Goal: Task Accomplishment & Management: Manage account settings

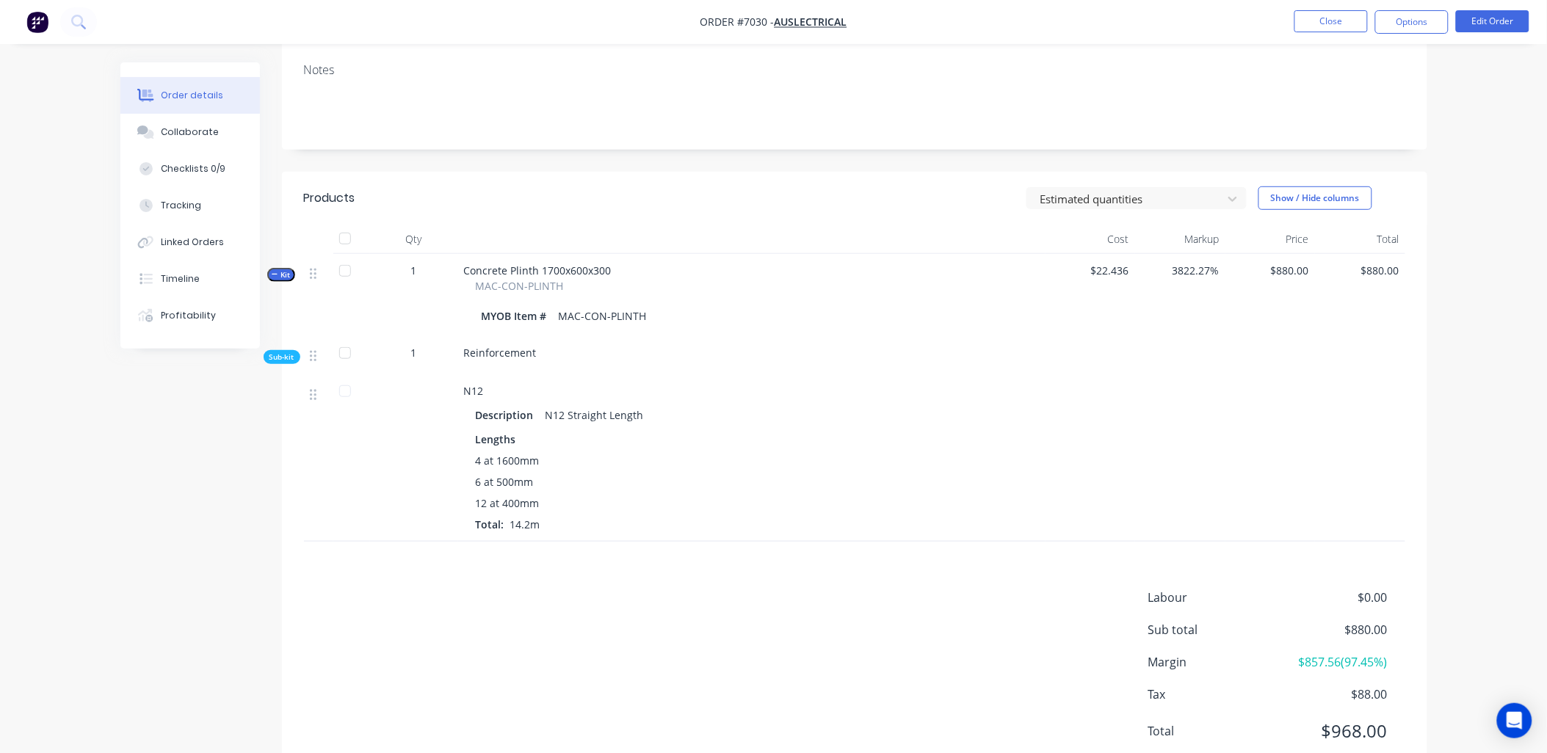
scroll to position [244, 0]
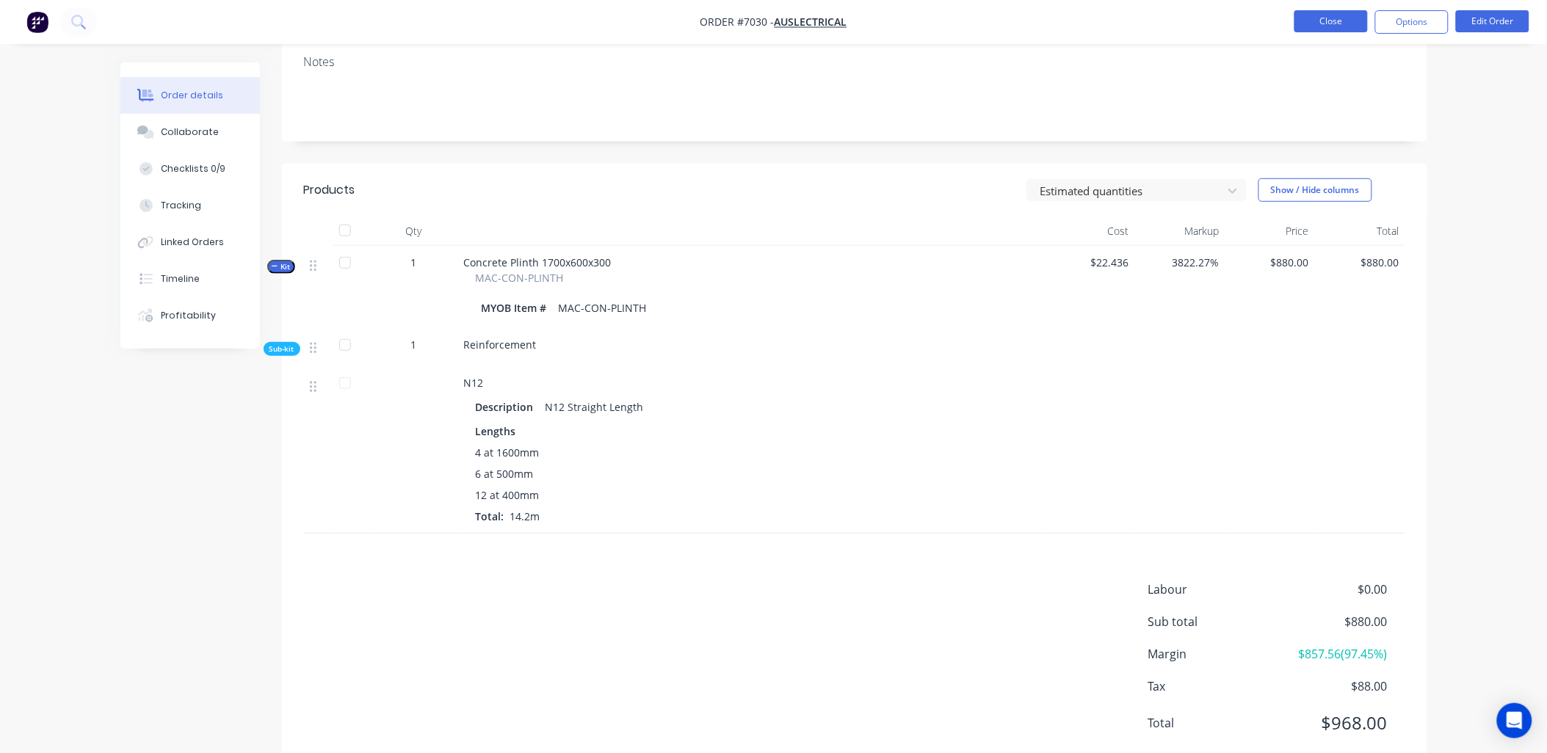
click at [1338, 23] on button "Close" at bounding box center [1330, 21] width 73 height 22
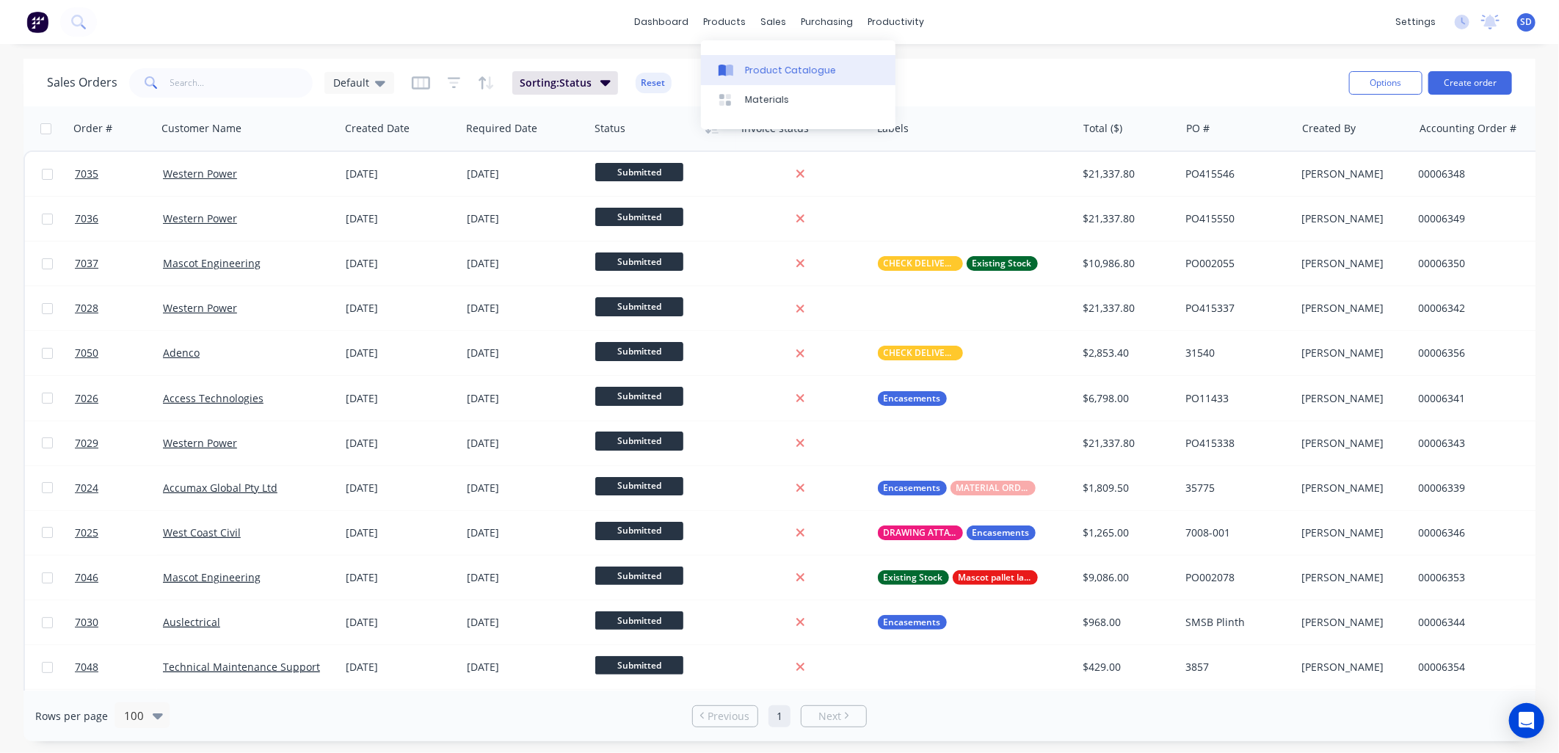
click at [752, 64] on div "Product Catalogue" at bounding box center [790, 70] width 91 height 13
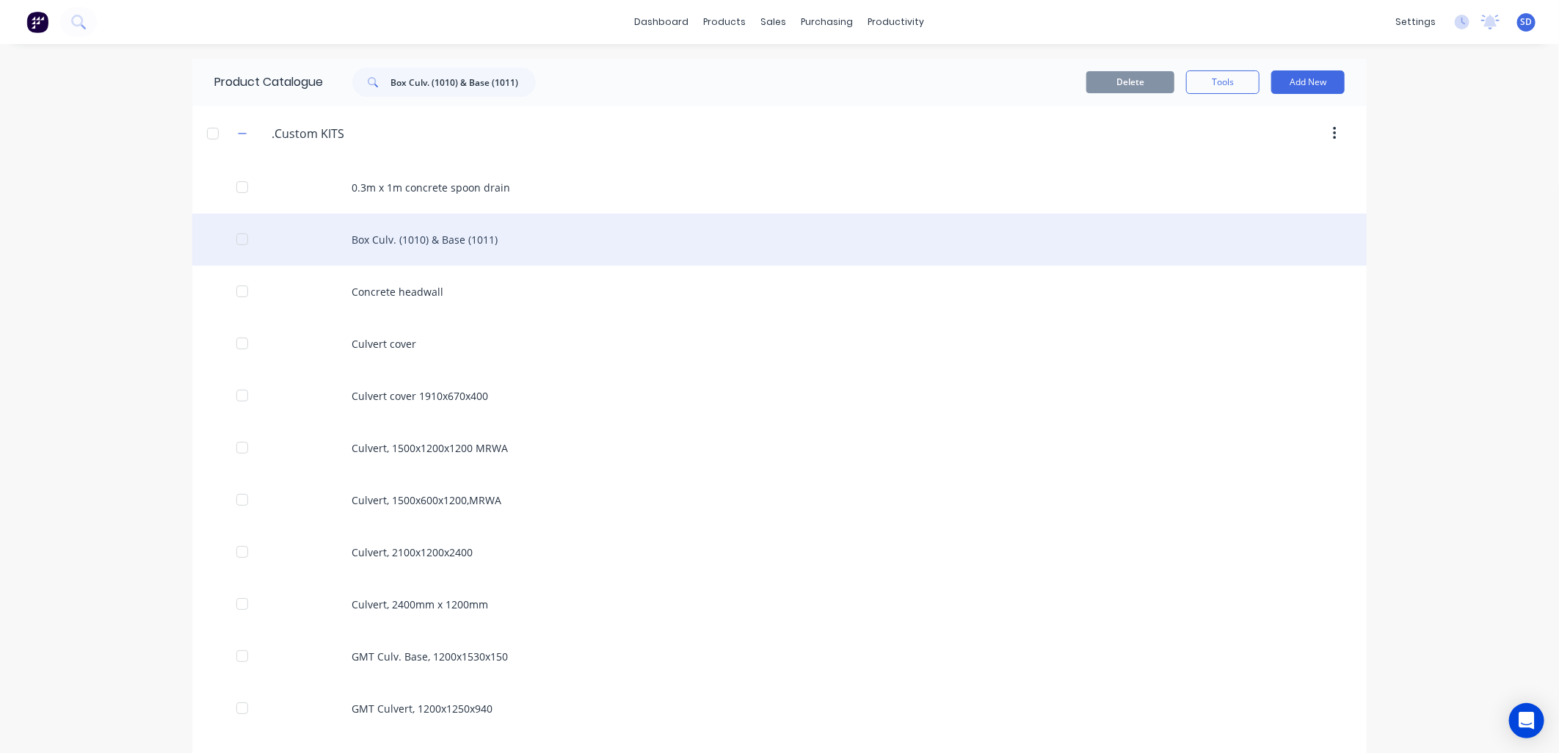
click at [399, 244] on div "Box Culv. (1010) & Base (1011)" at bounding box center [779, 240] width 1175 height 52
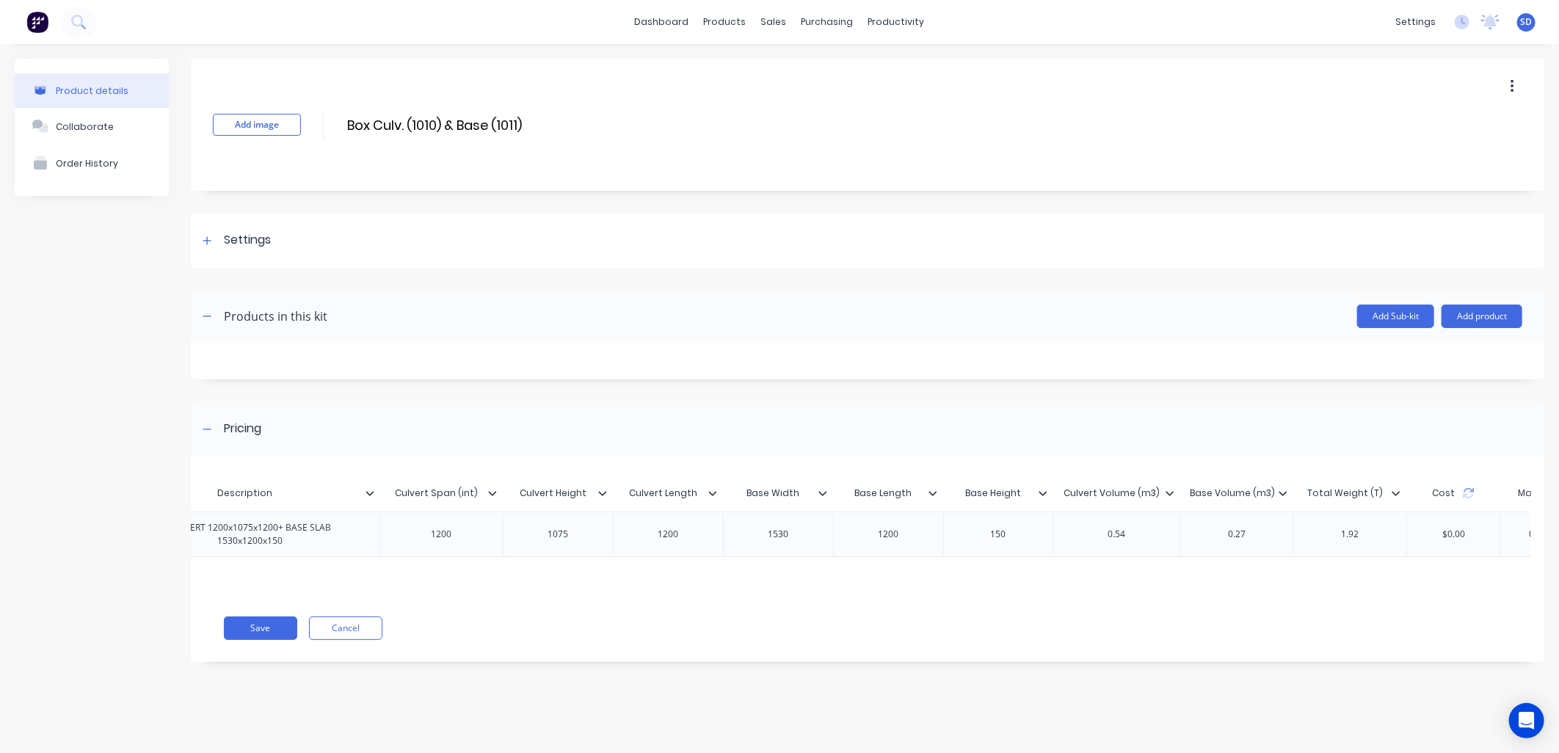
scroll to position [0, 693]
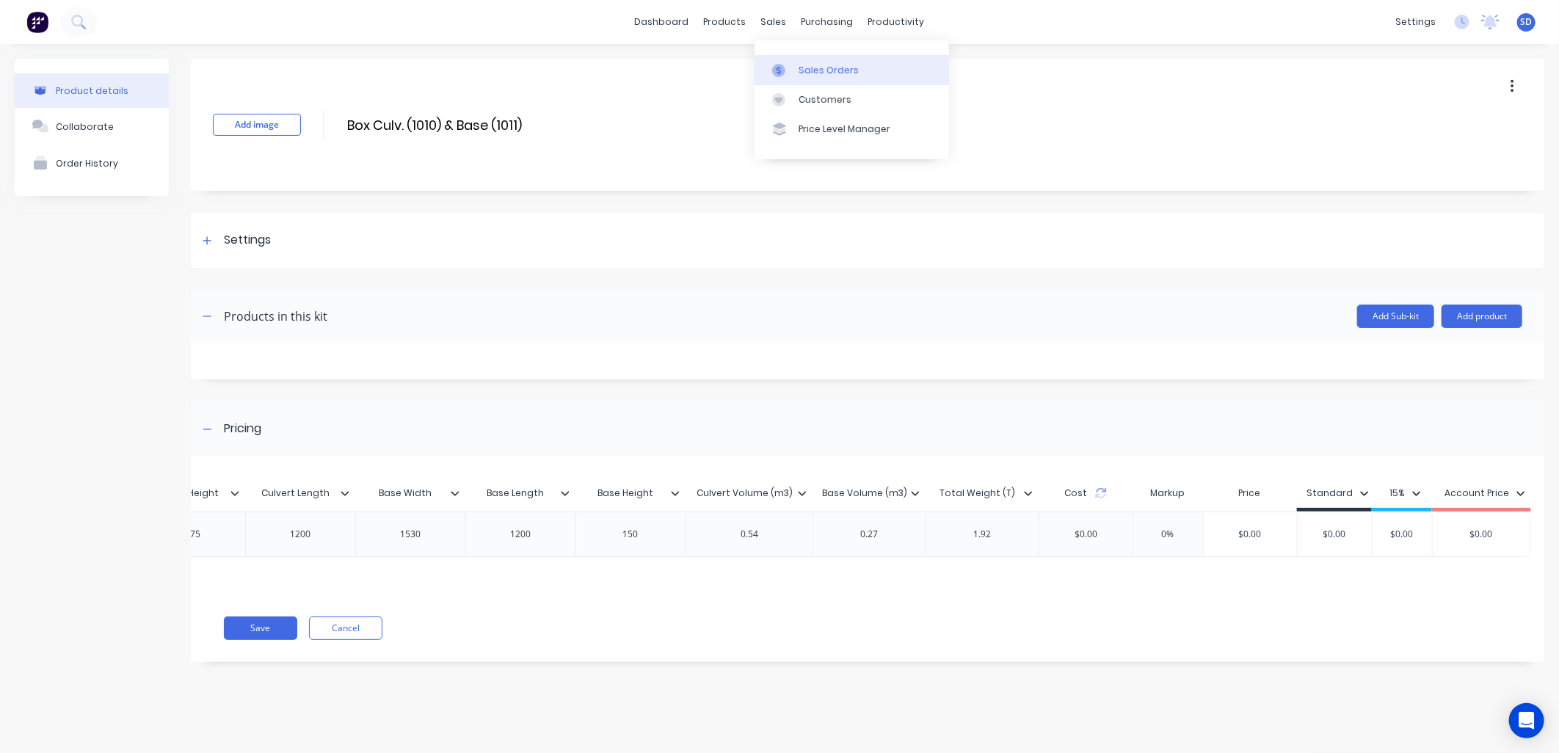
click at [816, 69] on div "Sales Orders" at bounding box center [829, 70] width 60 height 13
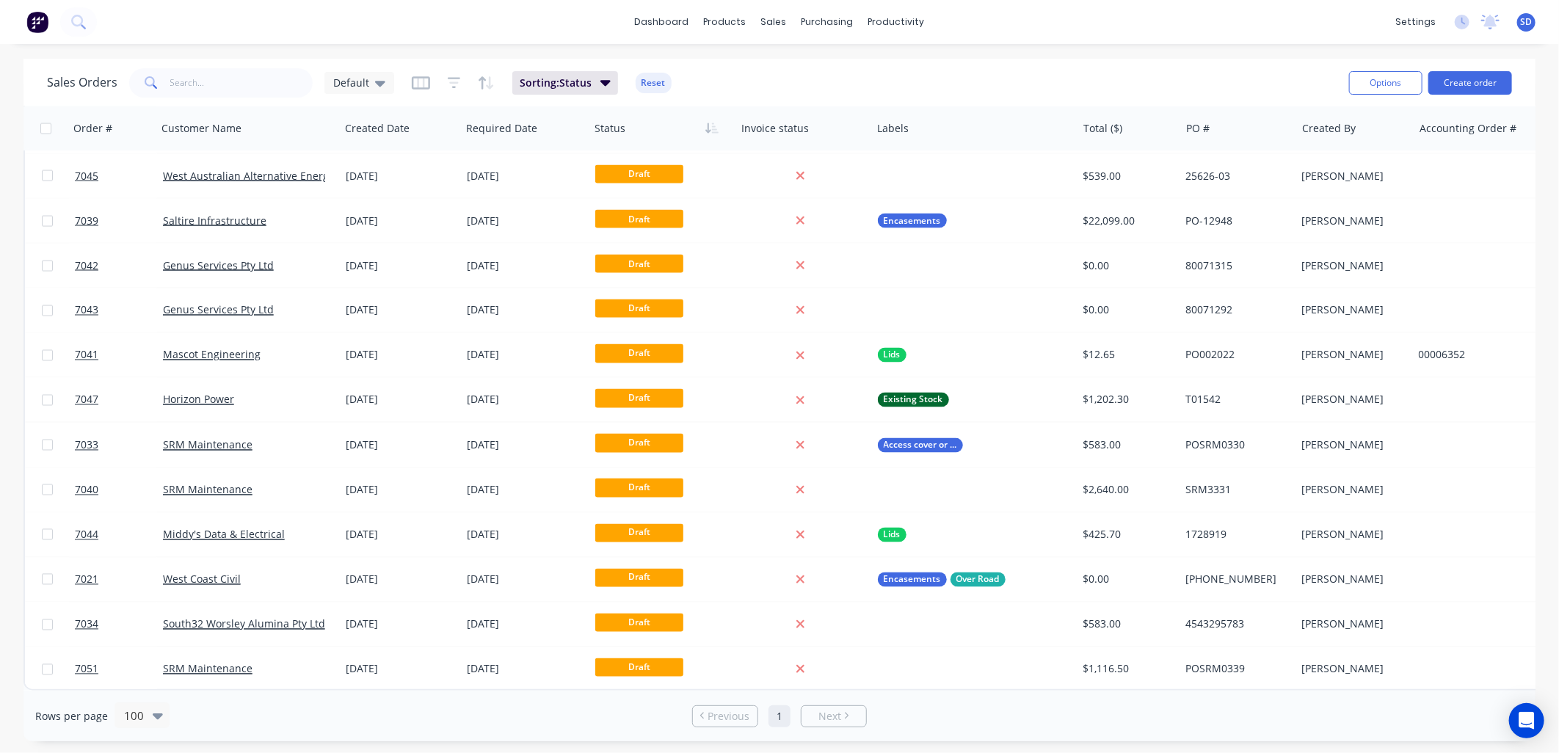
scroll to position [1575, 0]
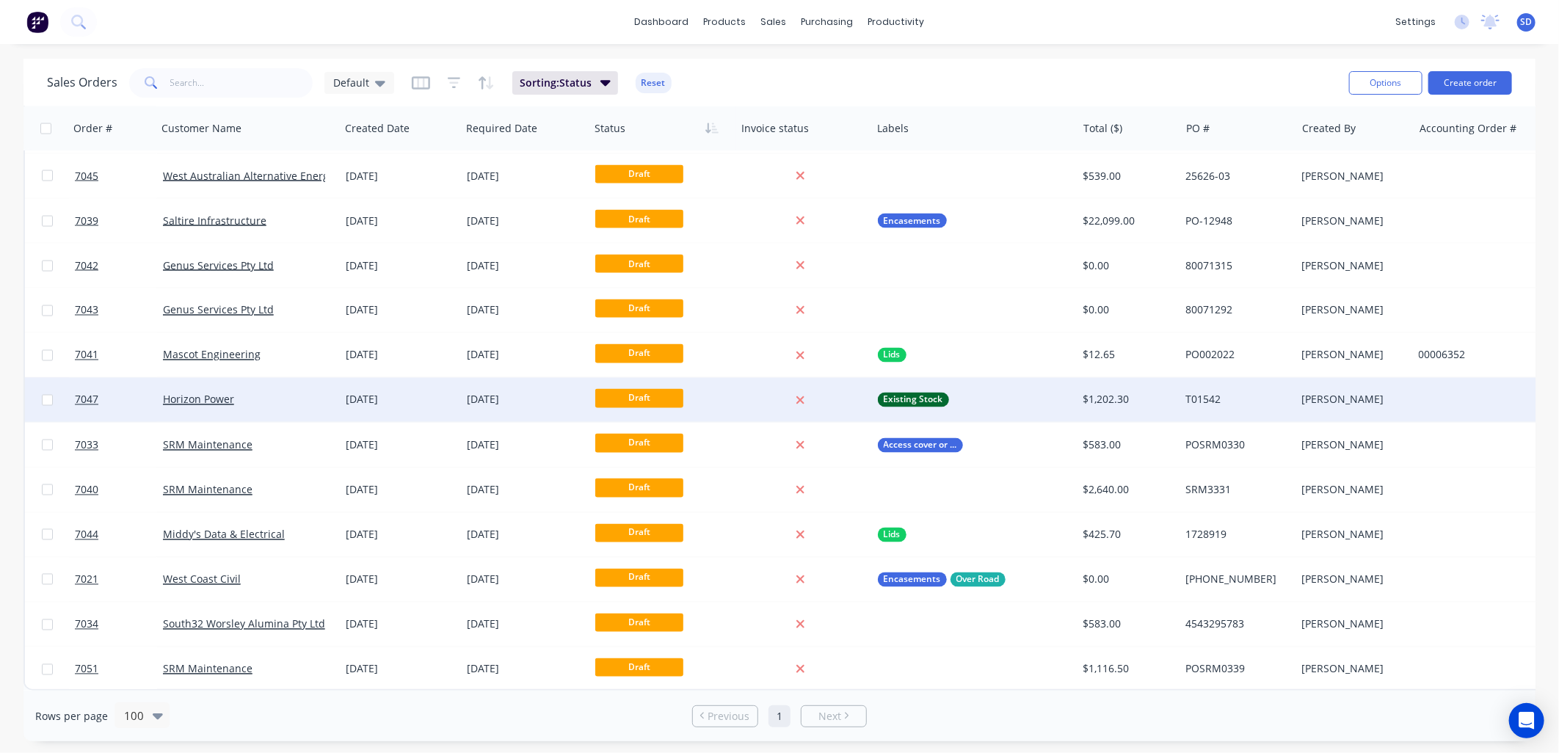
click at [262, 393] on div "Horizon Power" at bounding box center [244, 400] width 163 height 15
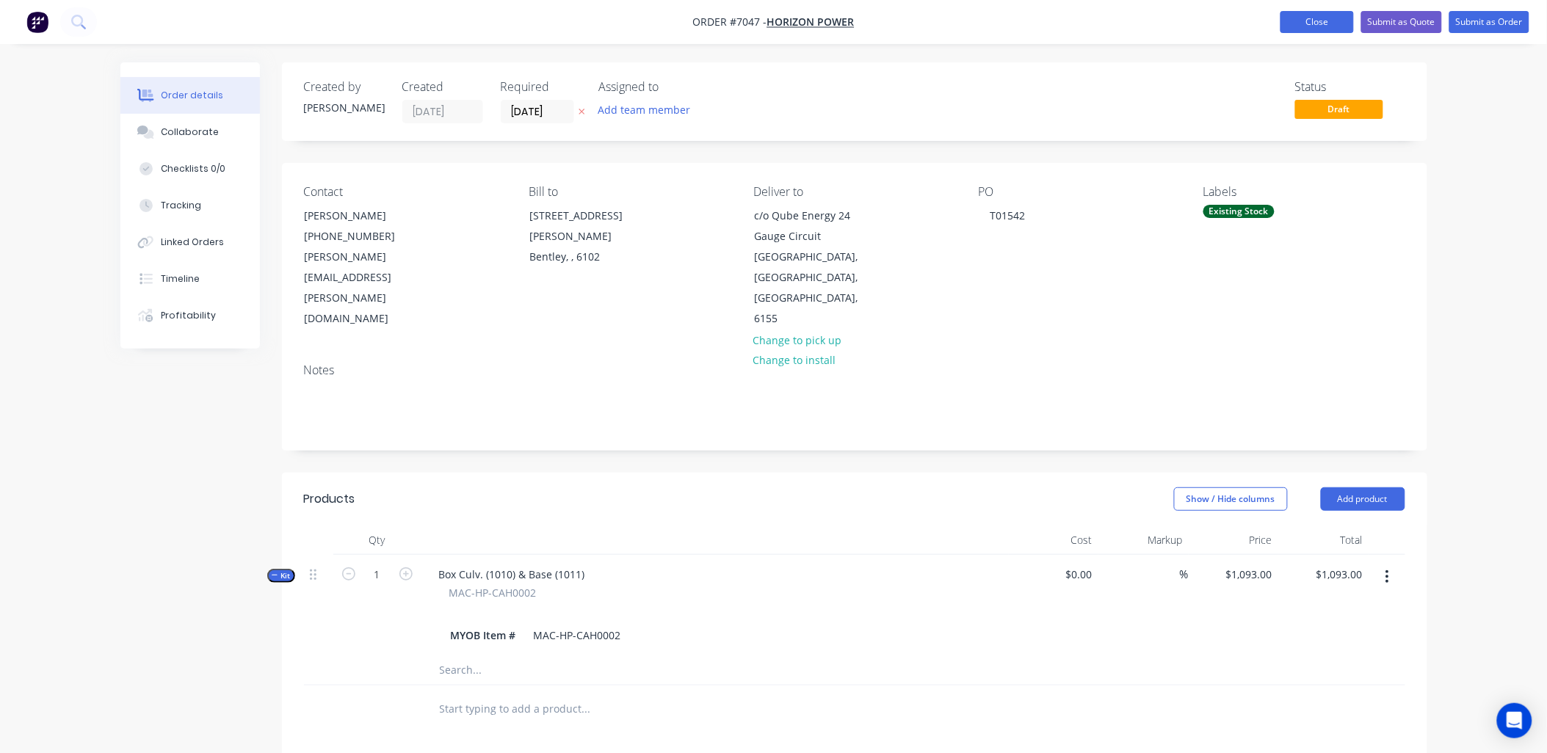
click at [1325, 27] on button "Close" at bounding box center [1316, 22] width 73 height 22
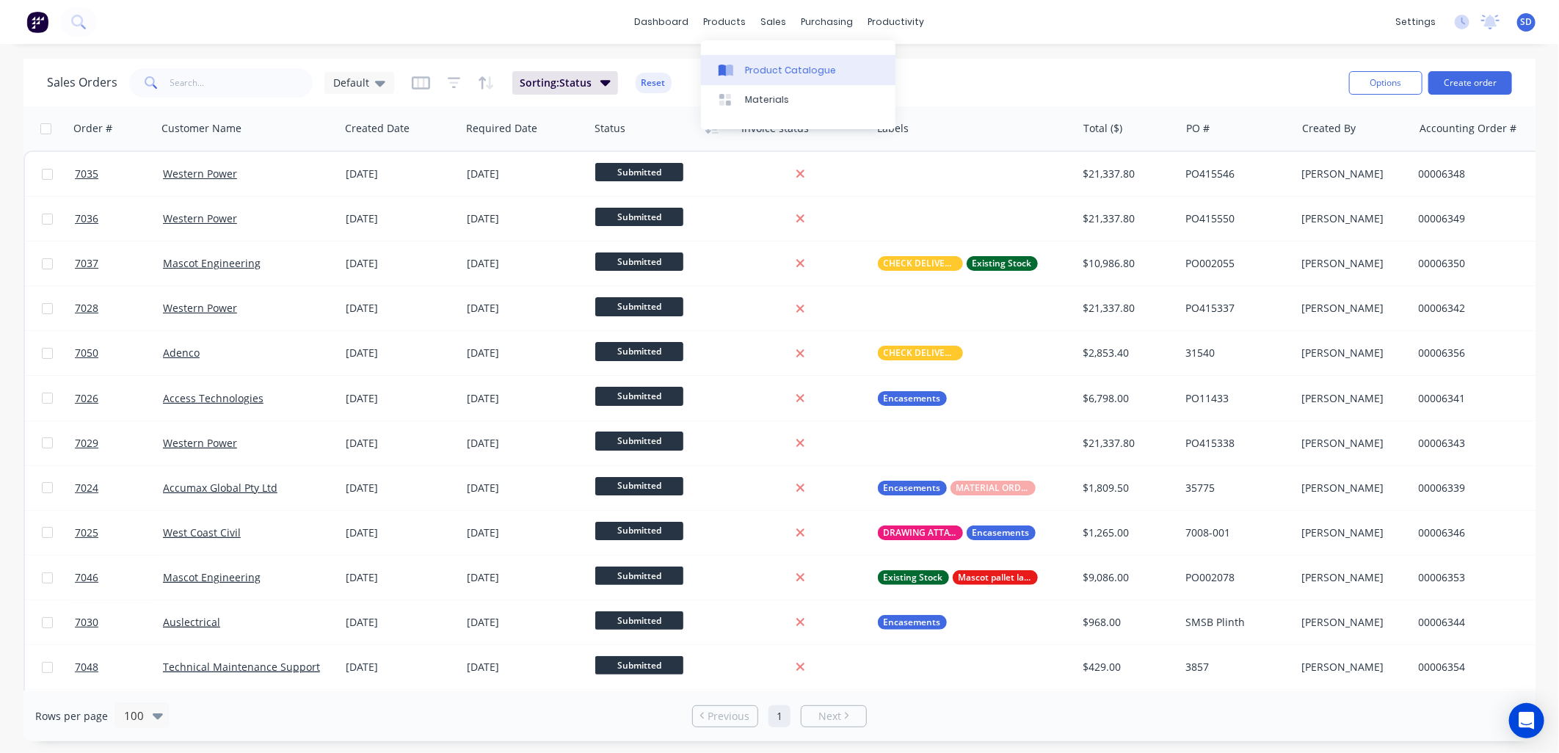
click at [766, 70] on div "Product Catalogue" at bounding box center [790, 70] width 91 height 13
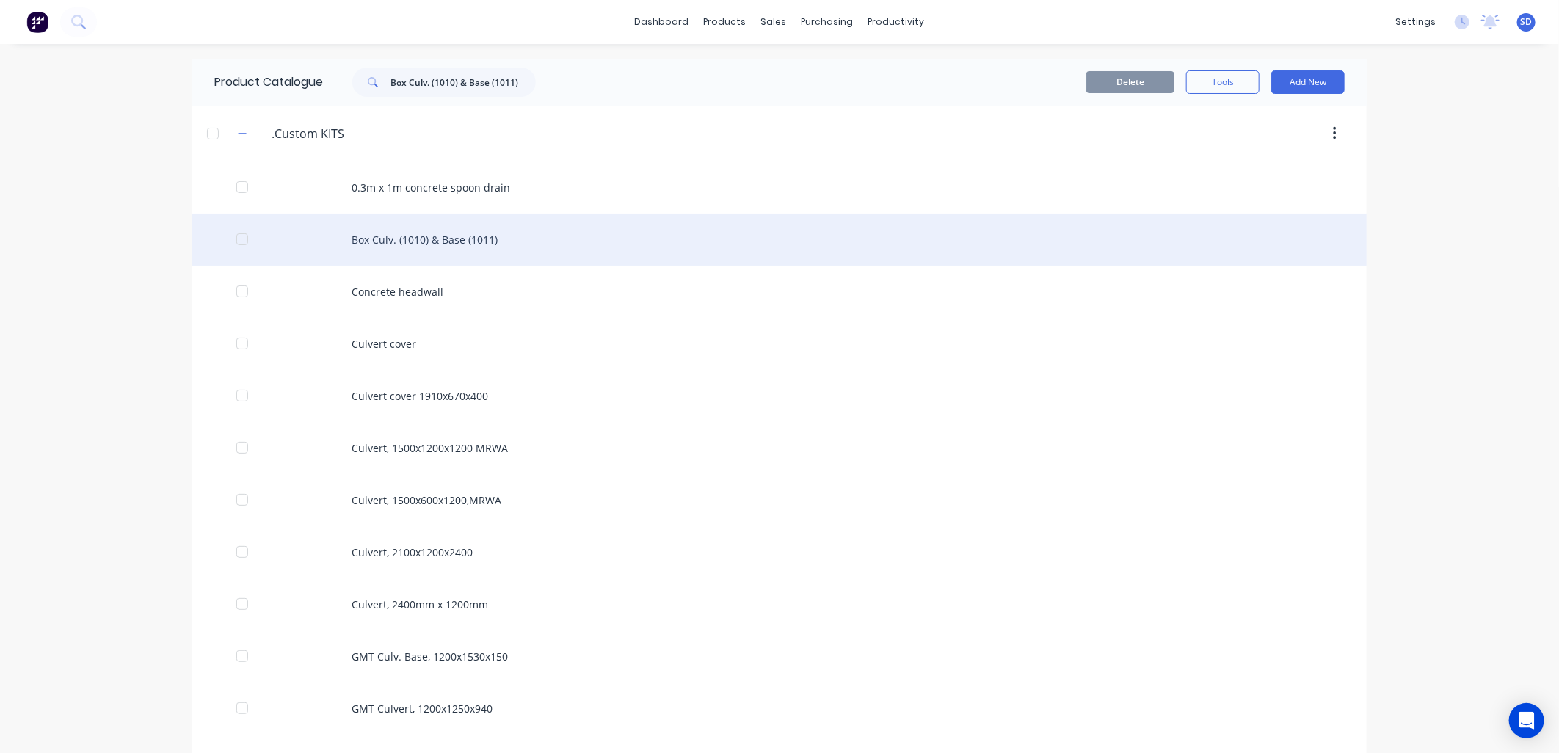
click at [424, 232] on div "Box Culv. (1010) & Base (1011)" at bounding box center [779, 240] width 1175 height 52
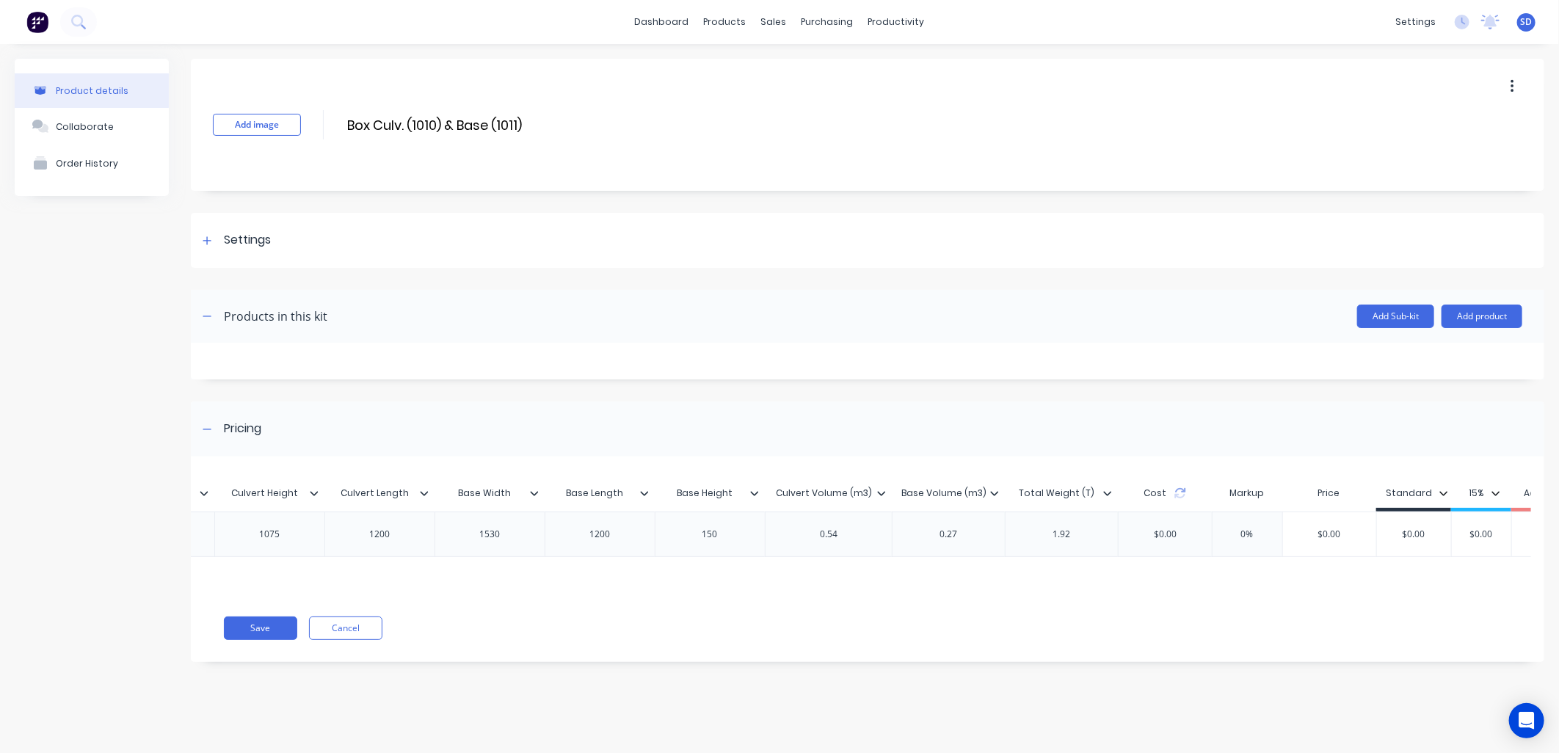
scroll to position [0, 693]
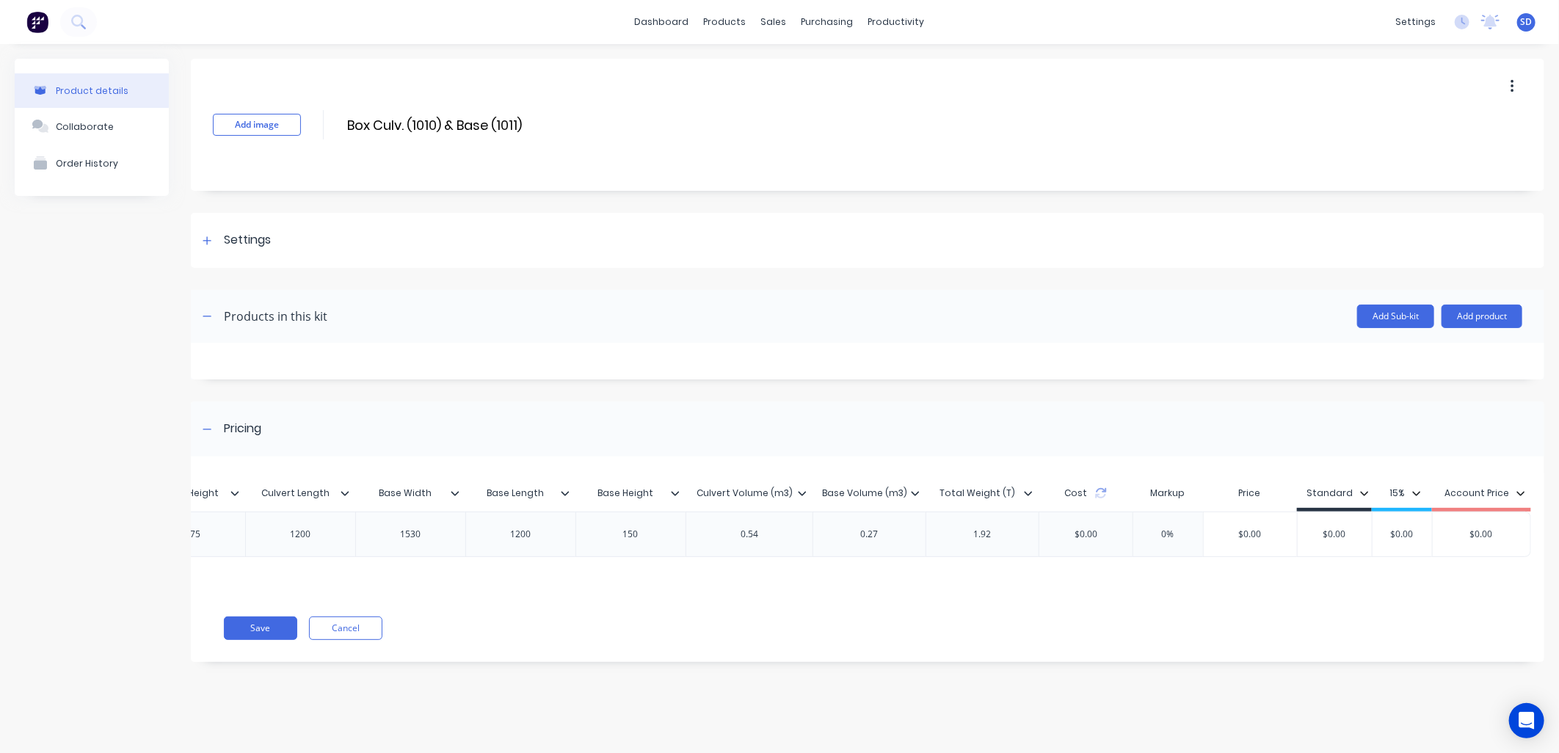
drag, startPoint x: 1342, startPoint y: 523, endPoint x: 1359, endPoint y: 529, distance: 17.6
click at [1342, 524] on div "$0.00" at bounding box center [1335, 534] width 74 height 37
drag, startPoint x: 1354, startPoint y: 531, endPoint x: 1298, endPoint y: 533, distance: 55.8
click at [1298, 533] on input "$0.00" at bounding box center [1335, 534] width 74 height 13
type input "1"
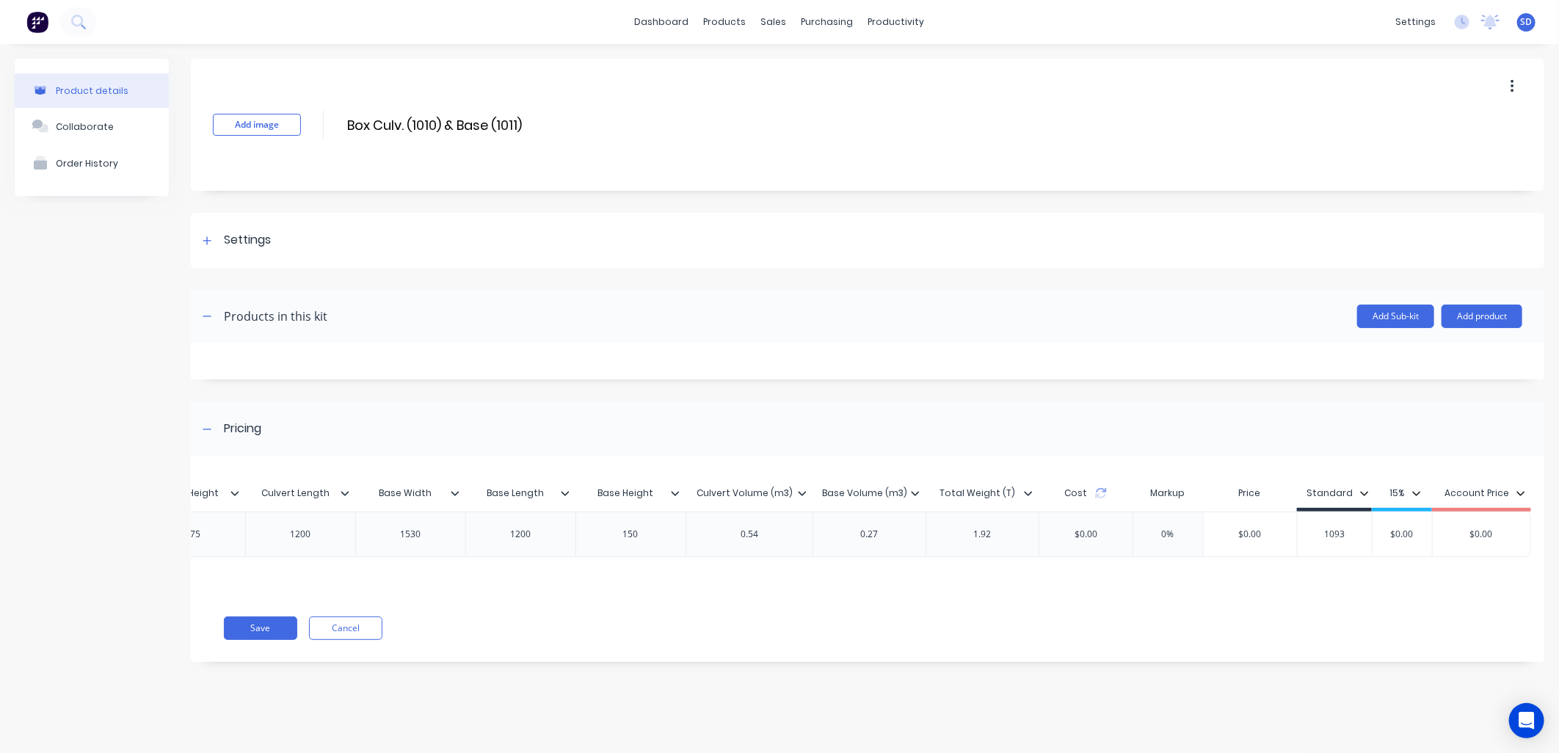
type input "1093"
click at [1374, 631] on div "Save Cancel" at bounding box center [884, 628] width 1321 height 23
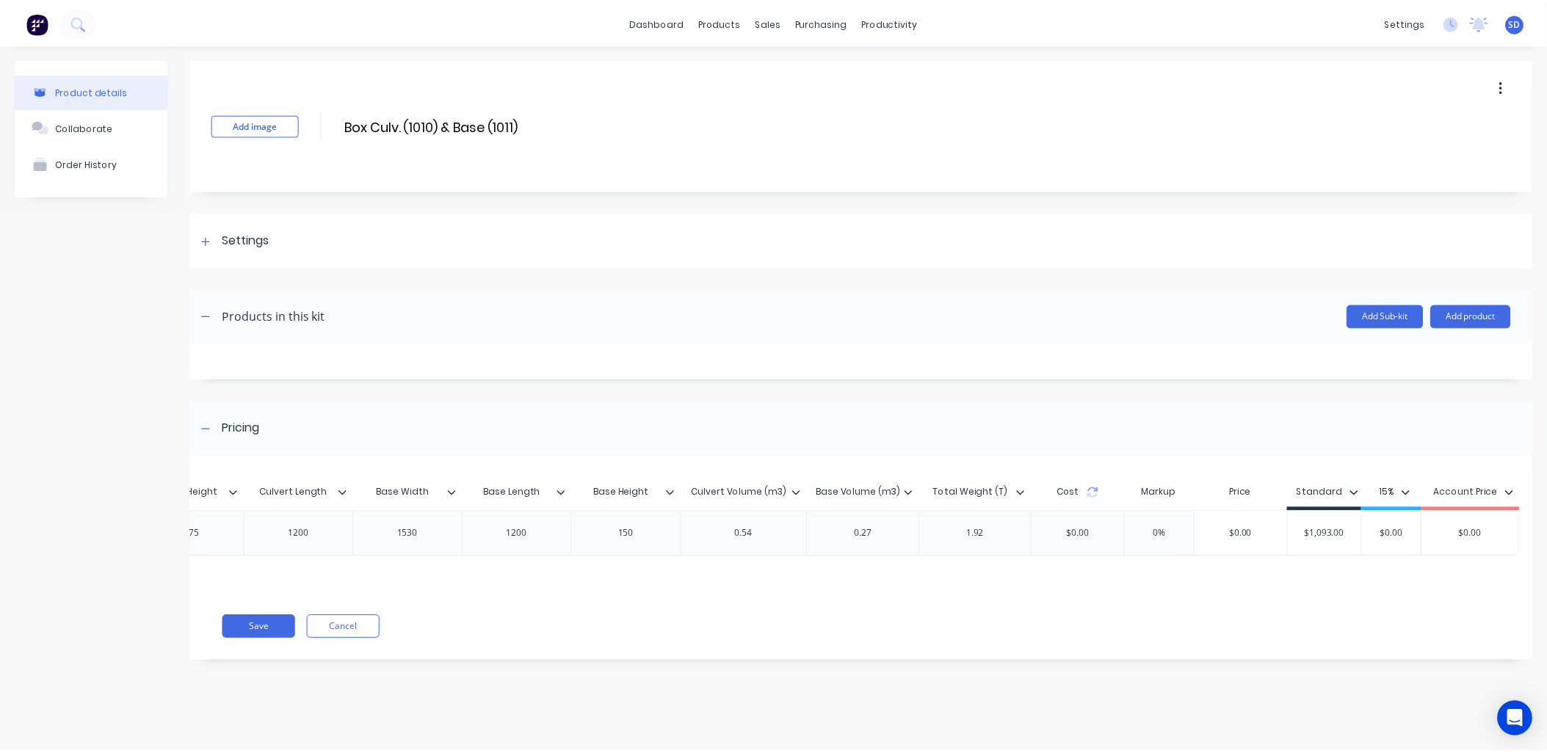
scroll to position [0, 0]
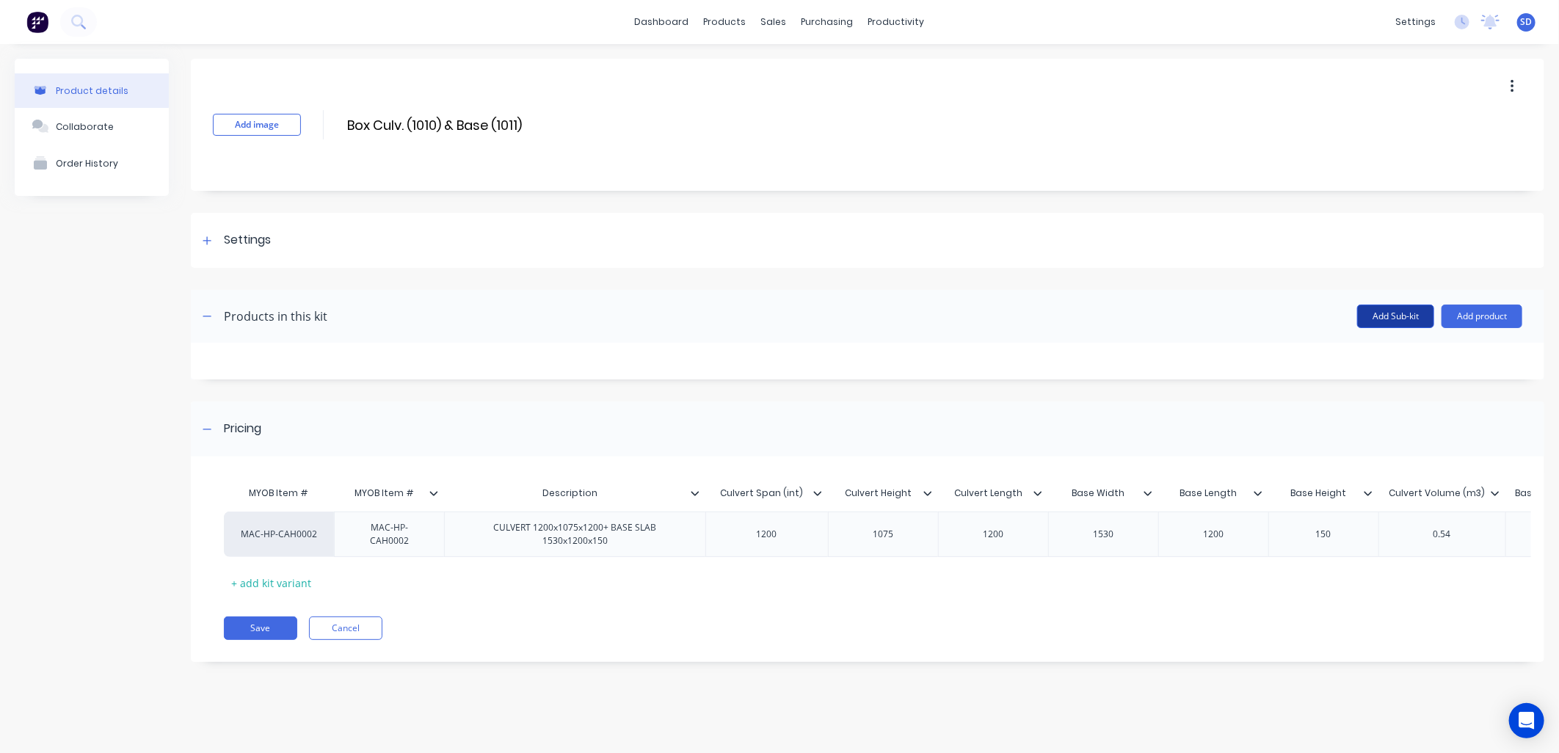
click at [1403, 318] on button "Add Sub-kit" at bounding box center [1395, 316] width 77 height 23
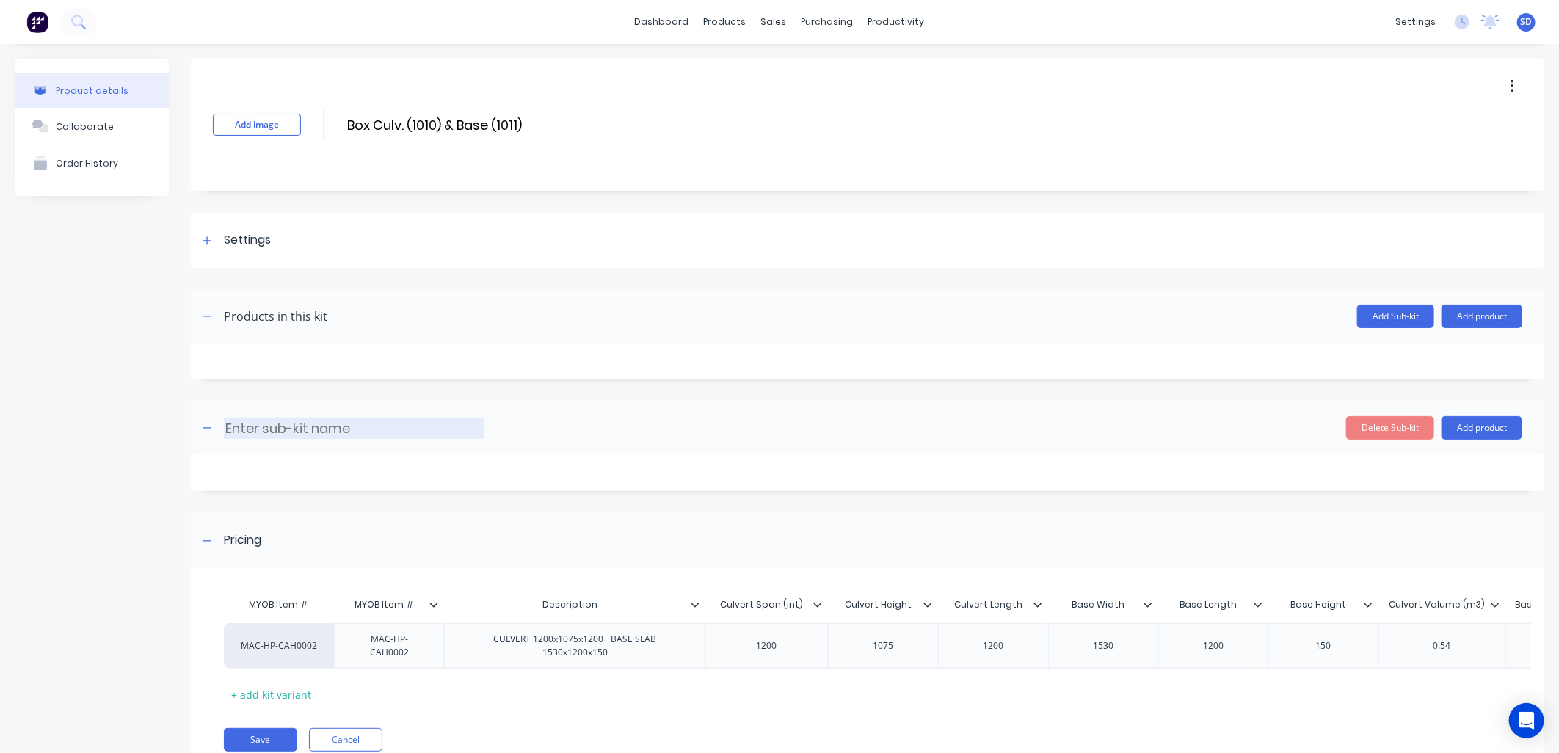
click at [275, 427] on input at bounding box center [354, 428] width 260 height 21
type input "r"
type input "c"
click at [226, 428] on input "Culvert Reinforcment" at bounding box center [354, 428] width 260 height 21
type input "HP Culvert Reinforcement"
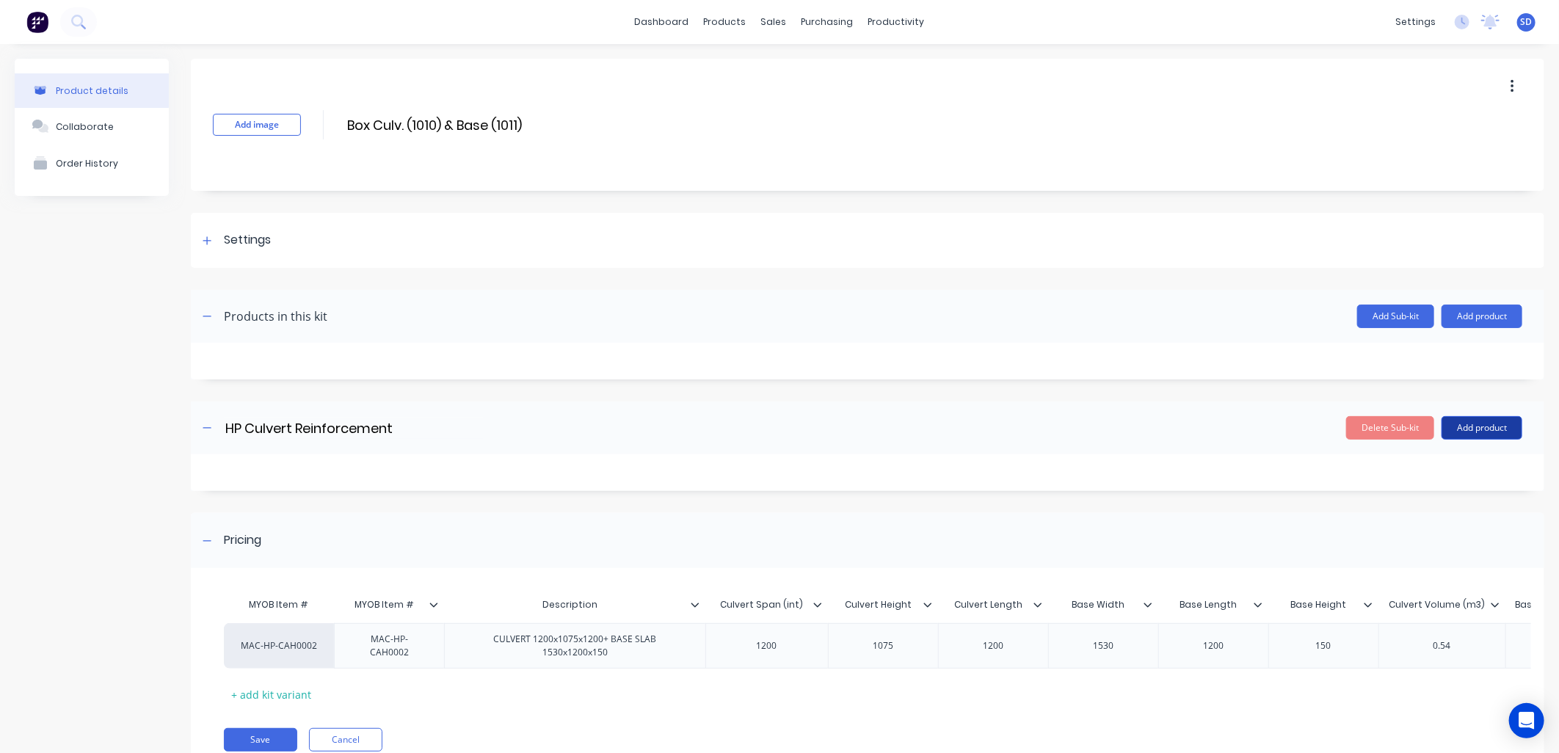
click at [1481, 424] on button "Add product" at bounding box center [1482, 427] width 81 height 23
click at [1444, 461] on div "Product catalogue" at bounding box center [1452, 465] width 113 height 21
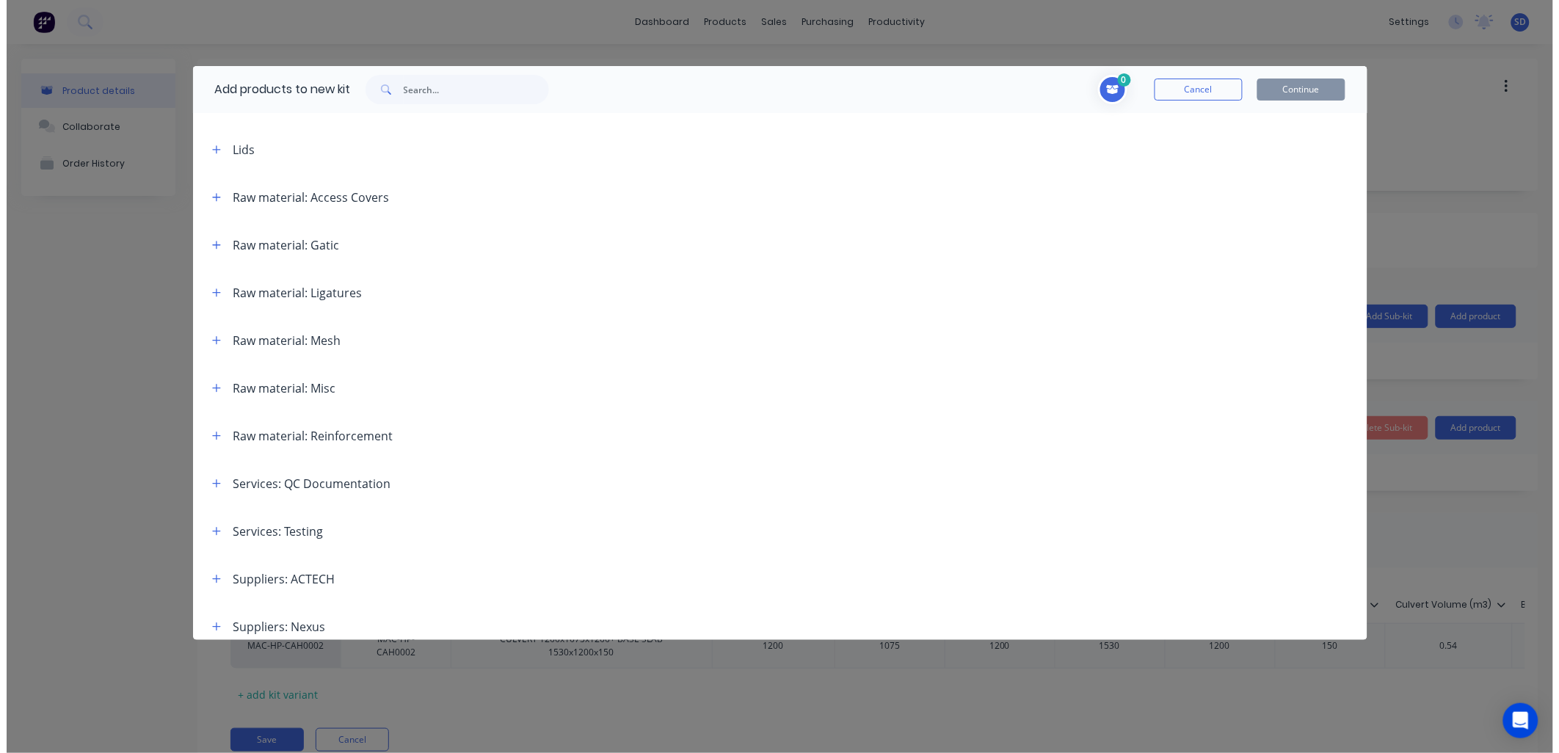
scroll to position [522, 0]
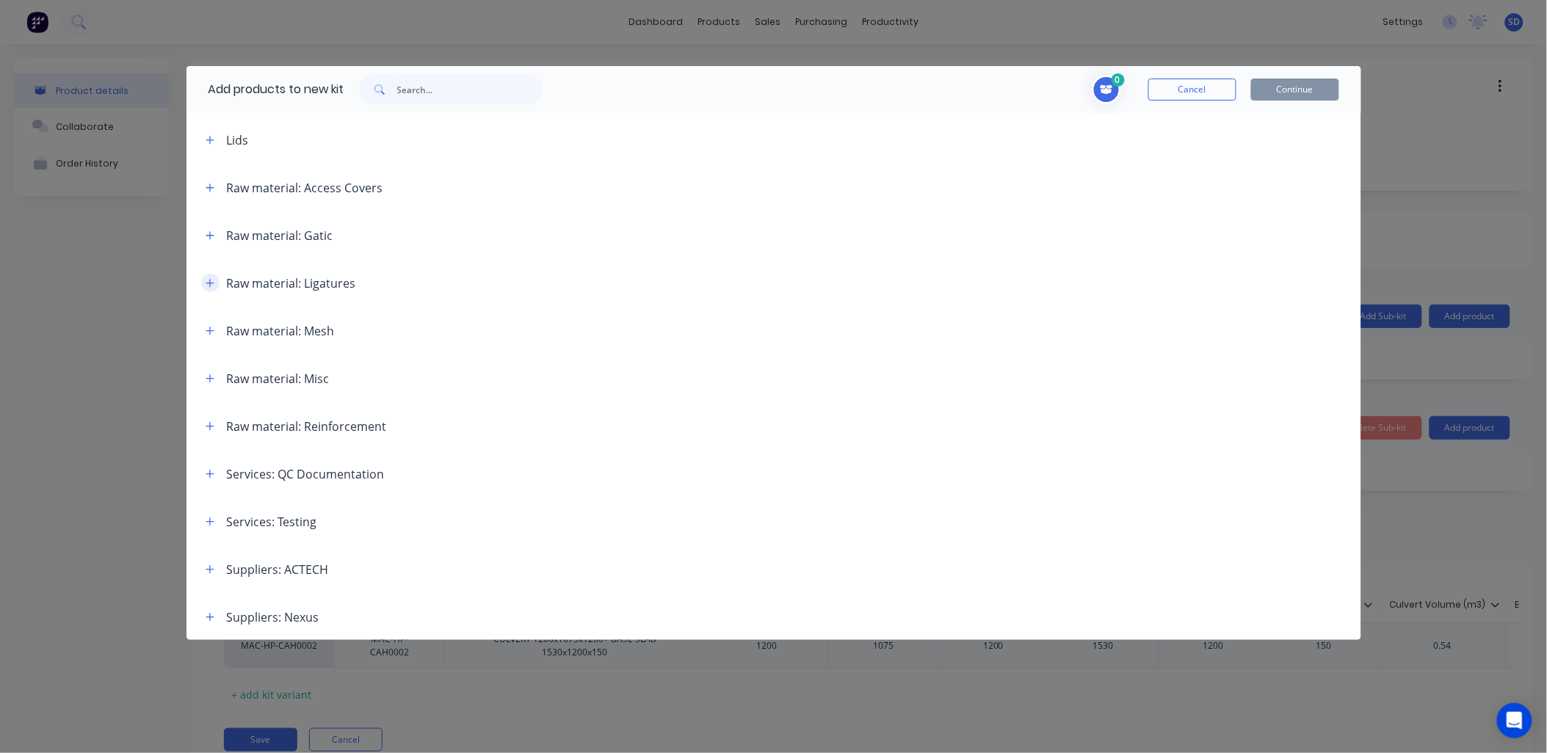
click at [209, 282] on icon "button" at bounding box center [210, 283] width 9 height 10
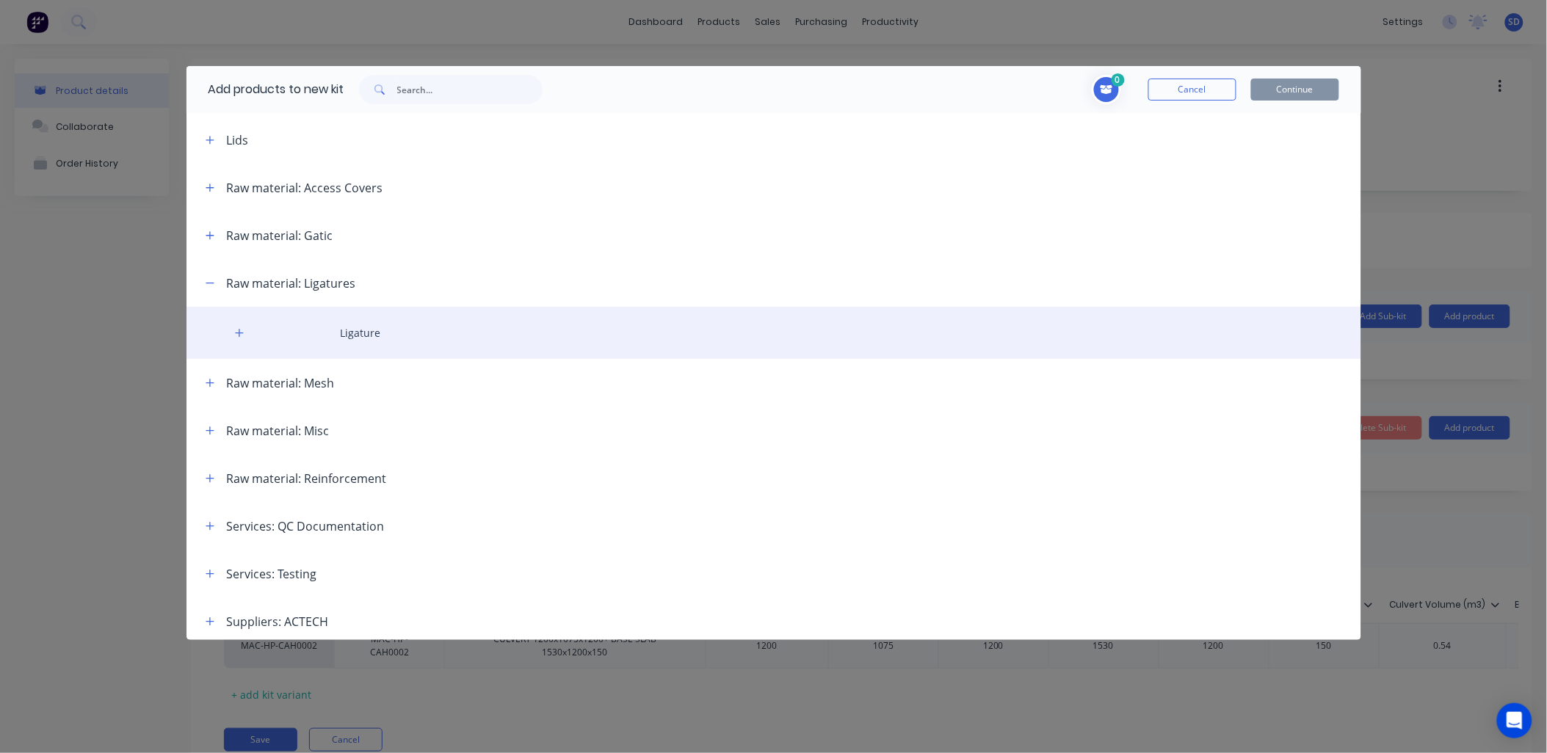
click at [357, 329] on div "Ligature" at bounding box center [773, 333] width 1175 height 52
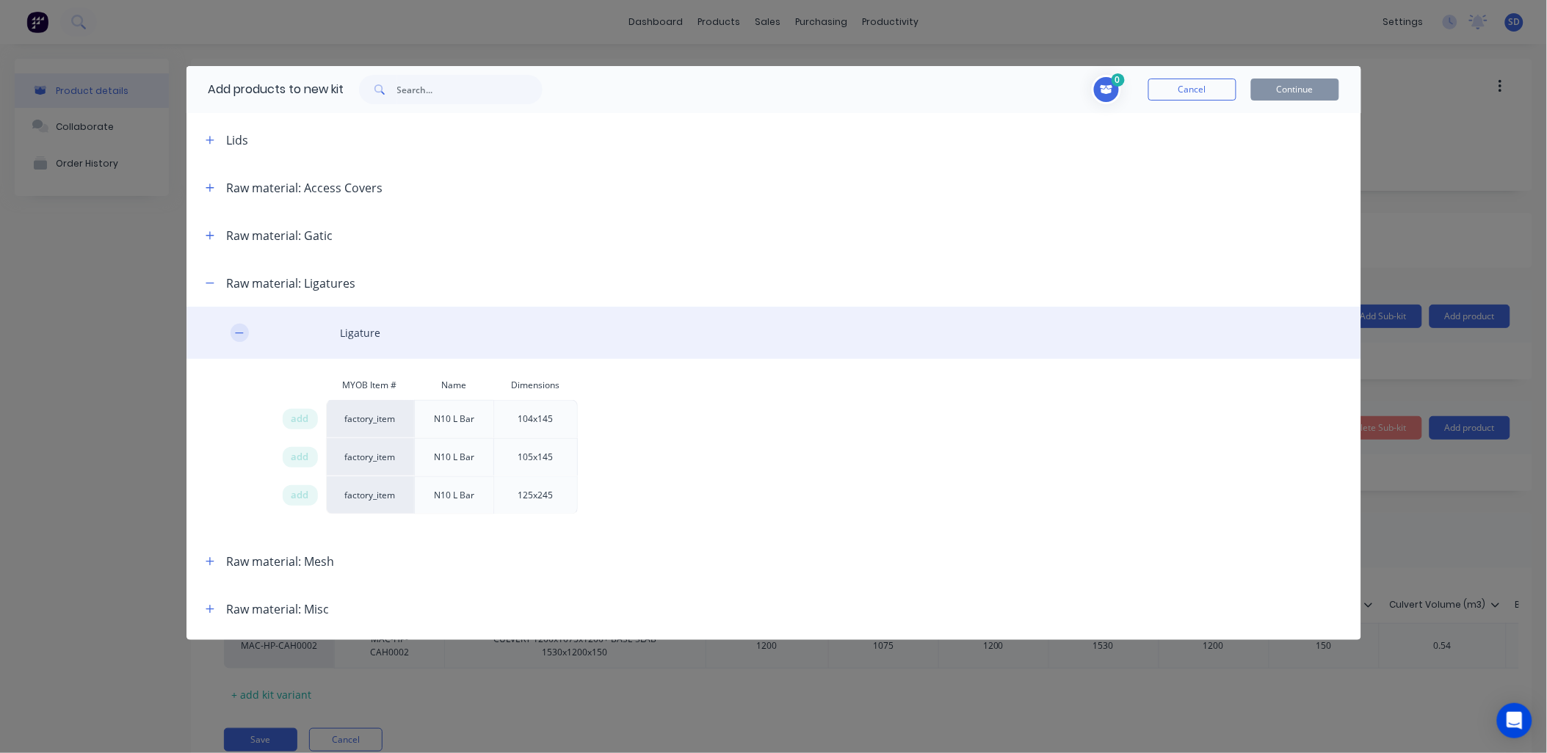
click at [231, 333] on button "button" at bounding box center [240, 333] width 18 height 18
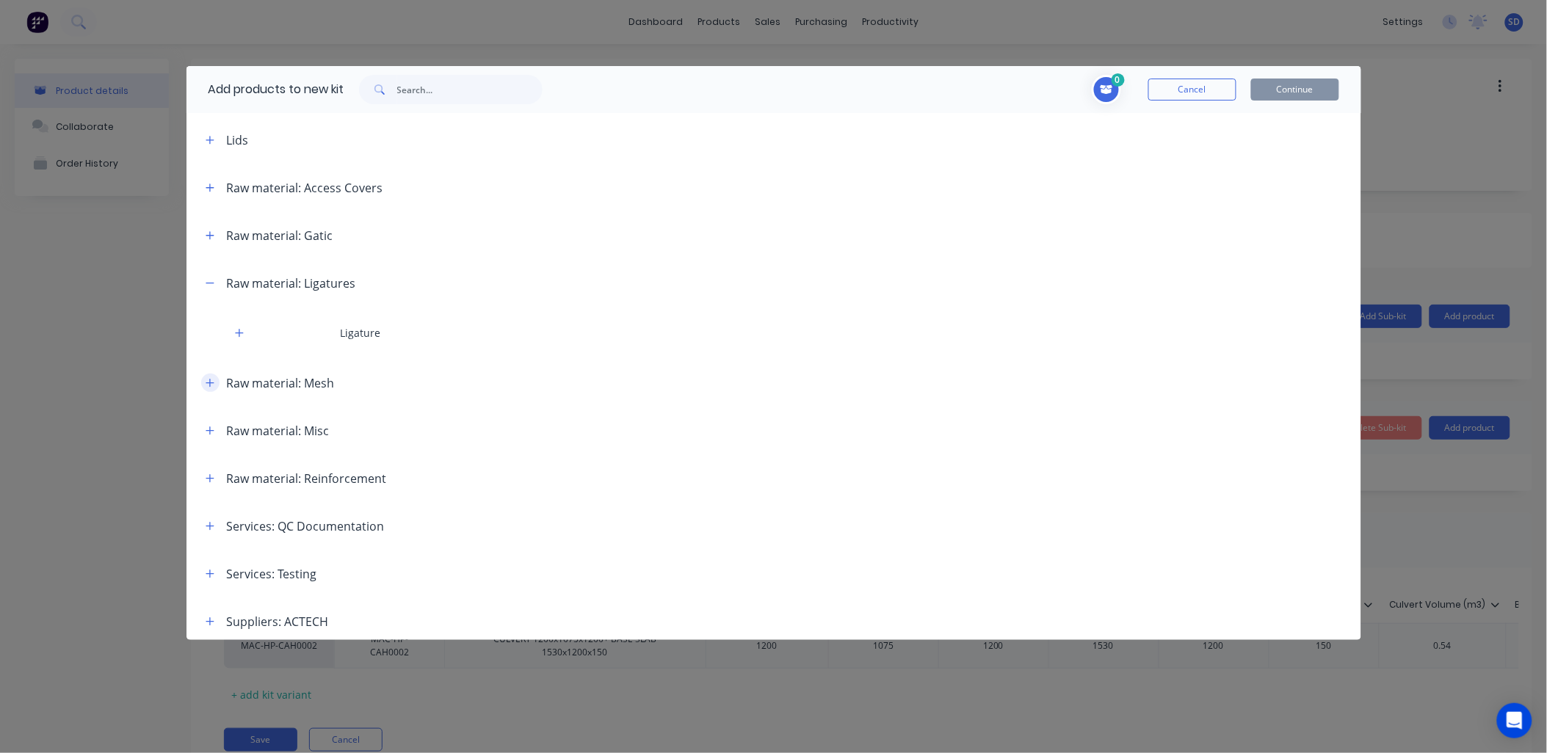
click at [211, 385] on icon "button" at bounding box center [210, 383] width 9 height 10
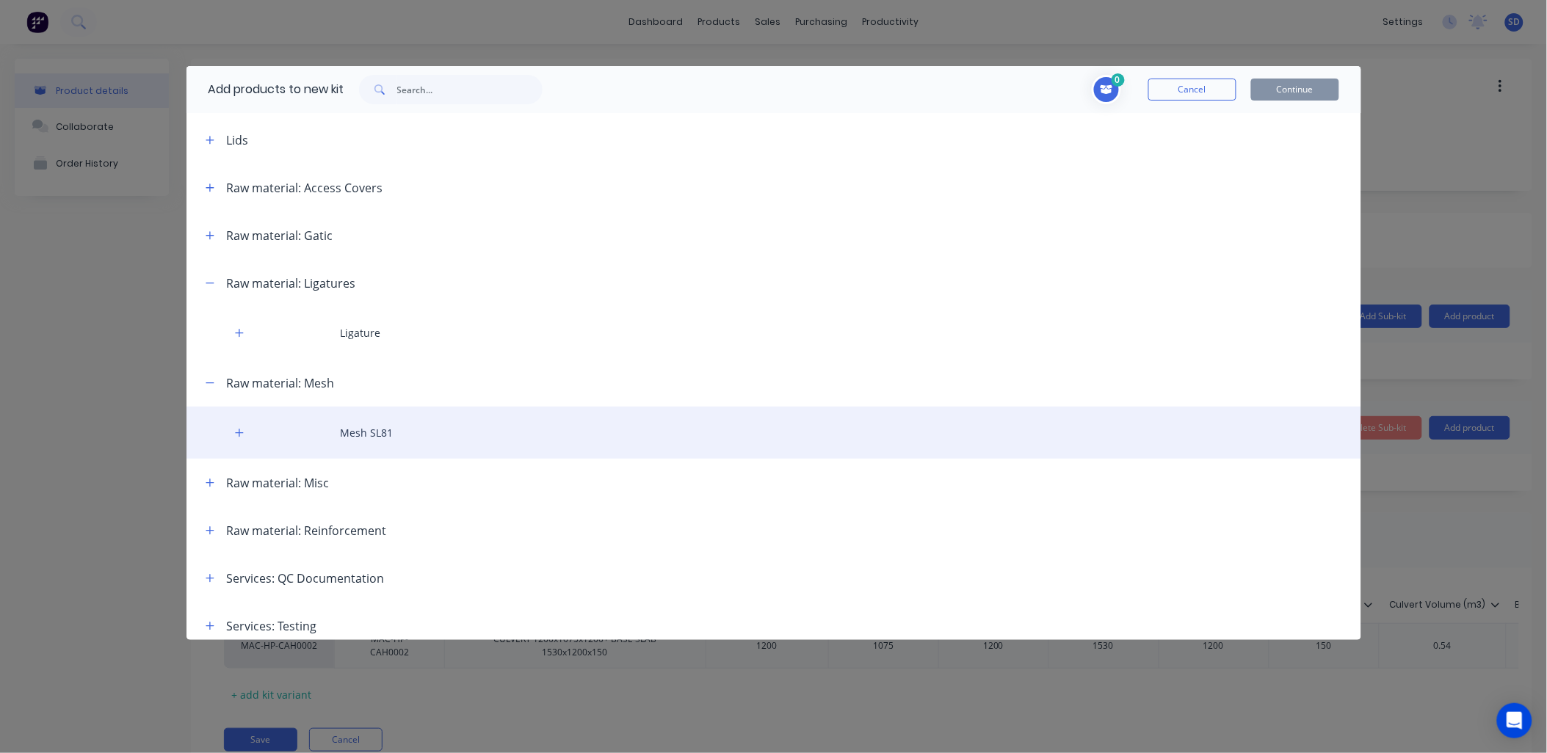
click at [347, 424] on div "Mesh SL81" at bounding box center [773, 433] width 1175 height 52
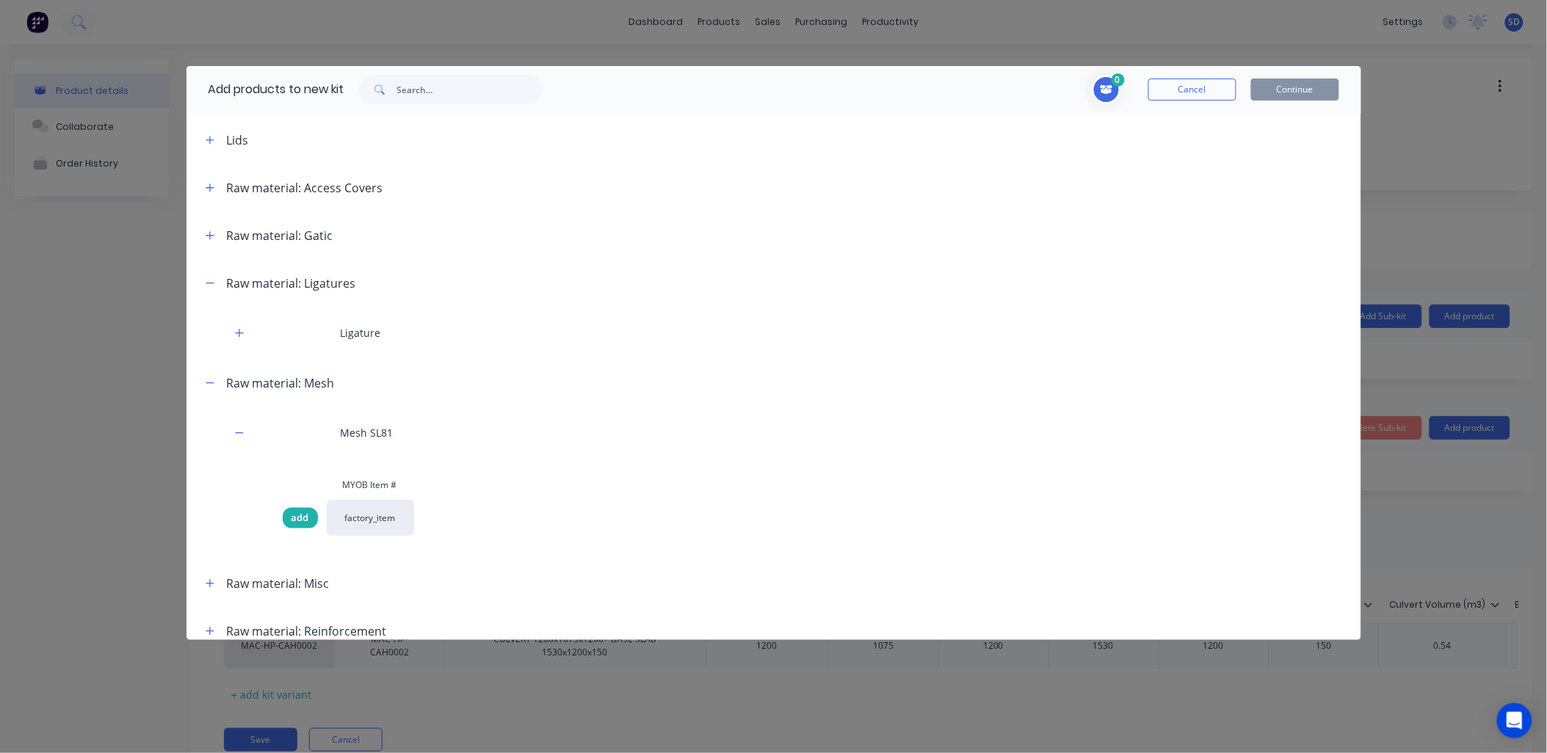
click at [299, 520] on span "add" at bounding box center [300, 518] width 18 height 15
click at [1176, 91] on button "Cancel" at bounding box center [1192, 90] width 88 height 22
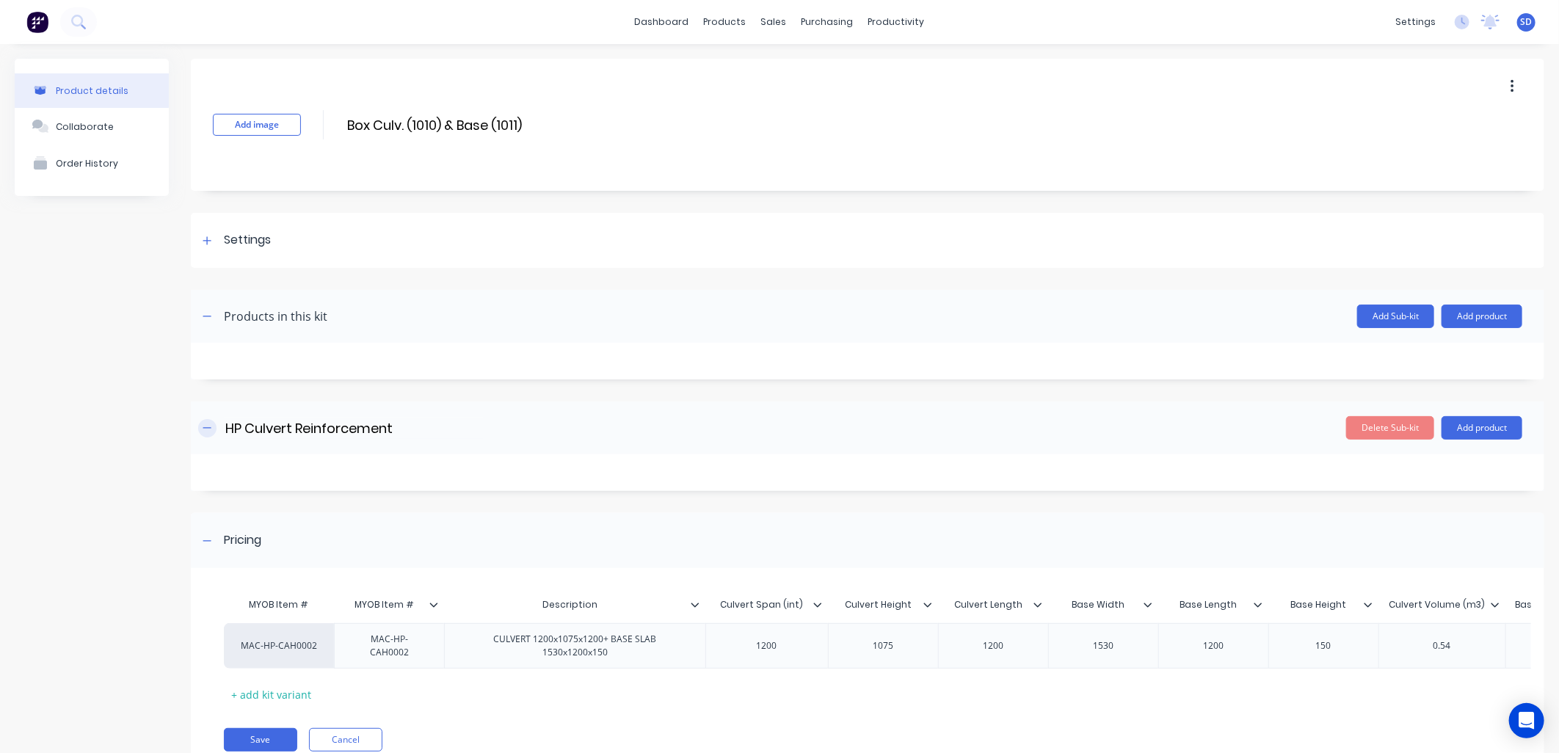
click at [208, 429] on icon "button" at bounding box center [207, 428] width 9 height 10
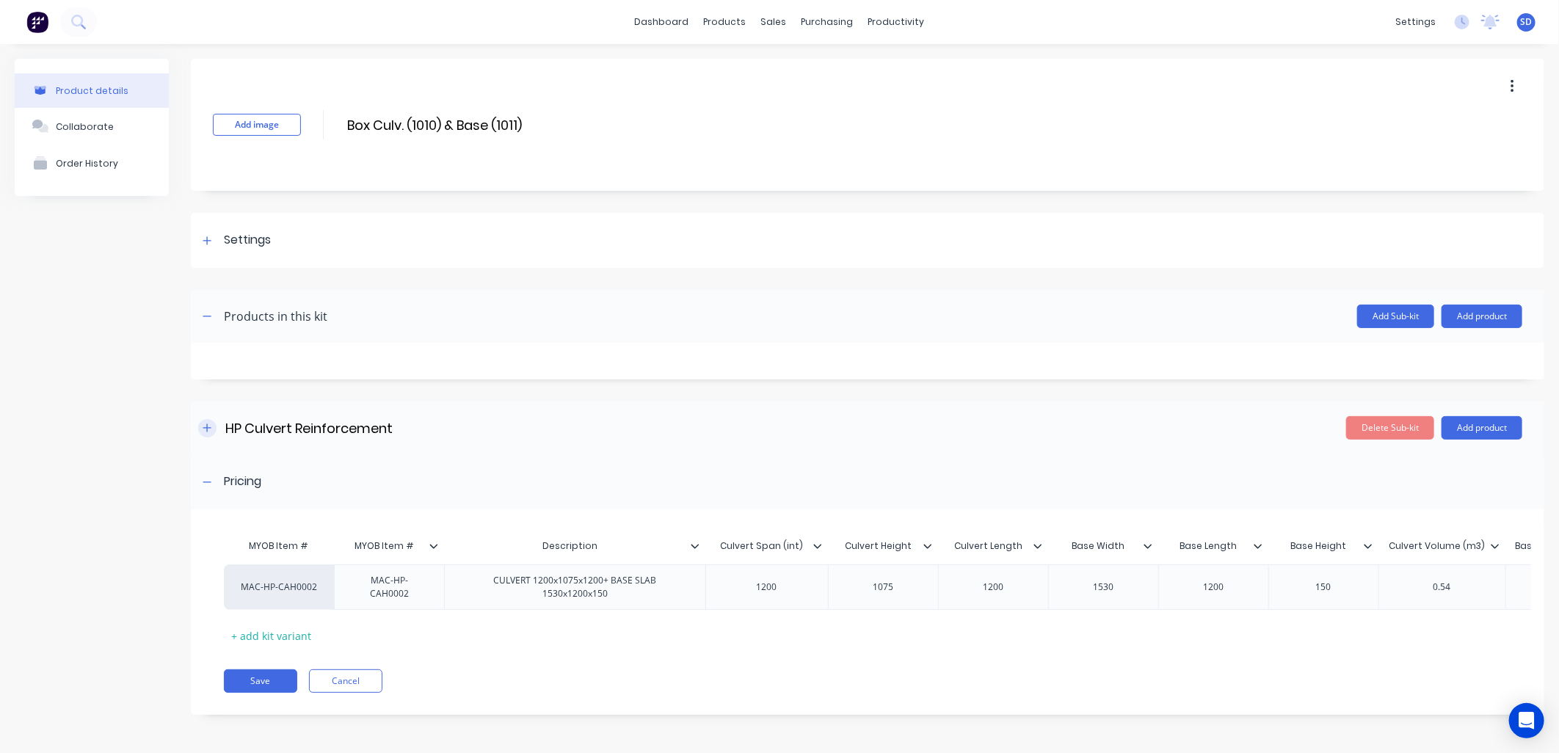
click at [206, 426] on icon "button" at bounding box center [207, 428] width 9 height 10
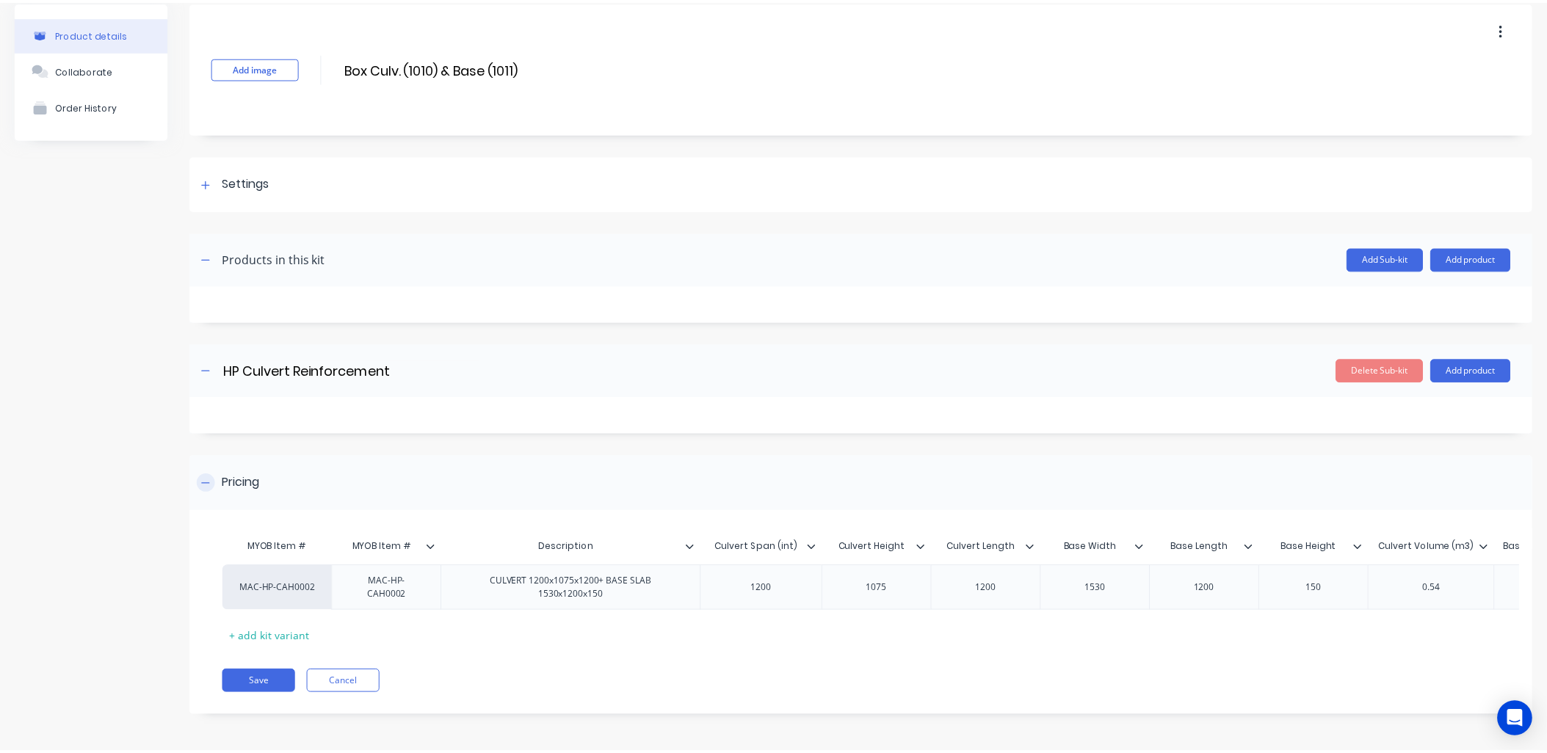
scroll to position [0, 0]
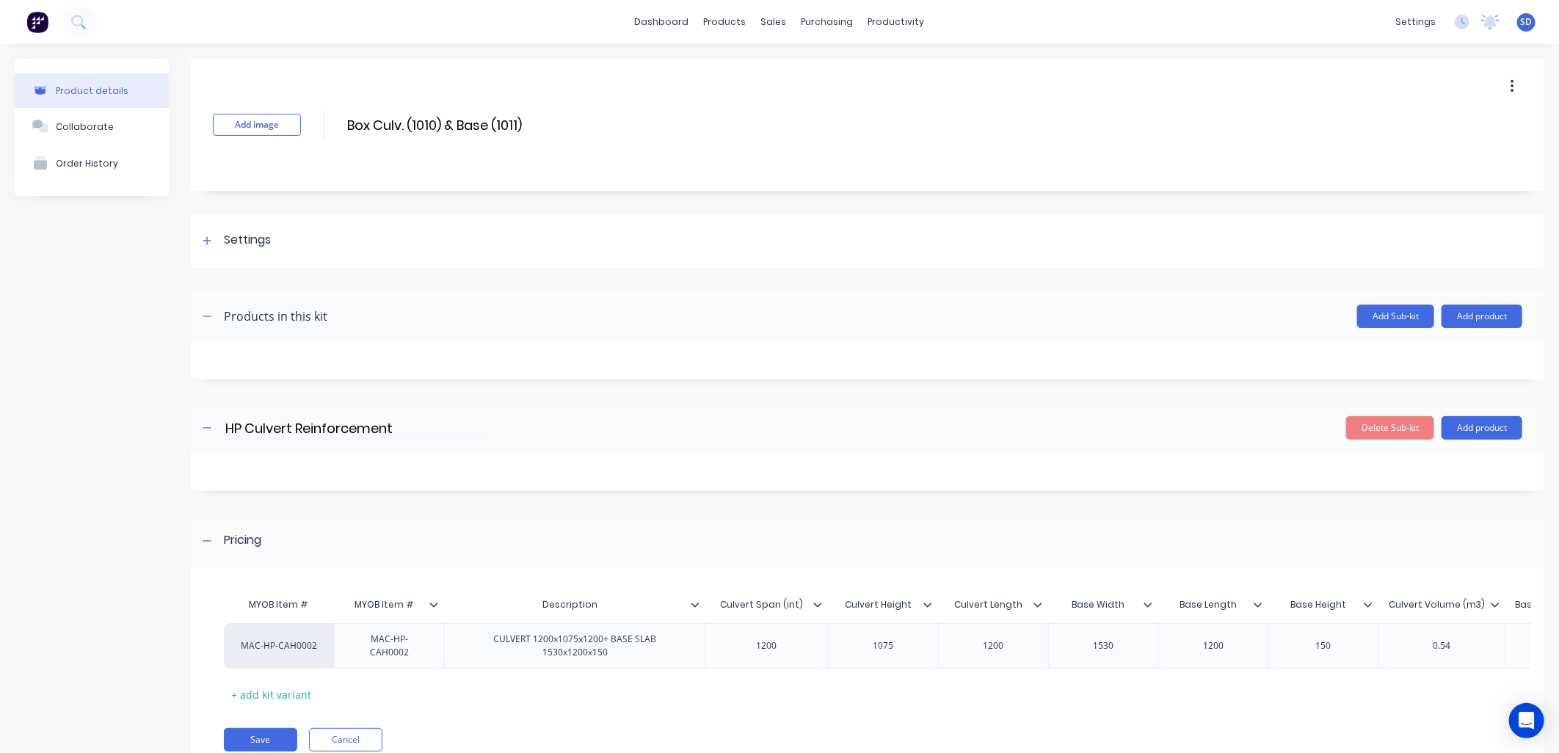
click at [588, 457] on div at bounding box center [868, 472] width 1354 height 37
click at [1483, 424] on button "Add product" at bounding box center [1482, 427] width 81 height 23
click at [1425, 456] on div "Product catalogue" at bounding box center [1452, 465] width 113 height 21
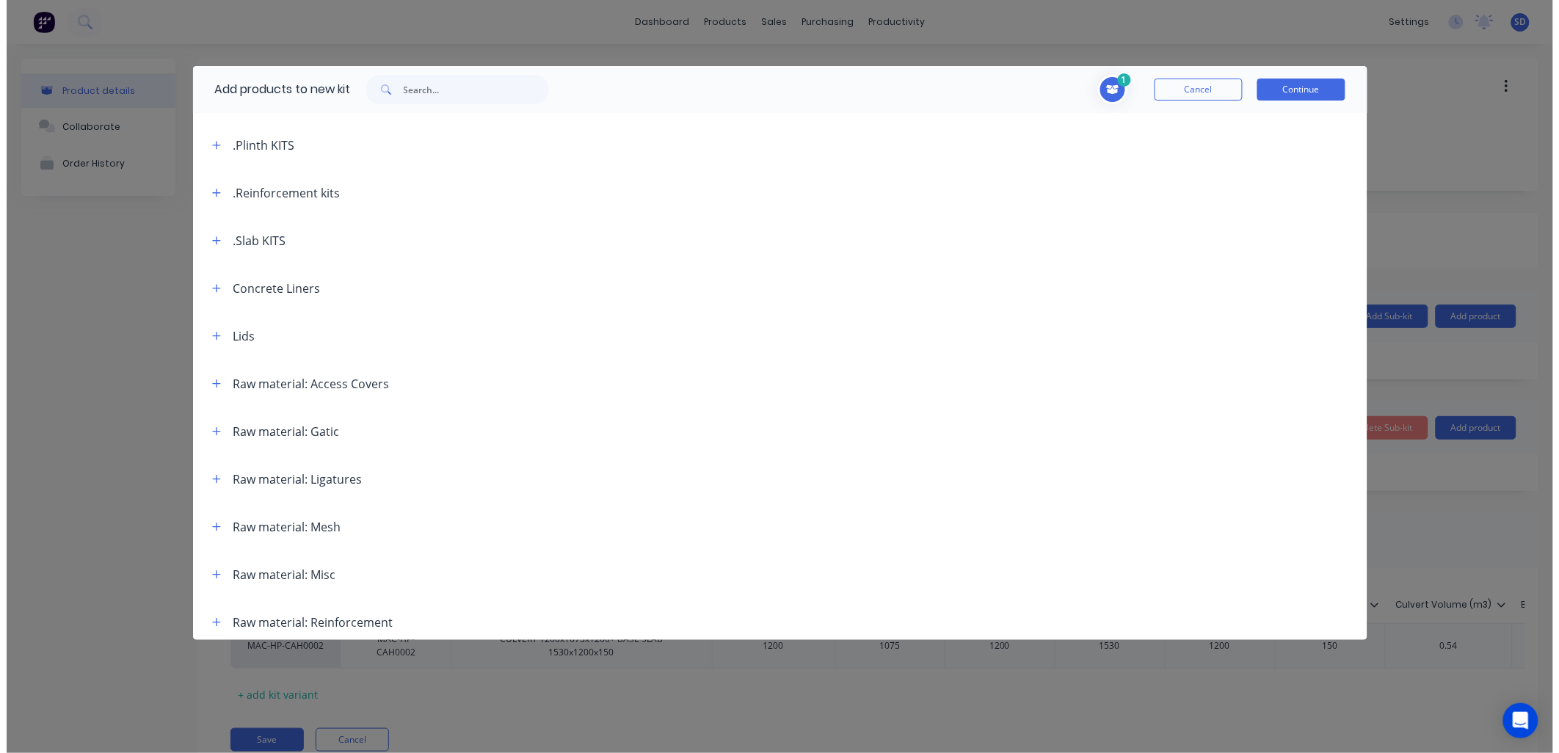
scroll to position [522, 0]
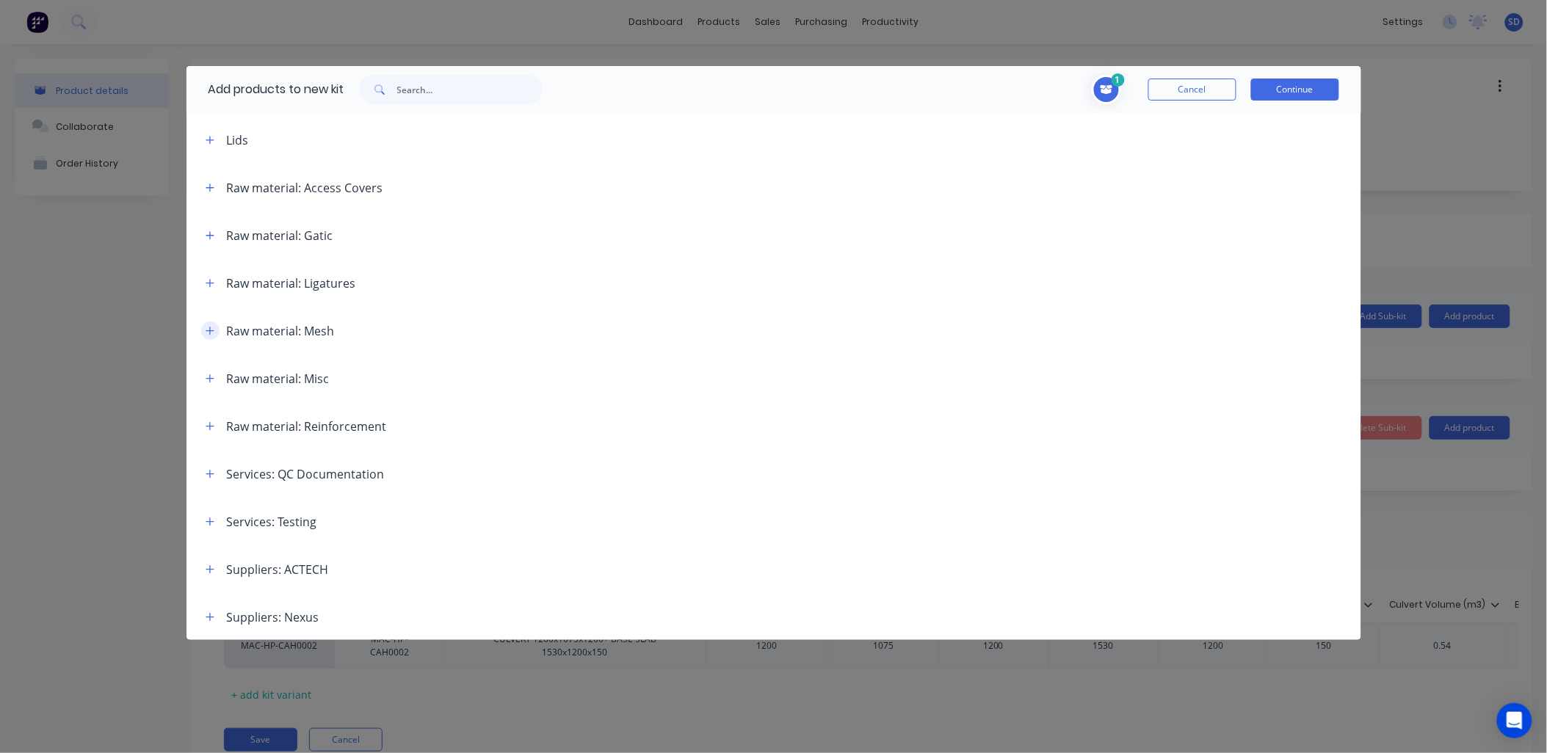
click at [208, 326] on icon "button" at bounding box center [210, 331] width 9 height 10
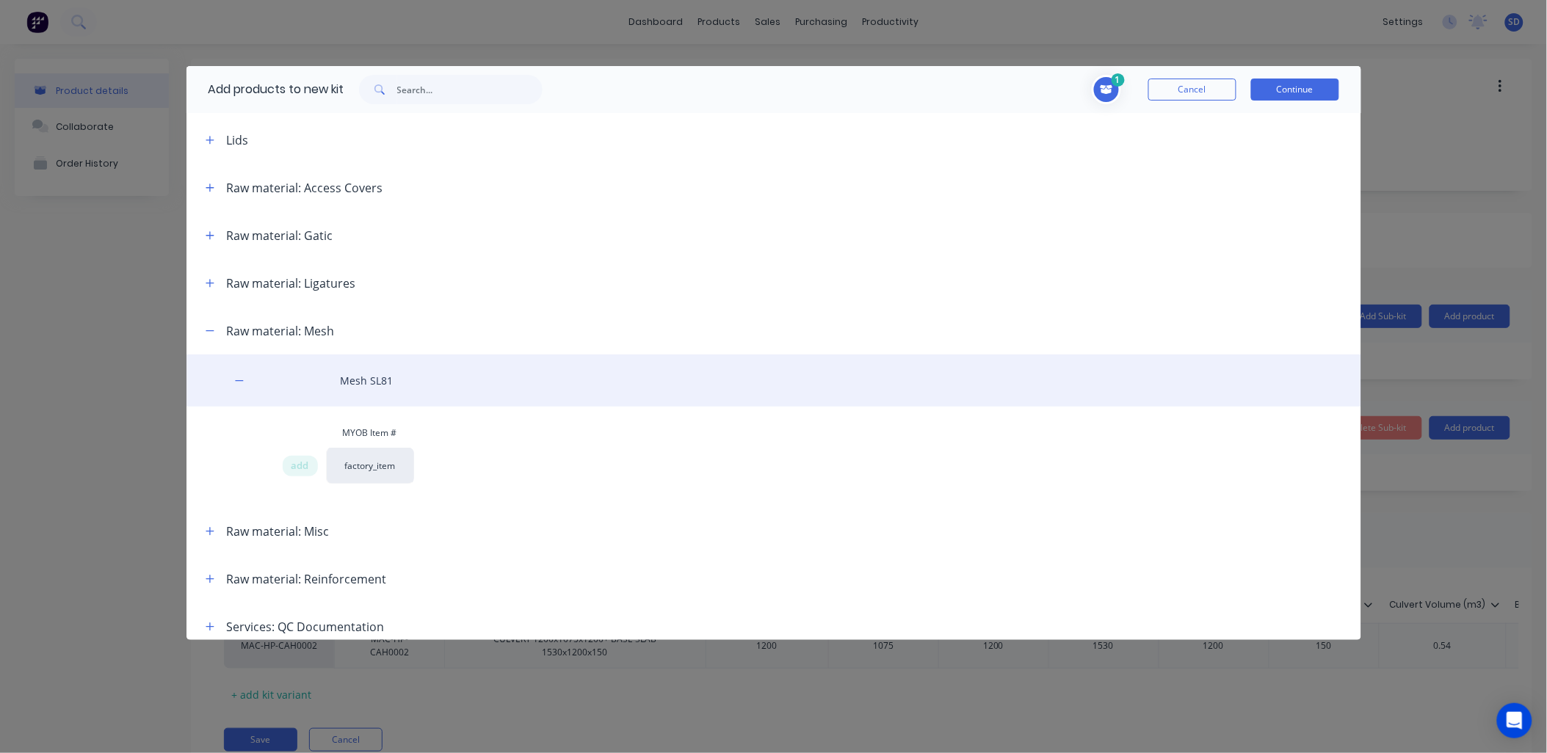
click at [375, 377] on div "Mesh SL81" at bounding box center [773, 381] width 1175 height 52
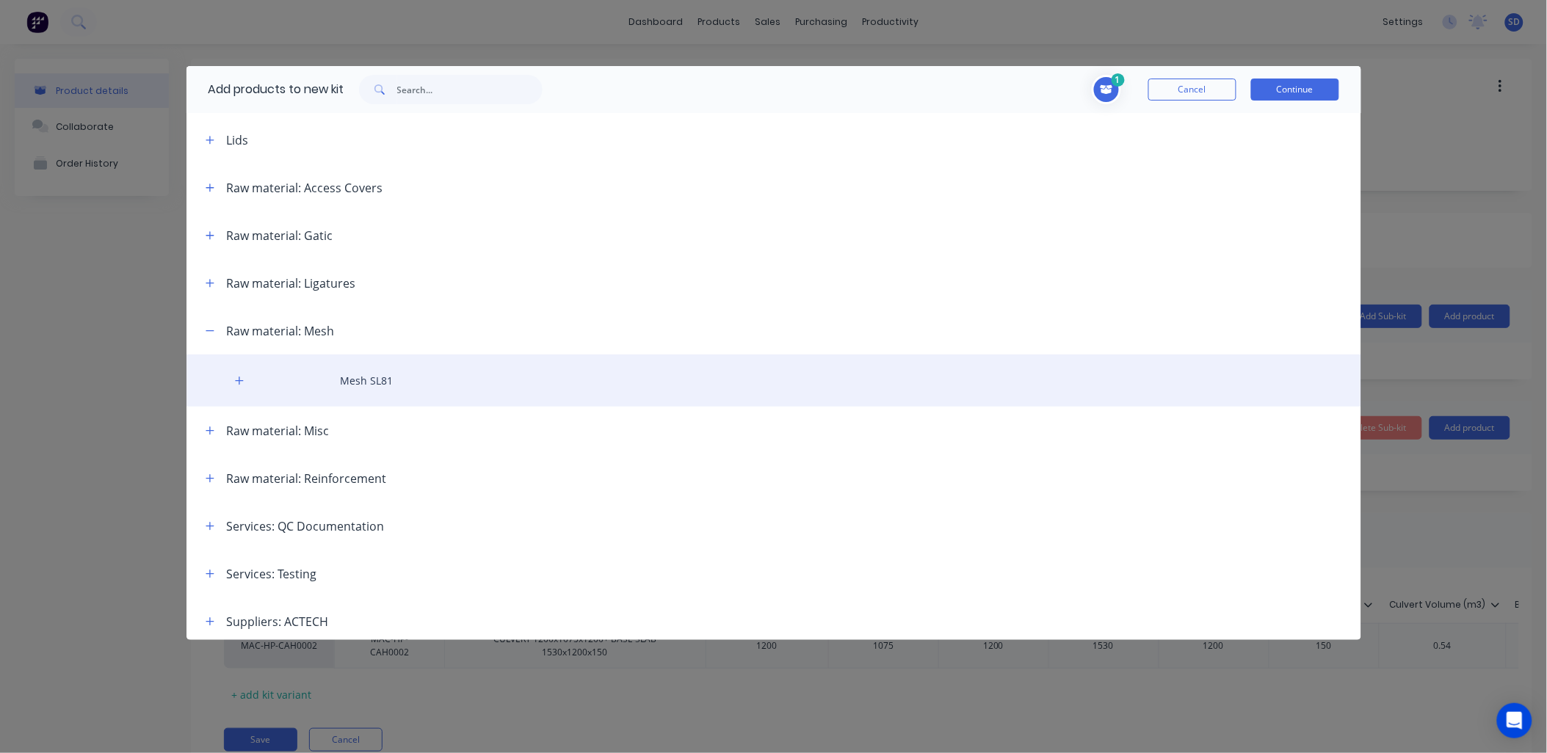
click at [370, 380] on div "Mesh SL81" at bounding box center [773, 381] width 1175 height 52
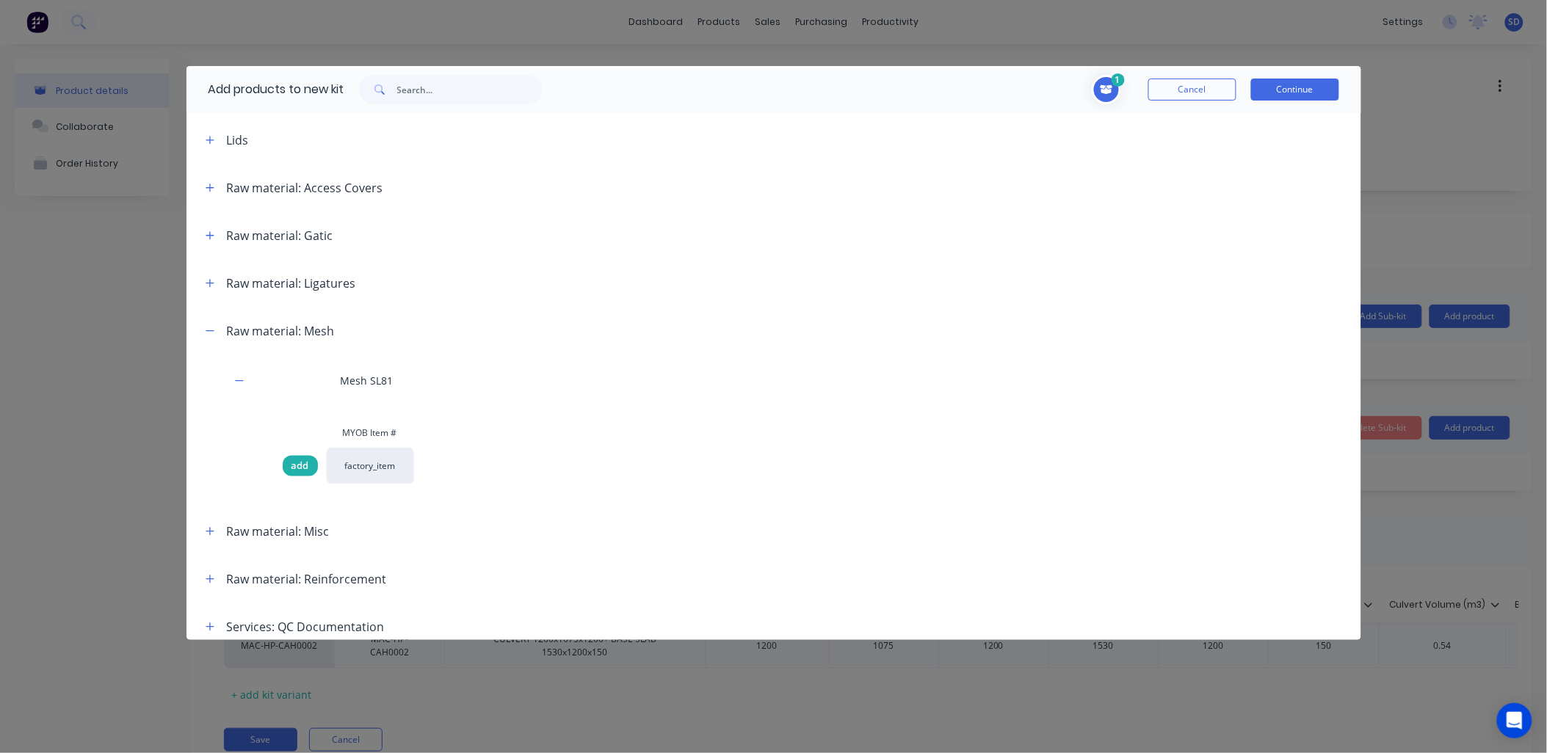
click at [306, 464] on span "add" at bounding box center [300, 466] width 18 height 15
click at [1113, 88] on span "Toggle cart dropdown" at bounding box center [1106, 89] width 29 height 29
click at [1197, 263] on header "Raw material: Ligatures" at bounding box center [773, 283] width 1175 height 48
click at [1290, 87] on button "Continue" at bounding box center [1295, 90] width 88 height 22
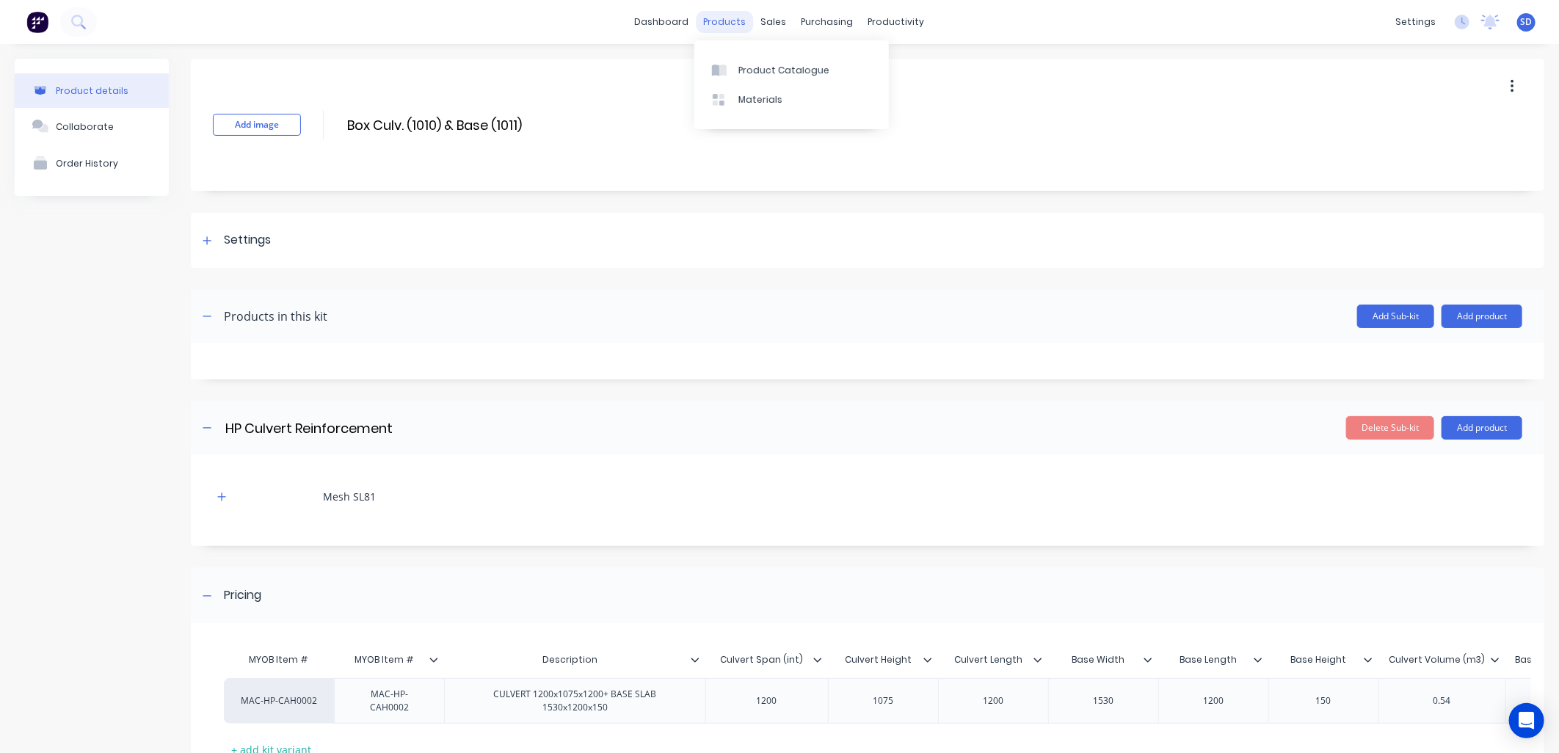
click at [727, 25] on div "products" at bounding box center [725, 22] width 57 height 22
click at [765, 69] on div "Product Catalogue" at bounding box center [784, 70] width 91 height 13
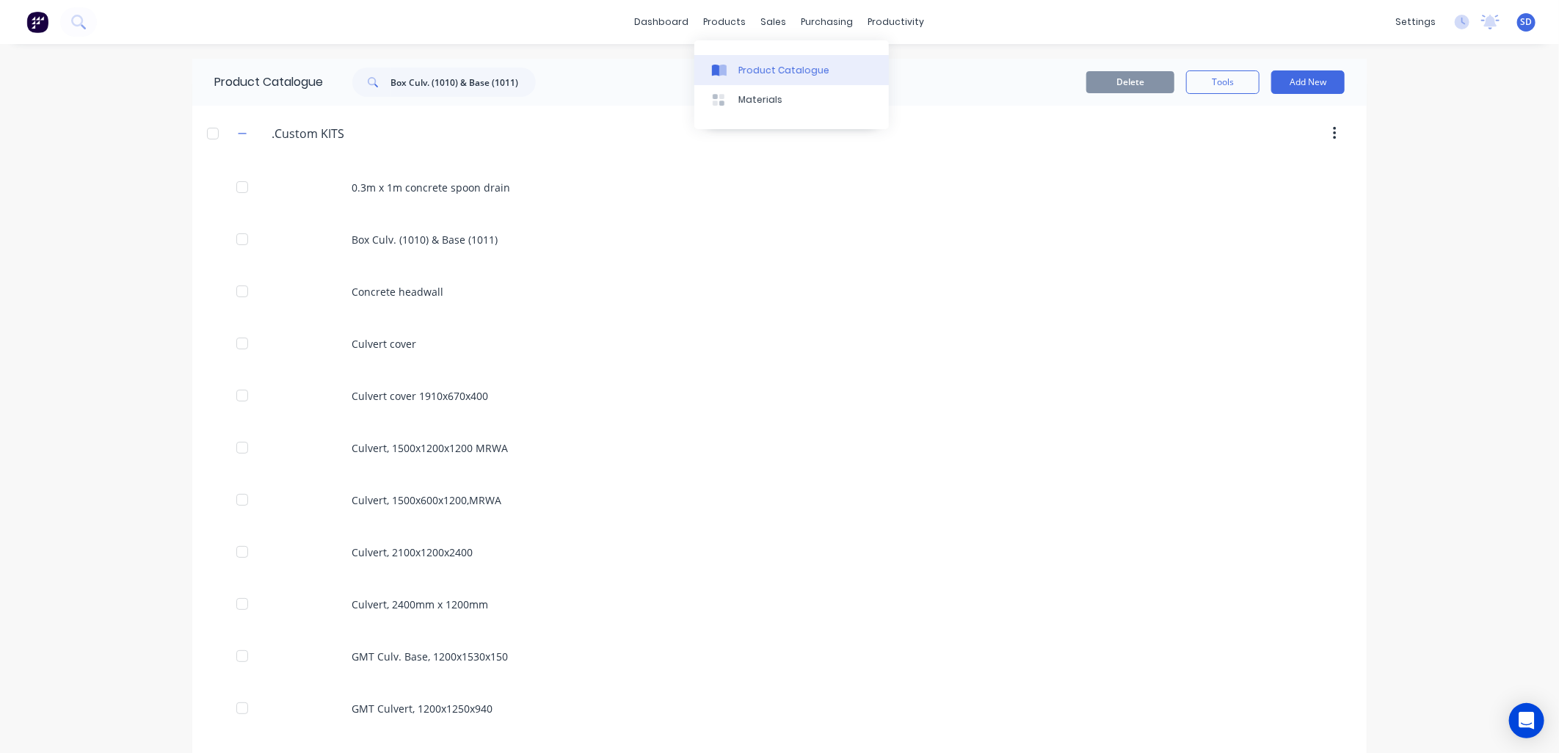
click at [766, 68] on div "Product Catalogue" at bounding box center [784, 70] width 91 height 13
drag, startPoint x: 518, startPoint y: 83, endPoint x: 309, endPoint y: 79, distance: 209.3
click at [309, 79] on div "Product Catalogue Box Culv. (1010) & Base (1011)" at bounding box center [382, 82] width 380 height 47
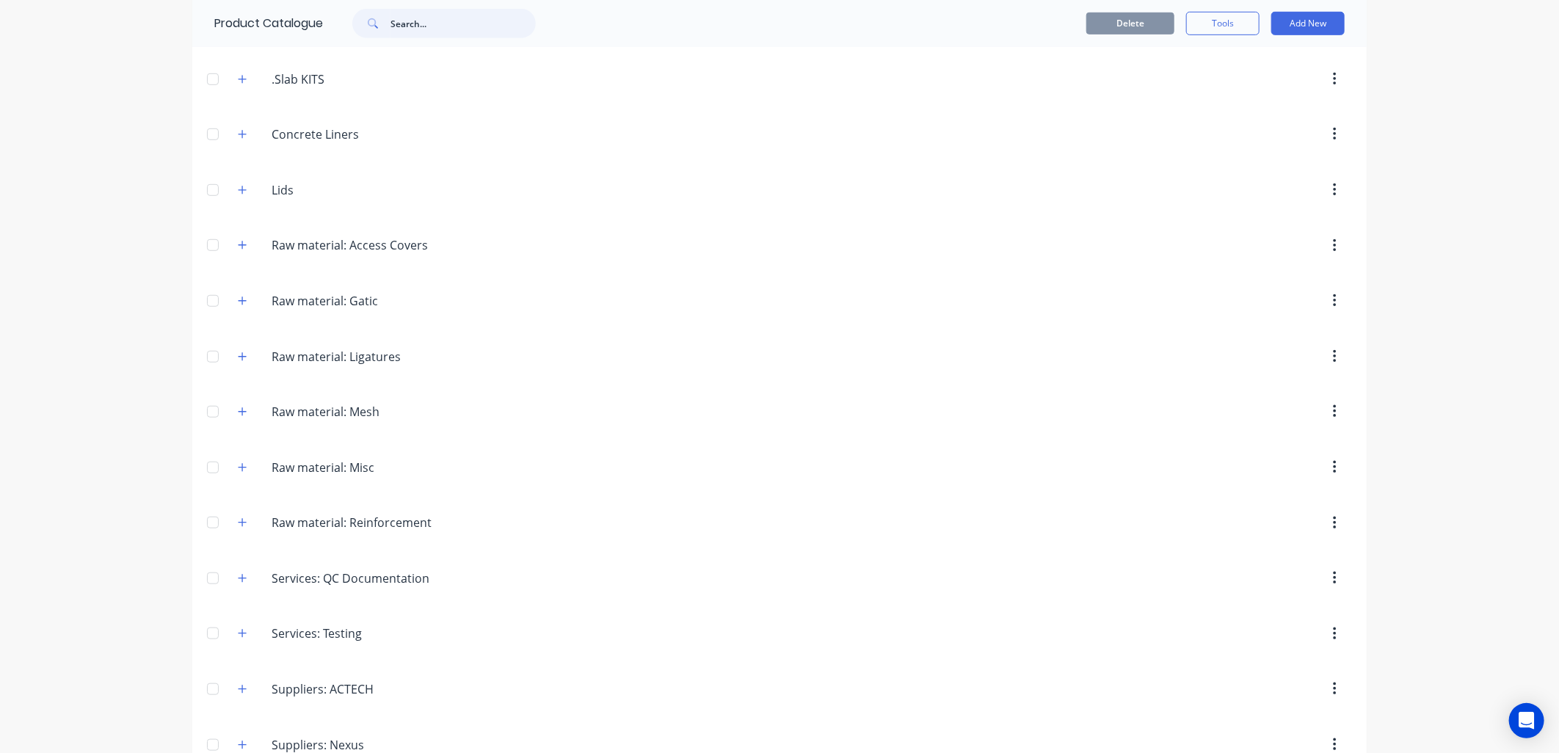
scroll to position [570, 0]
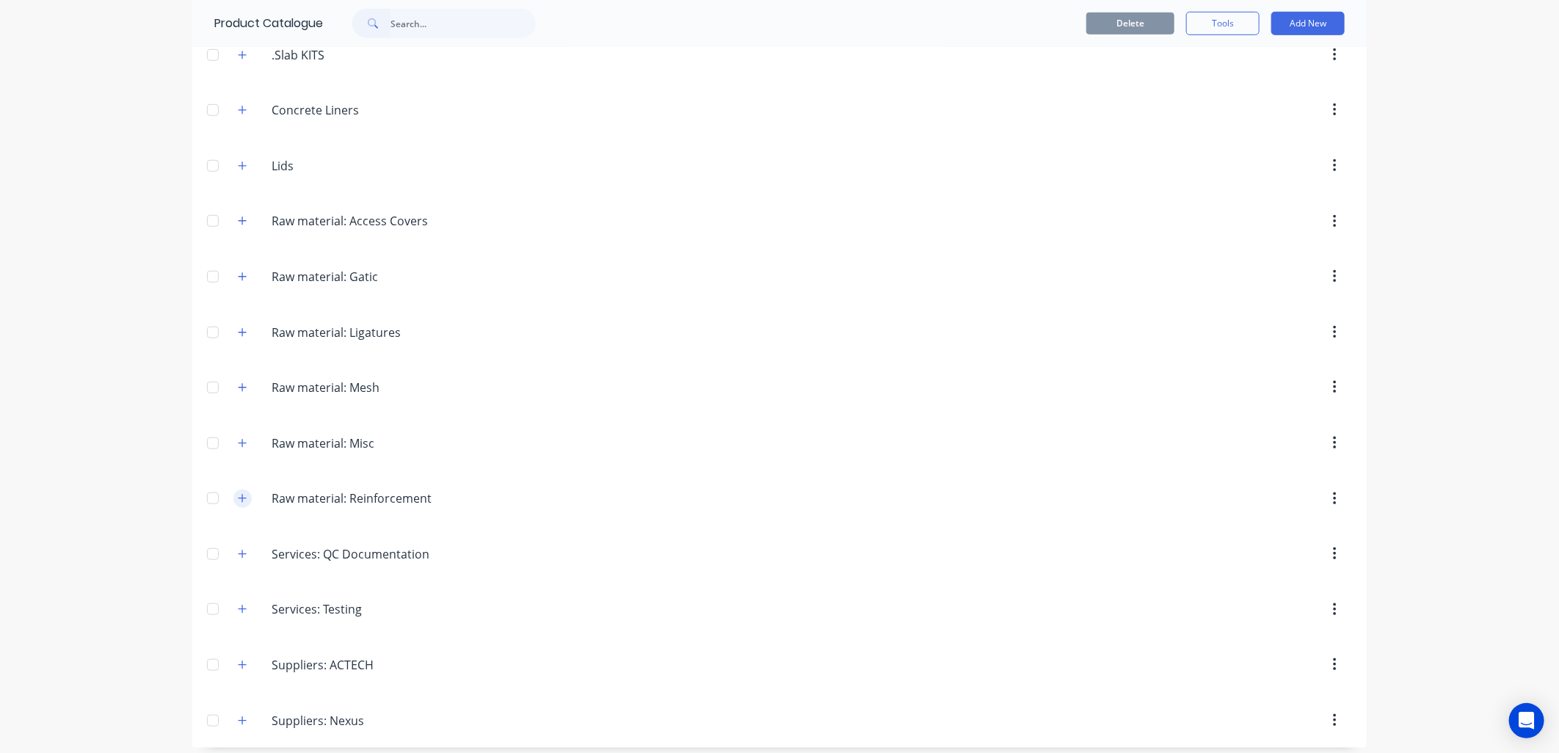
click at [233, 502] on button "button" at bounding box center [242, 499] width 18 height 18
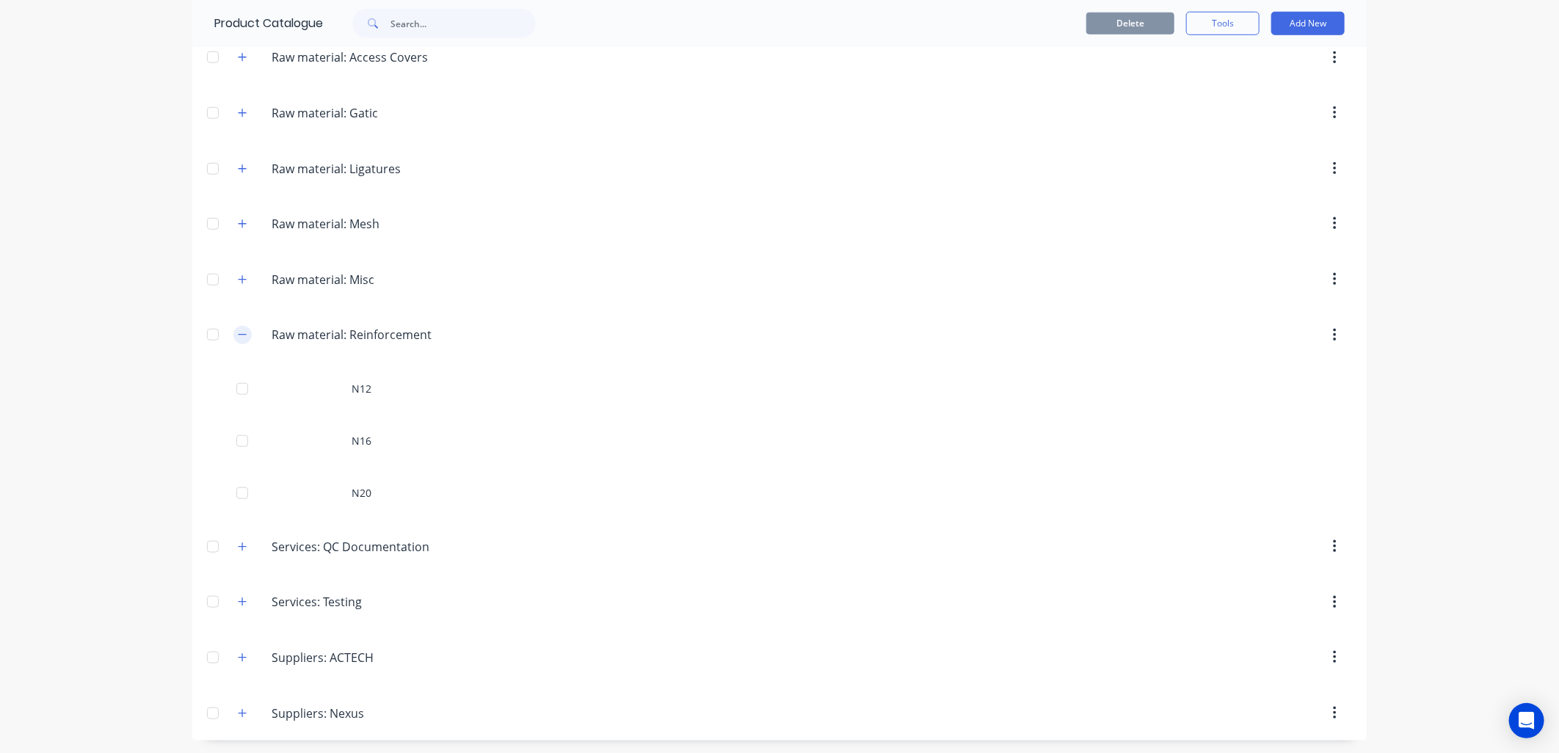
click at [239, 340] on icon "button" at bounding box center [242, 335] width 9 height 10
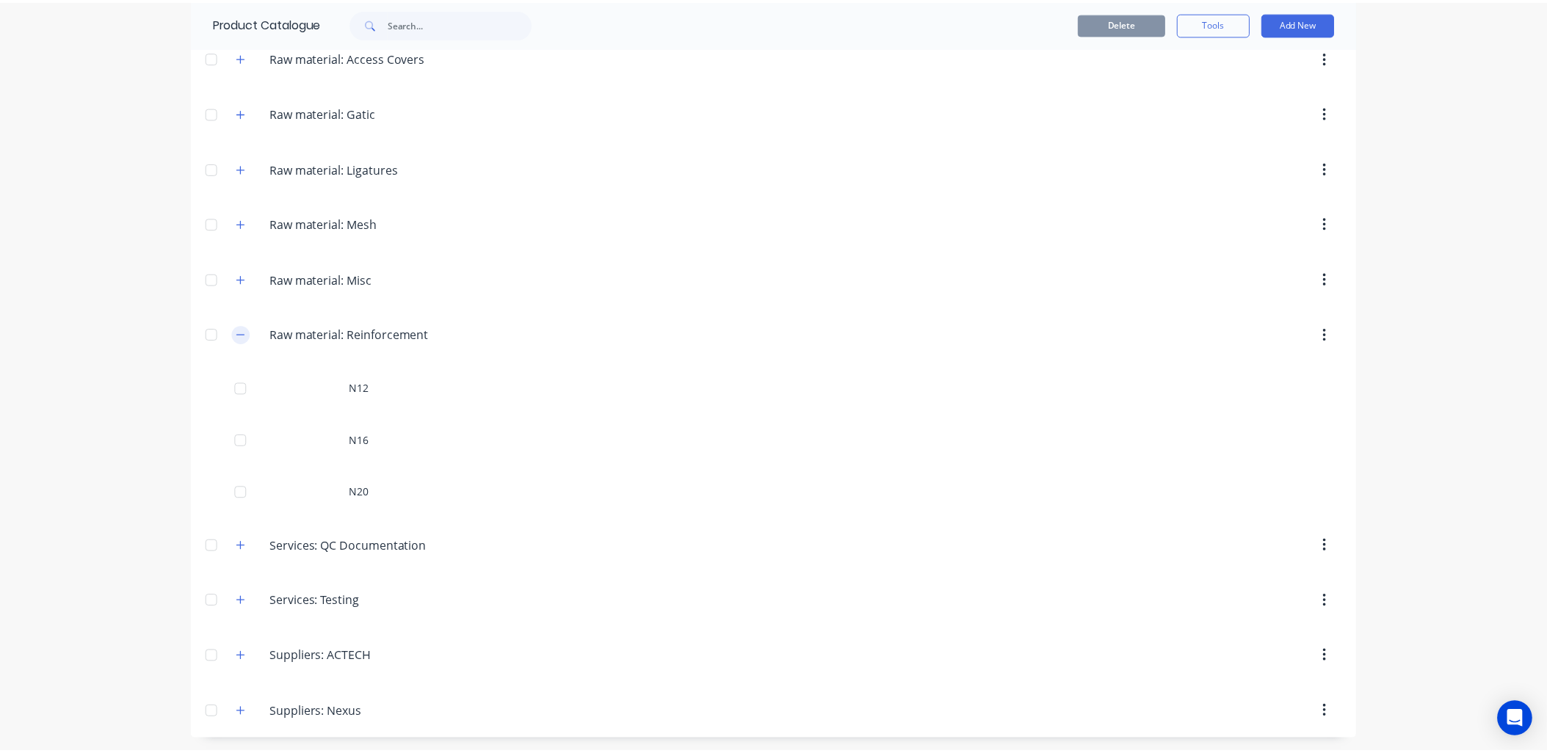
scroll to position [583, 0]
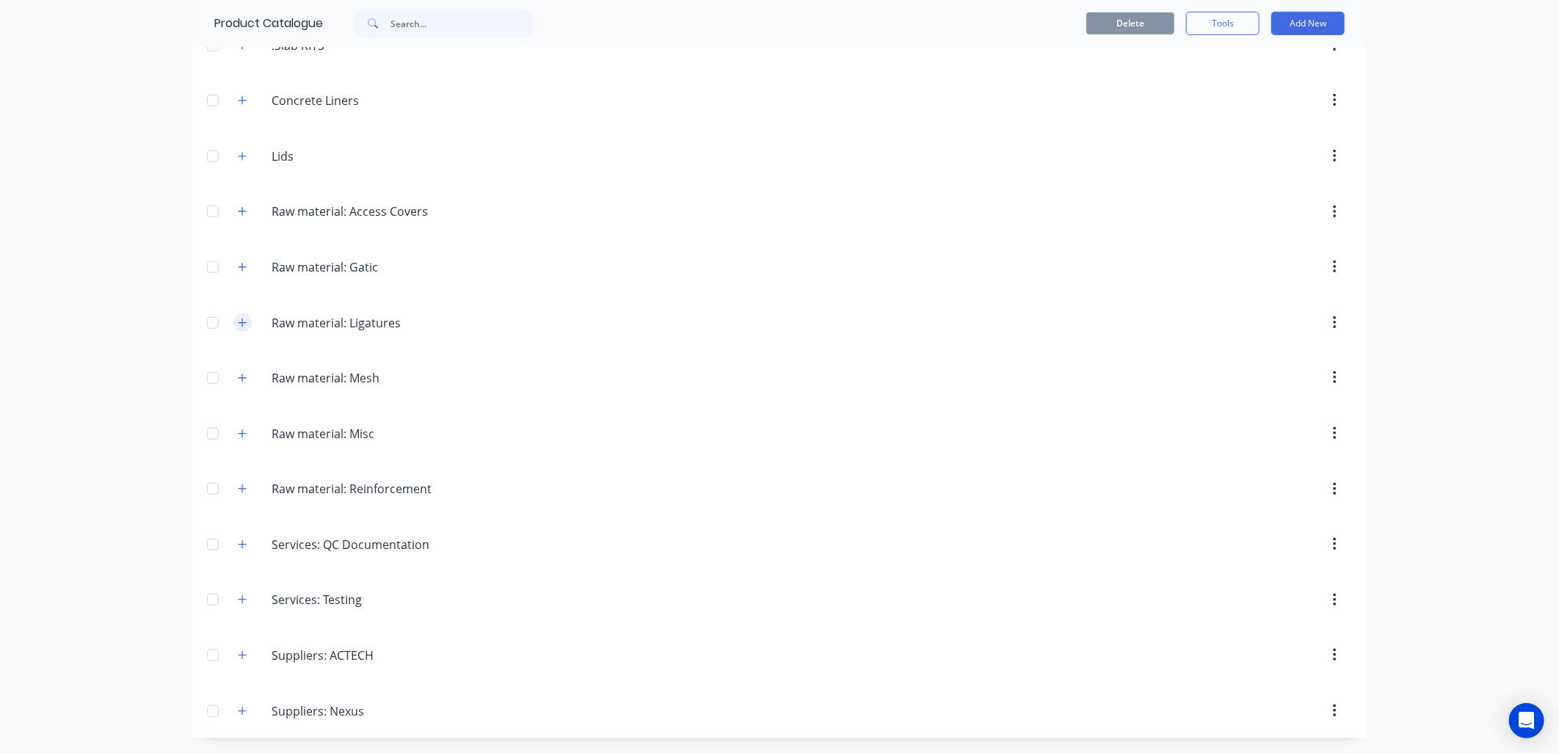
click at [238, 319] on icon "button" at bounding box center [242, 323] width 9 height 10
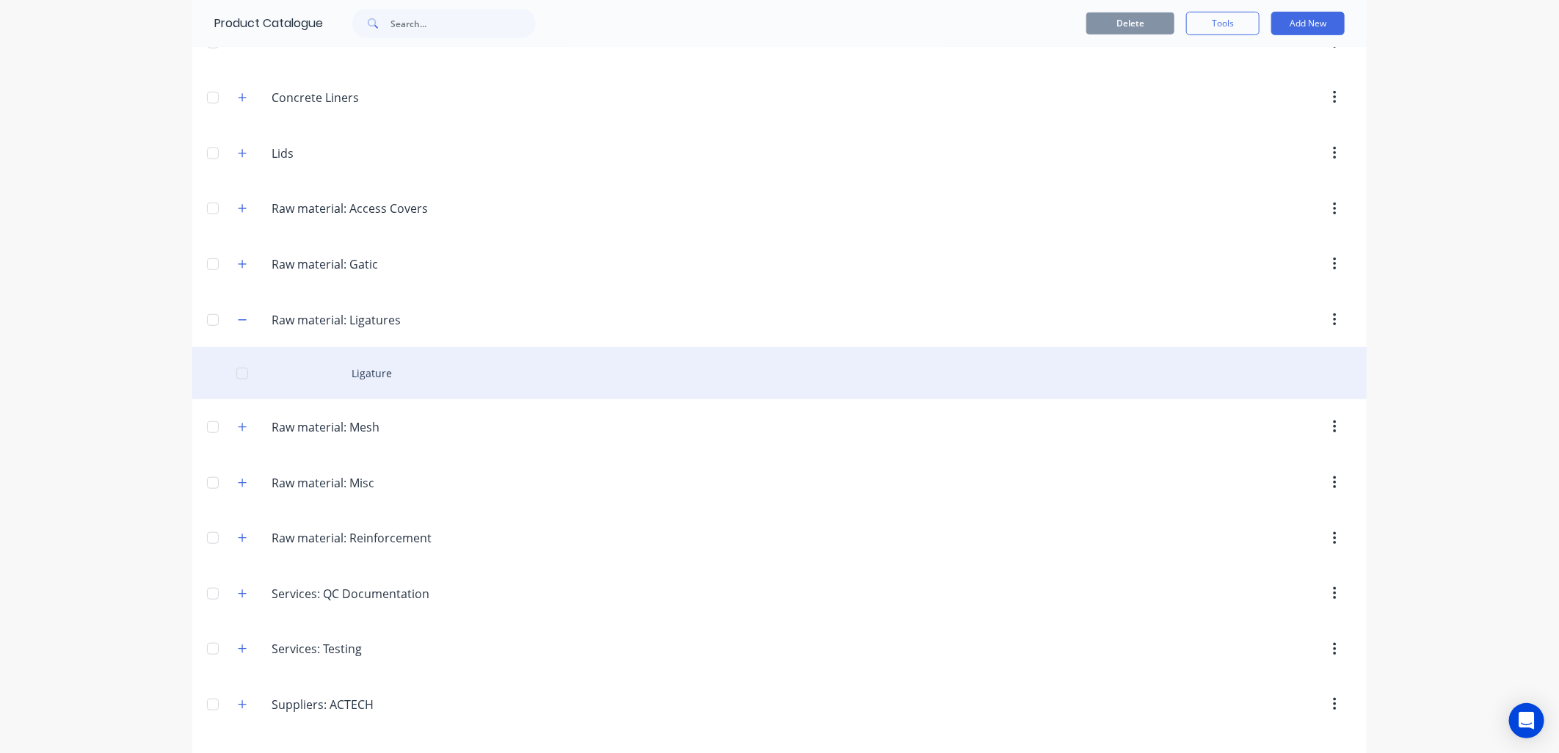
click at [356, 375] on div "Ligature" at bounding box center [779, 373] width 1175 height 52
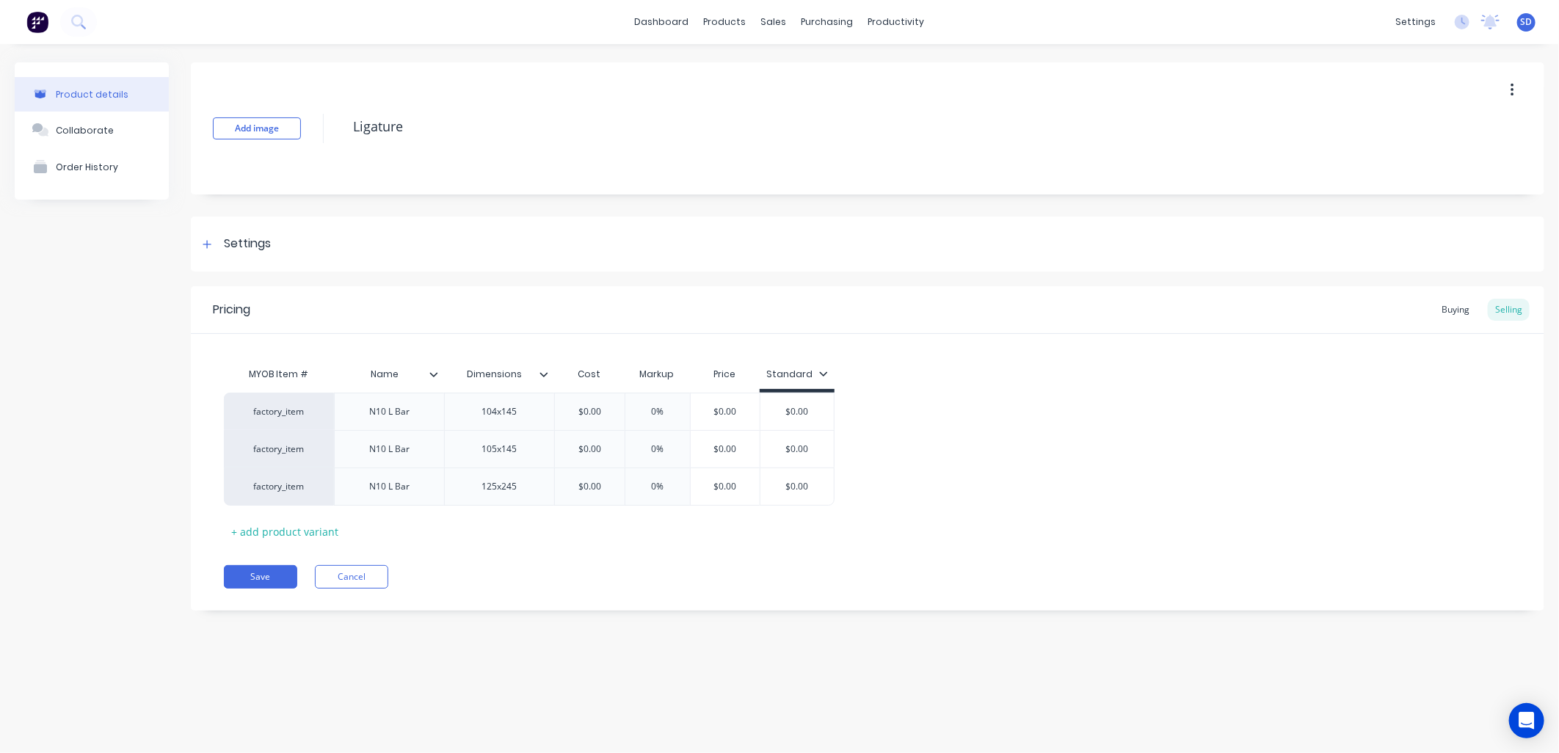
click at [1513, 90] on icon "button" at bounding box center [1512, 90] width 3 height 13
click at [275, 534] on div "+ add product variant" at bounding box center [285, 532] width 122 height 23
type textarea "x"
click at [390, 522] on div at bounding box center [389, 524] width 73 height 19
type textarea "x"
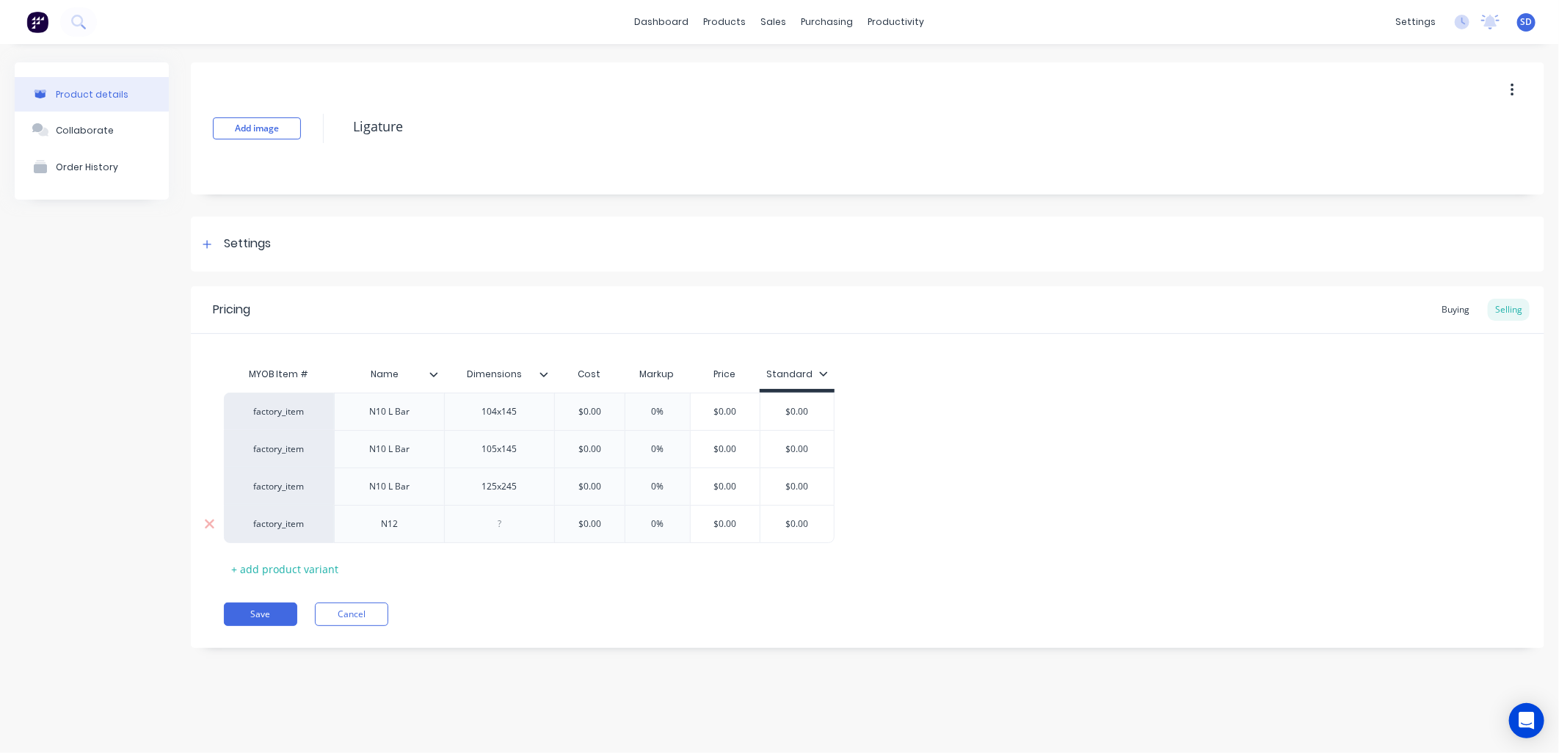
click at [502, 529] on div at bounding box center [499, 524] width 73 height 19
click at [405, 529] on div "N12" at bounding box center [389, 524] width 73 height 19
type textarea "x"
click at [548, 586] on div "Pricing Buying Selling MYOB Item # Name Dimensions Cost Markup Price Standard f…" at bounding box center [868, 467] width 1354 height 362
type input "$0.00"
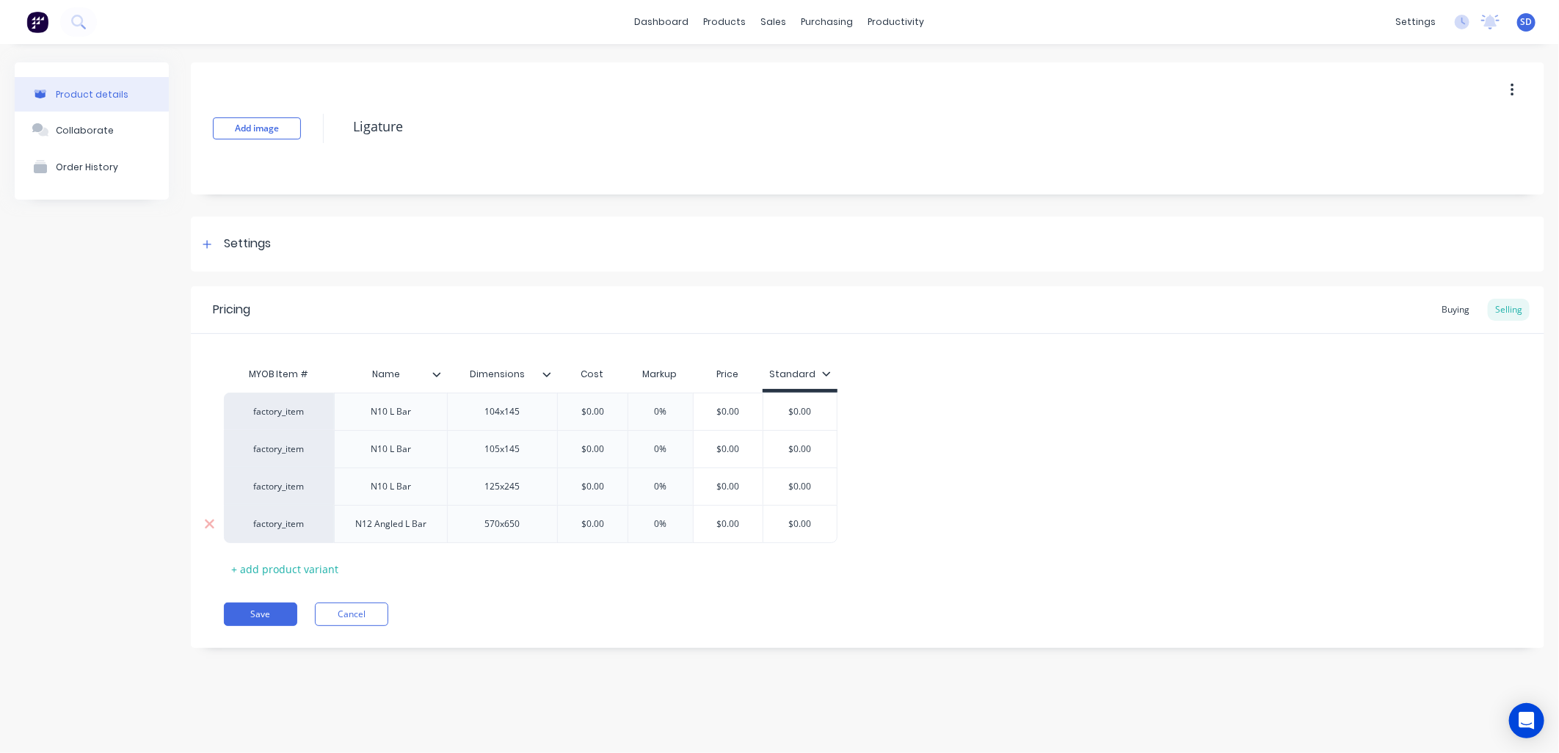
drag, startPoint x: 611, startPoint y: 523, endPoint x: 585, endPoint y: 523, distance: 25.7
click at [585, 523] on input "$0.00" at bounding box center [592, 524] width 73 height 13
type textarea "x"
type input "$2."
type textarea "x"
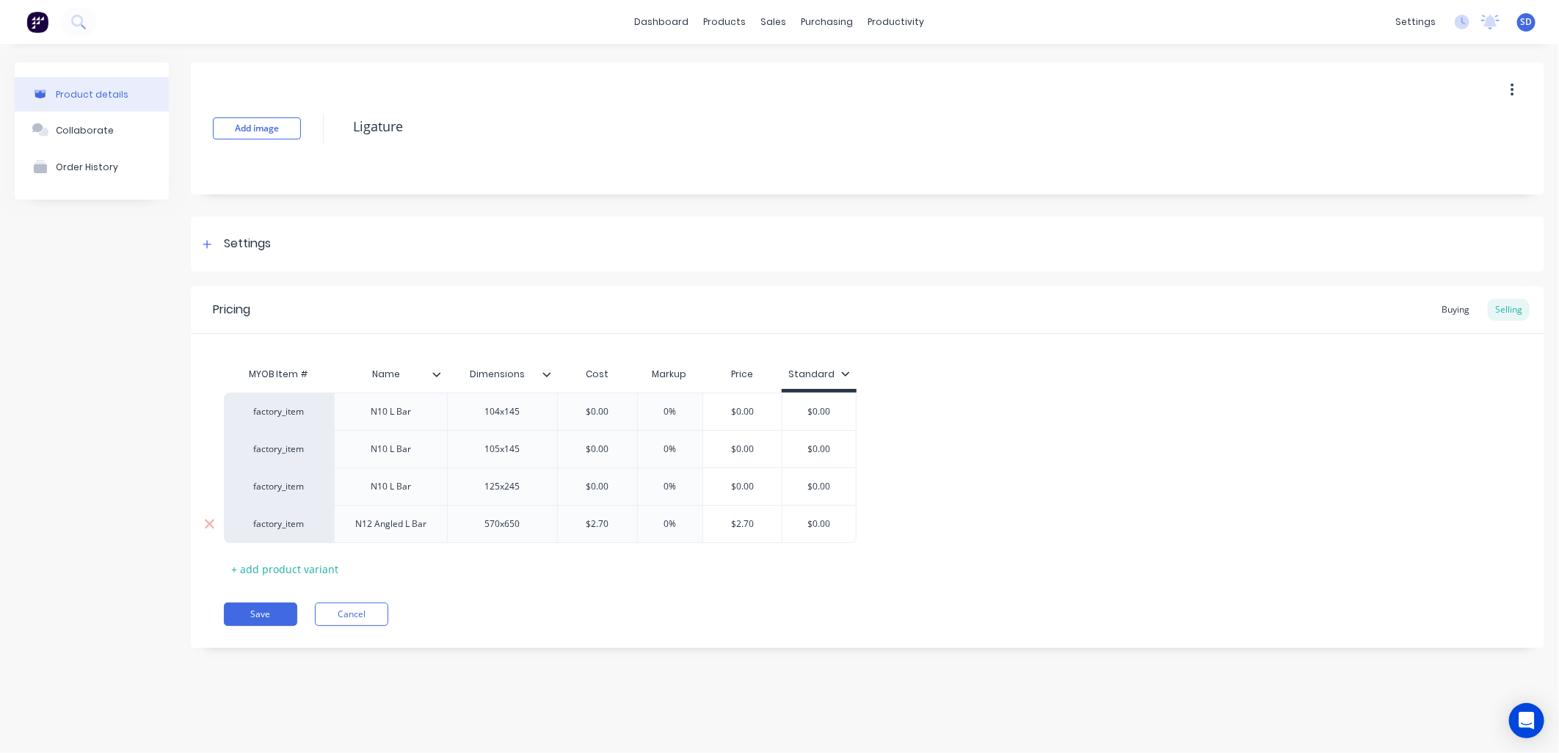
type input "$2.70"
type input "0%"
click at [1457, 302] on div "Buying" at bounding box center [1456, 310] width 43 height 22
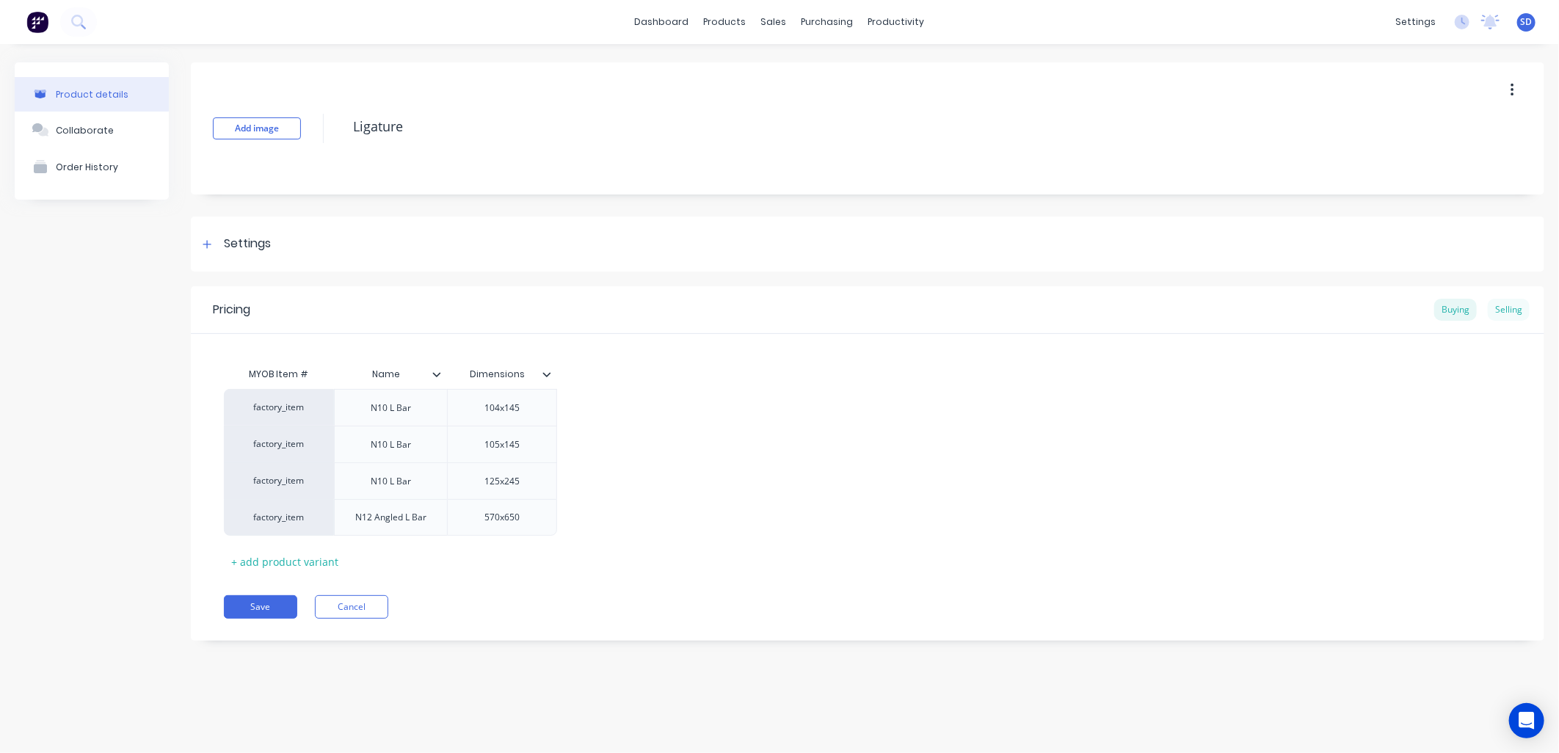
click at [1515, 309] on div "Selling" at bounding box center [1509, 310] width 42 height 22
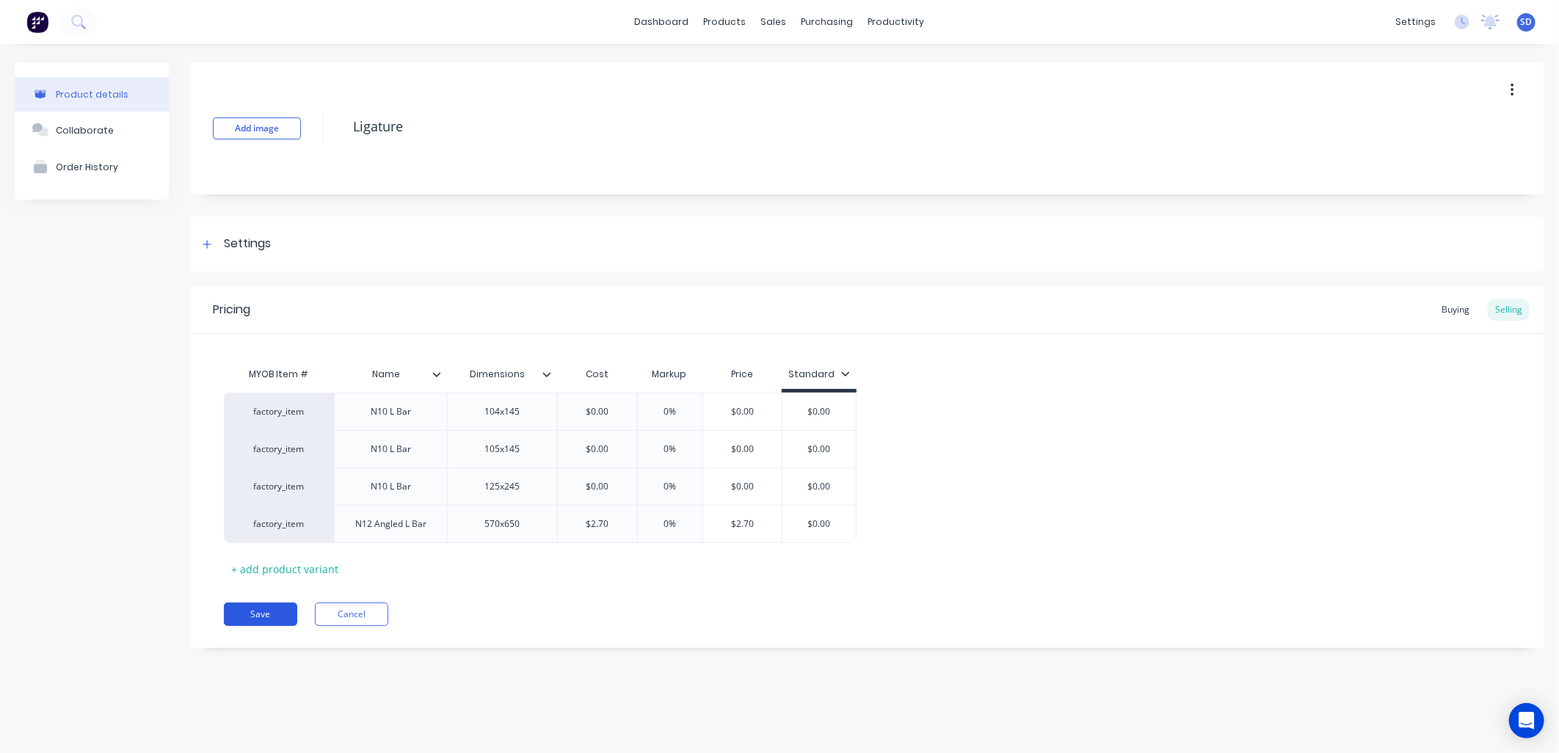
click at [258, 614] on button "Save" at bounding box center [260, 614] width 73 height 23
type textarea "x"
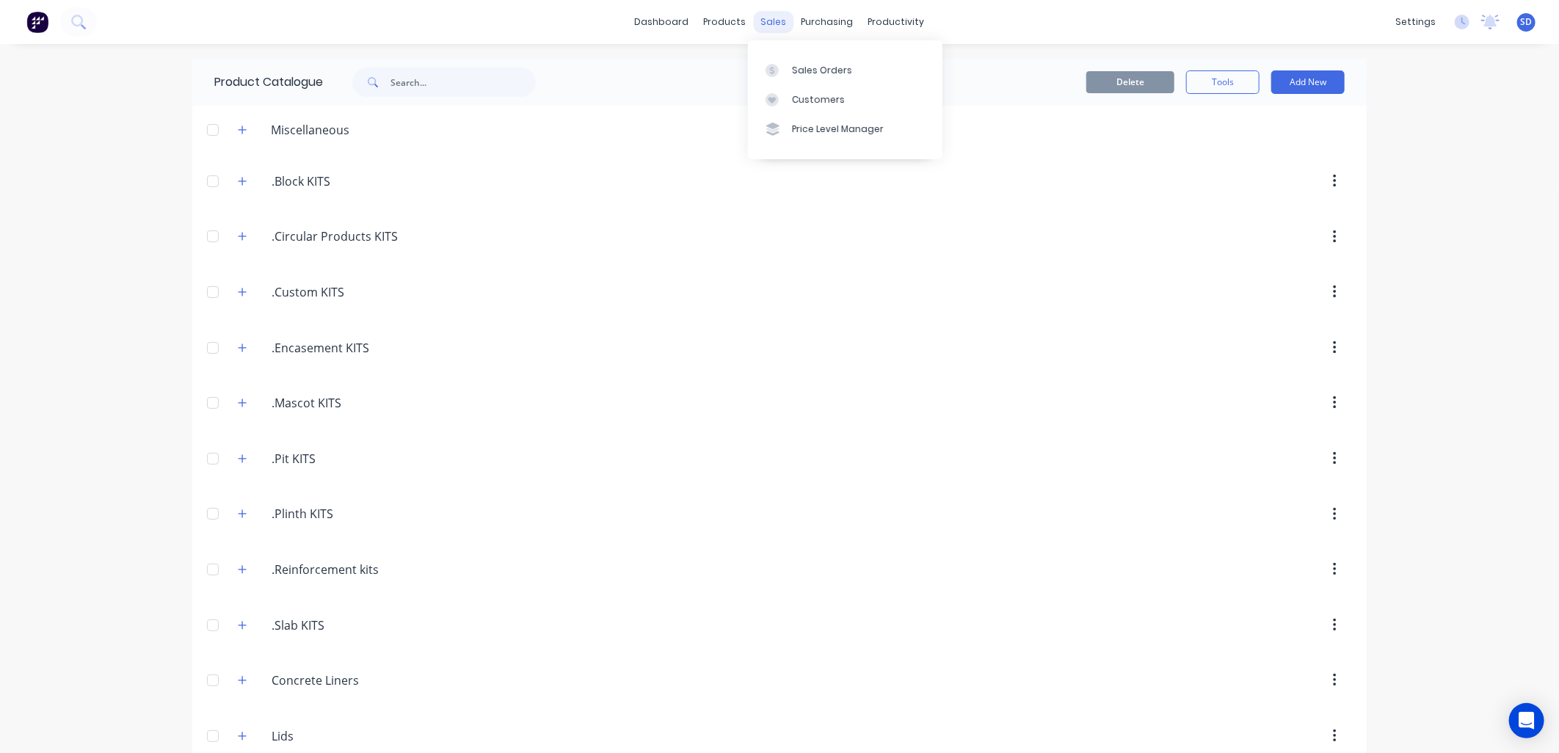
click at [765, 17] on div "sales" at bounding box center [774, 22] width 40 height 22
click at [811, 69] on div "Sales Orders" at bounding box center [822, 70] width 60 height 13
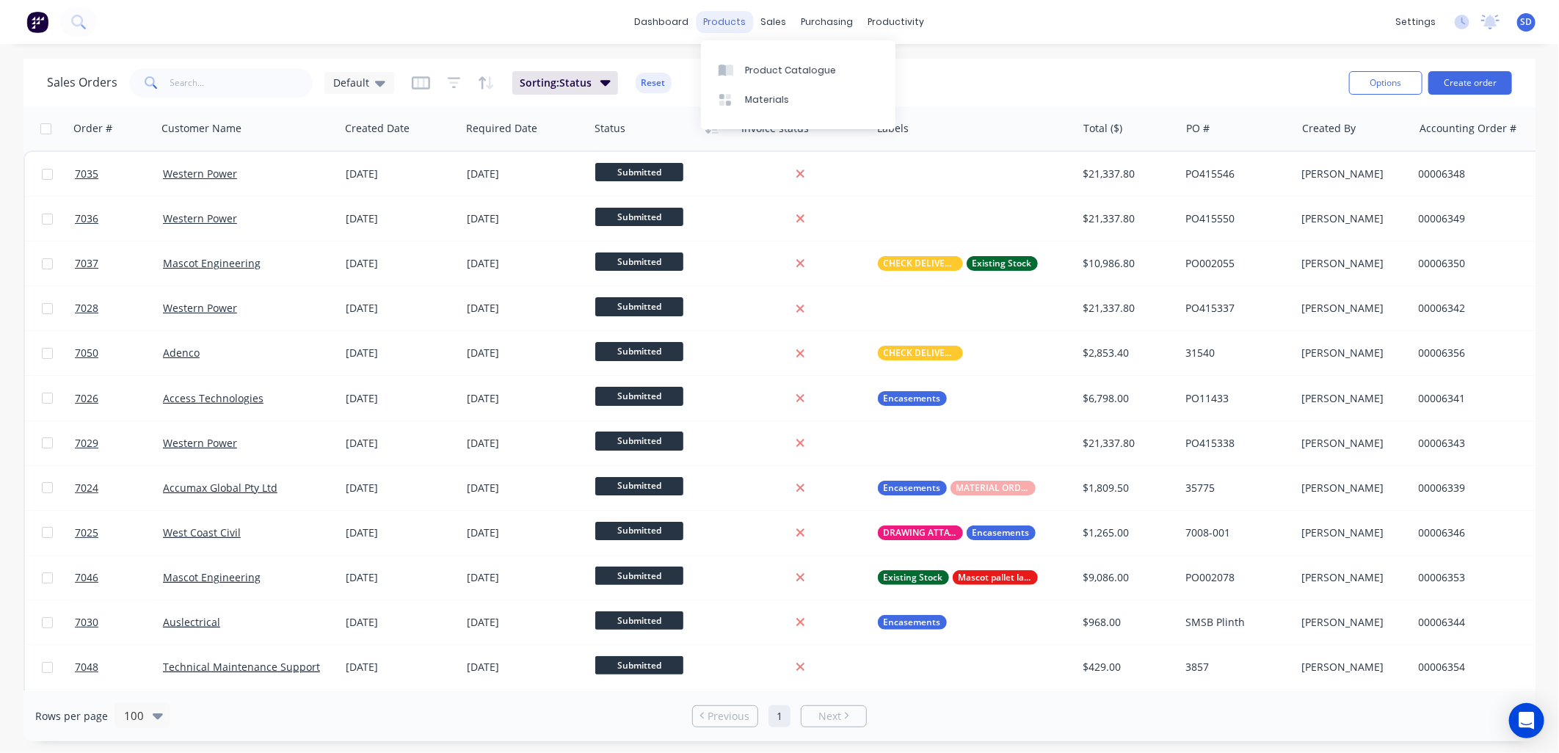
click at [722, 22] on div "products" at bounding box center [725, 22] width 57 height 22
click at [790, 59] on link "Sales Orders" at bounding box center [852, 69] width 195 height 29
drag, startPoint x: 715, startPoint y: 17, endPoint x: 755, endPoint y: 49, distance: 51.1
click at [716, 18] on div "products" at bounding box center [725, 22] width 57 height 22
click at [751, 64] on div "Product Catalogue" at bounding box center [790, 70] width 91 height 13
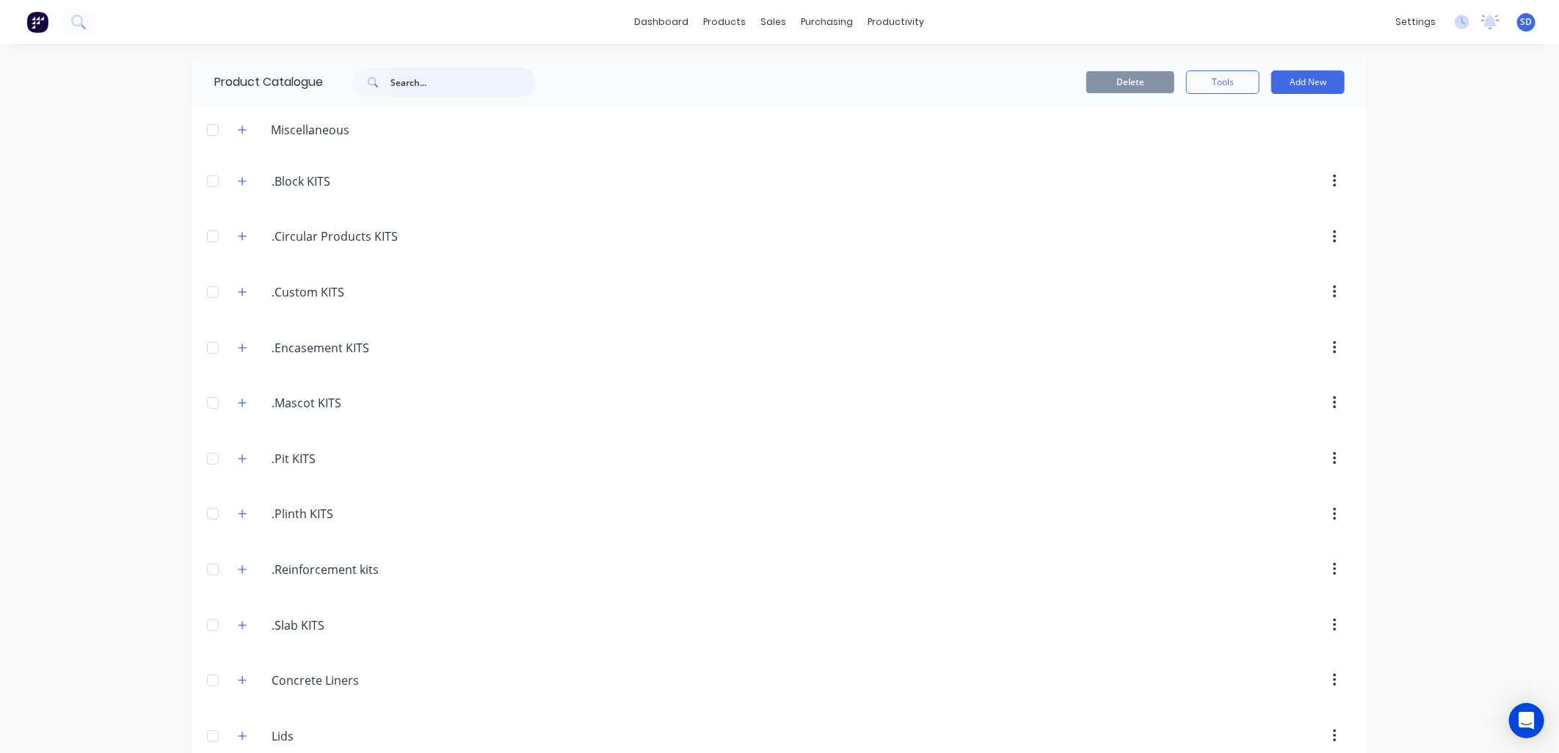
click at [419, 83] on input "text" at bounding box center [463, 82] width 145 height 29
click at [238, 295] on icon "button" at bounding box center [242, 292] width 9 height 10
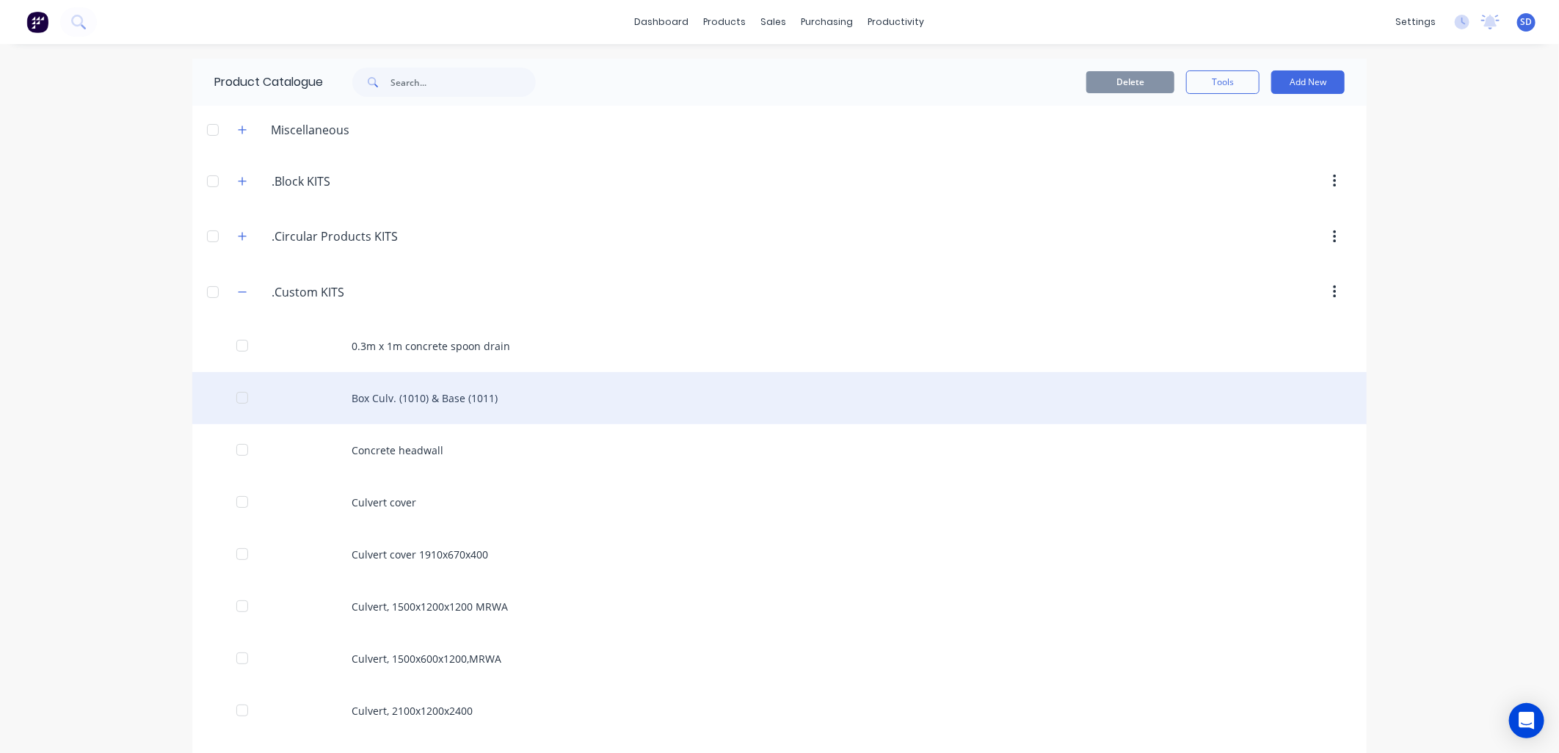
click at [431, 400] on div "Box Culv. (1010) & Base (1011)" at bounding box center [779, 398] width 1175 height 52
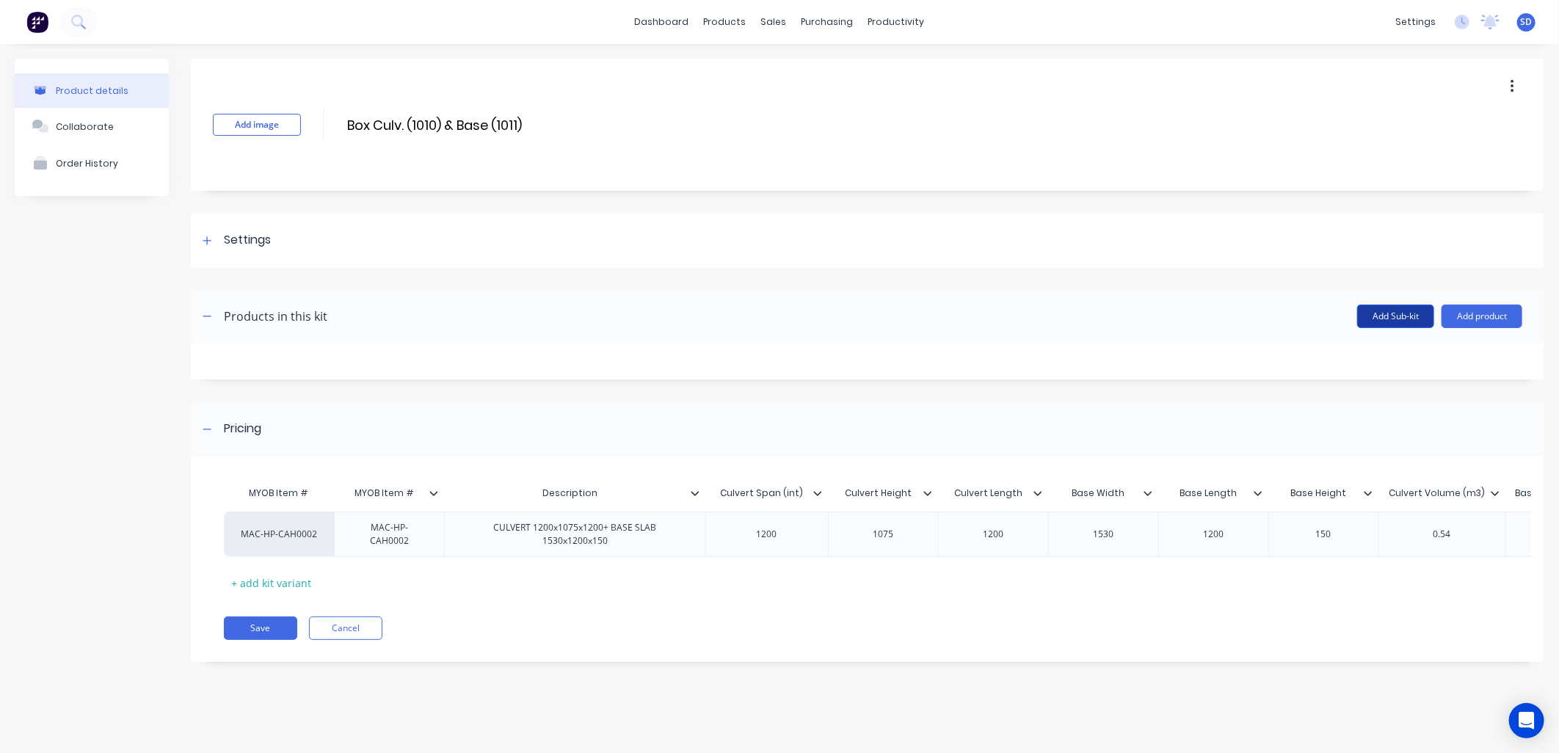
click at [1402, 319] on button "Add Sub-kit" at bounding box center [1395, 316] width 77 height 23
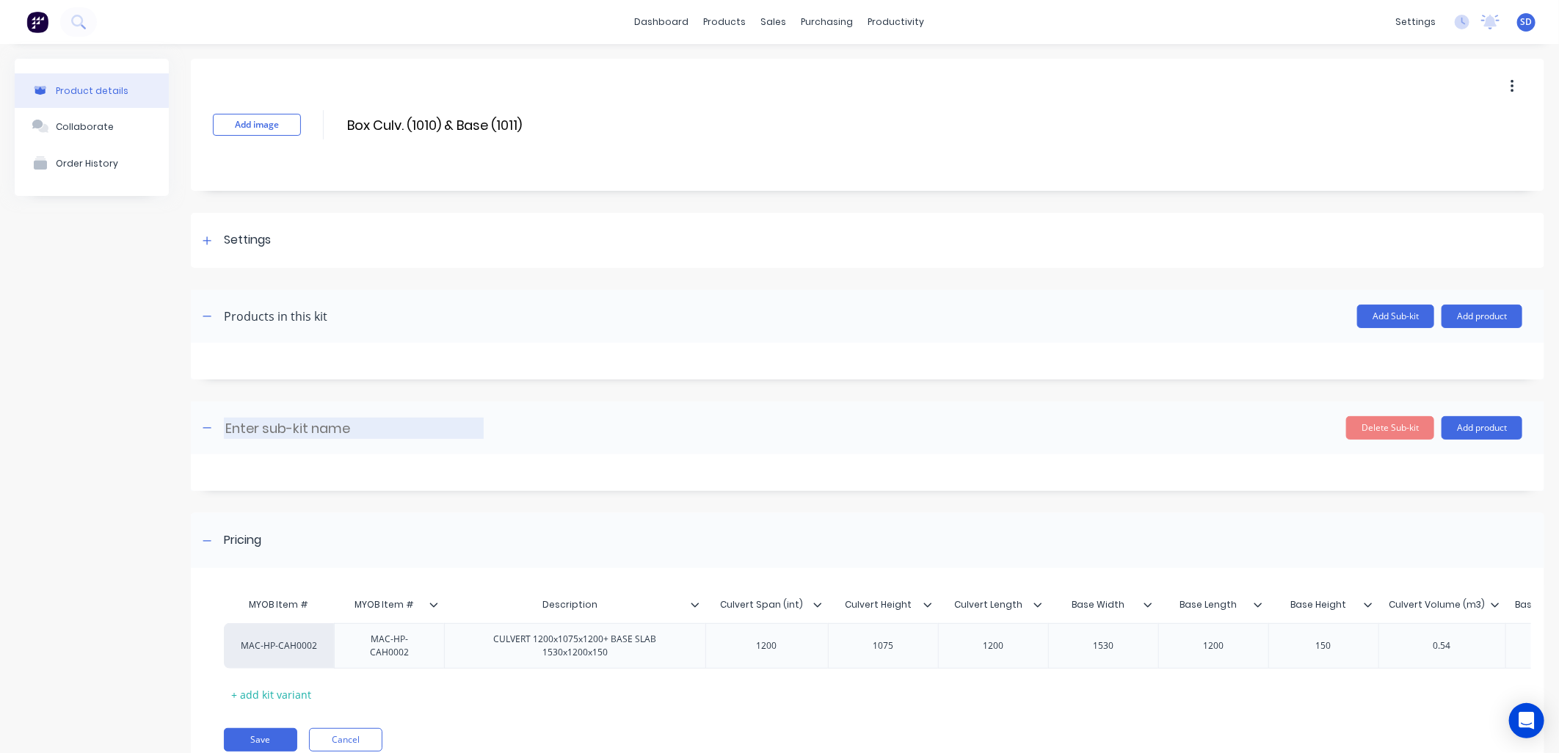
click at [410, 430] on input at bounding box center [354, 428] width 260 height 21
type input "HP Culvert Reinforcement"
type input "1093"
type input "HP Culvert Reinforcement"
click at [1468, 429] on button "Add product" at bounding box center [1482, 427] width 81 height 23
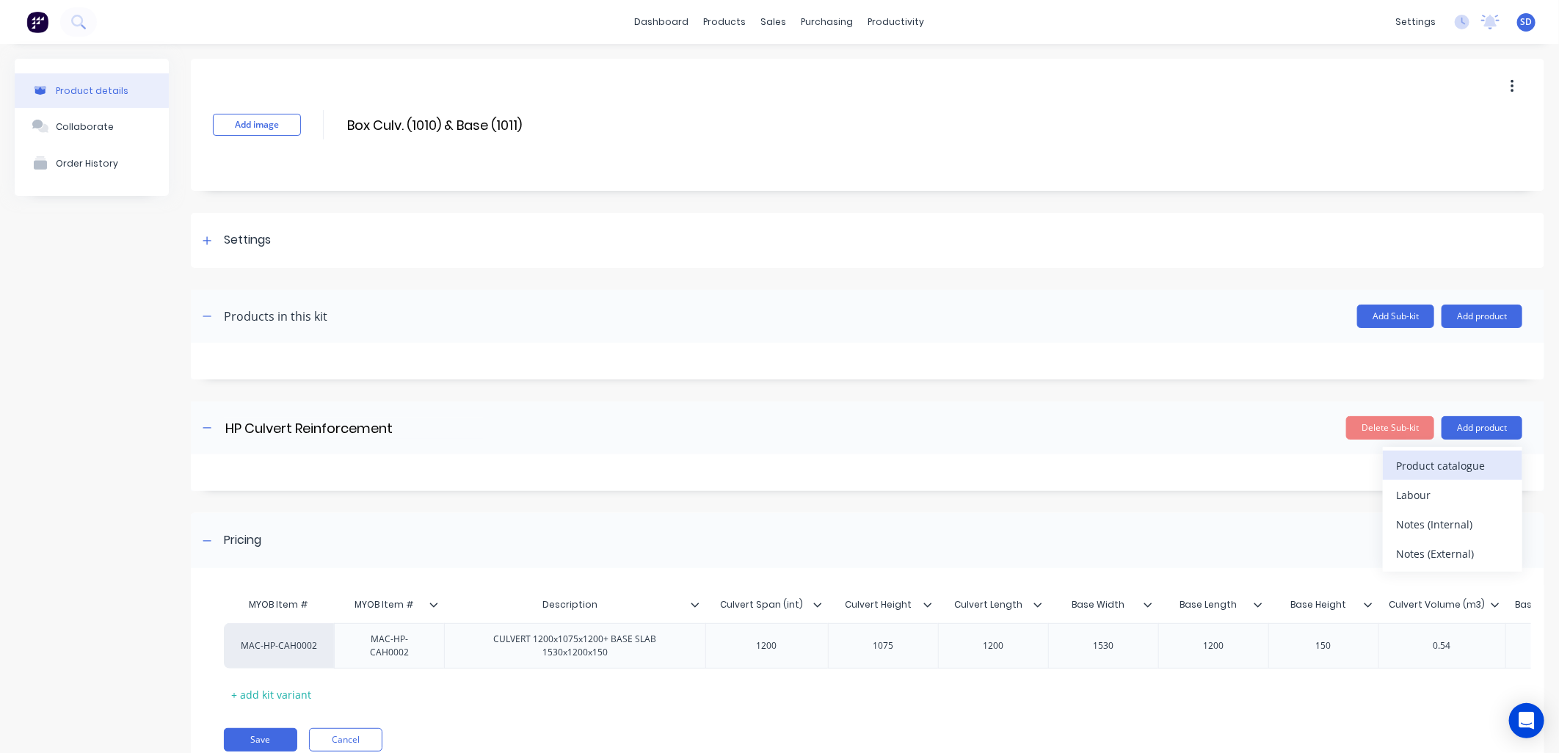
click at [1420, 457] on div "Product catalogue" at bounding box center [1452, 465] width 113 height 21
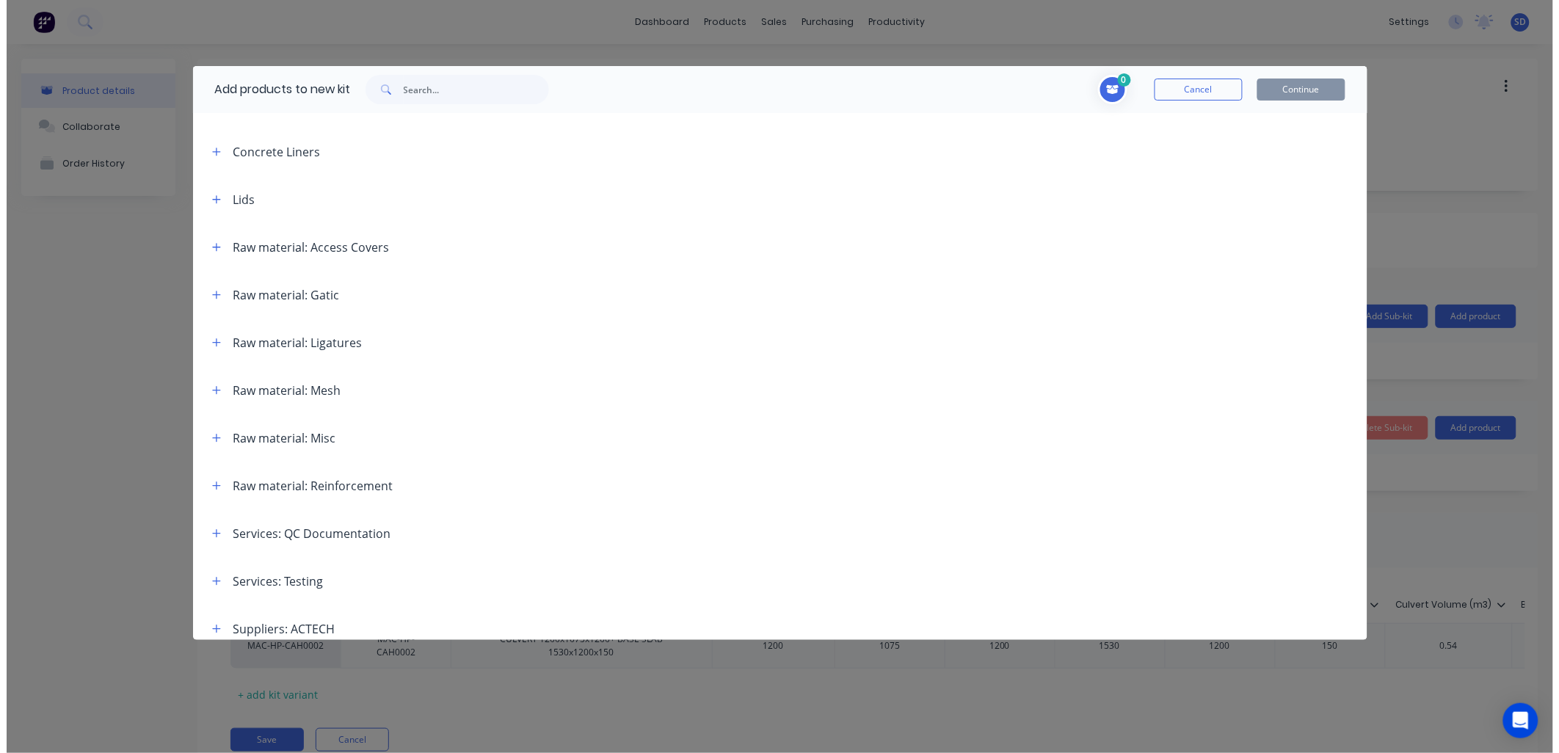
scroll to position [522, 0]
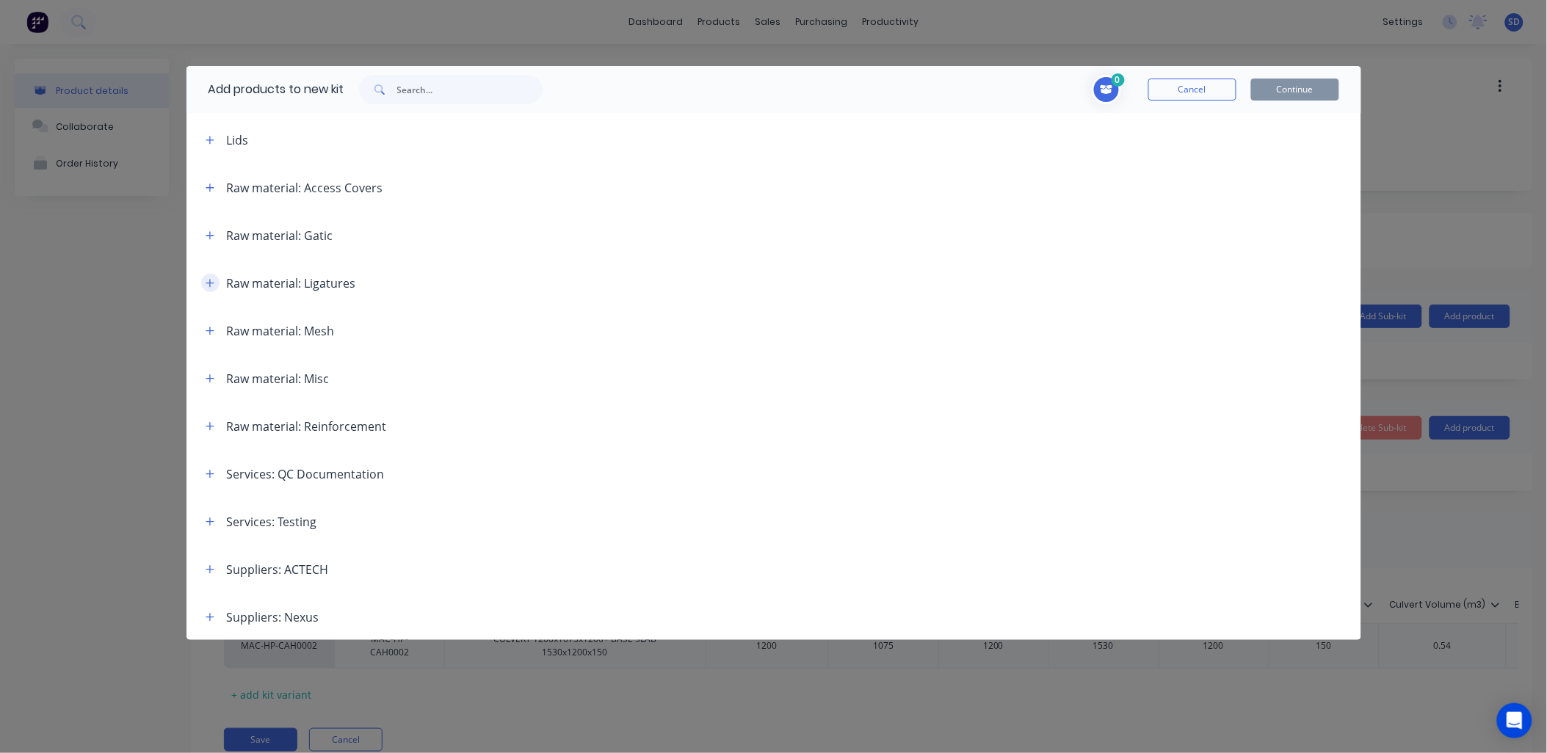
click at [206, 286] on icon "button" at bounding box center [210, 283] width 9 height 10
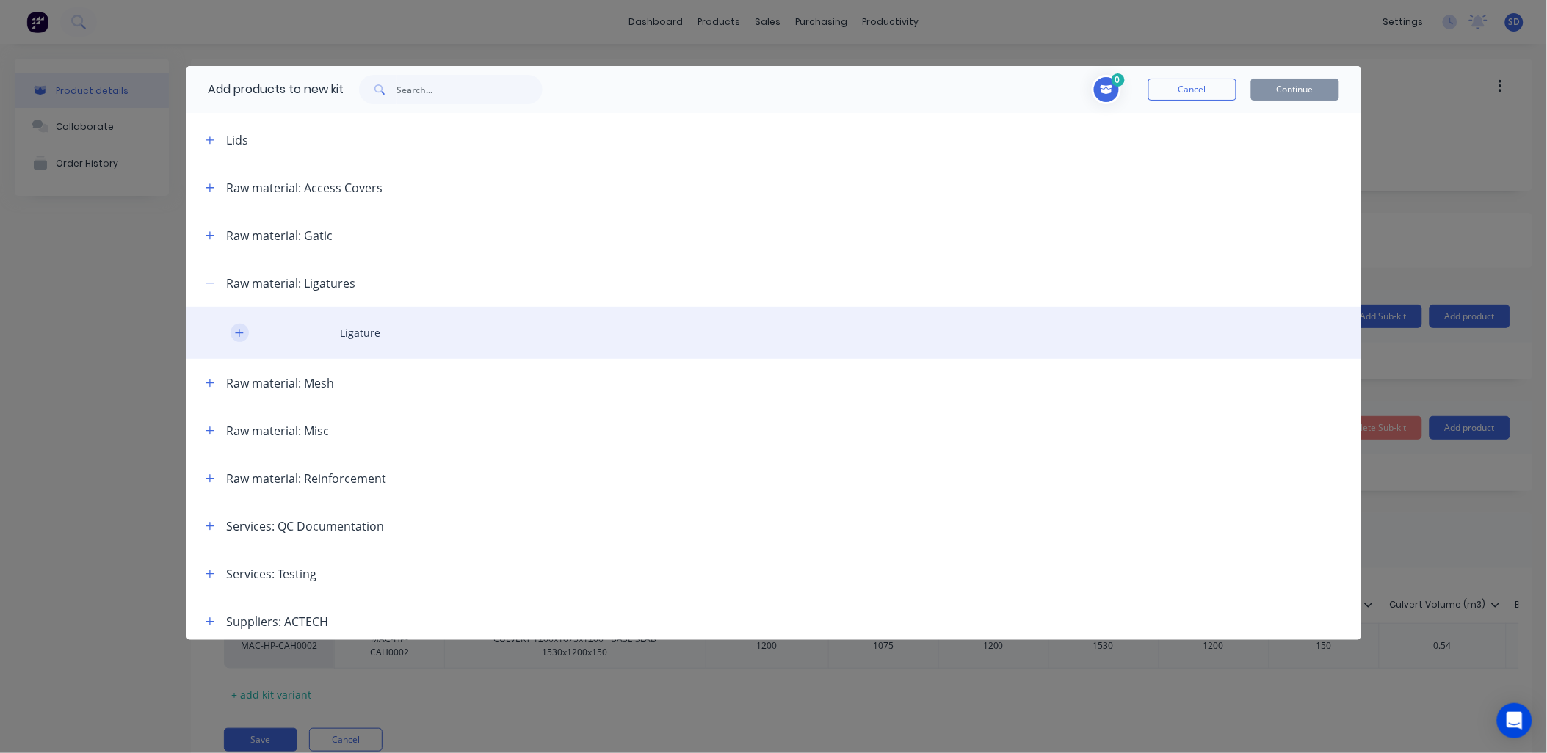
click at [244, 332] on icon "button" at bounding box center [239, 333] width 9 height 10
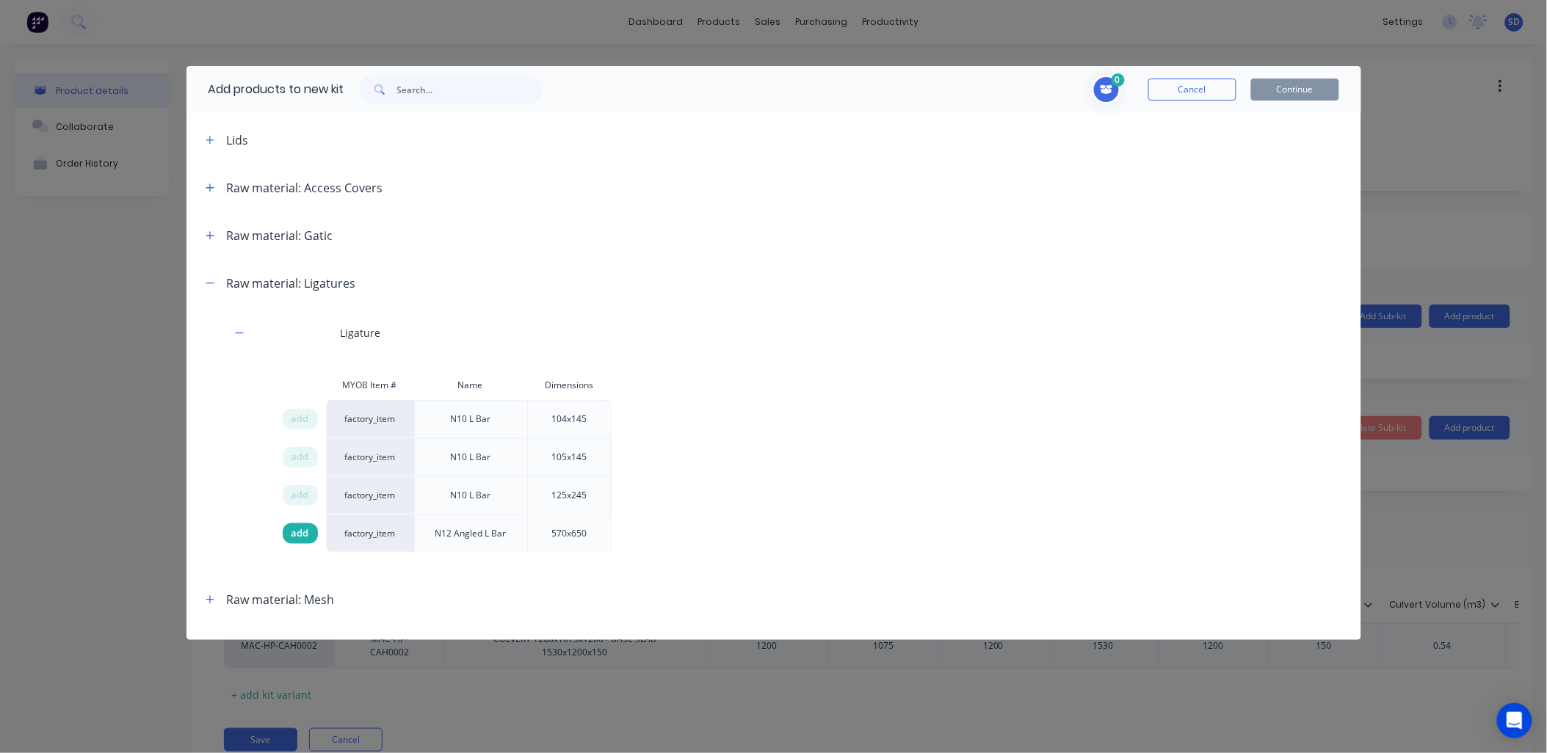
click at [291, 538] on span "add" at bounding box center [300, 533] width 18 height 15
click at [214, 282] on icon "button" at bounding box center [210, 283] width 9 height 10
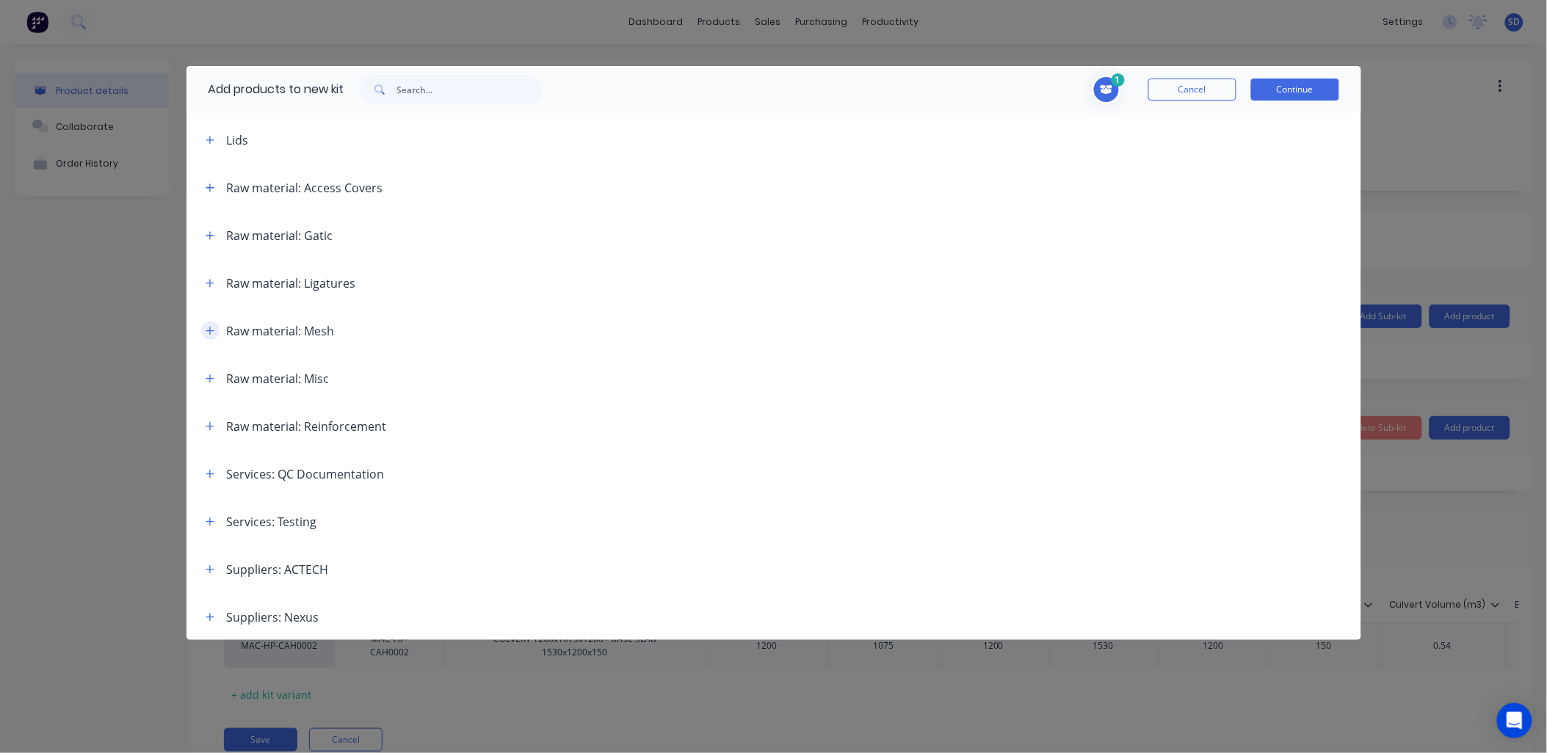
click at [206, 332] on icon "button" at bounding box center [210, 331] width 9 height 10
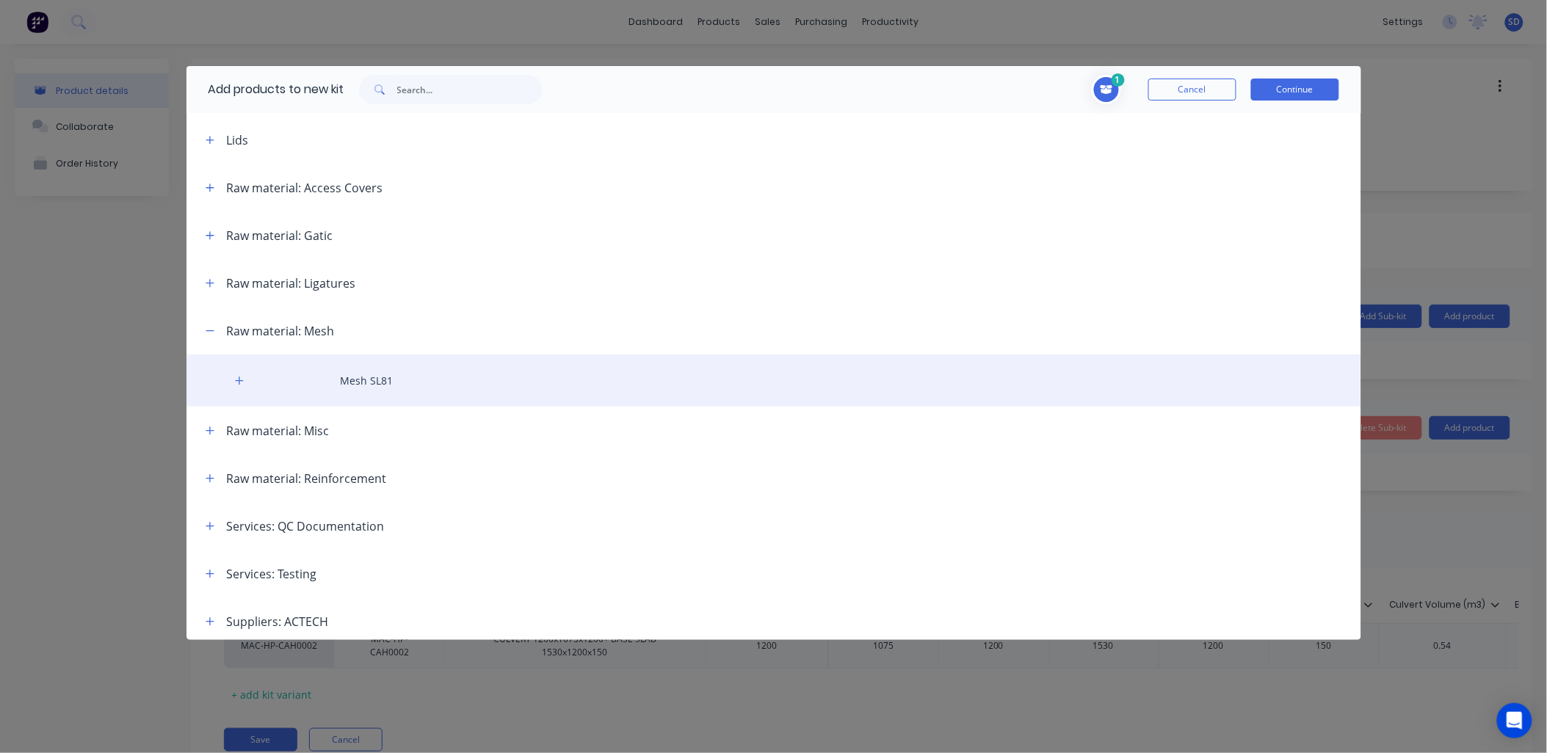
click at [373, 382] on div "Mesh SL81" at bounding box center [773, 381] width 1175 height 52
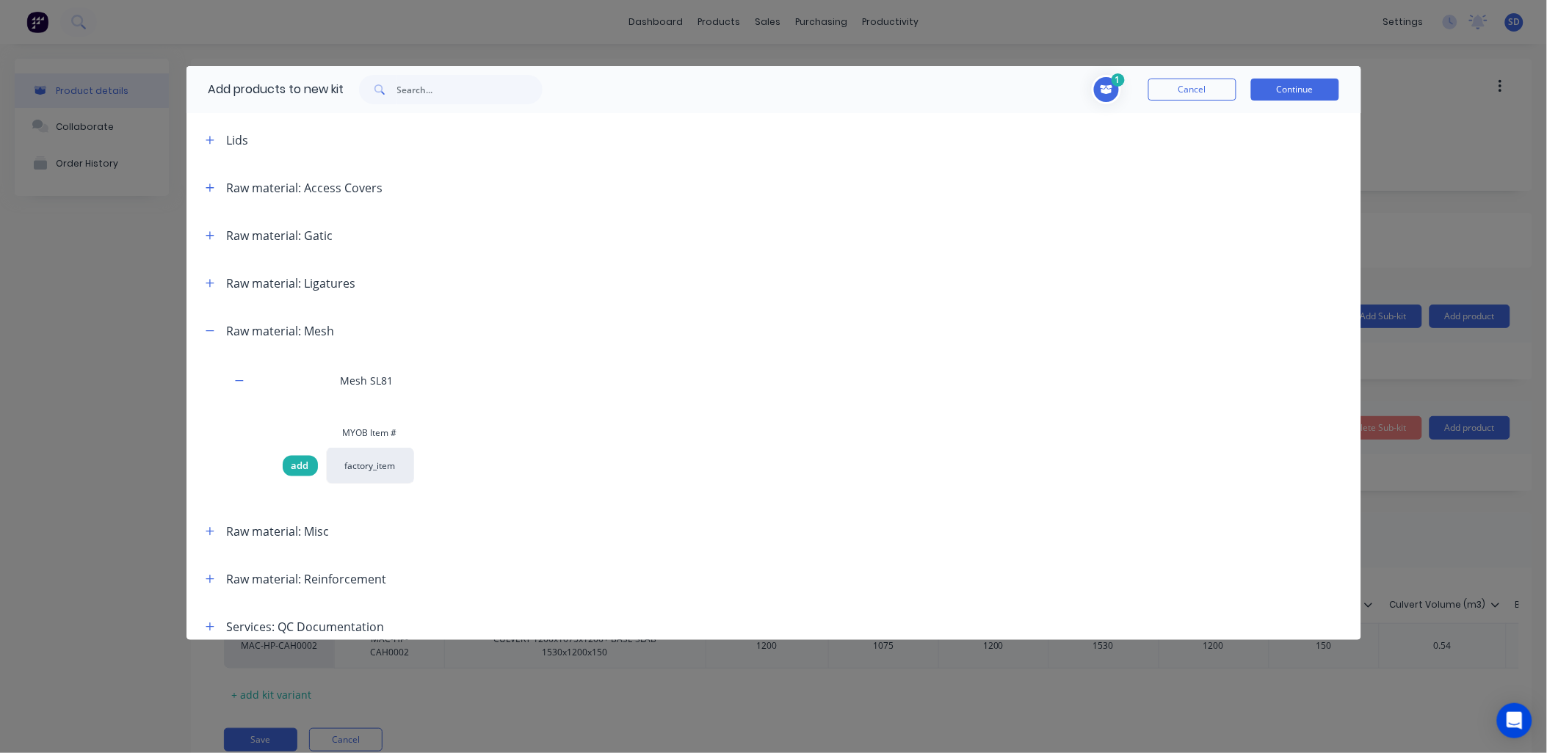
click at [299, 465] on span "add" at bounding box center [300, 466] width 18 height 15
click at [1283, 81] on button "Continue" at bounding box center [1295, 90] width 88 height 22
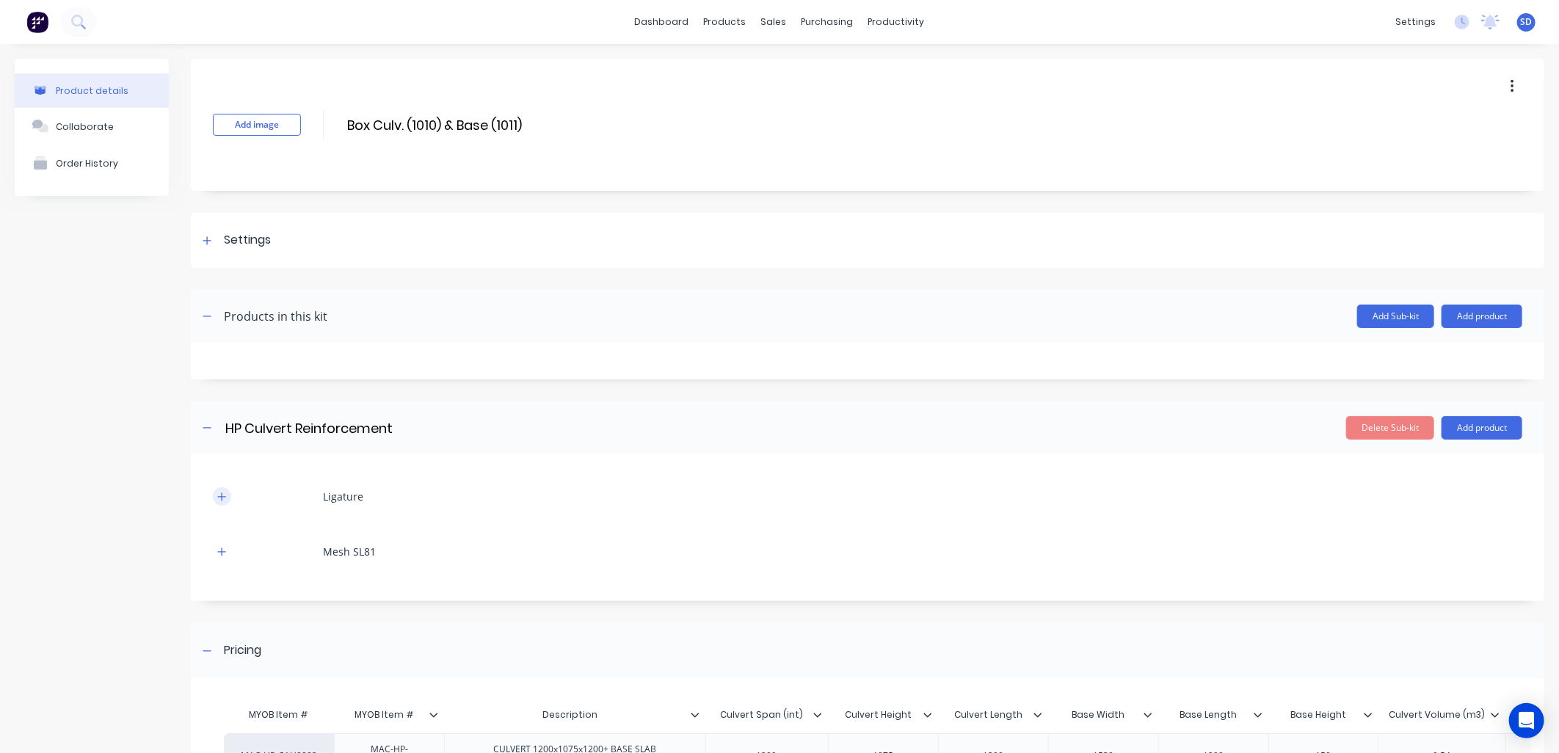
click at [213, 494] on button "button" at bounding box center [222, 496] width 18 height 18
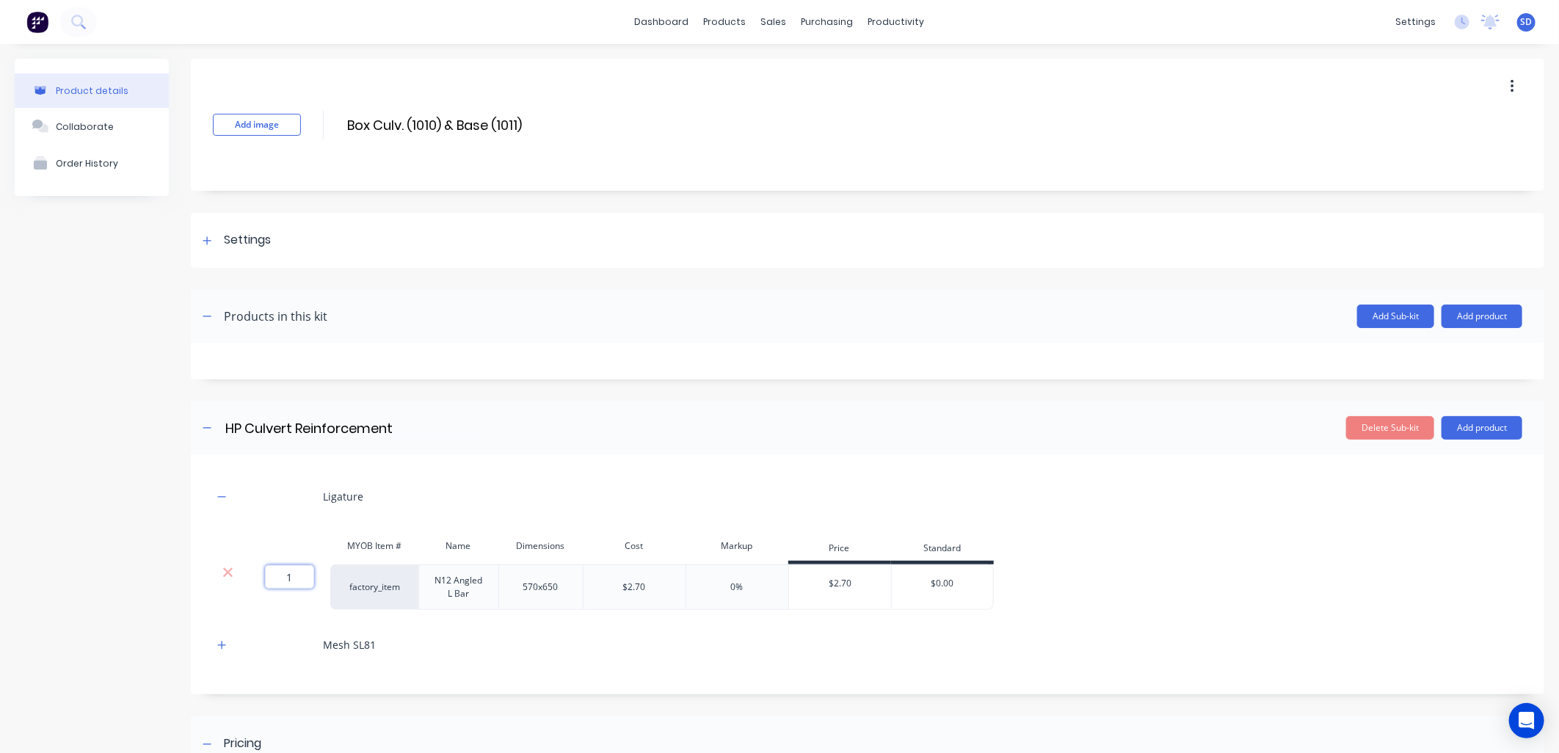
drag, startPoint x: 303, startPoint y: 574, endPoint x: 269, endPoint y: 573, distance: 34.5
click at [269, 573] on input "1" at bounding box center [289, 576] width 49 height 23
type input "12"
click at [1193, 554] on div "MYOB Item # Name Dimensions Cost Markup Price Standard 12 12 ? factory_item N12…" at bounding box center [868, 571] width 1310 height 79
click at [218, 640] on icon "button" at bounding box center [221, 645] width 9 height 10
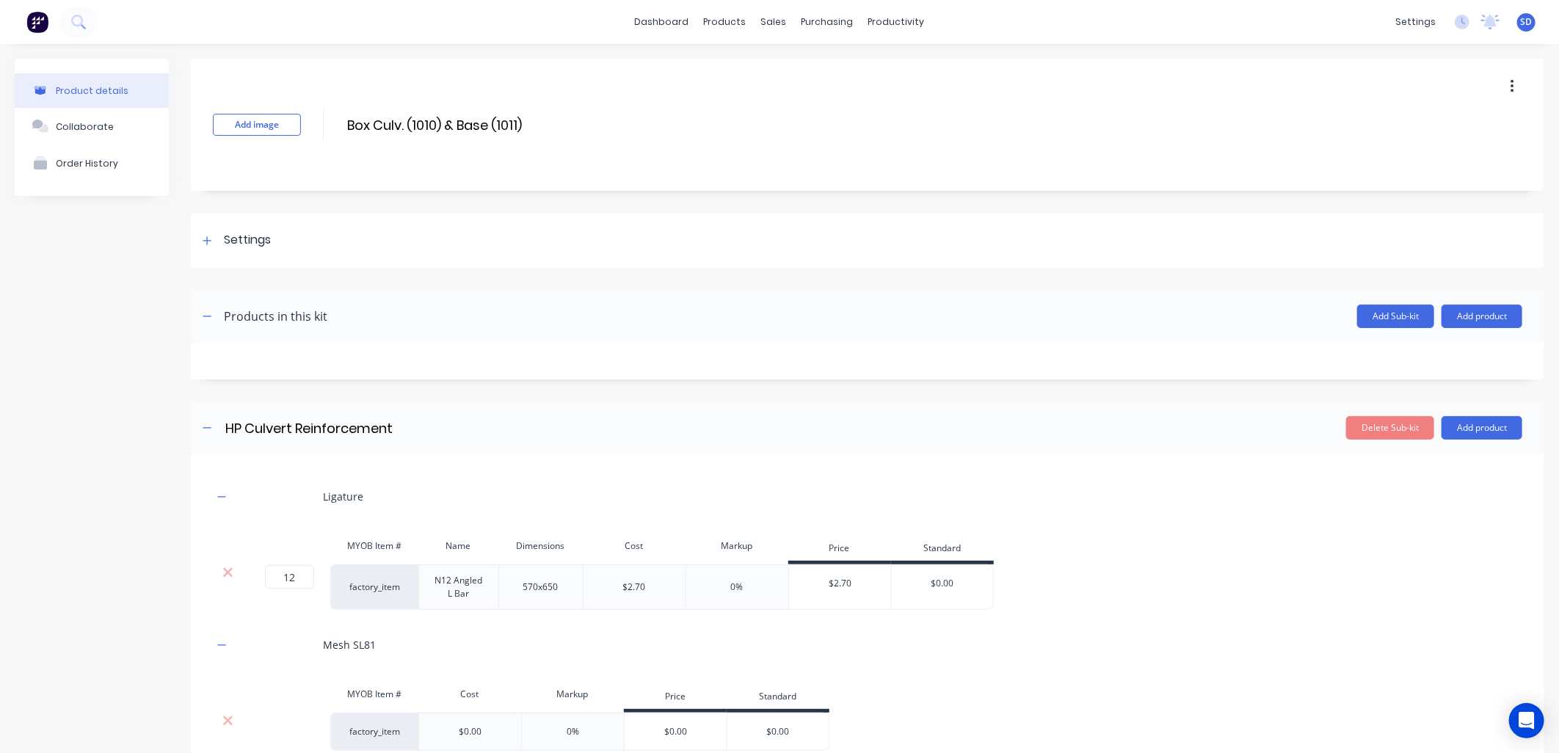
scroll to position [163, 0]
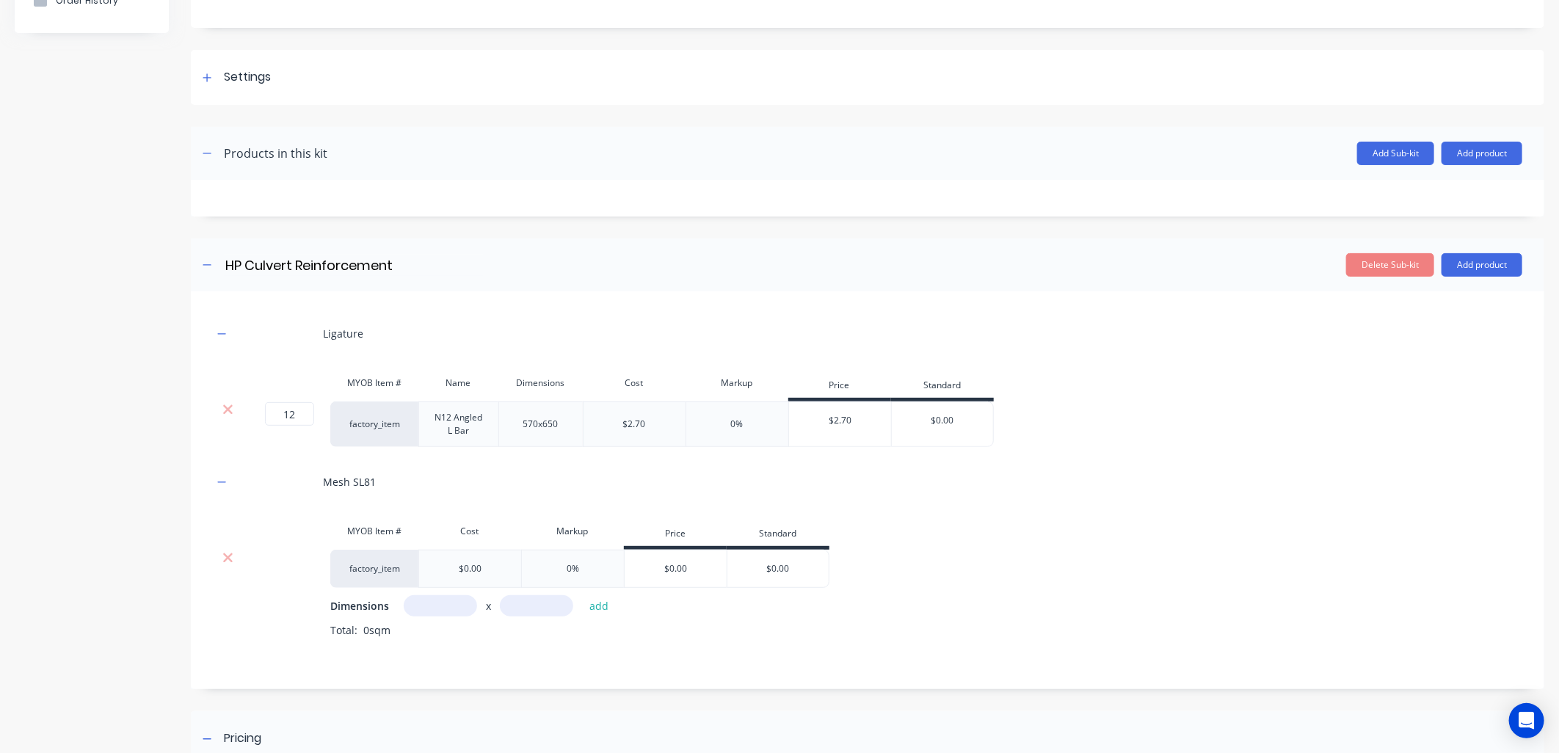
click at [454, 604] on input "text" at bounding box center [440, 605] width 73 height 21
click at [438, 604] on input "1100m" at bounding box center [440, 605] width 73 height 21
drag, startPoint x: 423, startPoint y: 604, endPoint x: 480, endPoint y: 612, distance: 57.8
click at [480, 612] on div "11m x add" at bounding box center [510, 605] width 213 height 21
type input "0.11m"
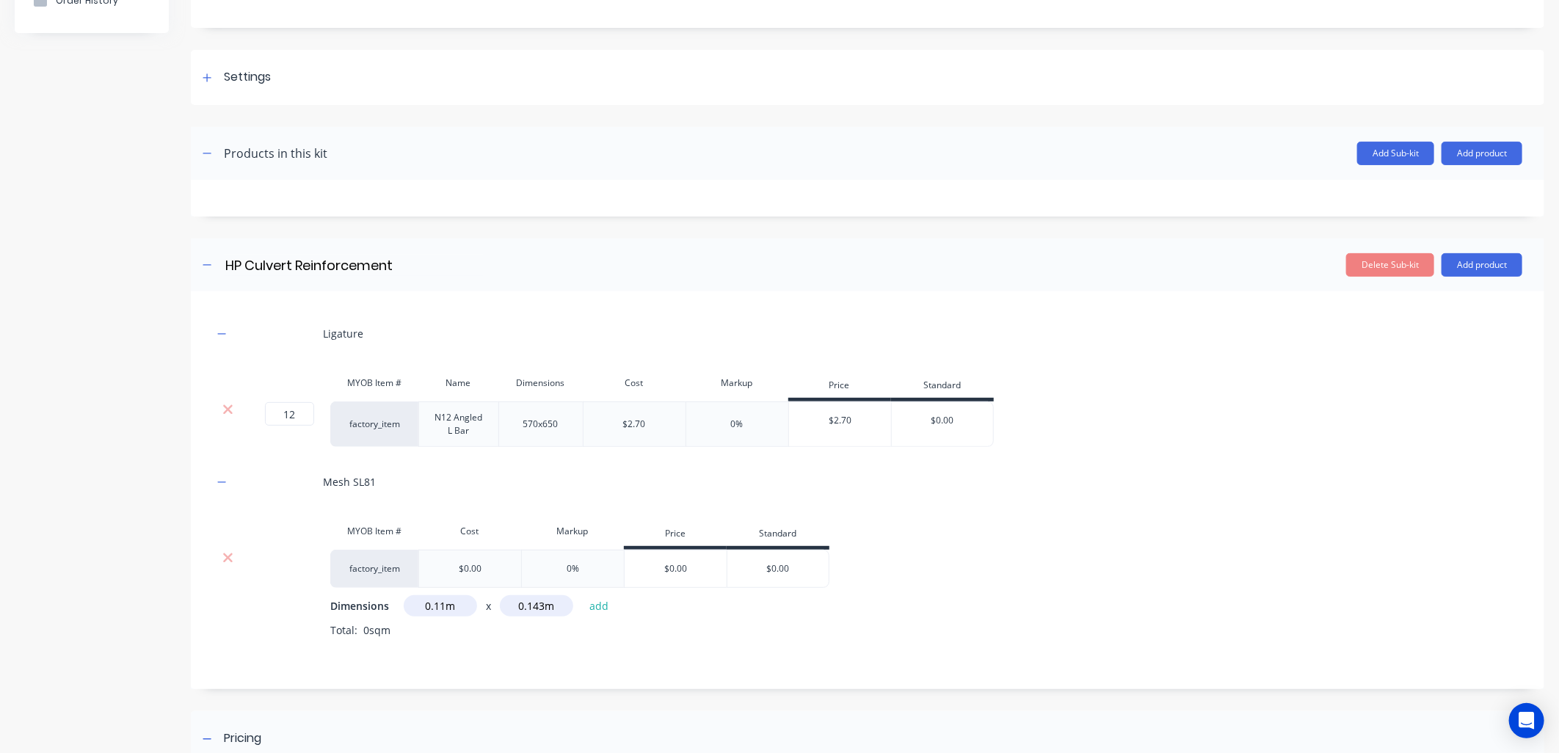
type input "0.143m"
click at [606, 606] on button "add" at bounding box center [599, 606] width 35 height 20
type input "1.1m"
type input "1.43m"
drag, startPoint x: 606, startPoint y: 603, endPoint x: 531, endPoint y: 643, distance: 85.7
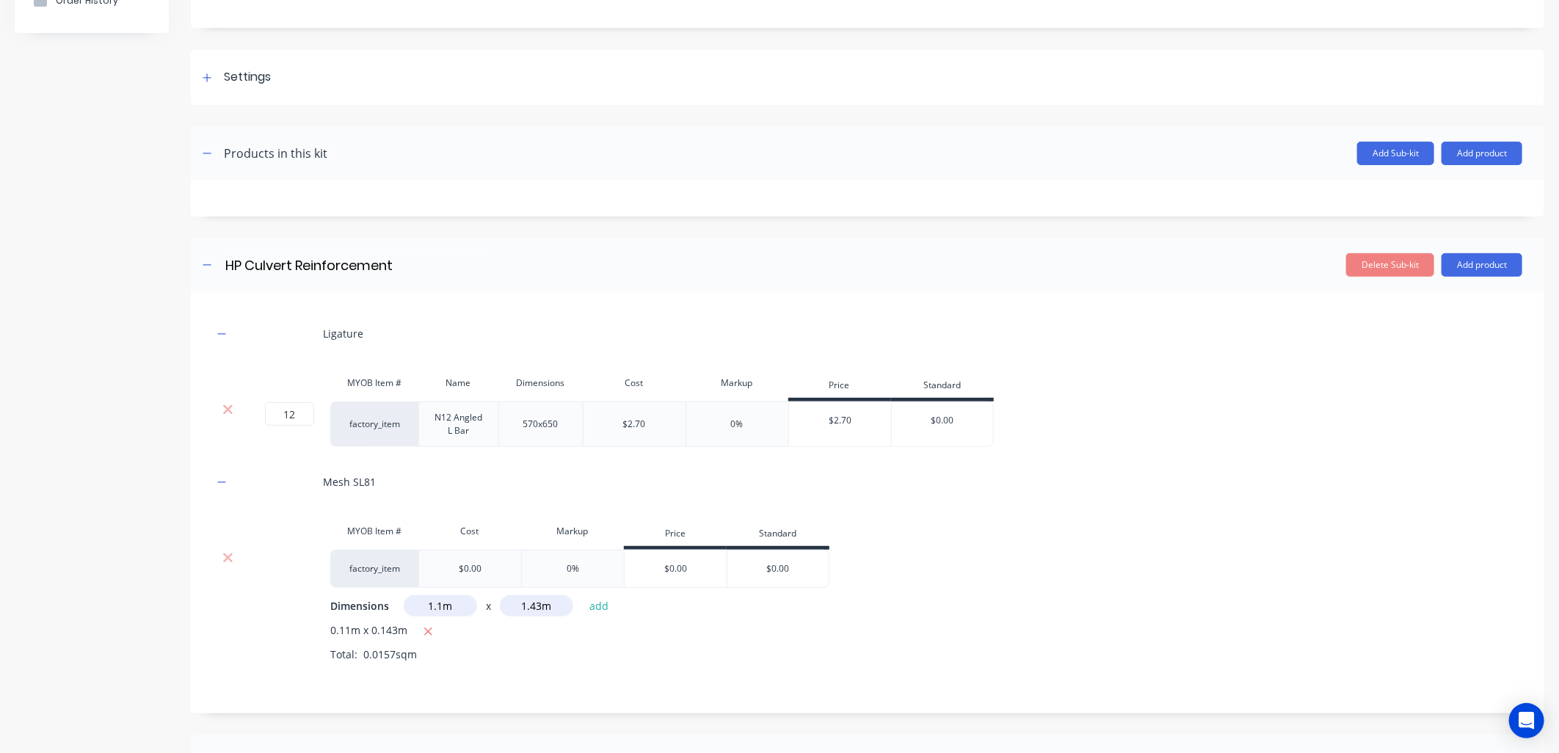
click at [606, 603] on button "add" at bounding box center [599, 606] width 35 height 20
click at [419, 630] on button "button" at bounding box center [428, 632] width 18 height 18
click at [427, 609] on input "text" at bounding box center [440, 605] width 73 height 21
type input "1.1m"
type input "0.975m"
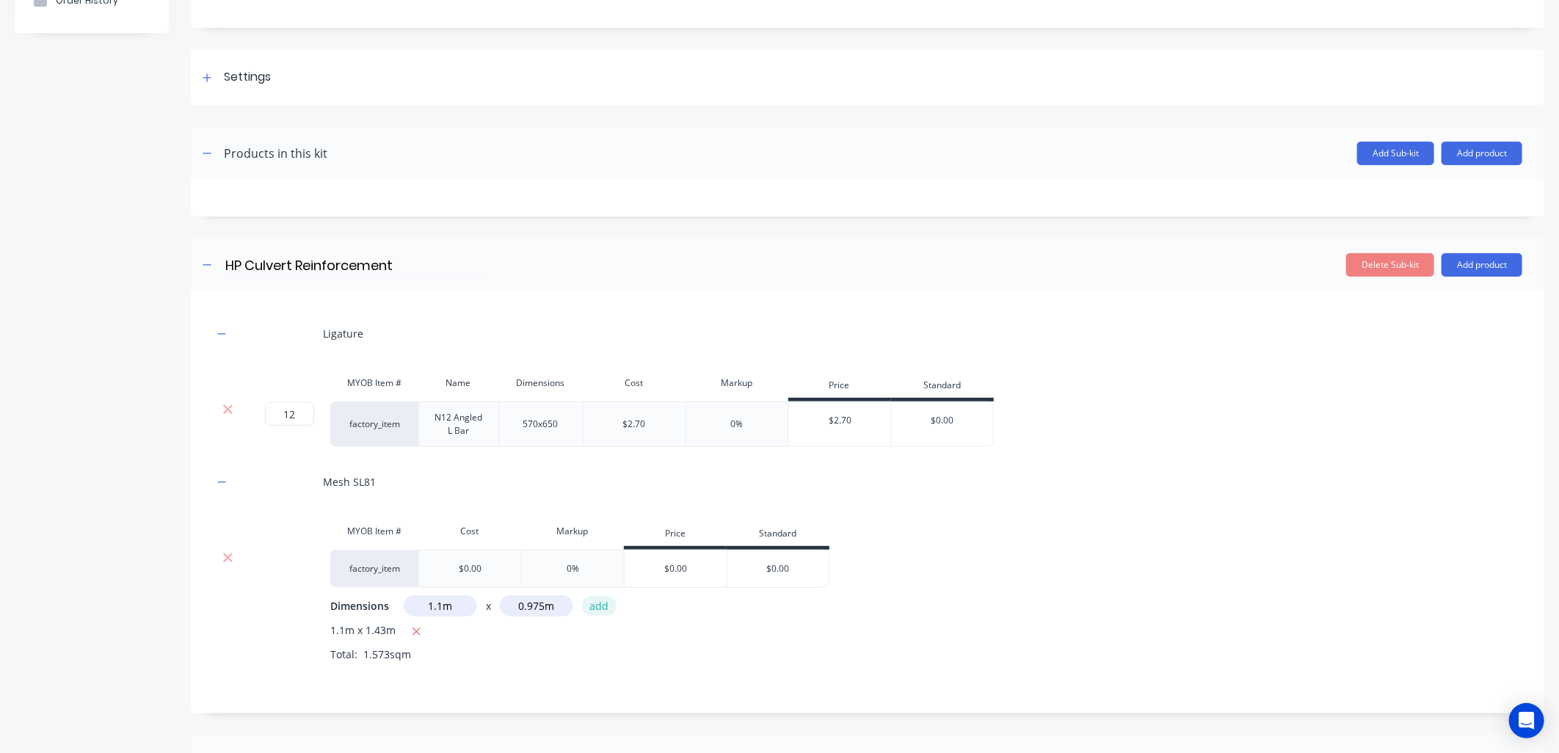
click at [610, 603] on button "add" at bounding box center [599, 606] width 35 height 20
click at [449, 605] on input "text" at bounding box center [440, 605] width 73 height 21
type input "1.1m"
type input "0.975m"
click at [603, 606] on button "add" at bounding box center [599, 606] width 35 height 20
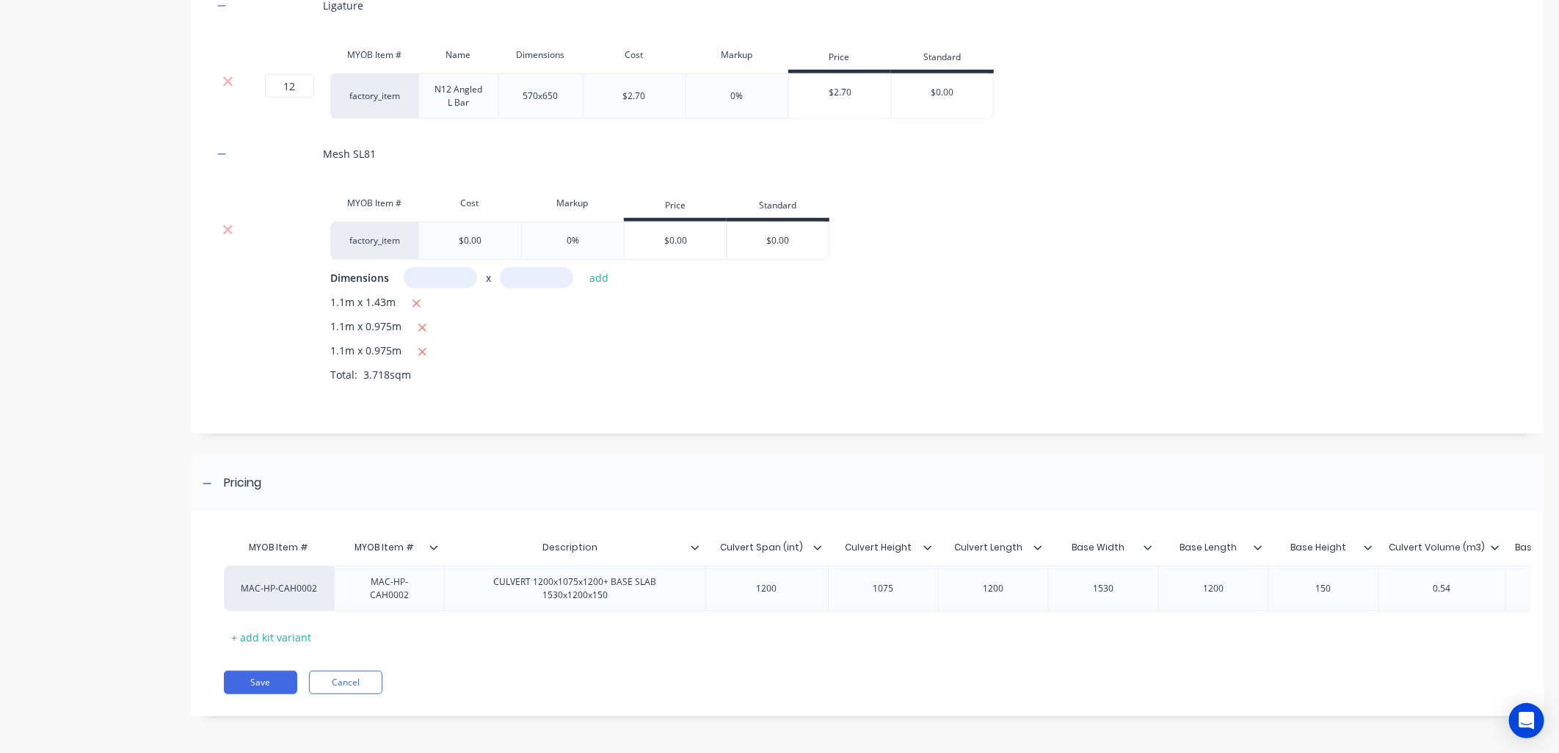
scroll to position [503, 0]
click at [253, 683] on button "Save" at bounding box center [260, 682] width 73 height 23
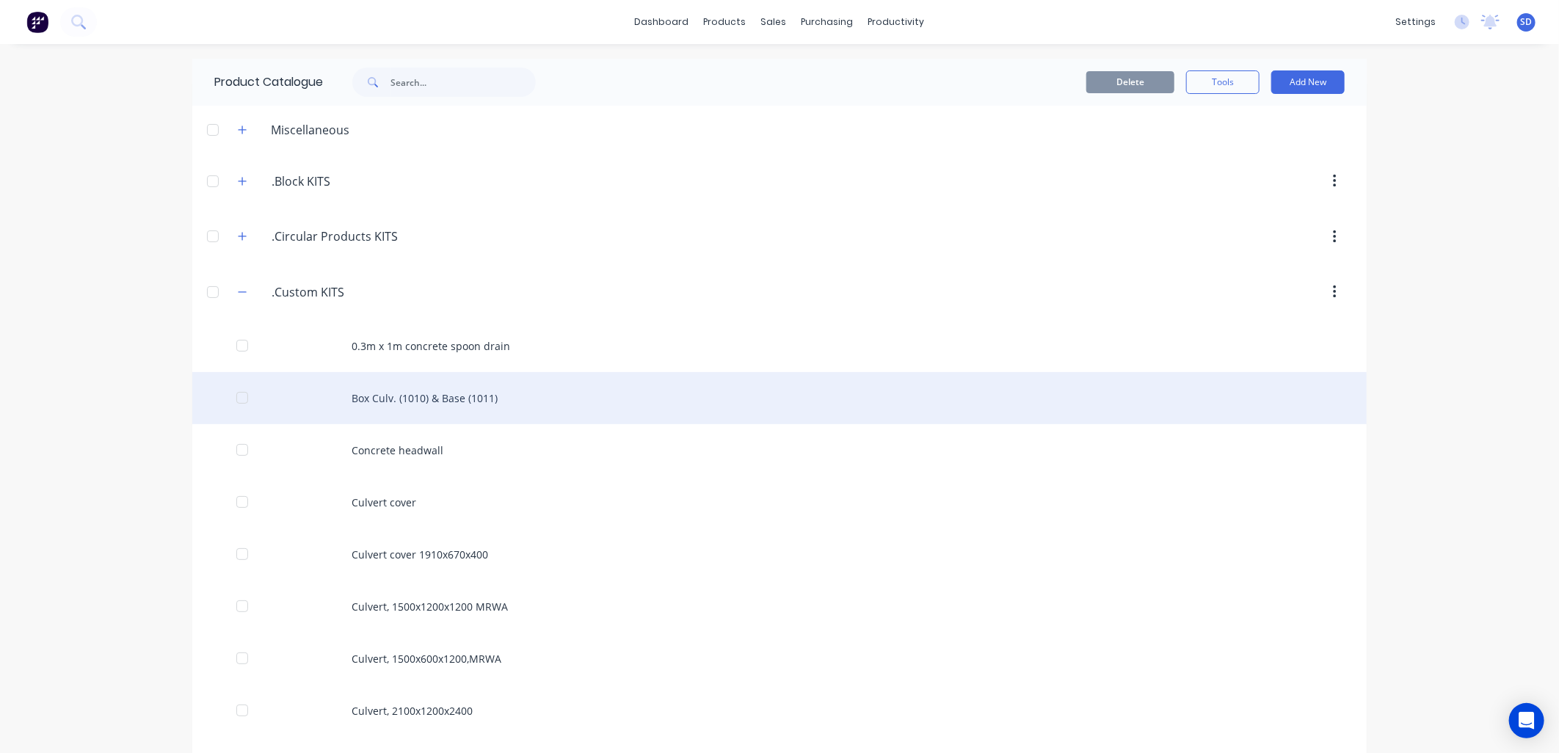
click at [427, 396] on div "Box Culv. (1010) & Base (1011)" at bounding box center [779, 398] width 1175 height 52
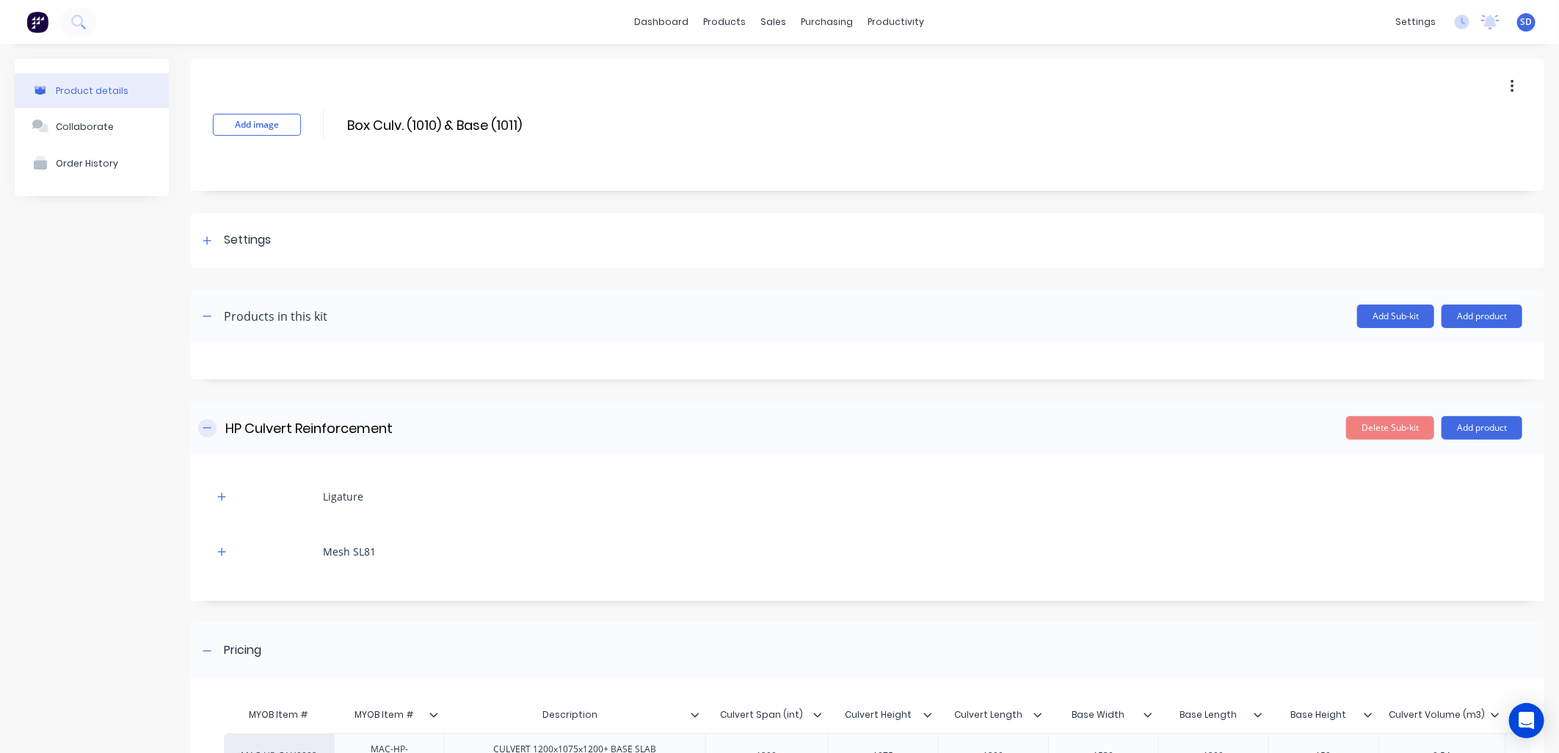
click at [208, 429] on icon "button" at bounding box center [207, 428] width 9 height 10
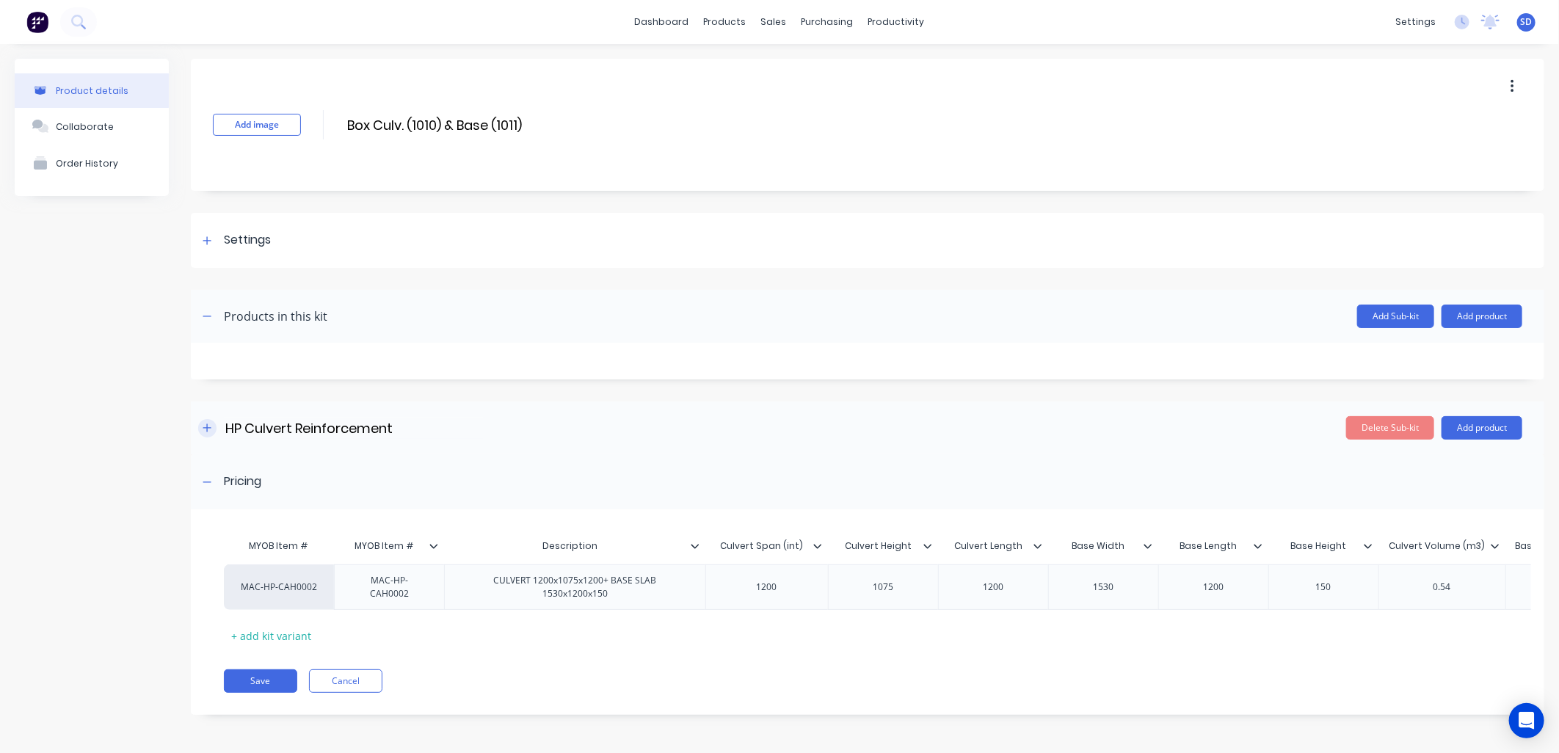
click at [208, 429] on icon "button" at bounding box center [207, 428] width 9 height 10
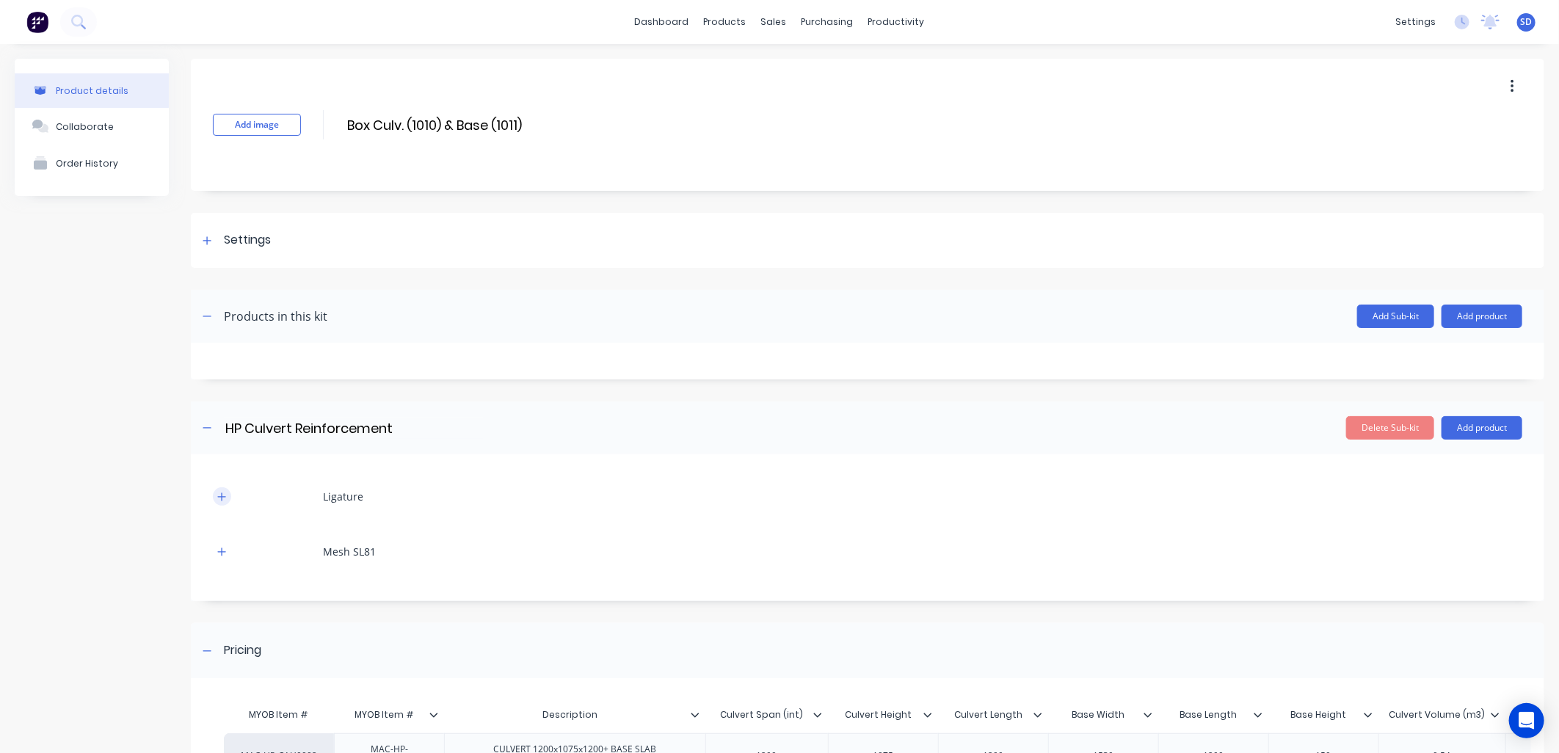
click at [217, 497] on icon "button" at bounding box center [221, 497] width 9 height 10
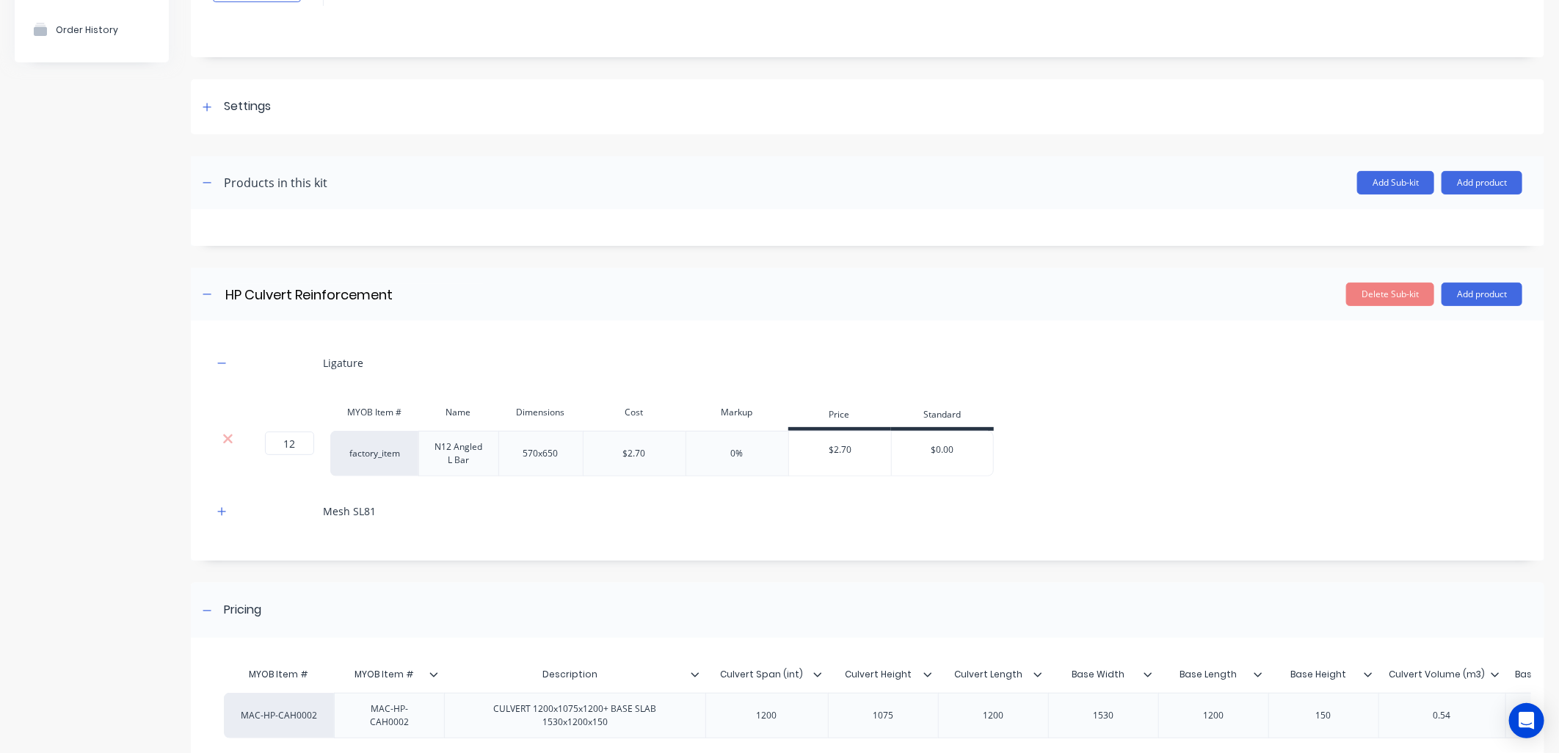
scroll to position [163, 0]
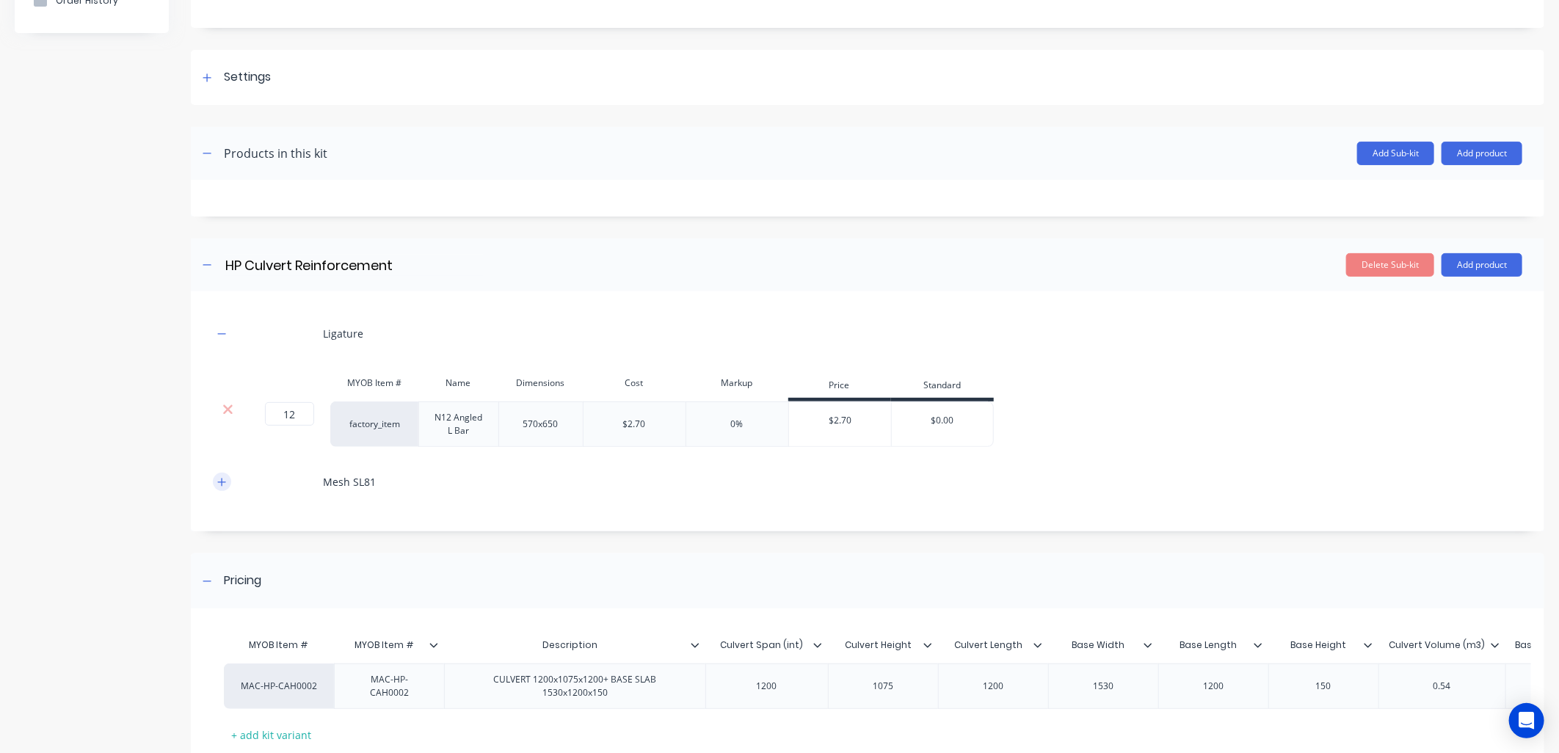
click at [218, 486] on icon "button" at bounding box center [221, 482] width 9 height 10
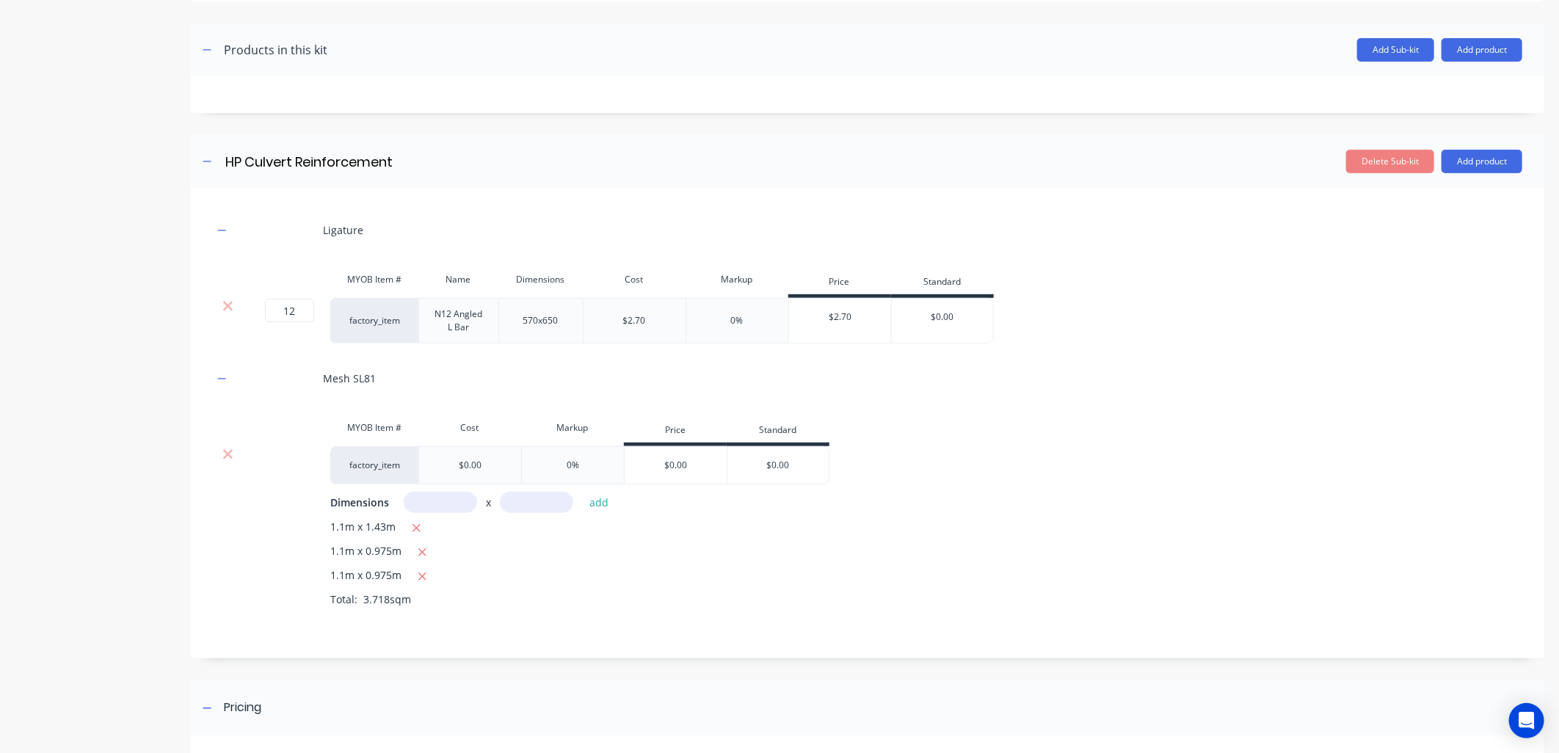
scroll to position [13, 0]
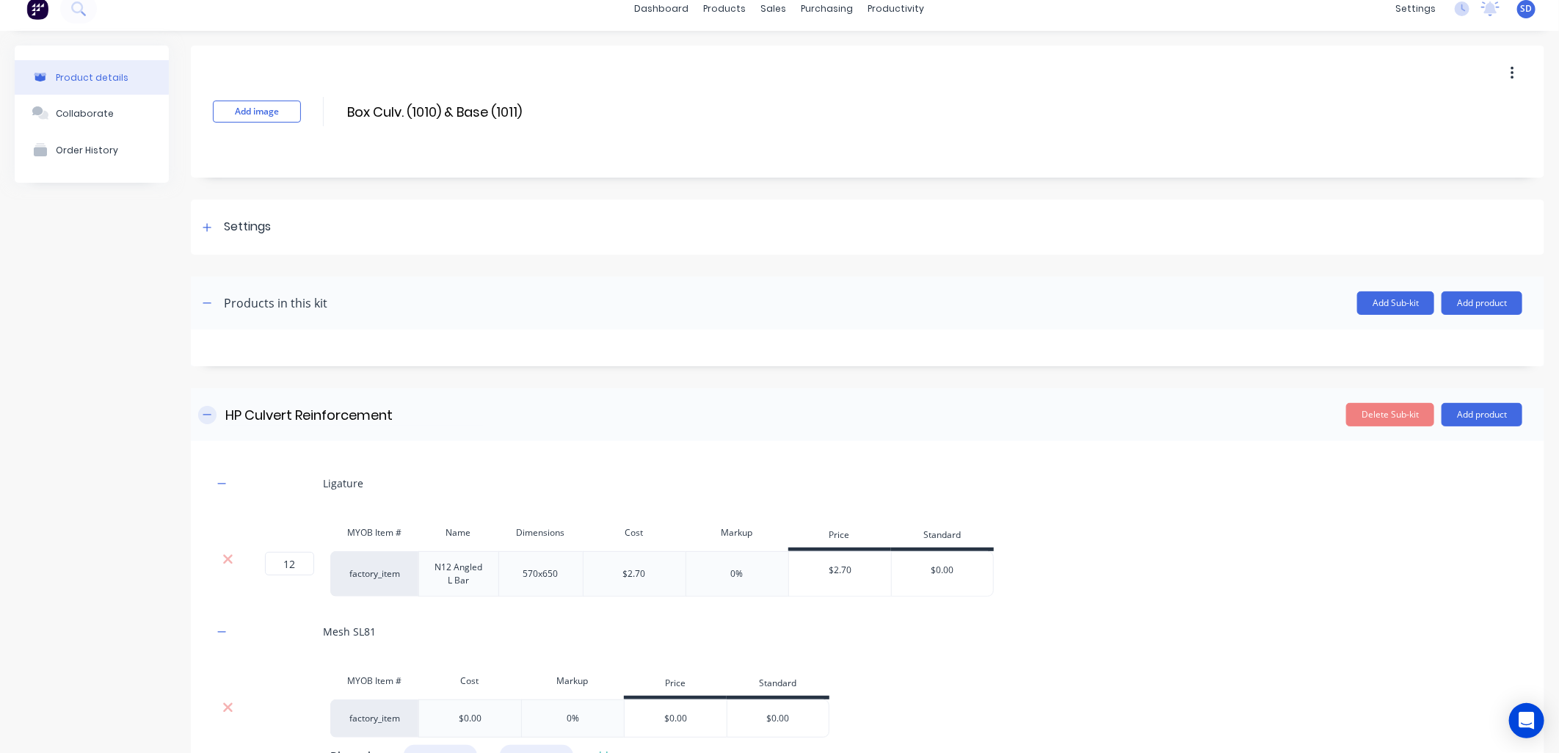
click at [204, 417] on icon "button" at bounding box center [207, 415] width 9 height 10
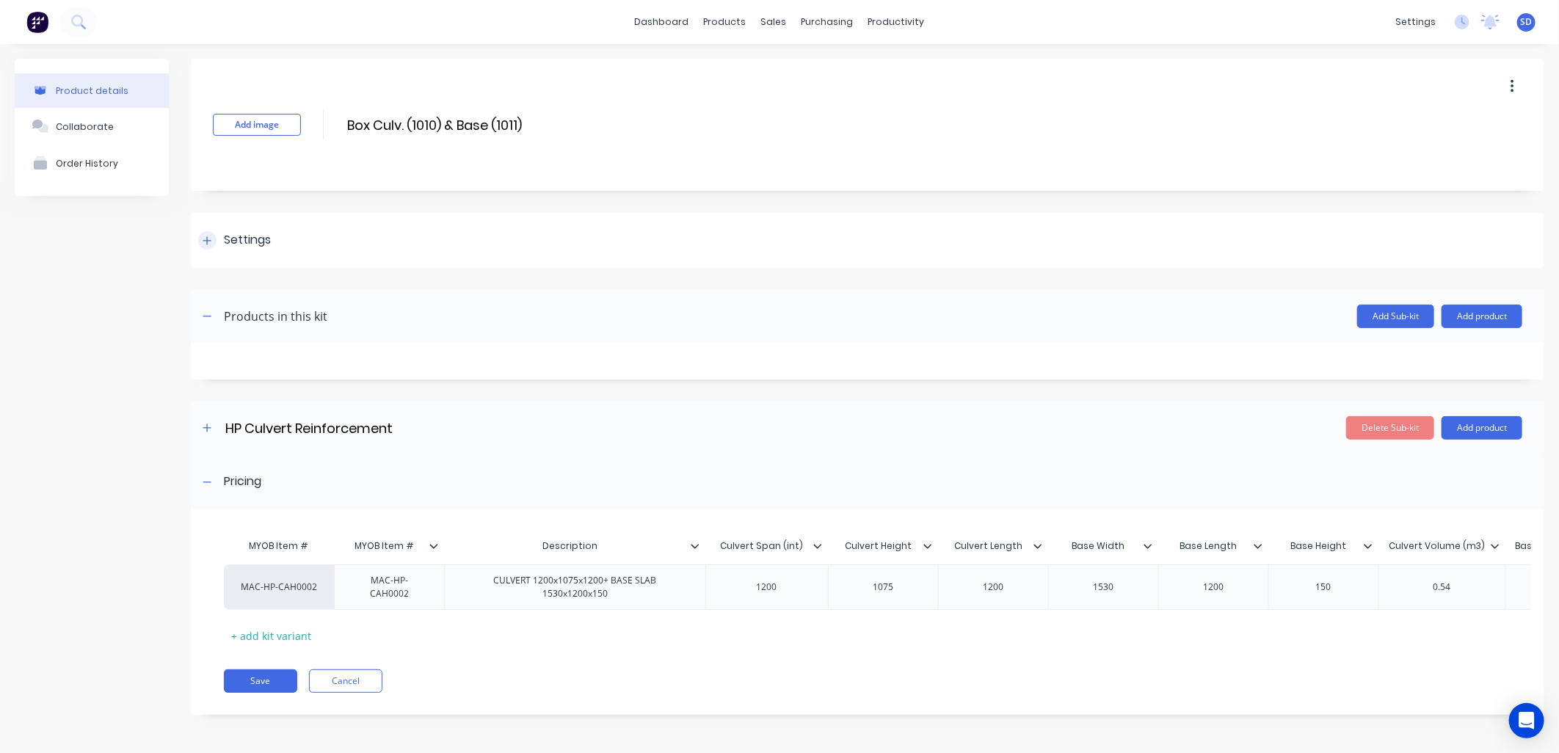
click at [210, 236] on icon at bounding box center [207, 241] width 9 height 10
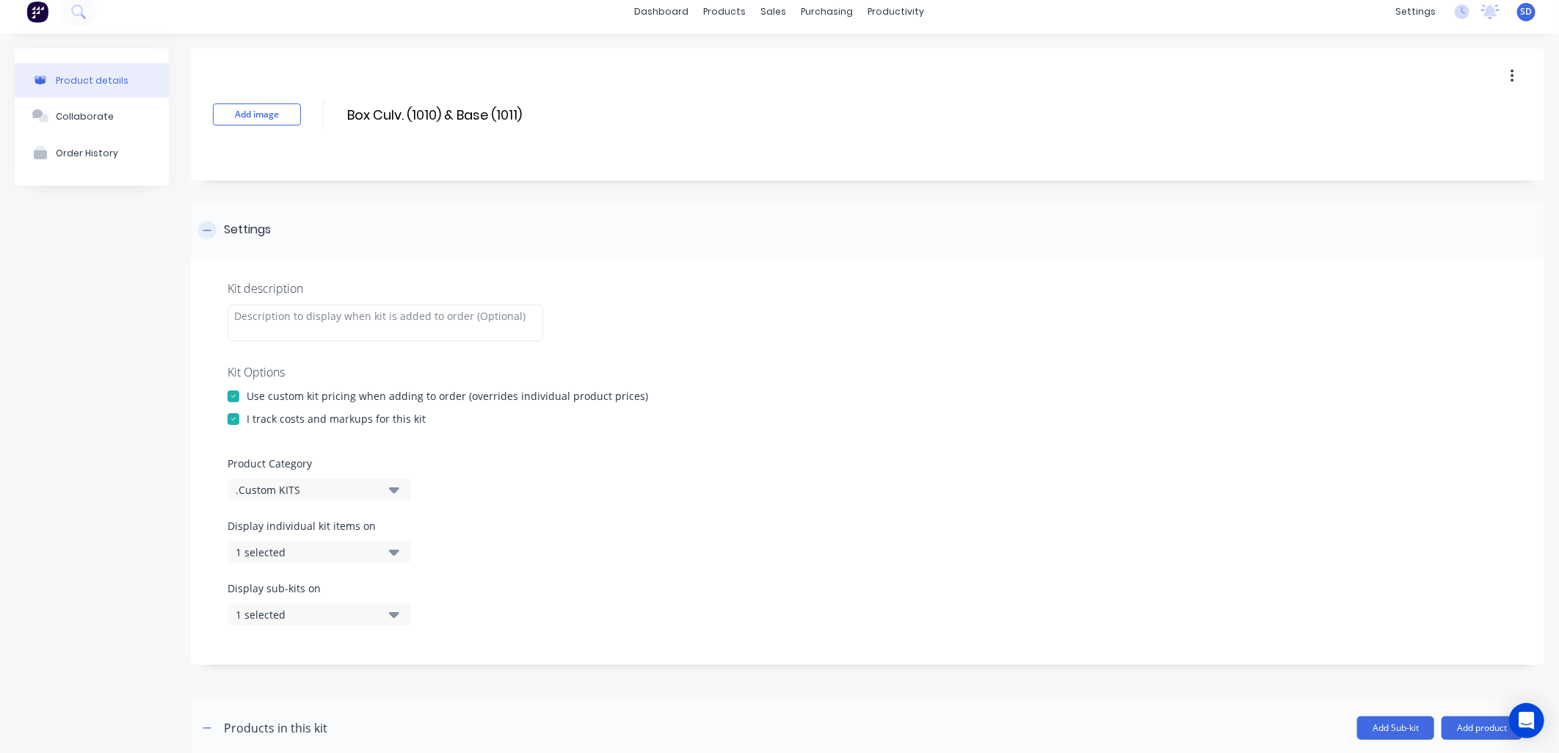
click at [211, 230] on div at bounding box center [207, 230] width 18 height 18
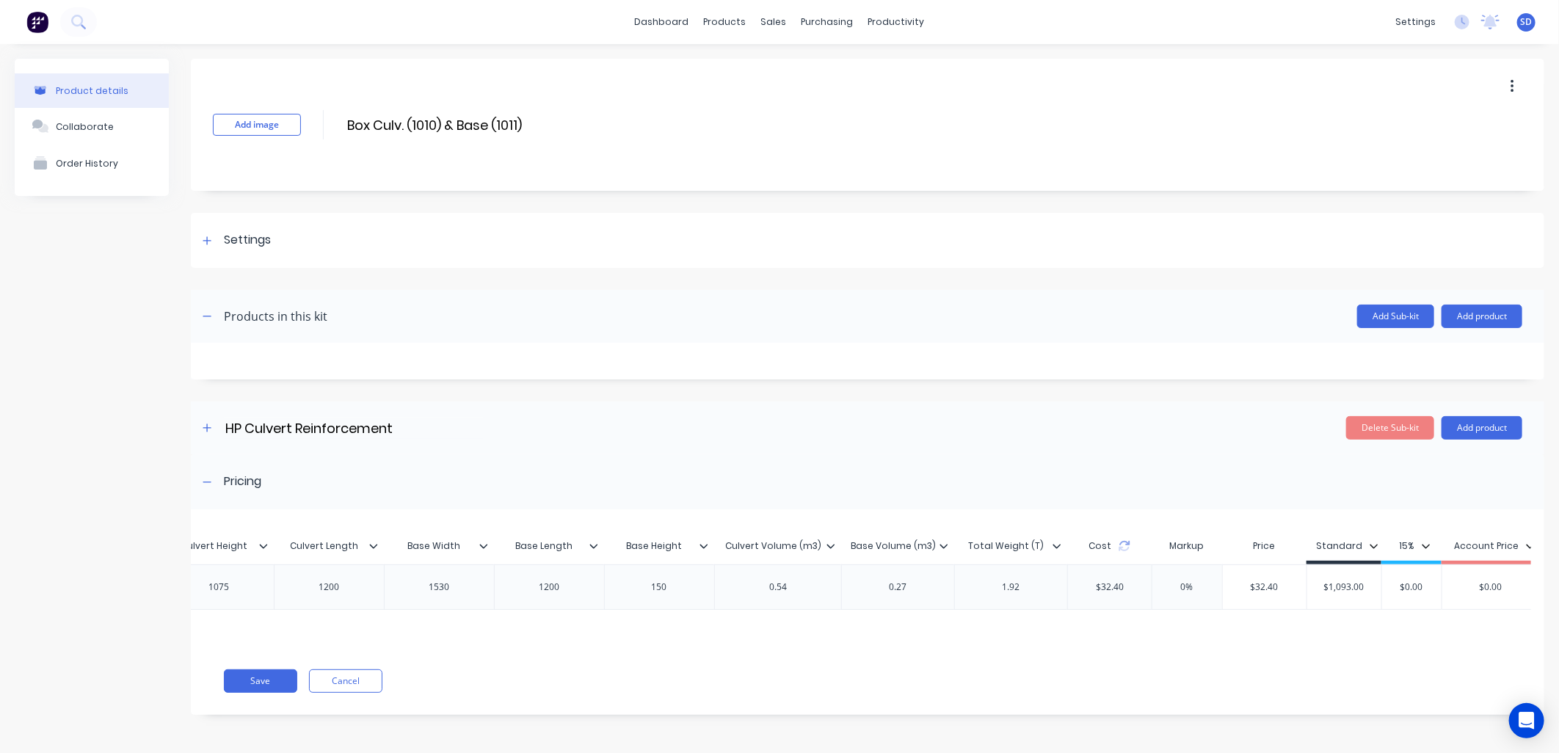
scroll to position [0, 685]
click at [929, 544] on icon at bounding box center [933, 546] width 8 height 4
click at [1042, 542] on icon at bounding box center [1046, 546] width 9 height 9
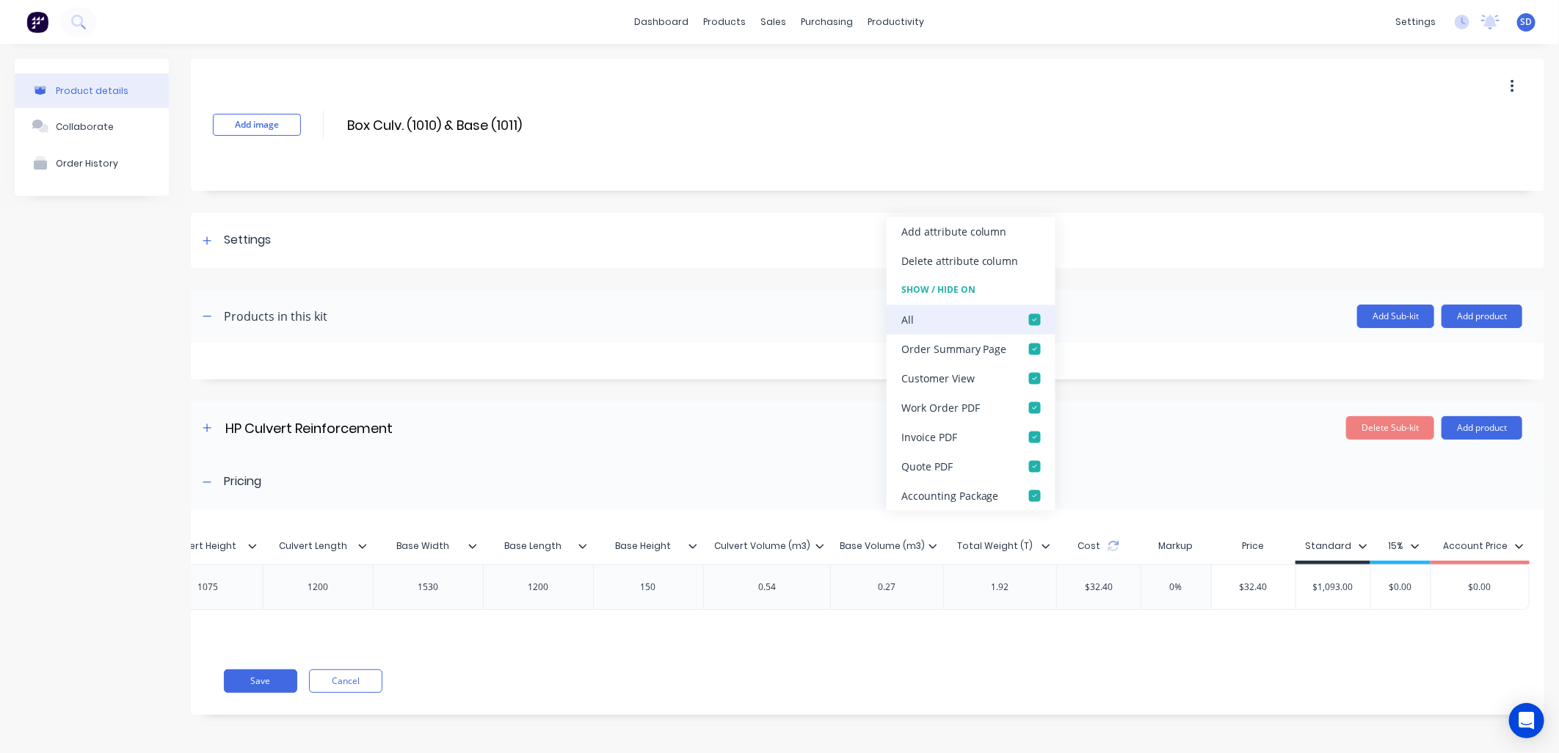
click at [1035, 320] on div at bounding box center [1034, 319] width 29 height 29
click at [1029, 407] on div at bounding box center [1034, 407] width 29 height 29
click at [1148, 454] on div "Pricing" at bounding box center [868, 481] width 1354 height 55
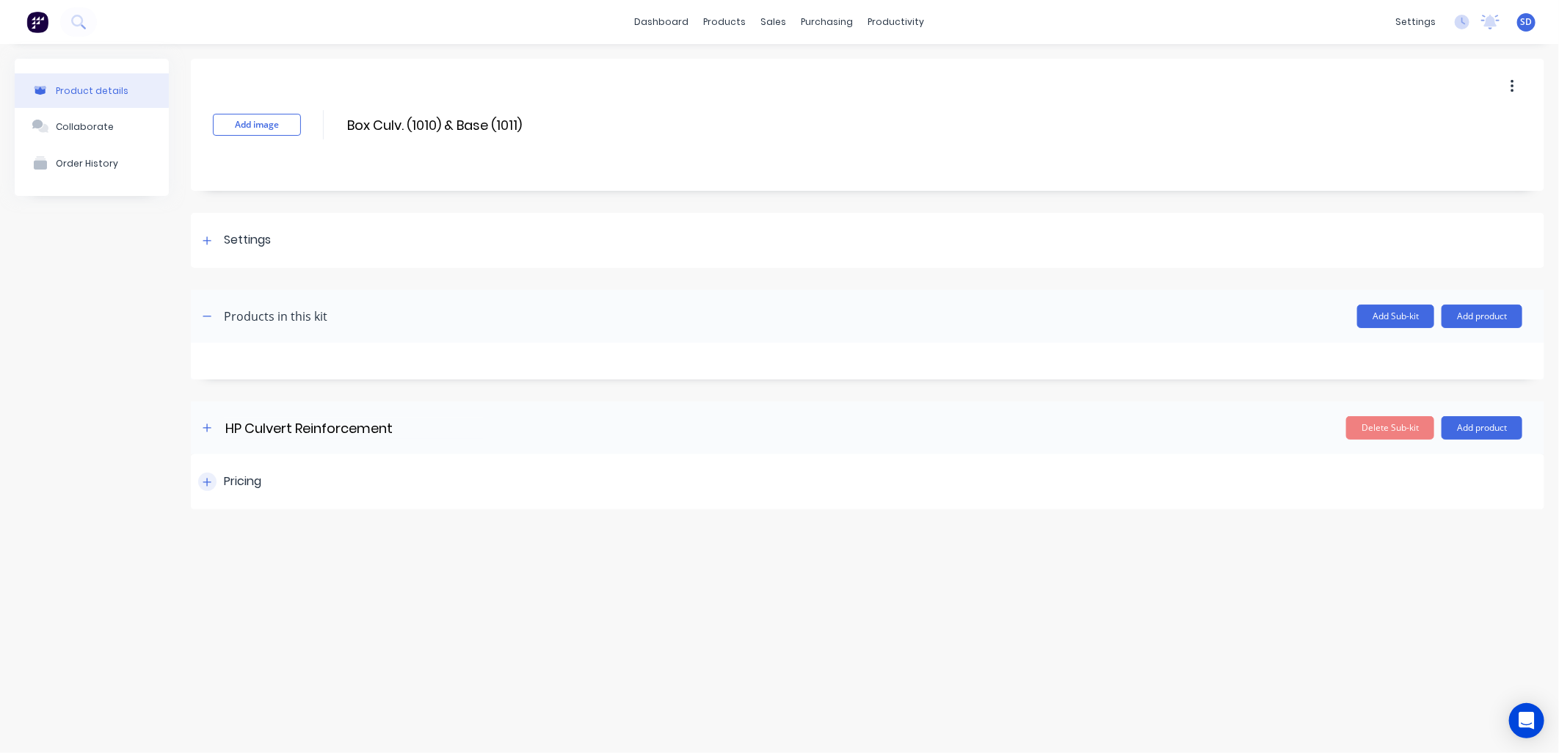
scroll to position [0, 673]
click at [216, 485] on div at bounding box center [207, 482] width 18 height 18
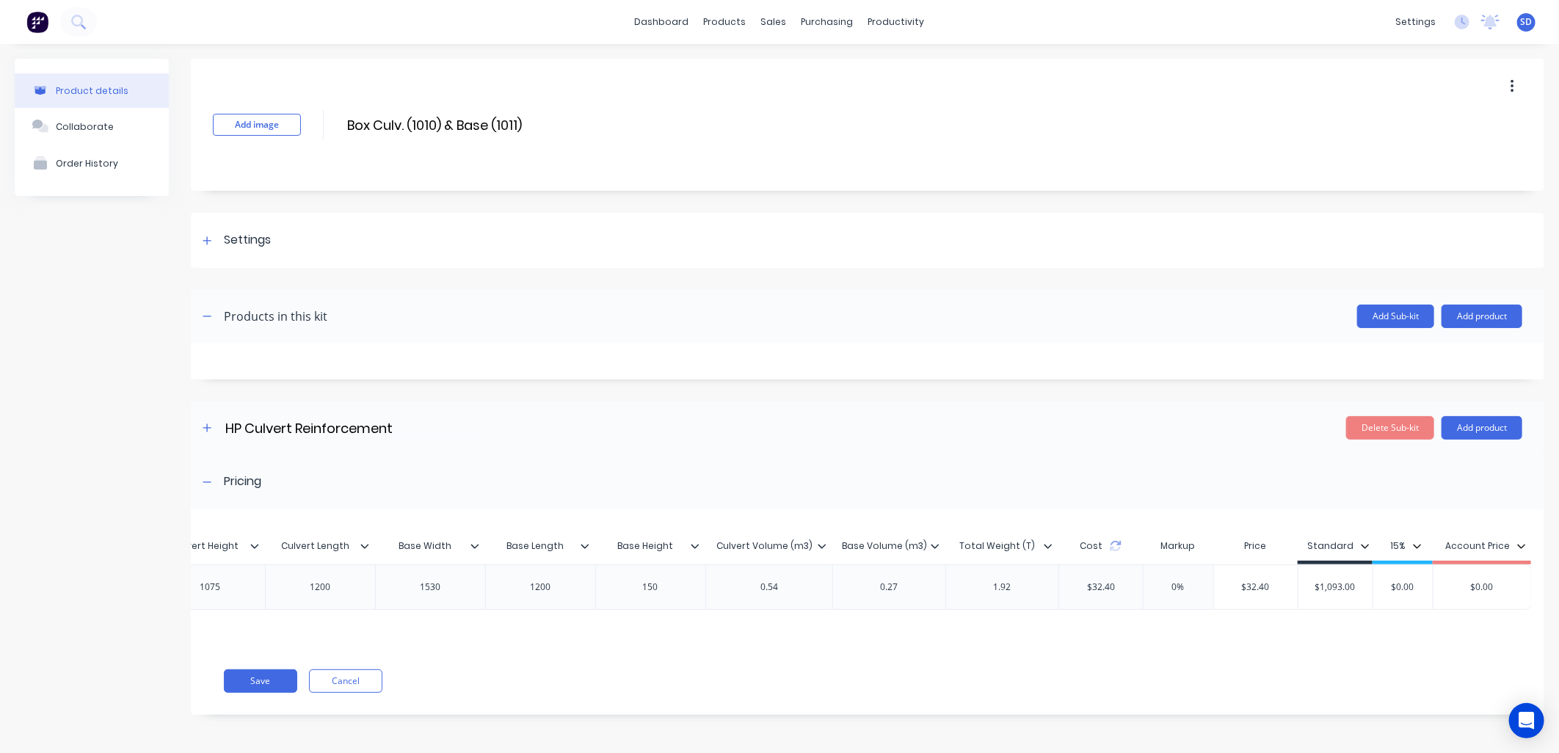
click at [1046, 545] on icon at bounding box center [1048, 546] width 9 height 9
click at [934, 548] on icon at bounding box center [935, 546] width 9 height 9
click at [824, 545] on icon at bounding box center [823, 546] width 8 height 4
click at [698, 544] on icon at bounding box center [695, 546] width 9 height 9
type input "Base Length"
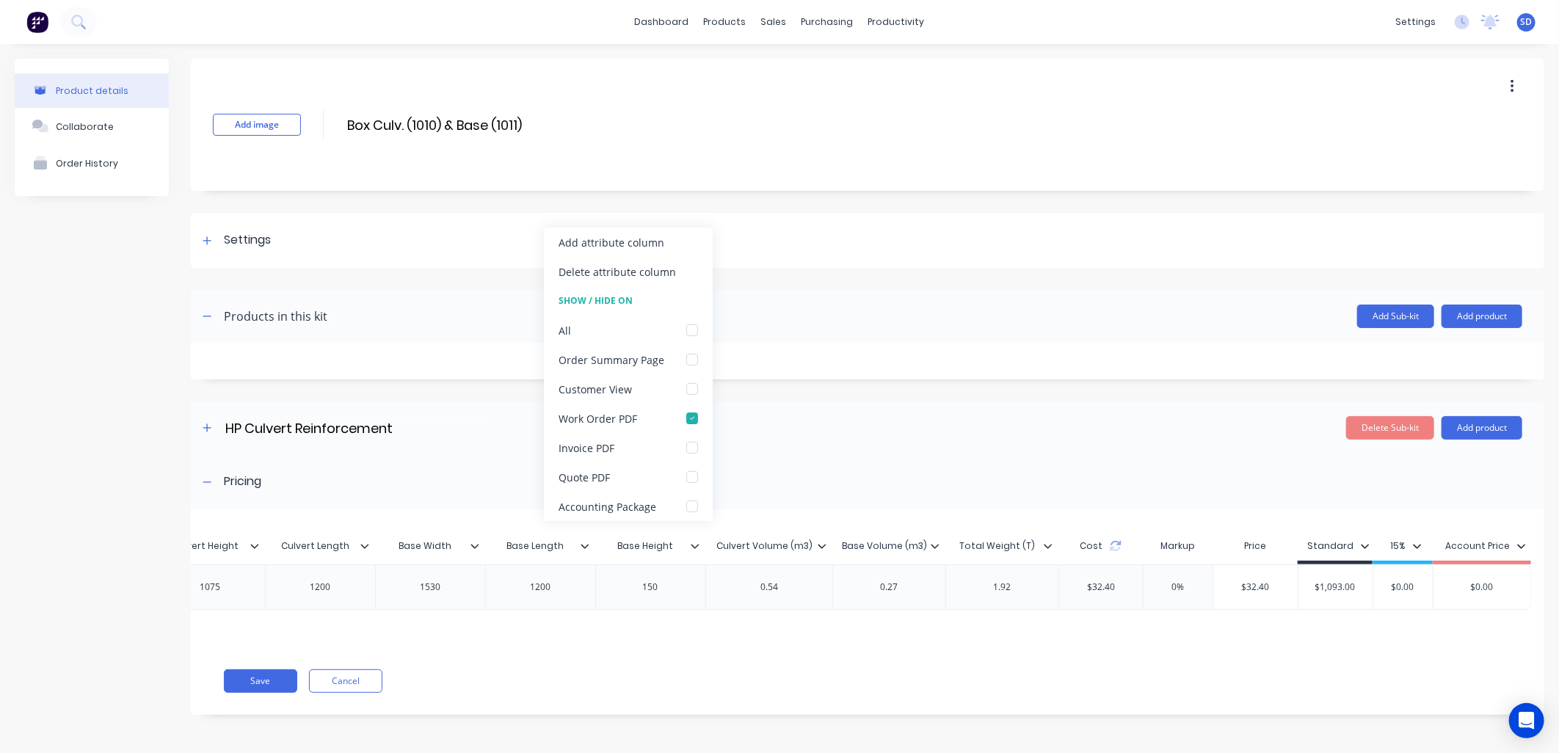
click at [573, 545] on input "Base Length" at bounding box center [535, 546] width 101 height 13
click at [582, 545] on icon at bounding box center [585, 546] width 8 height 4
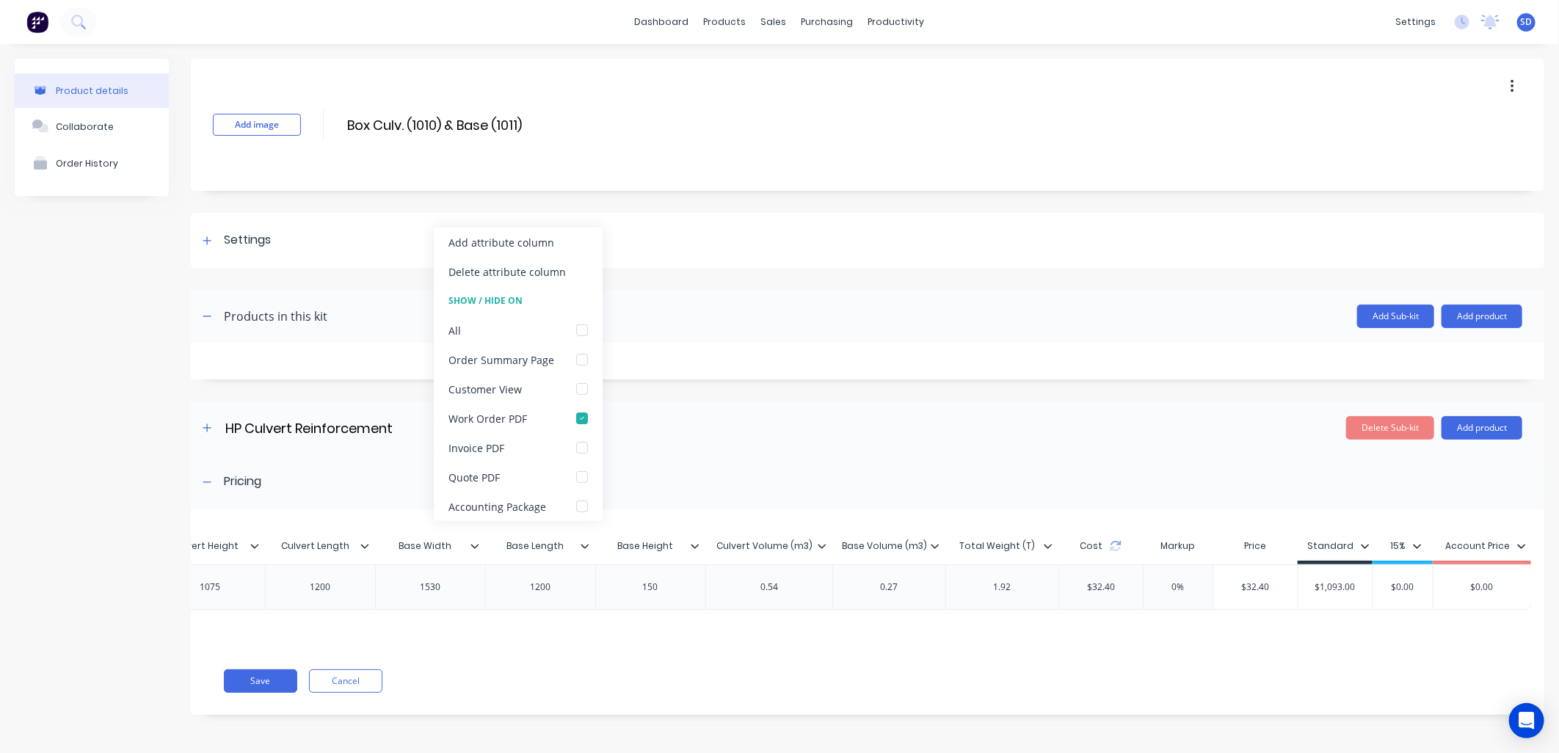
click at [471, 543] on icon at bounding box center [475, 546] width 9 height 9
click at [365, 542] on icon at bounding box center [364, 546] width 9 height 9
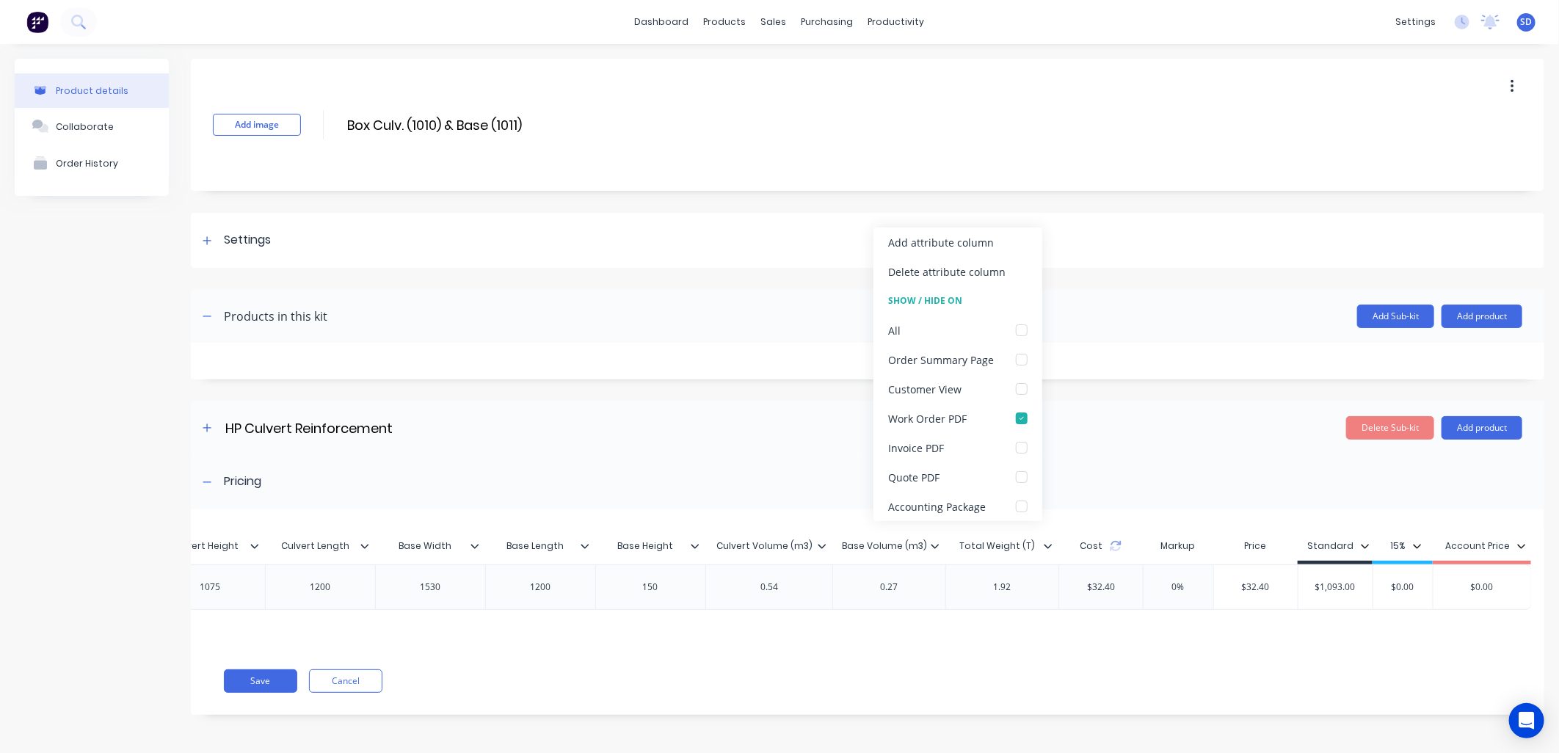
scroll to position [0, 0]
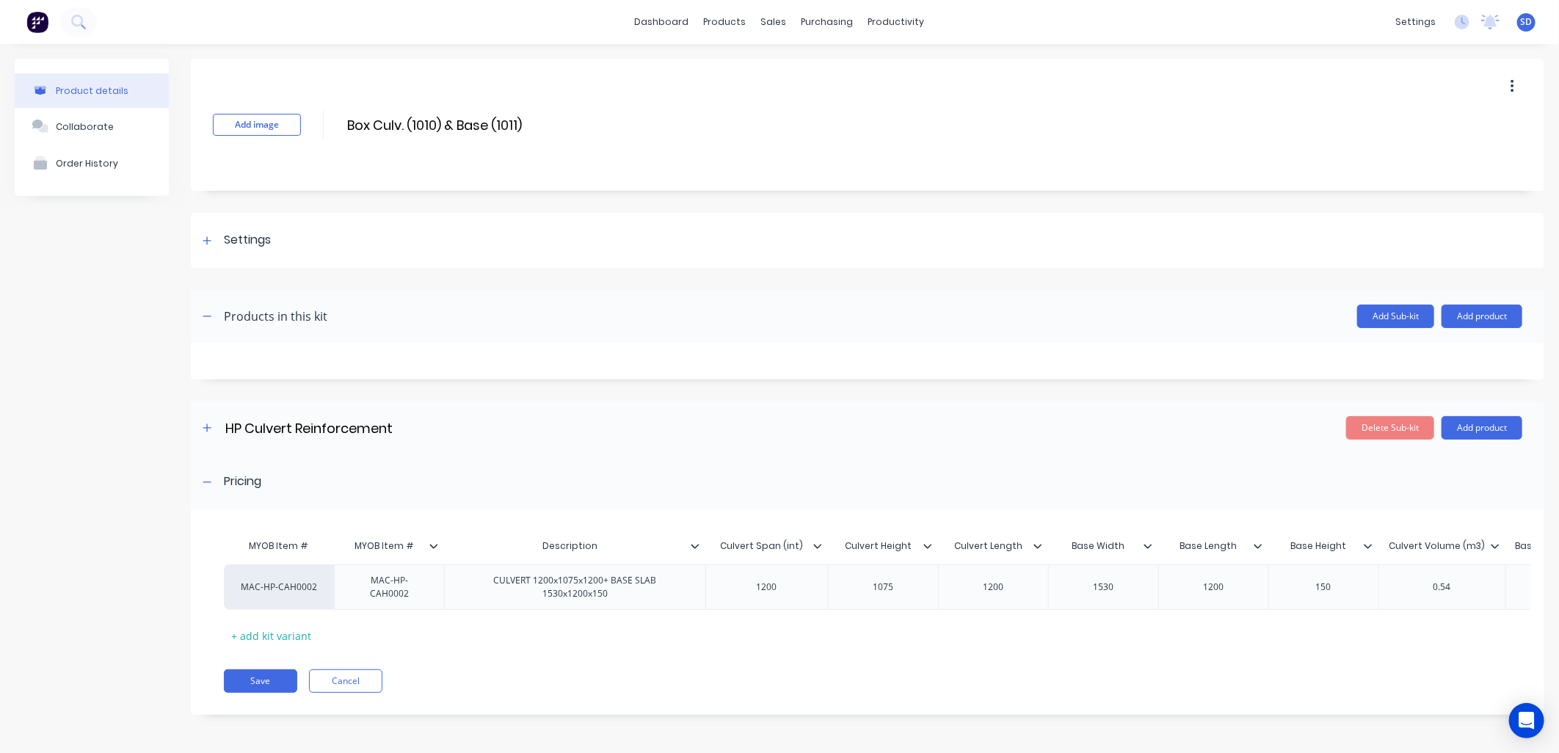
click at [694, 545] on icon at bounding box center [695, 546] width 9 height 9
click at [816, 547] on icon at bounding box center [817, 546] width 8 height 4
click at [926, 545] on icon at bounding box center [928, 546] width 8 height 4
click at [1036, 546] on icon at bounding box center [1038, 546] width 8 height 4
type input "Base Width"
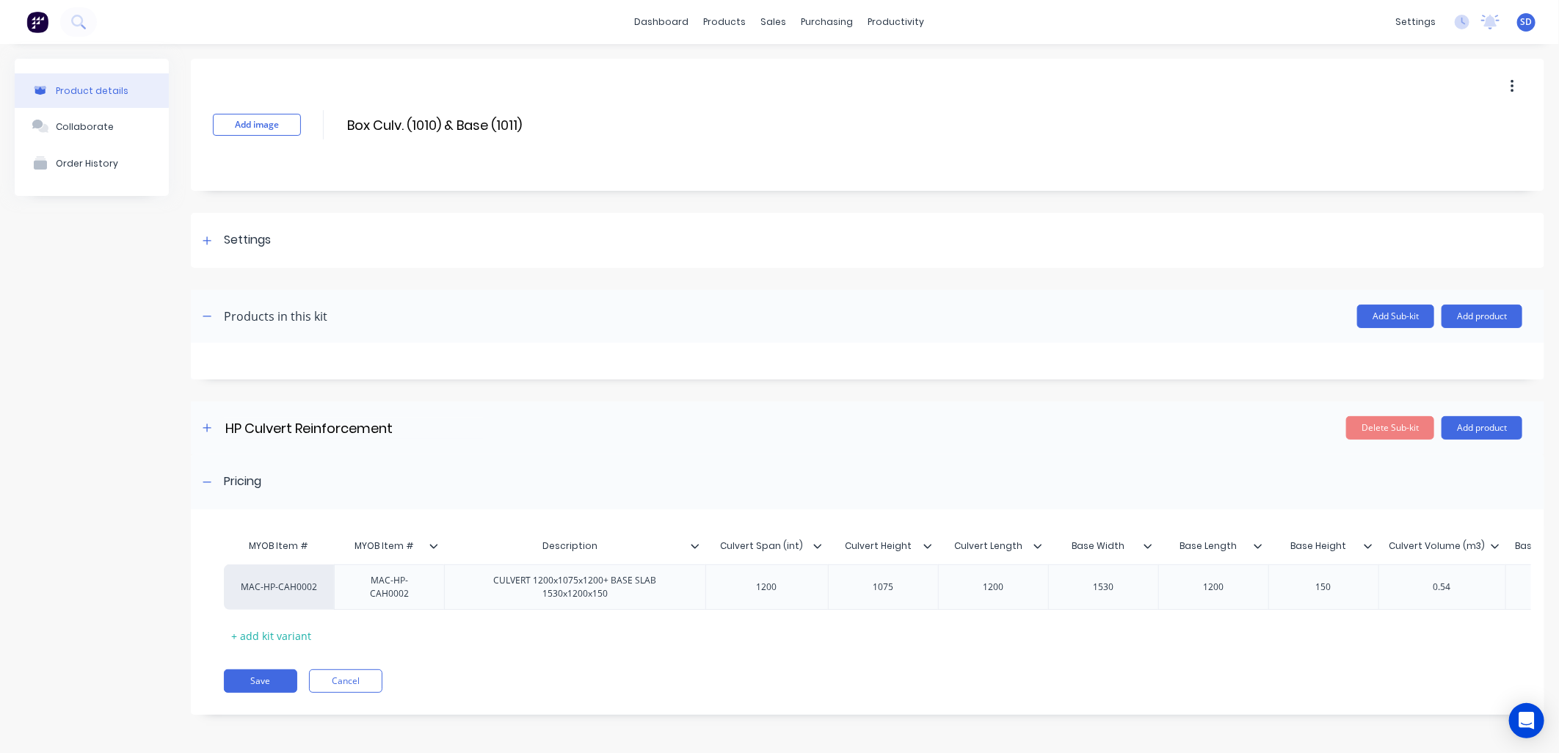
click at [1142, 547] on input "Base Width" at bounding box center [1098, 546] width 101 height 13
click at [1154, 545] on div at bounding box center [1154, 546] width 9 height 13
click at [1260, 545] on icon at bounding box center [1258, 546] width 8 height 4
click at [751, 689] on div "Save Cancel" at bounding box center [884, 681] width 1321 height 23
click at [266, 691] on button "Save" at bounding box center [260, 681] width 73 height 23
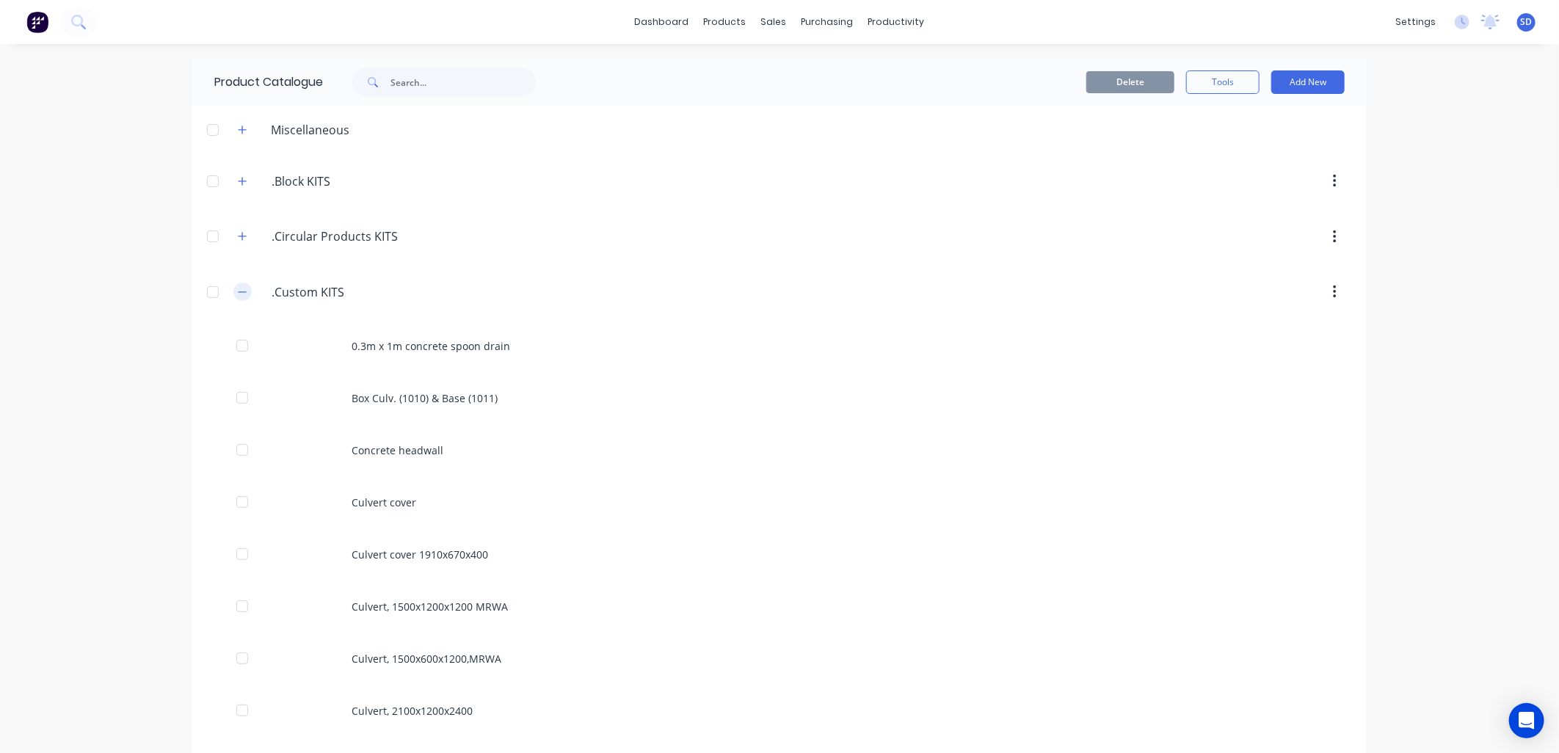
click at [238, 291] on icon "button" at bounding box center [242, 292] width 9 height 10
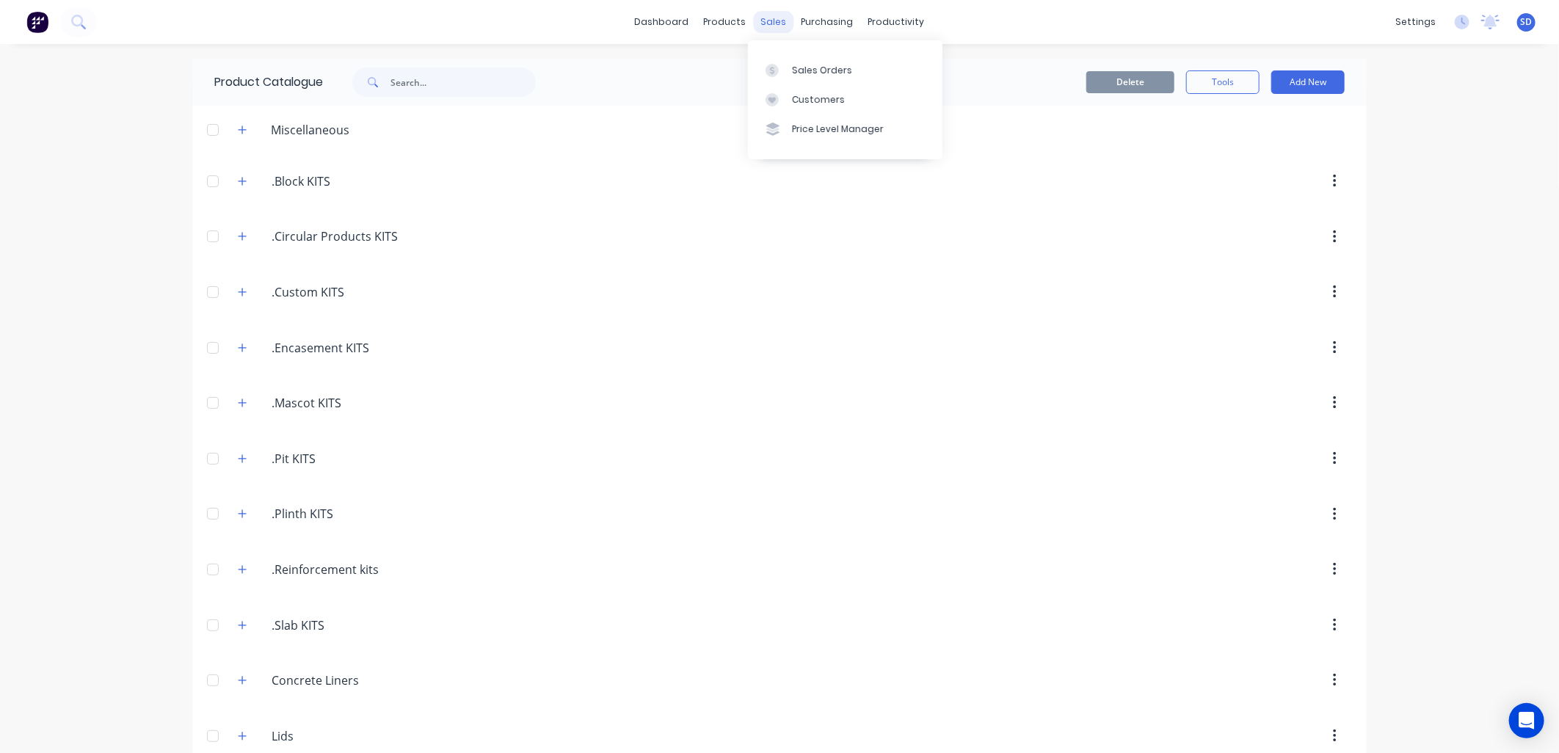
click at [778, 25] on div "sales" at bounding box center [774, 22] width 40 height 22
click at [816, 56] on link "Purchase Orders" at bounding box center [883, 69] width 195 height 29
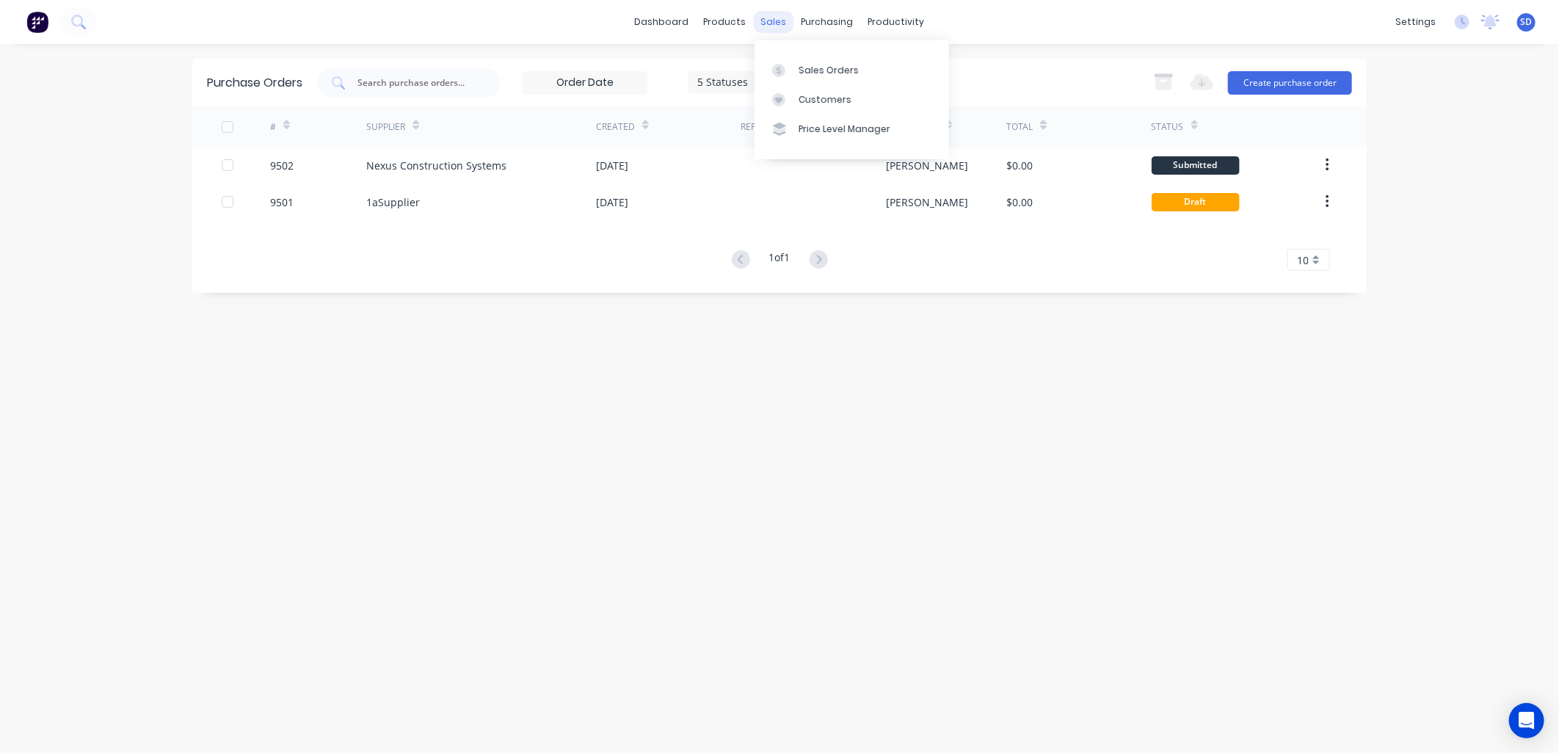
click at [761, 17] on div "sales" at bounding box center [774, 22] width 40 height 22
click at [799, 64] on div "Sales Orders" at bounding box center [829, 70] width 60 height 13
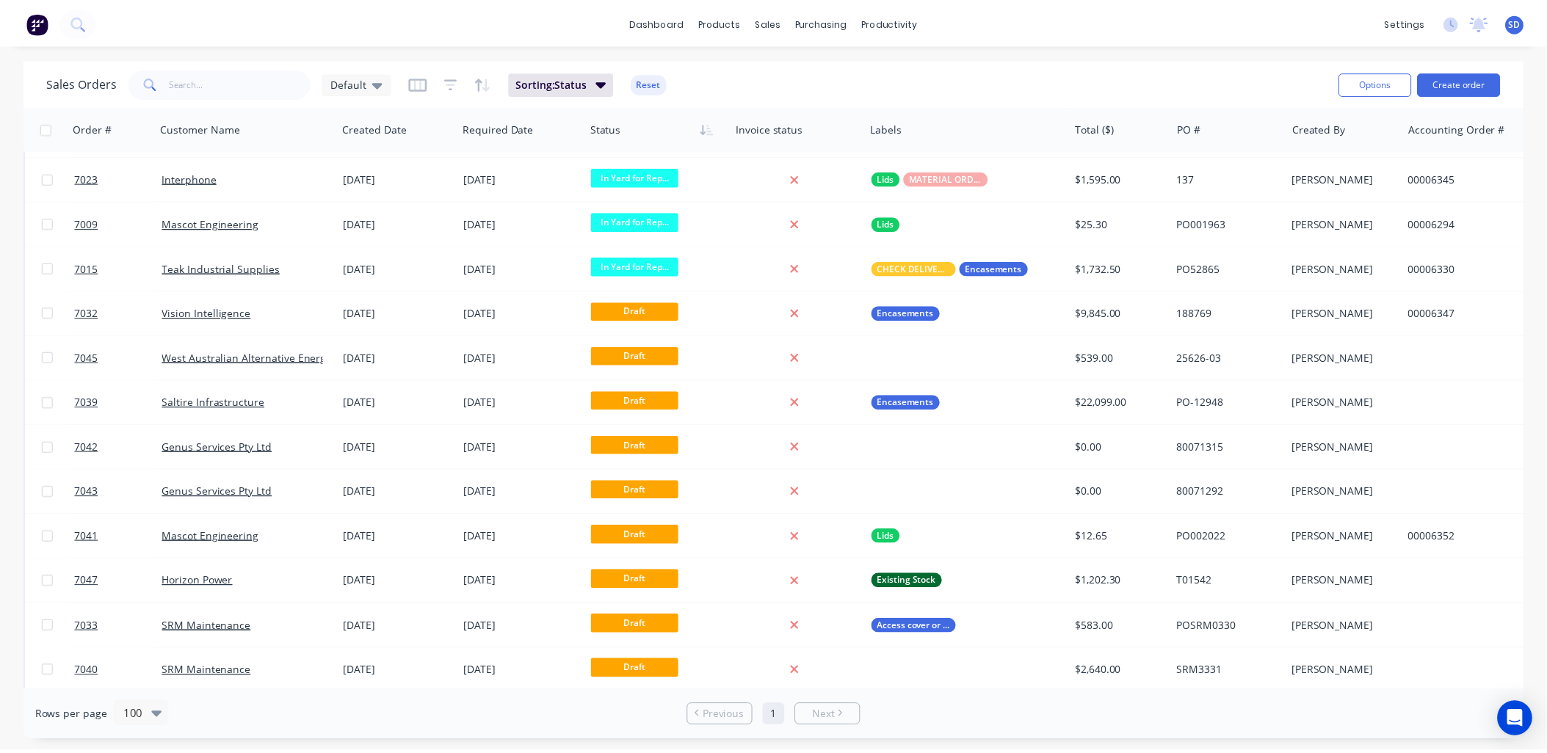
scroll to position [1575, 0]
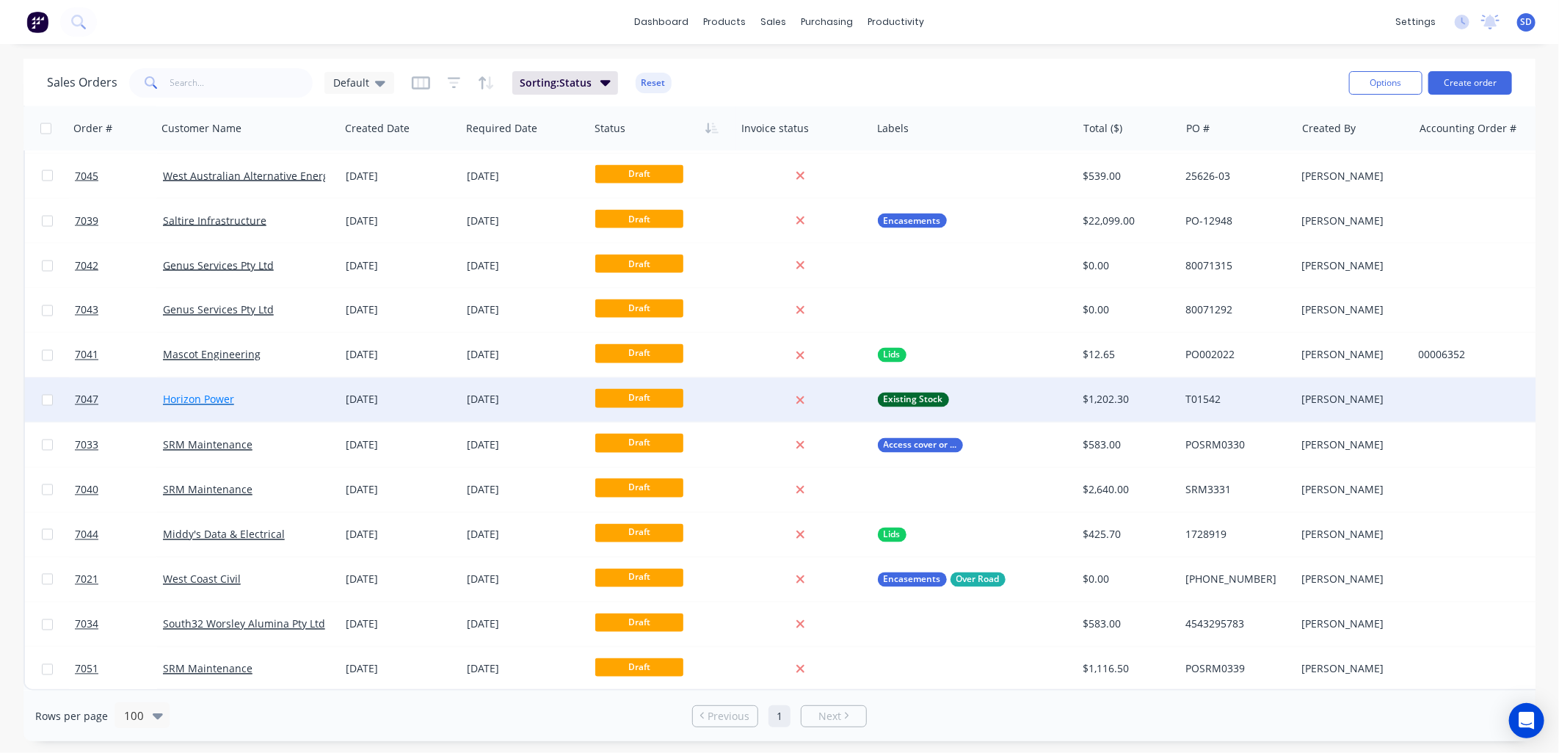
click at [207, 397] on link "Horizon Power" at bounding box center [198, 400] width 71 height 14
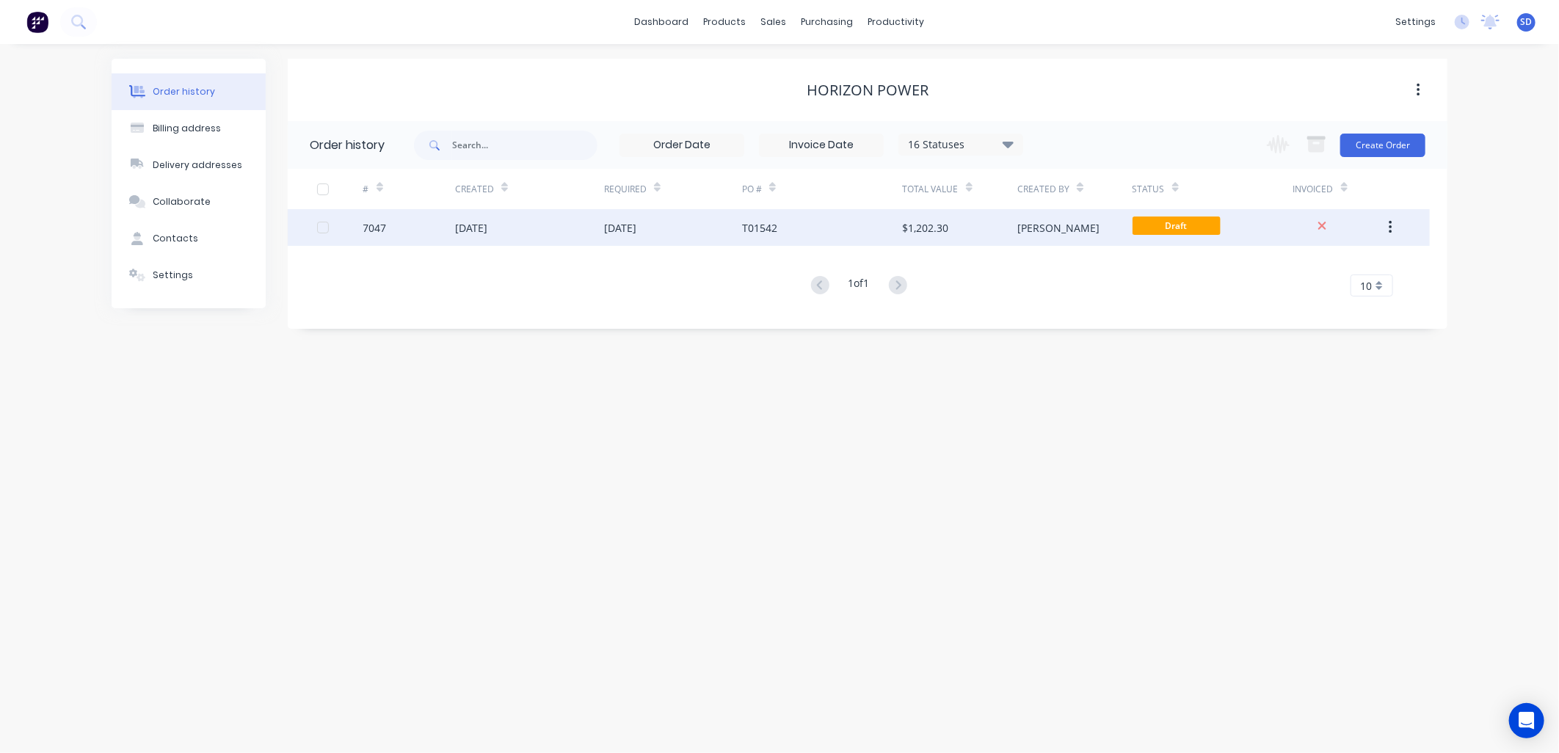
click at [569, 228] on div "[DATE]" at bounding box center [529, 227] width 149 height 37
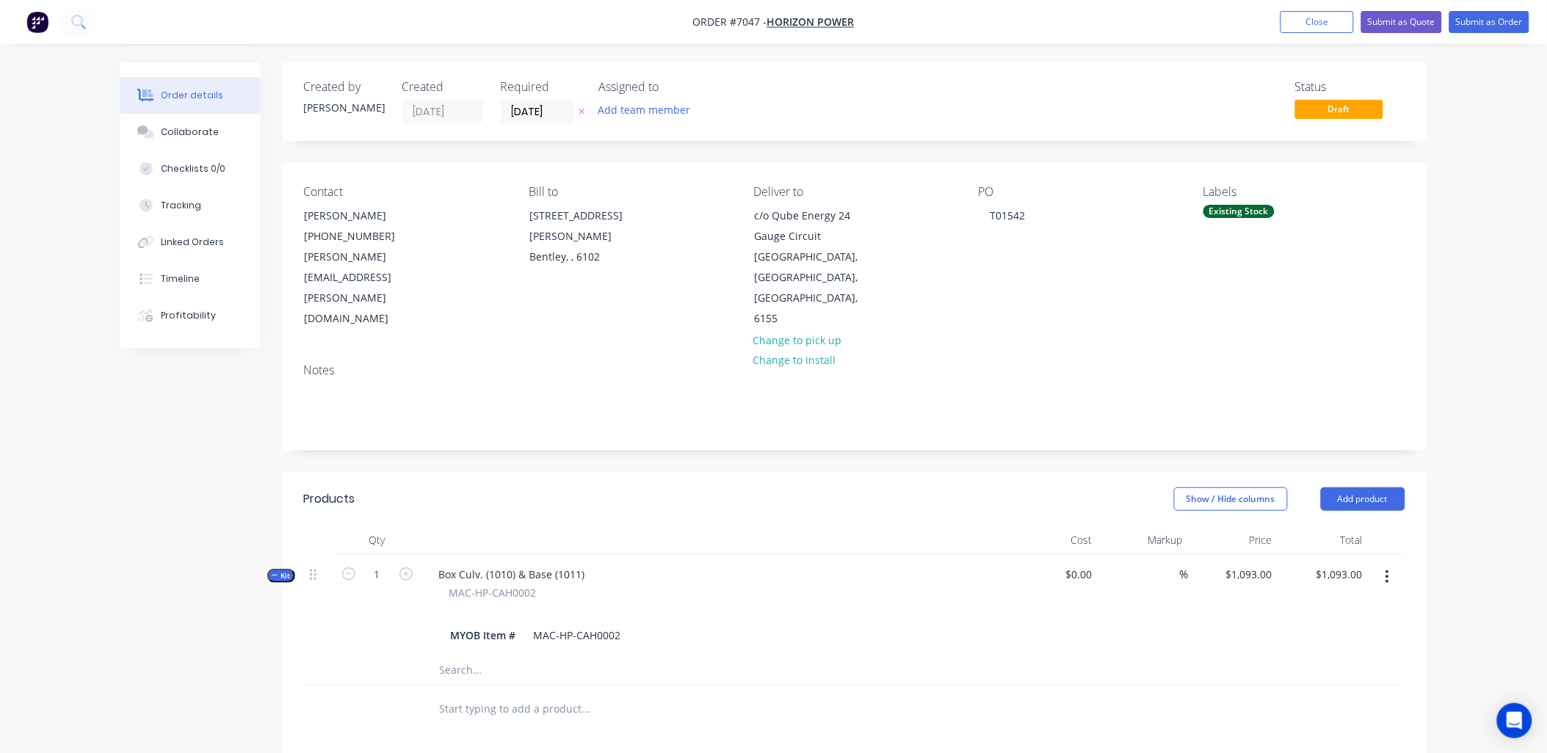
click at [1382, 564] on button "button" at bounding box center [1387, 577] width 35 height 26
click at [1299, 722] on div "Delete" at bounding box center [1335, 732] width 113 height 21
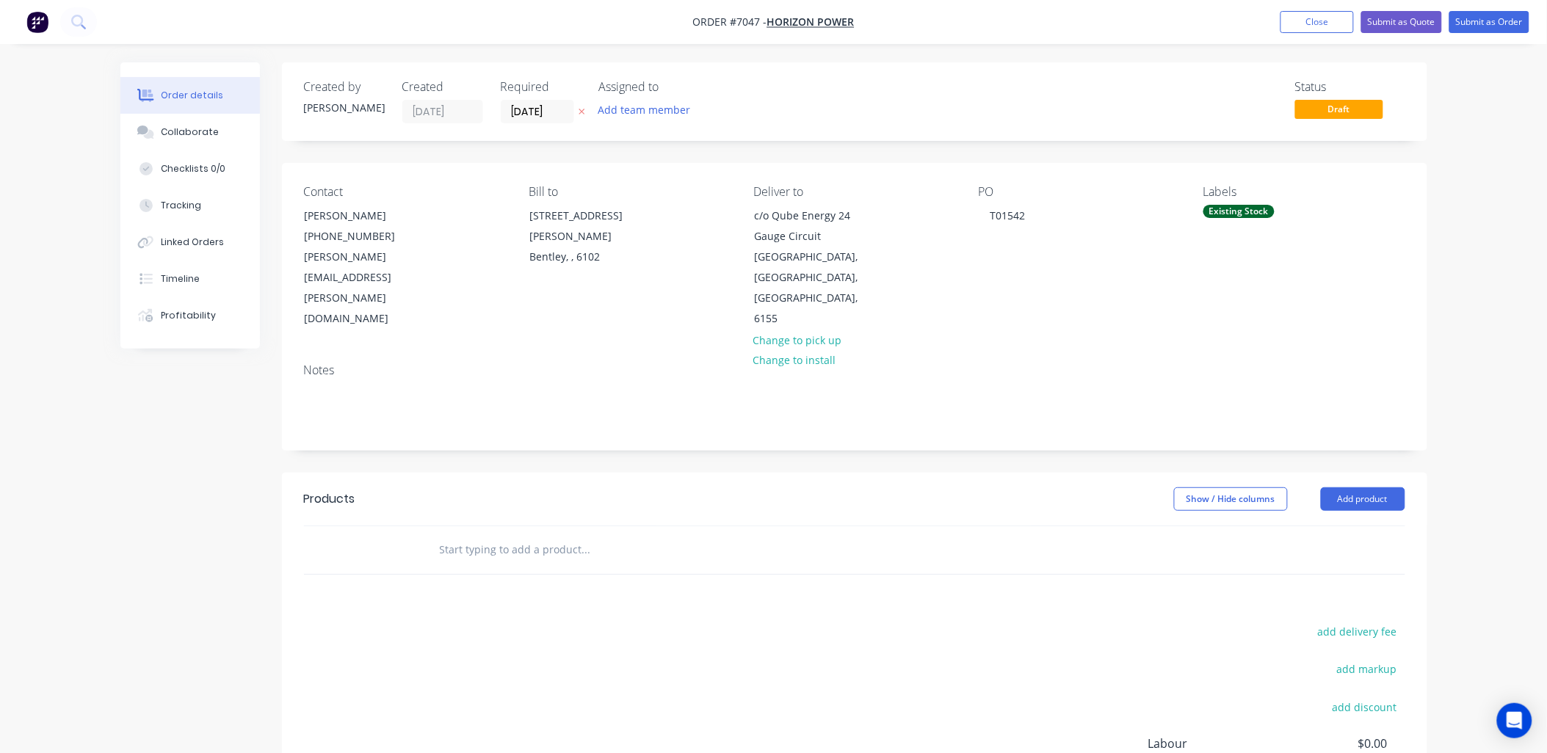
click at [515, 535] on input "text" at bounding box center [586, 549] width 294 height 29
type input "CULVERT"
drag, startPoint x: 490, startPoint y: 504, endPoint x: 395, endPoint y: 502, distance: 94.7
click at [395, 526] on div "CULVERT Add CULVERT to order Culvert , 2100x1200x2400 Product Kit GMT Culvert ,…" at bounding box center [854, 550] width 1101 height 48
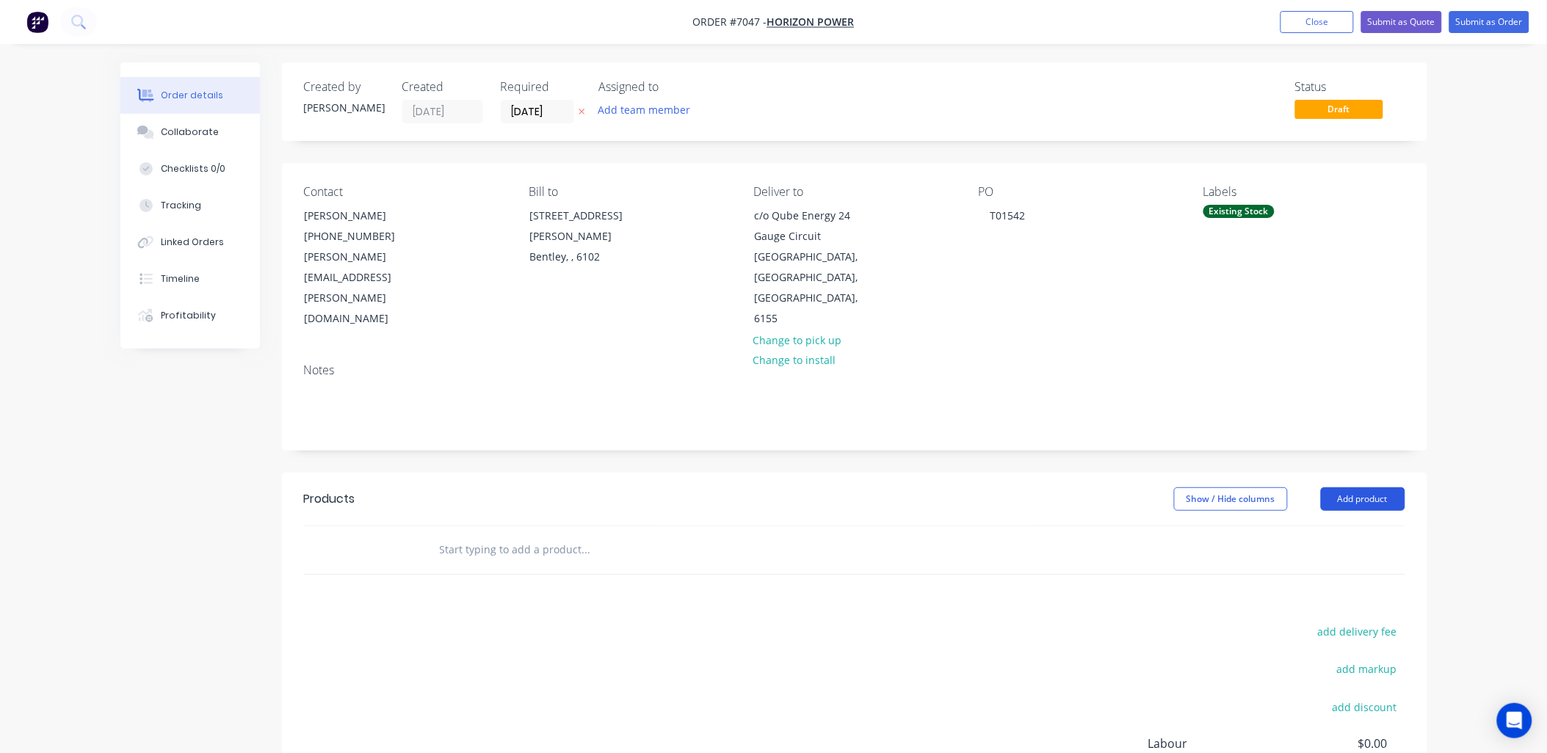
click at [1374, 487] on button "Add product" at bounding box center [1363, 498] width 84 height 23
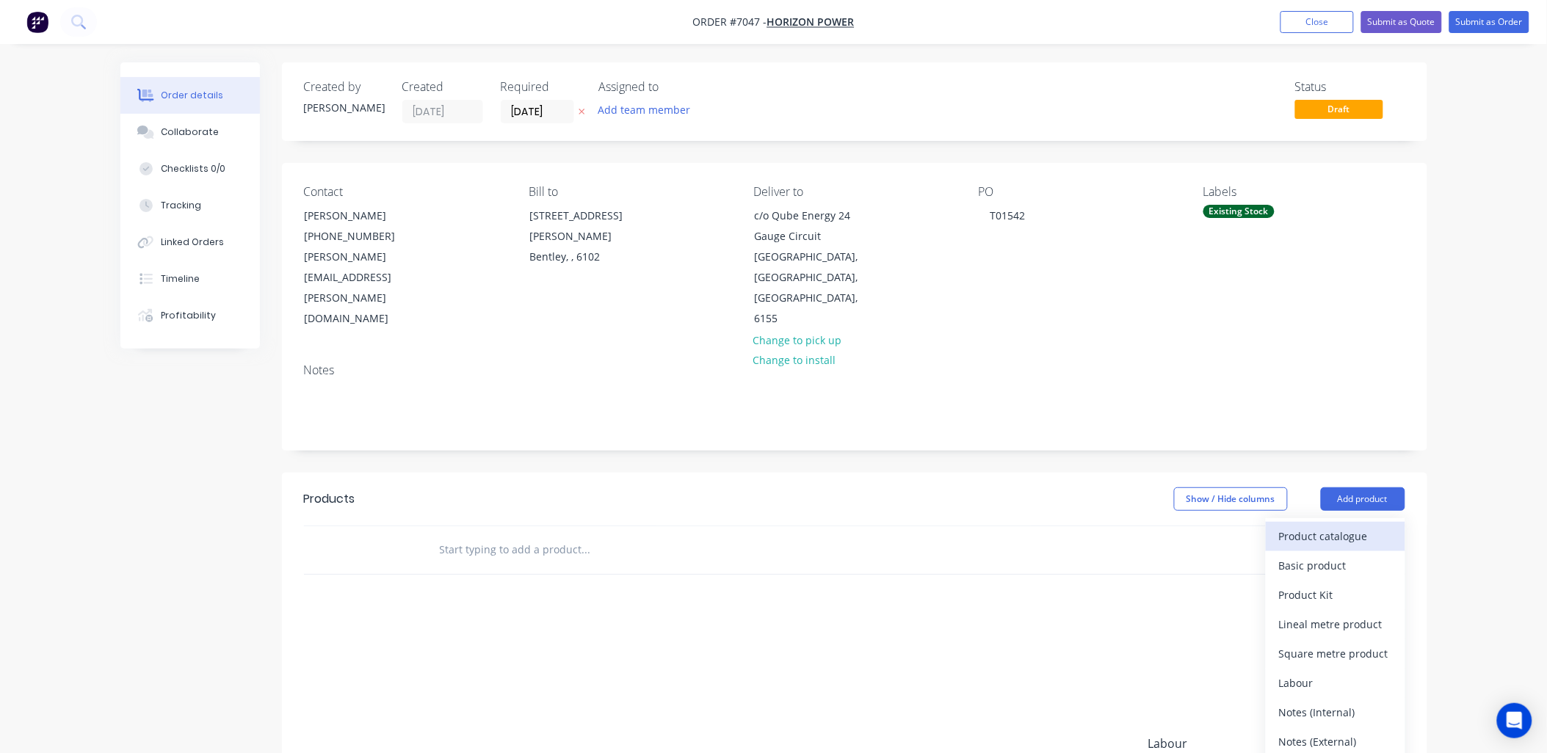
click at [1300, 526] on div "Product catalogue" at bounding box center [1335, 536] width 113 height 21
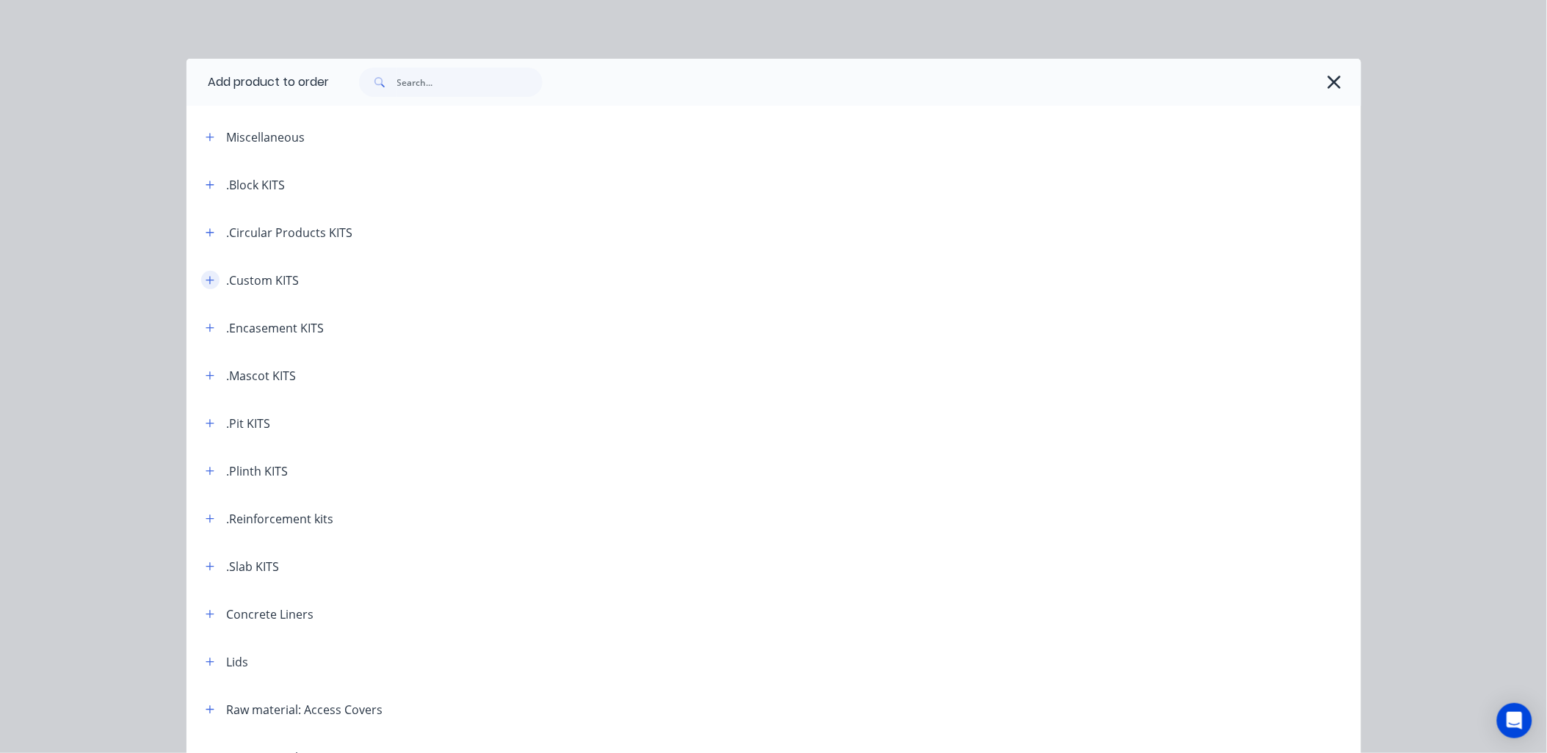
click at [206, 283] on icon "button" at bounding box center [210, 280] width 9 height 10
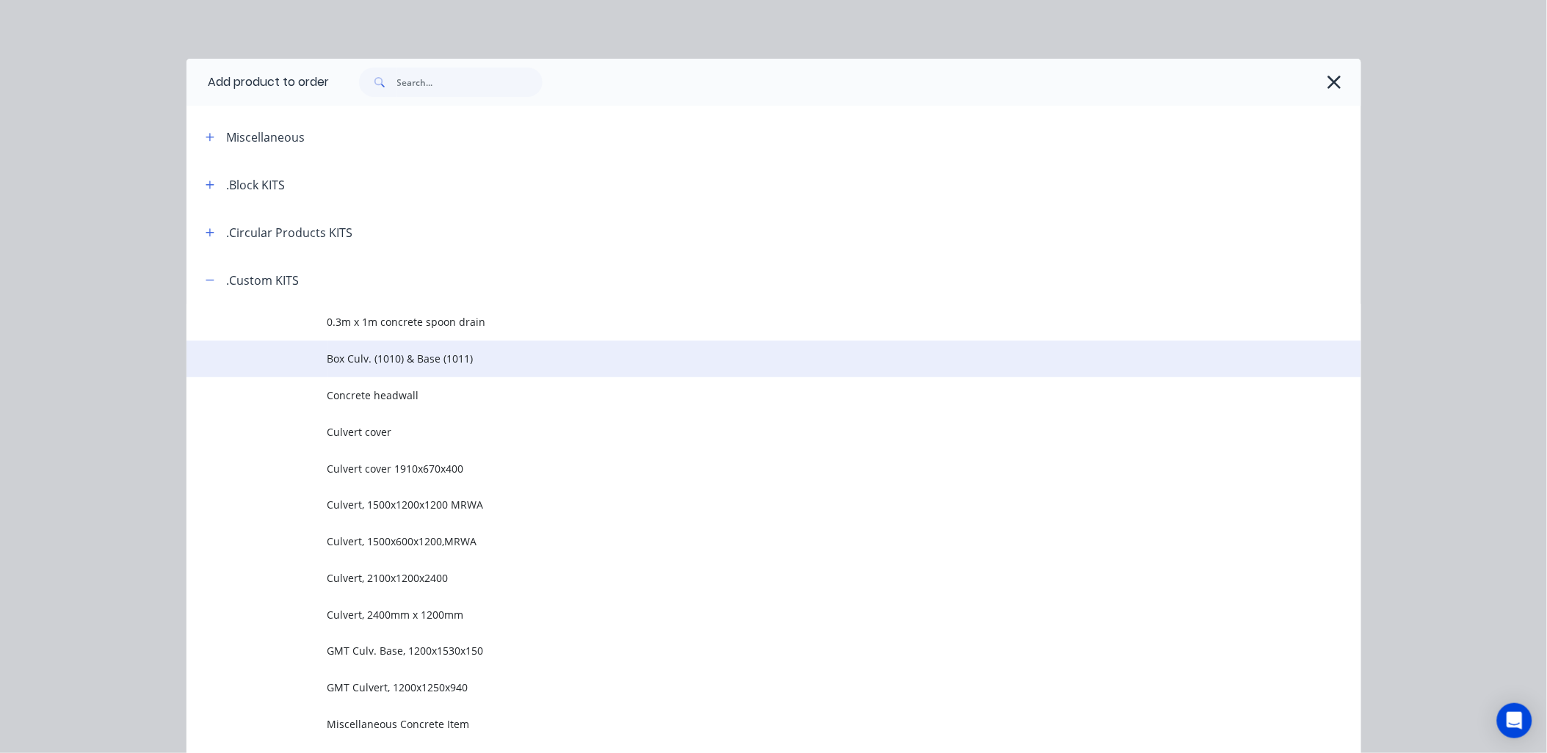
click at [371, 362] on span "Box Culv. (1010) & Base (1011)" at bounding box center [740, 358] width 827 height 15
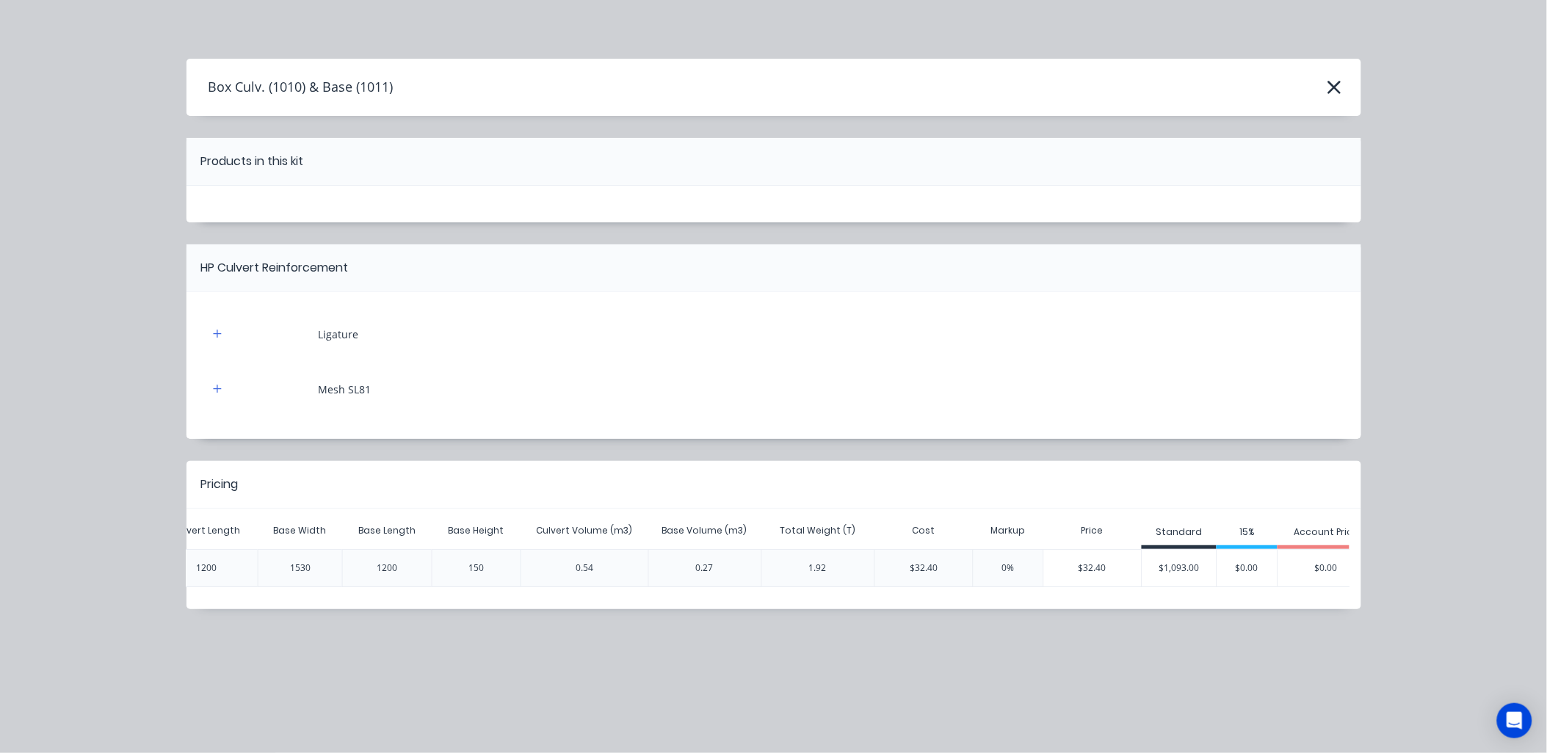
scroll to position [0, 769]
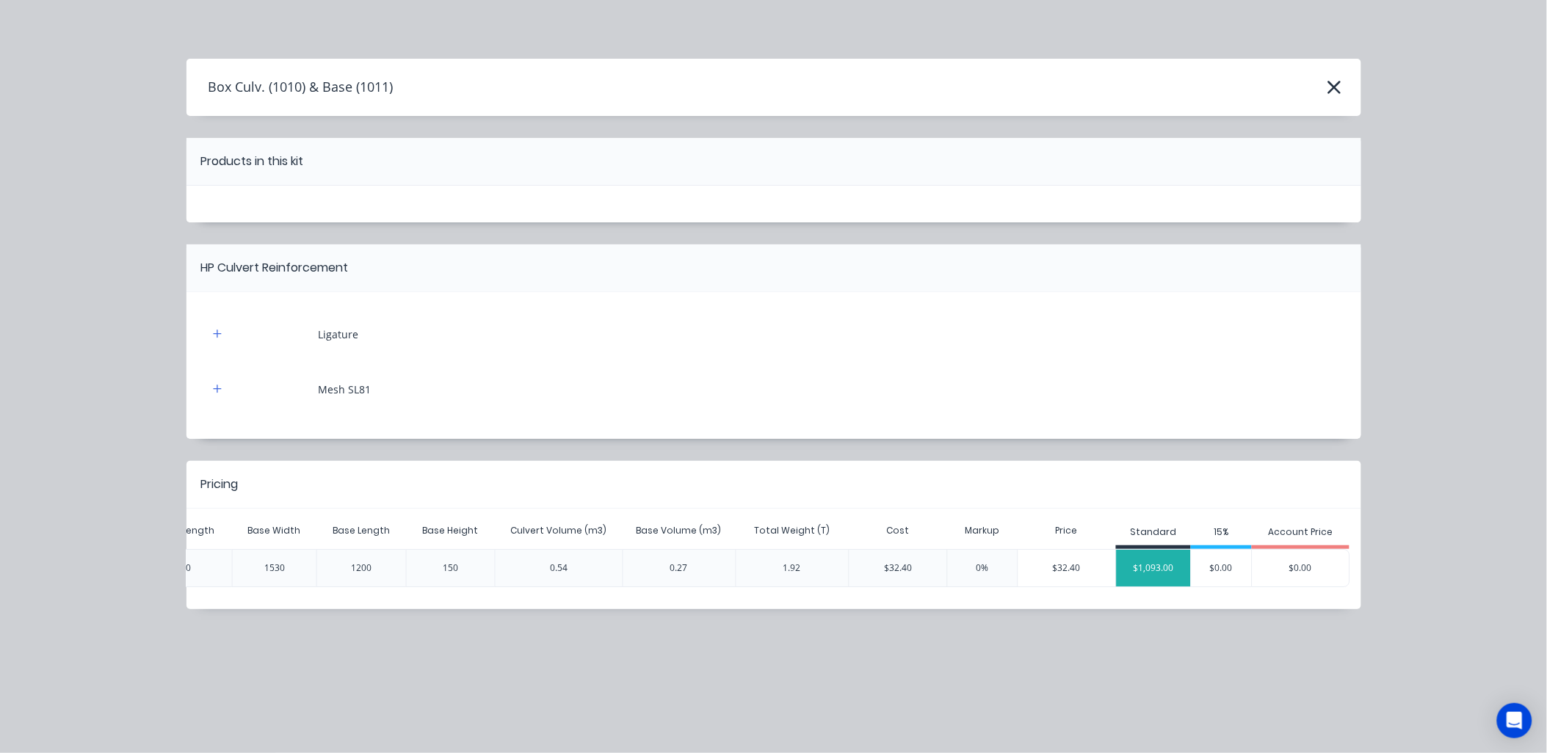
click at [1139, 568] on div "$1,093.00" at bounding box center [1154, 568] width 74 height 37
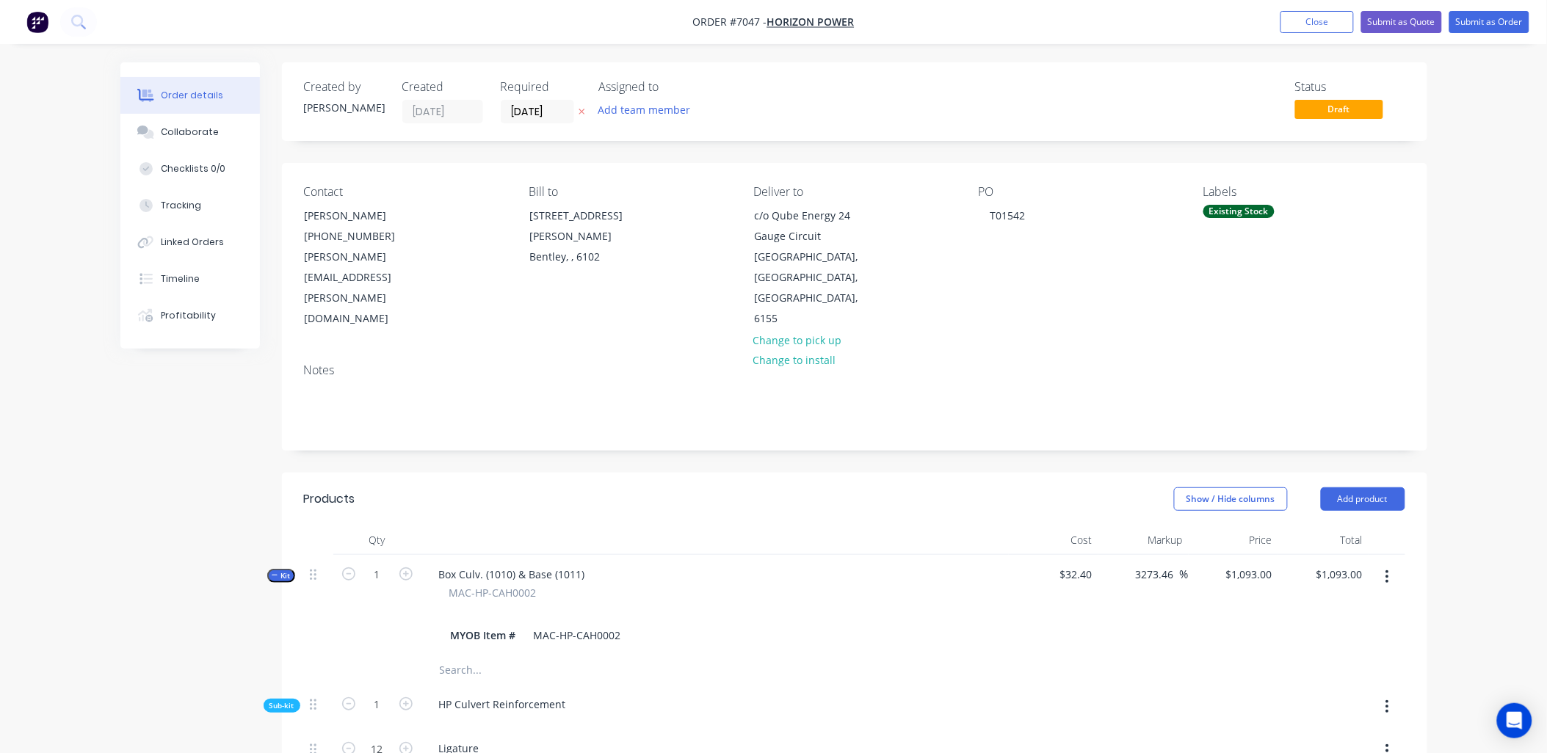
click at [275, 572] on icon "button" at bounding box center [275, 575] width 7 height 7
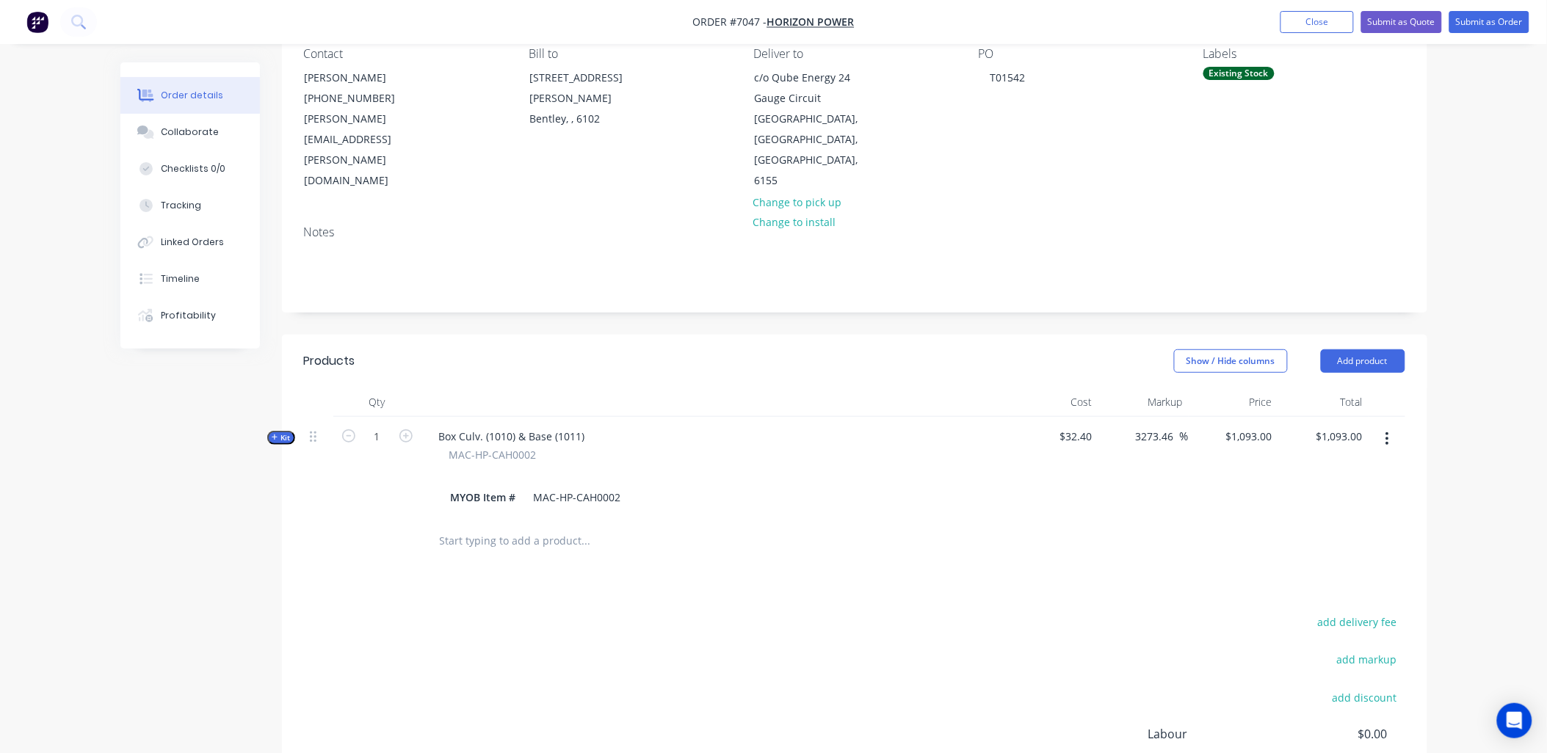
scroll to position [0, 0]
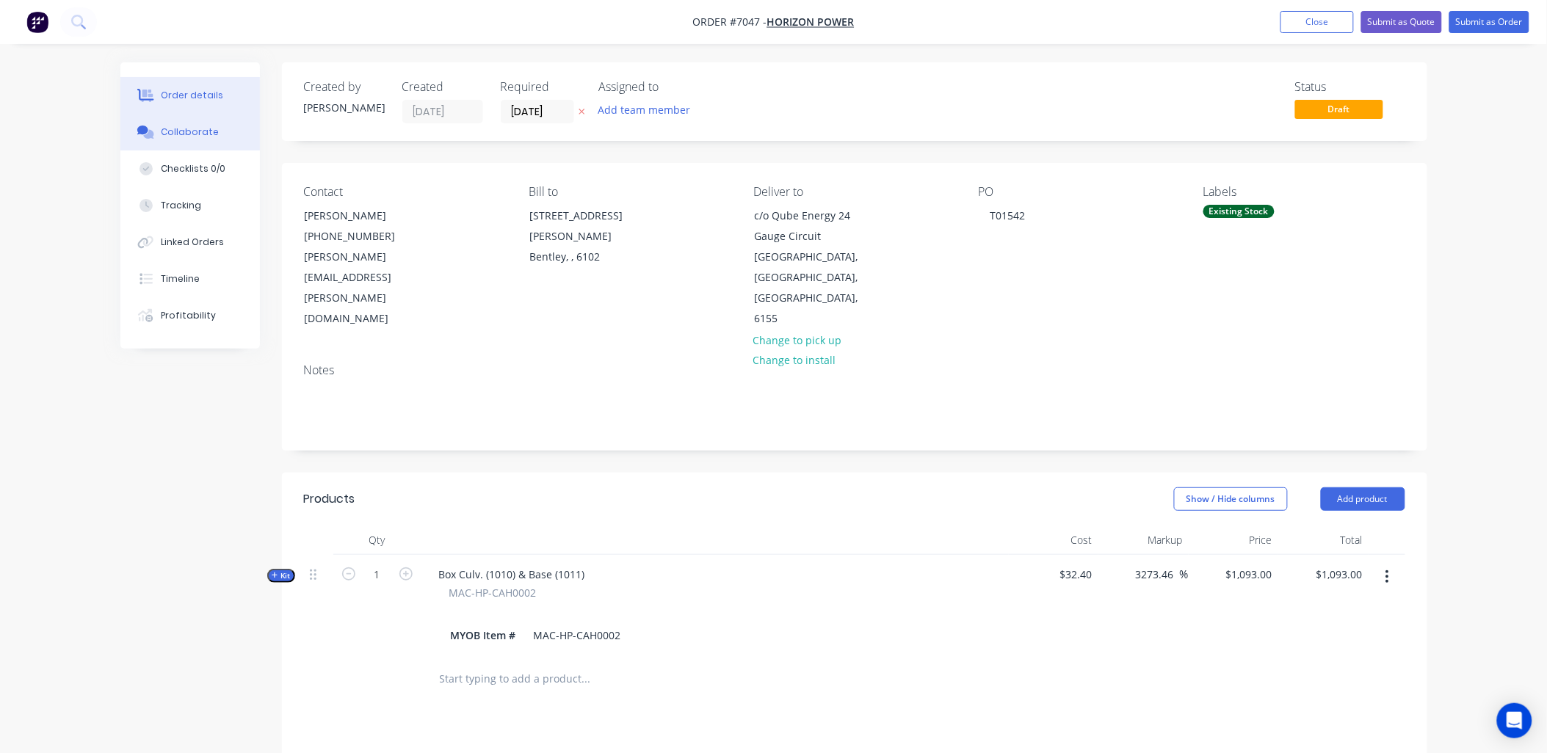
click at [197, 141] on button "Collaborate" at bounding box center [189, 132] width 139 height 37
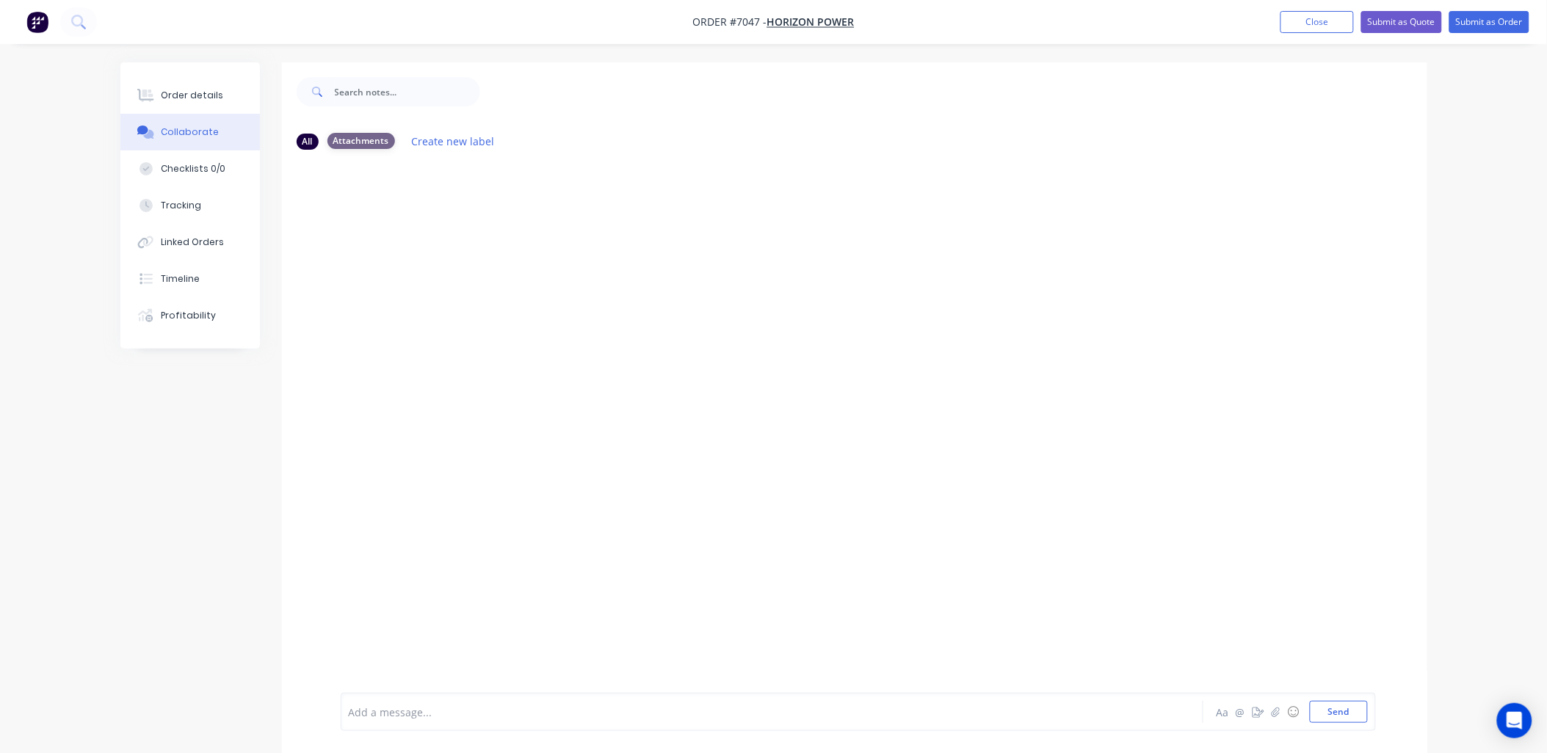
click at [355, 142] on div "Attachments" at bounding box center [361, 141] width 68 height 16
click at [1332, 725] on div "Add a message... Aa @ ☺ Send" at bounding box center [858, 674] width 1035 height 113
click at [1332, 713] on button "Send" at bounding box center [1339, 712] width 58 height 22
click at [199, 103] on button "Order details" at bounding box center [189, 95] width 139 height 37
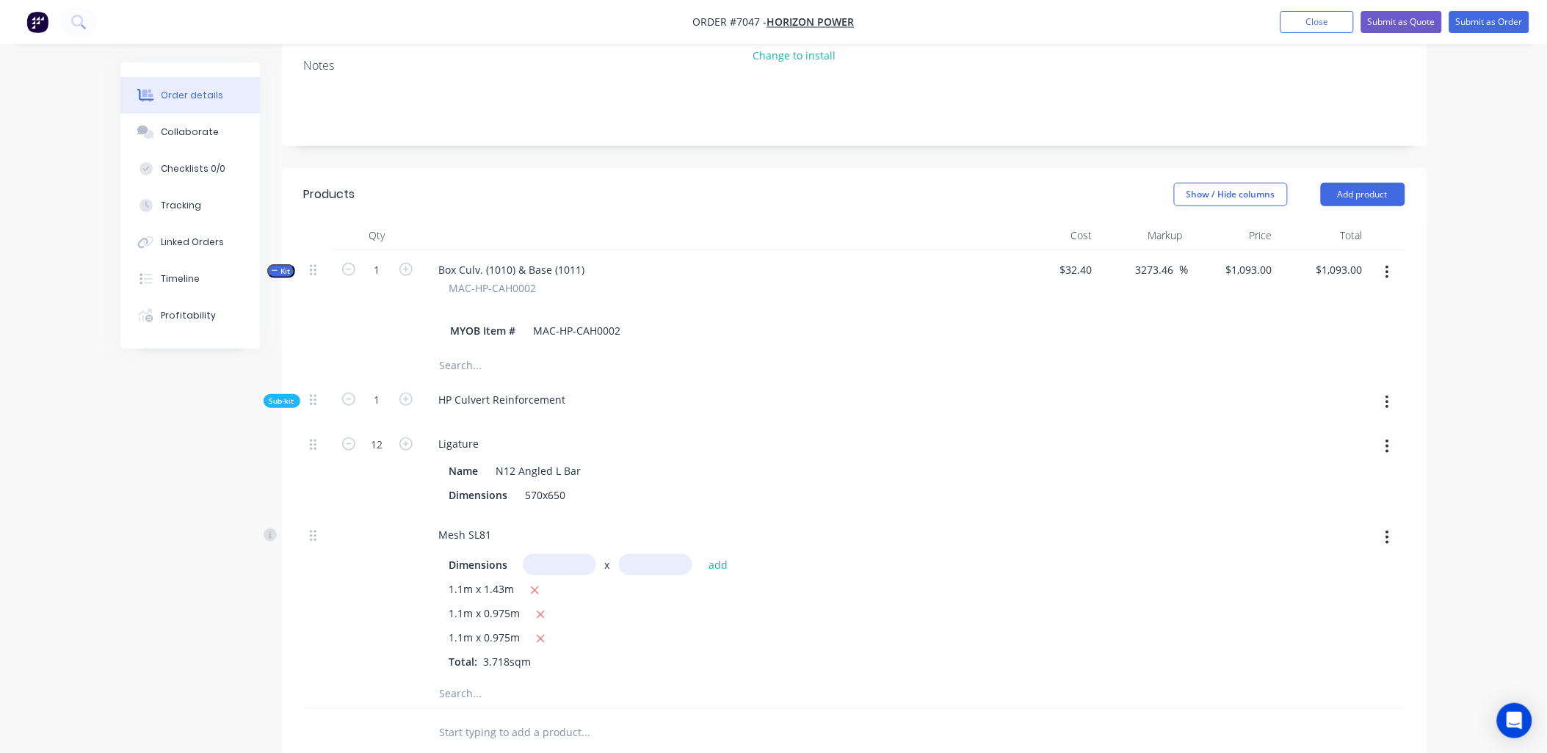
scroll to position [326, 0]
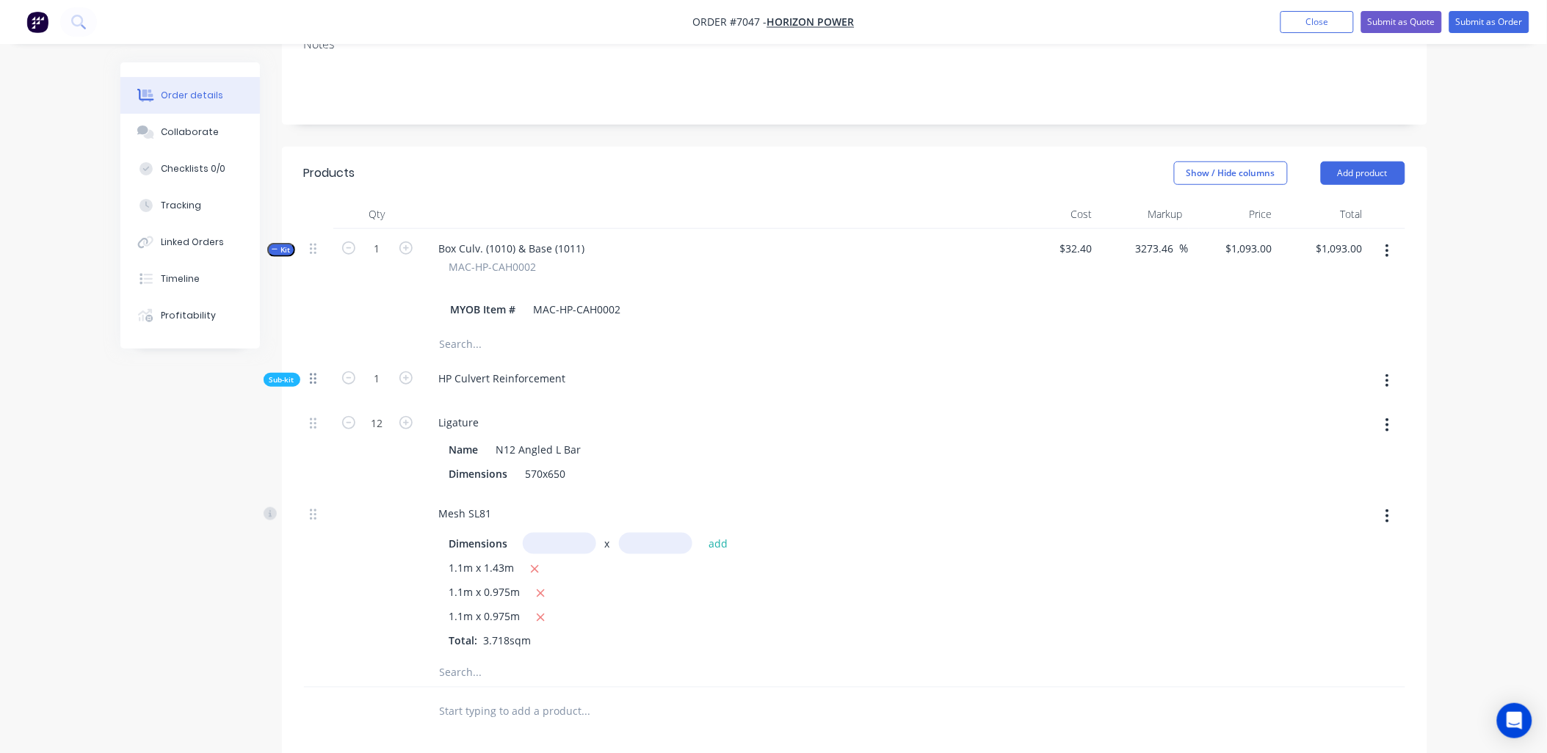
drag, startPoint x: 313, startPoint y: 341, endPoint x: 312, endPoint y: 333, distance: 7.4
click at [312, 372] on icon at bounding box center [313, 378] width 7 height 13
click at [314, 372] on icon at bounding box center [313, 378] width 7 height 13
click at [316, 238] on div at bounding box center [319, 248] width 18 height 20
click at [310, 242] on icon at bounding box center [313, 248] width 7 height 13
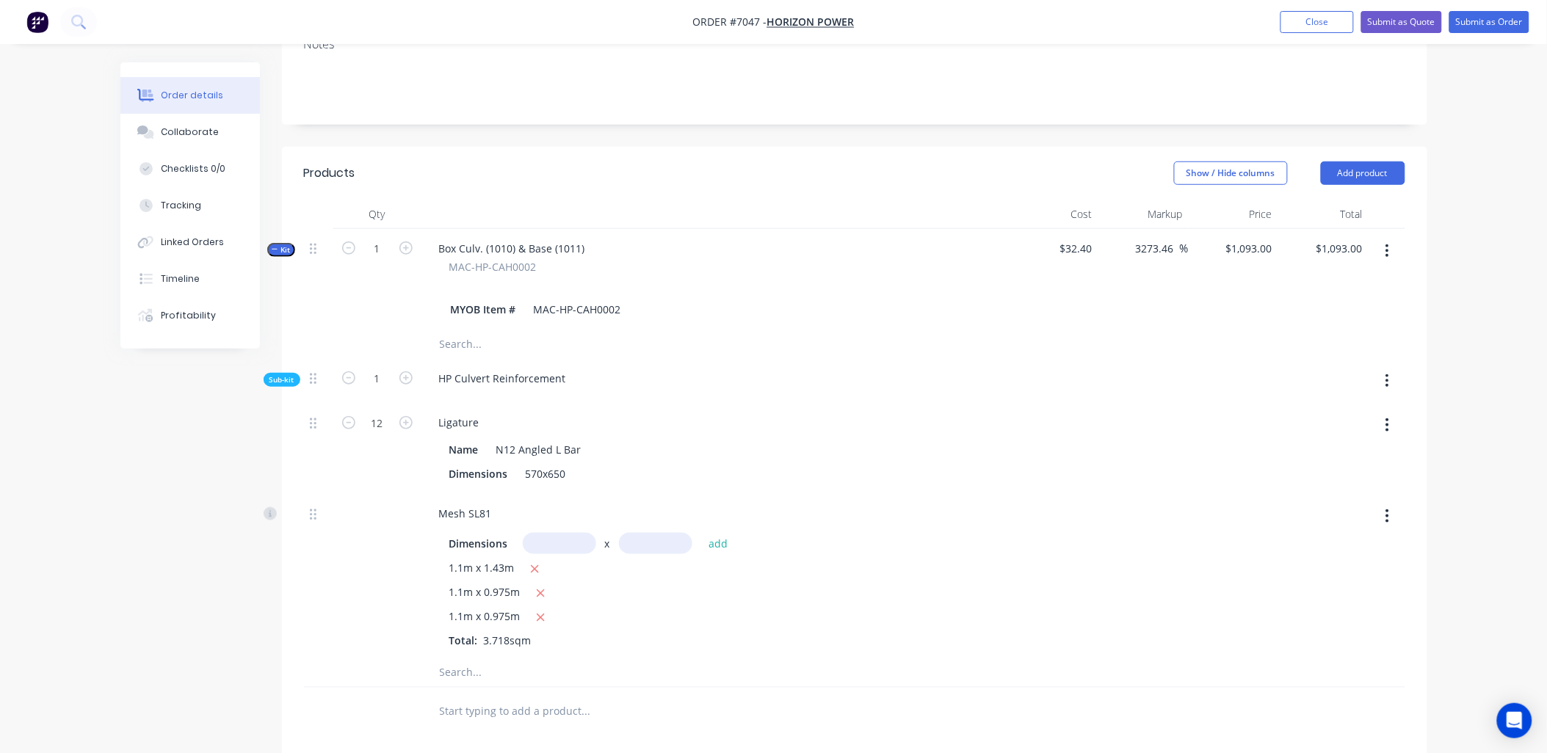
click at [274, 246] on icon "button" at bounding box center [275, 249] width 7 height 7
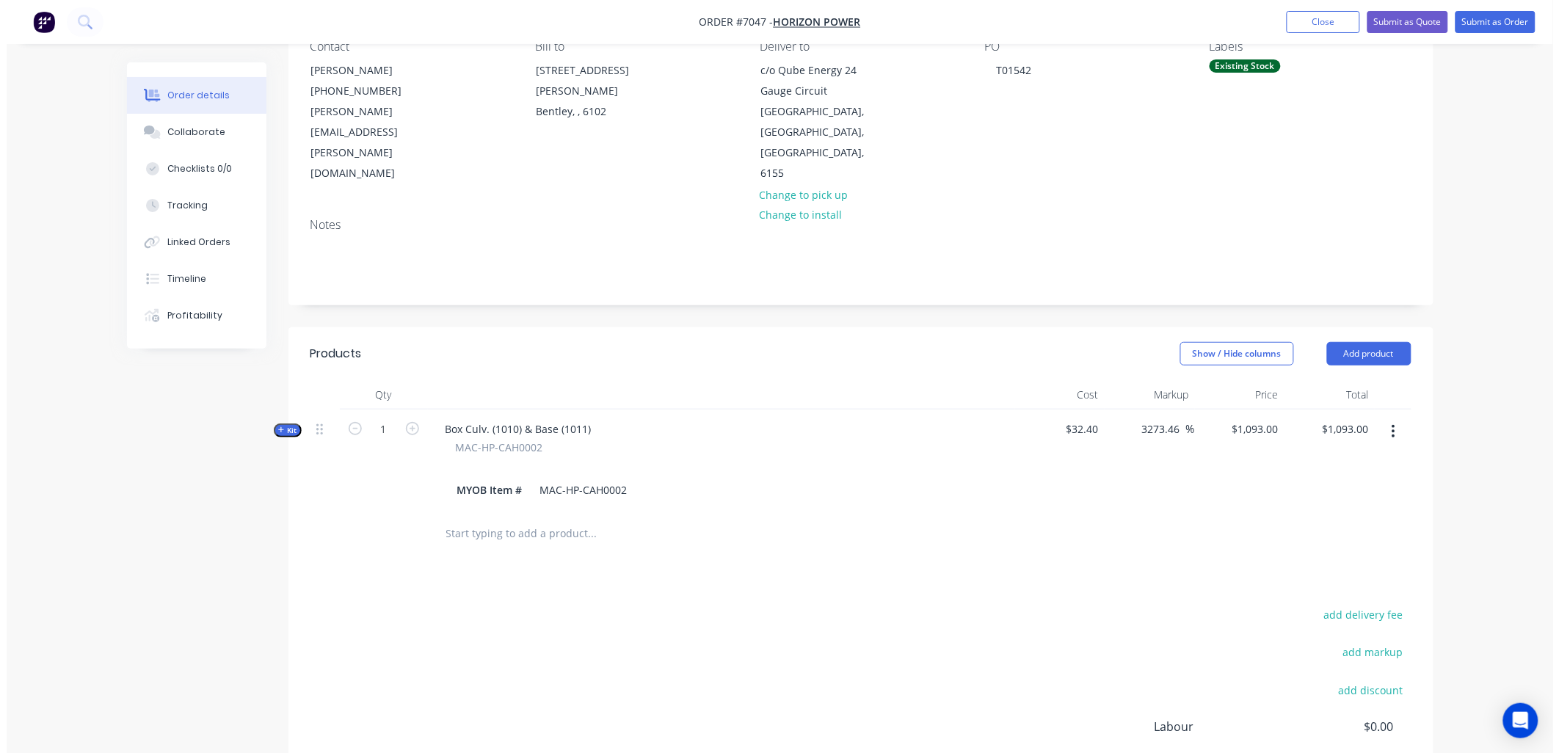
scroll to position [0, 0]
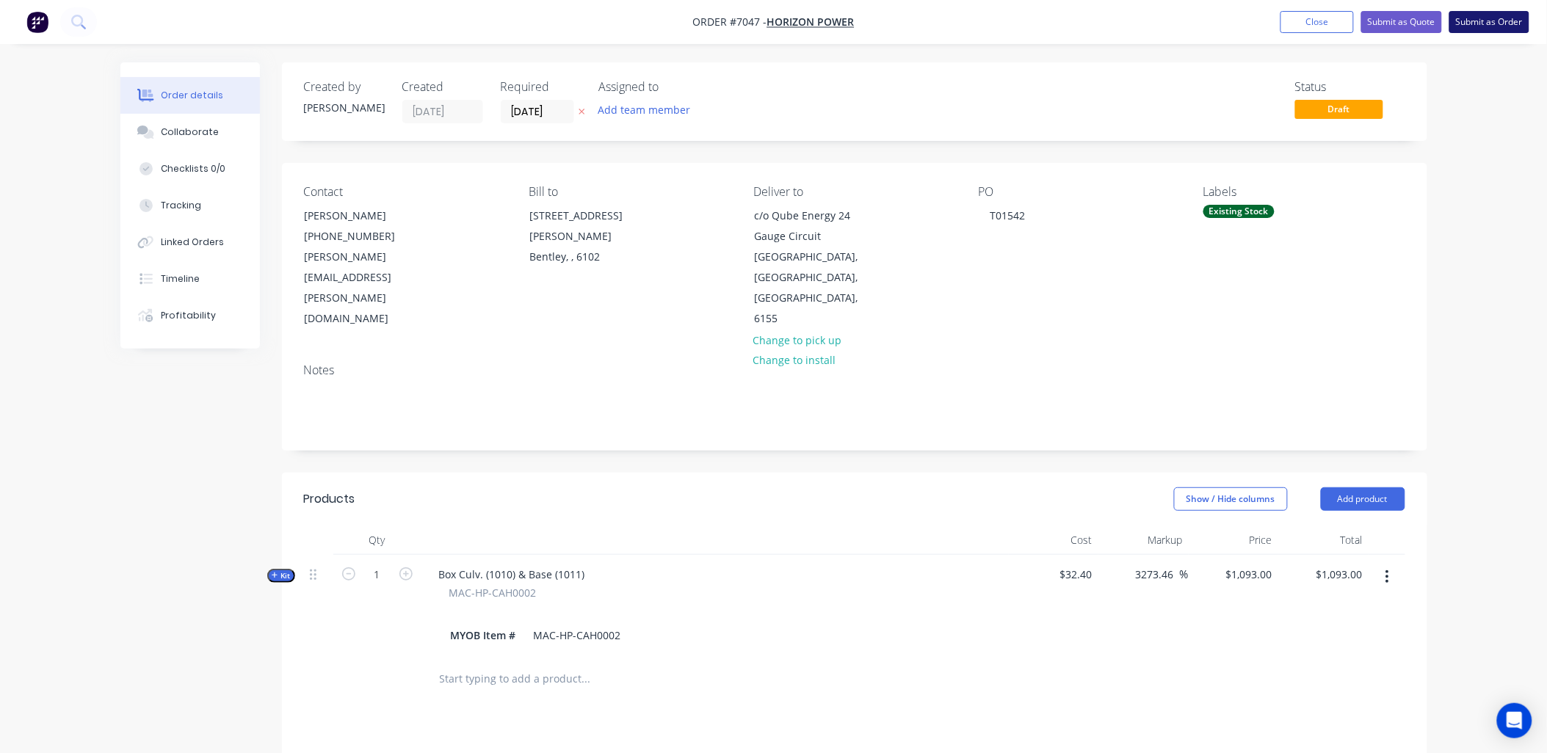
click at [1495, 19] on button "Submit as Order" at bounding box center [1489, 22] width 80 height 22
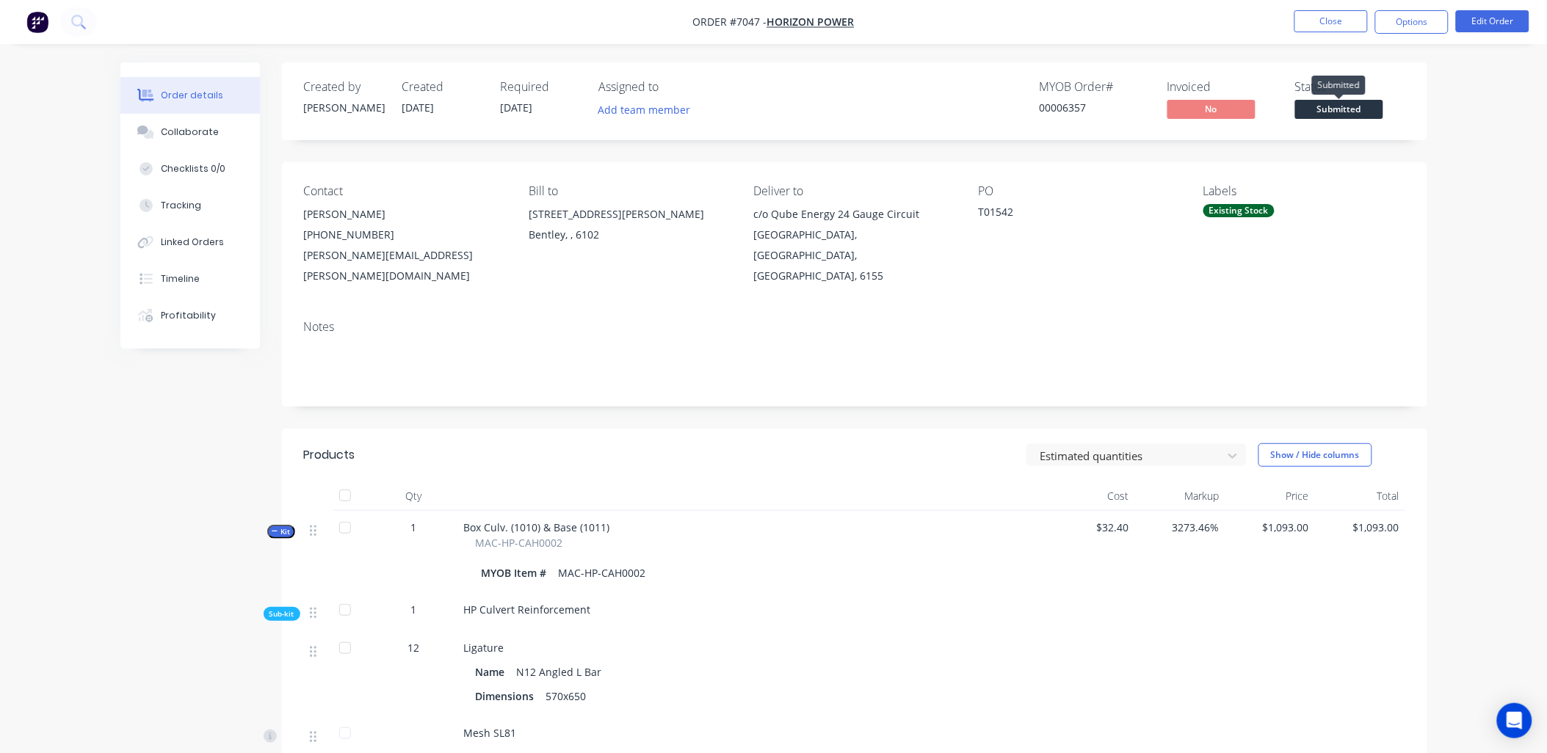
click at [1323, 108] on span "Submitted" at bounding box center [1339, 109] width 88 height 18
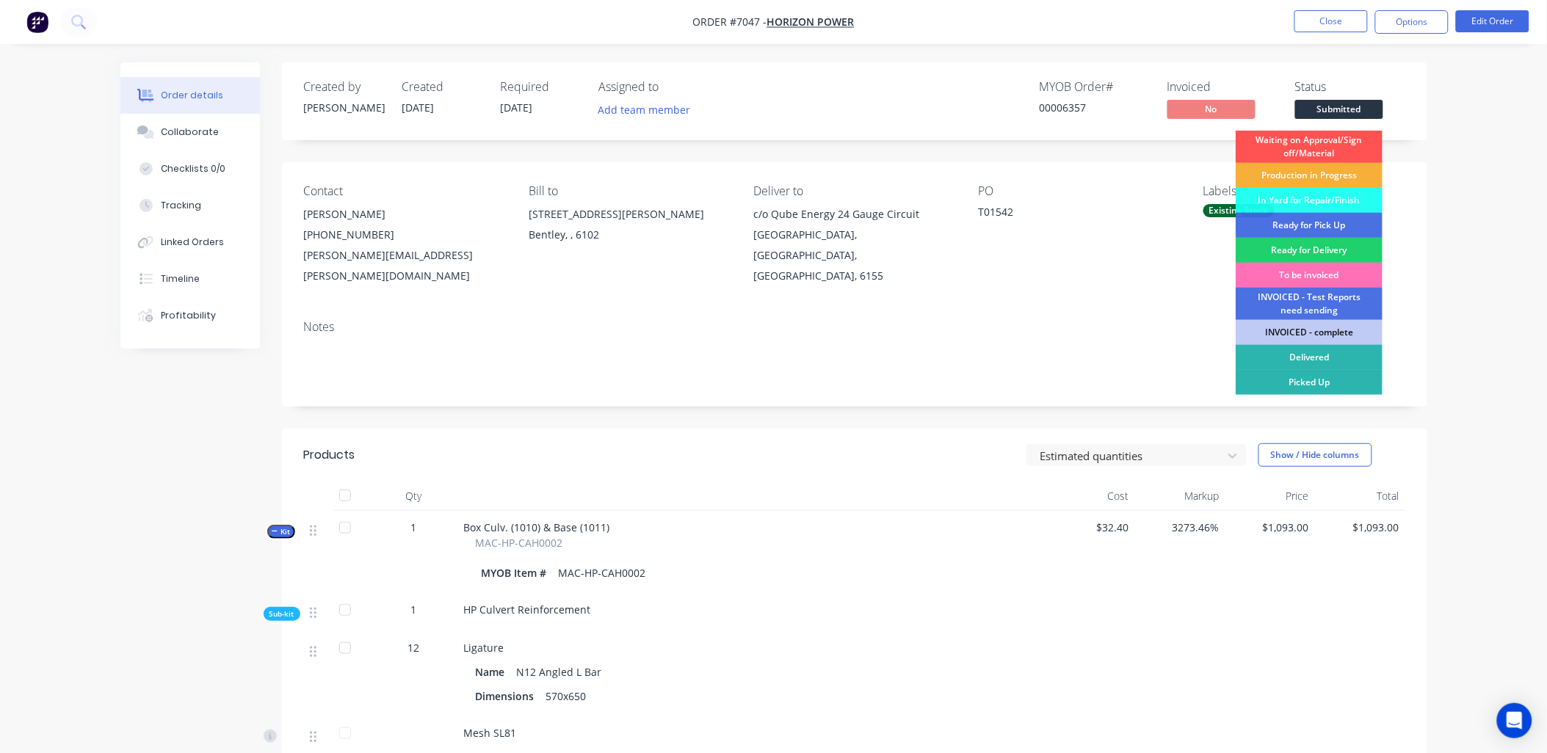
click at [1303, 248] on div "Ready for Delivery" at bounding box center [1309, 250] width 147 height 25
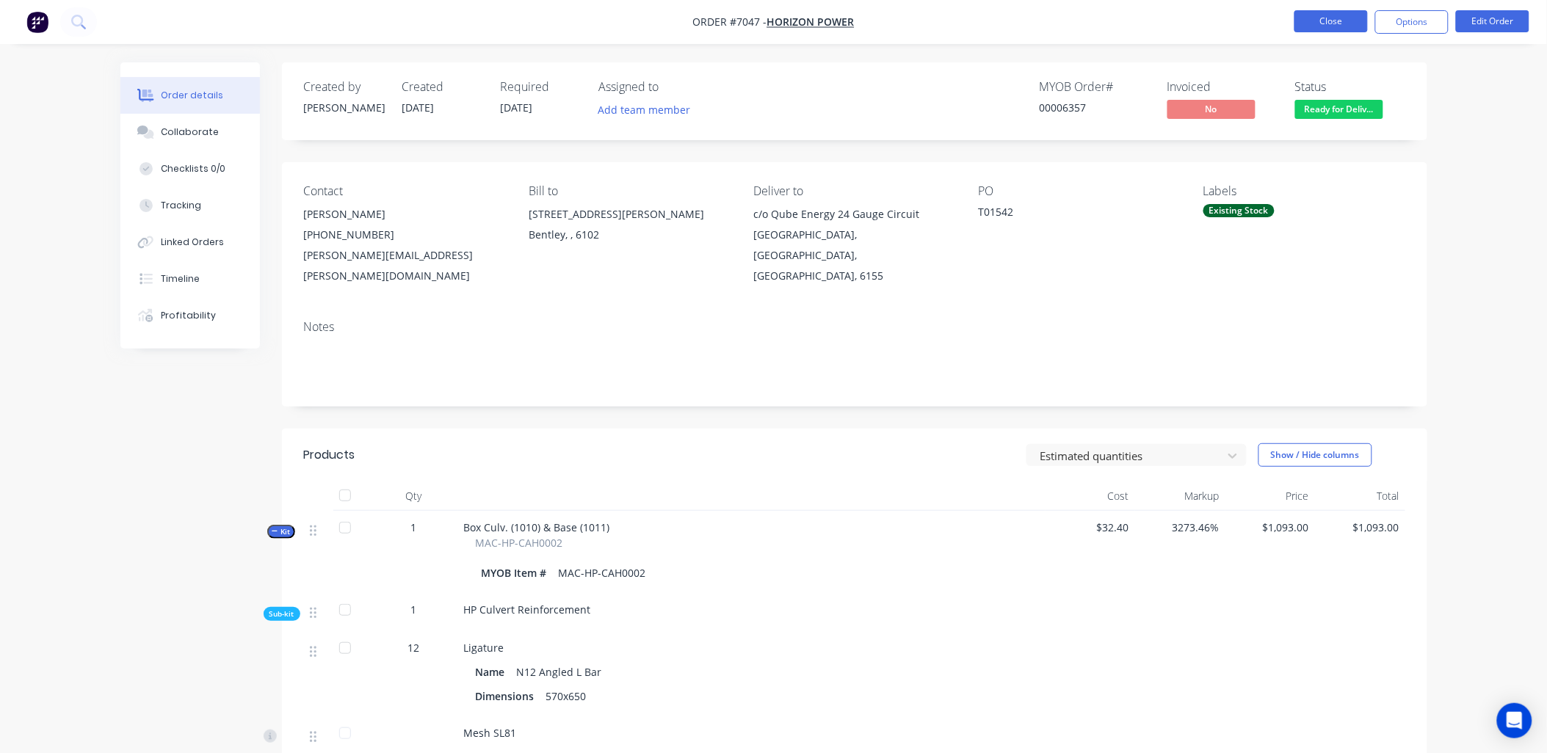
click at [1327, 16] on button "Close" at bounding box center [1330, 21] width 73 height 22
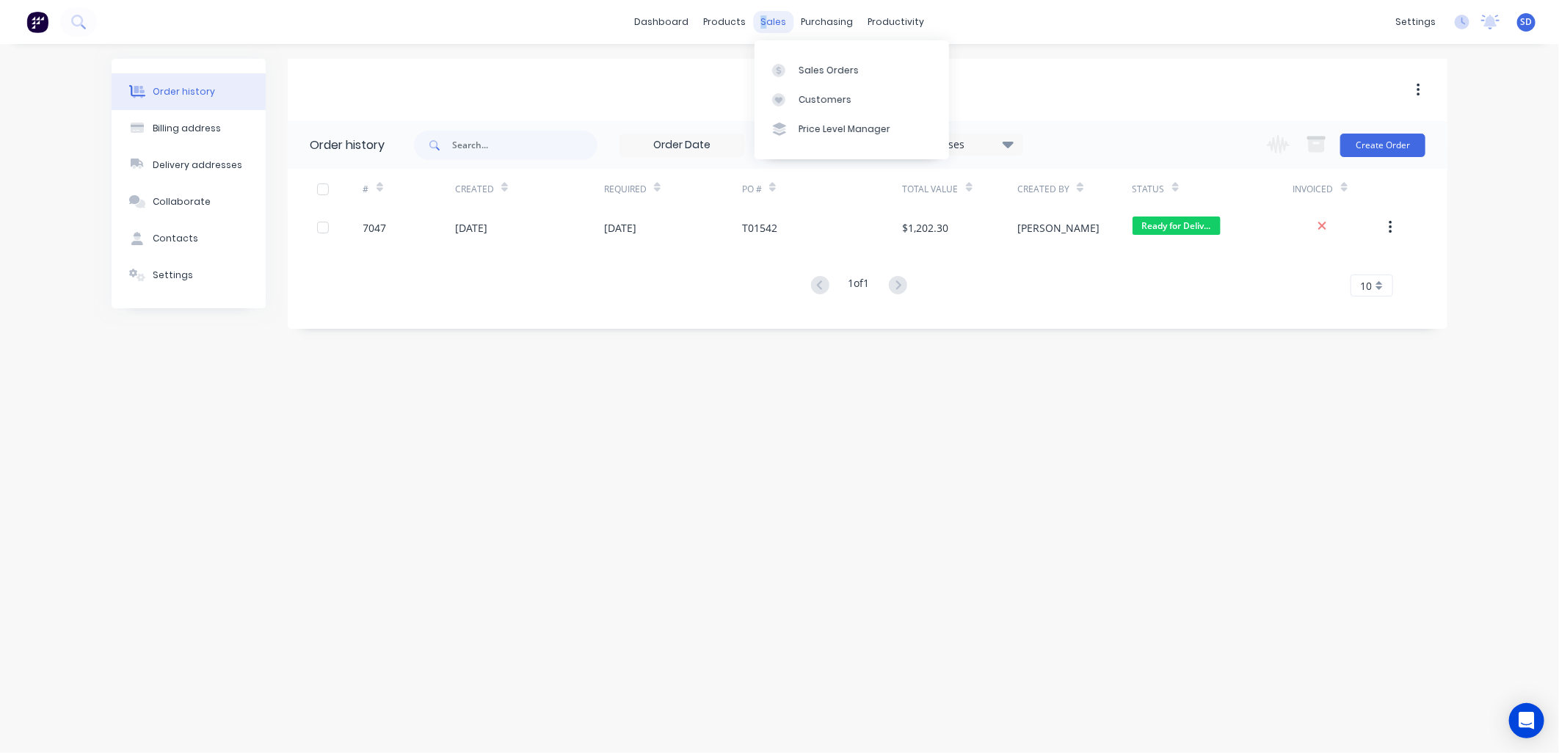
click at [766, 17] on div "sales" at bounding box center [774, 22] width 40 height 22
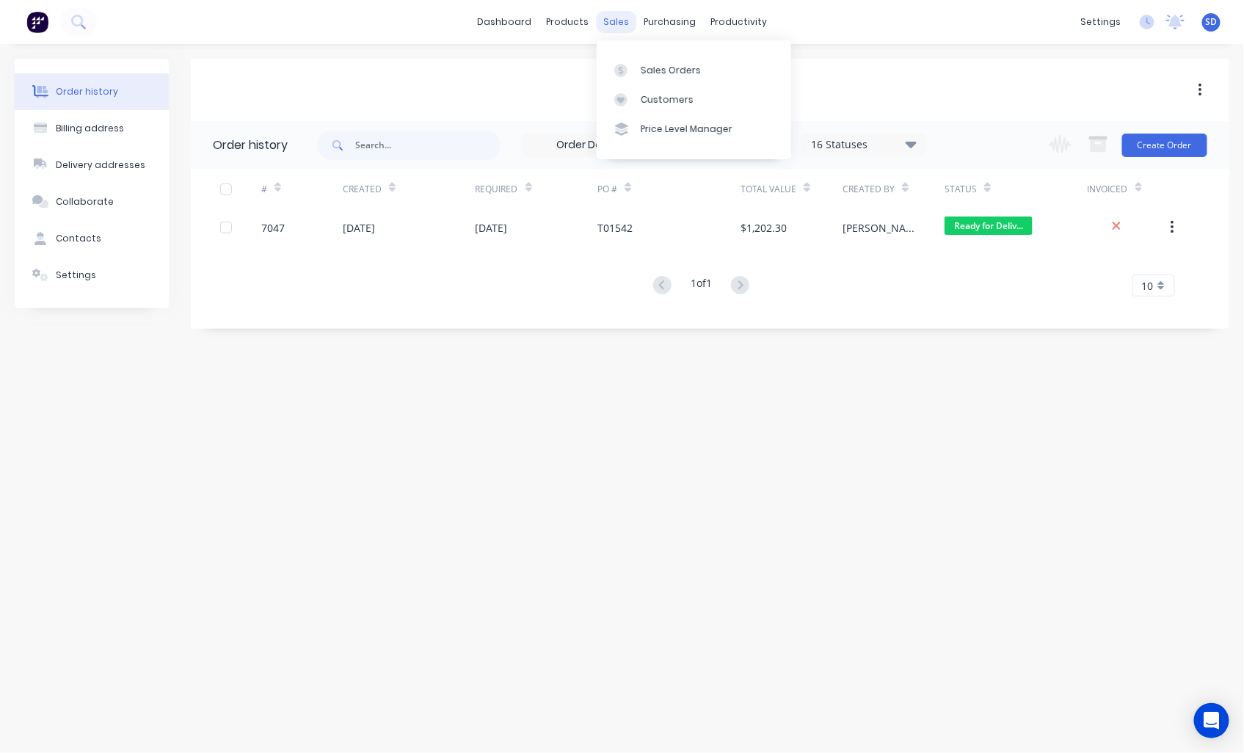
click at [618, 18] on div "sales" at bounding box center [616, 22] width 40 height 22
click at [685, 64] on div "Sales Orders" at bounding box center [671, 70] width 60 height 13
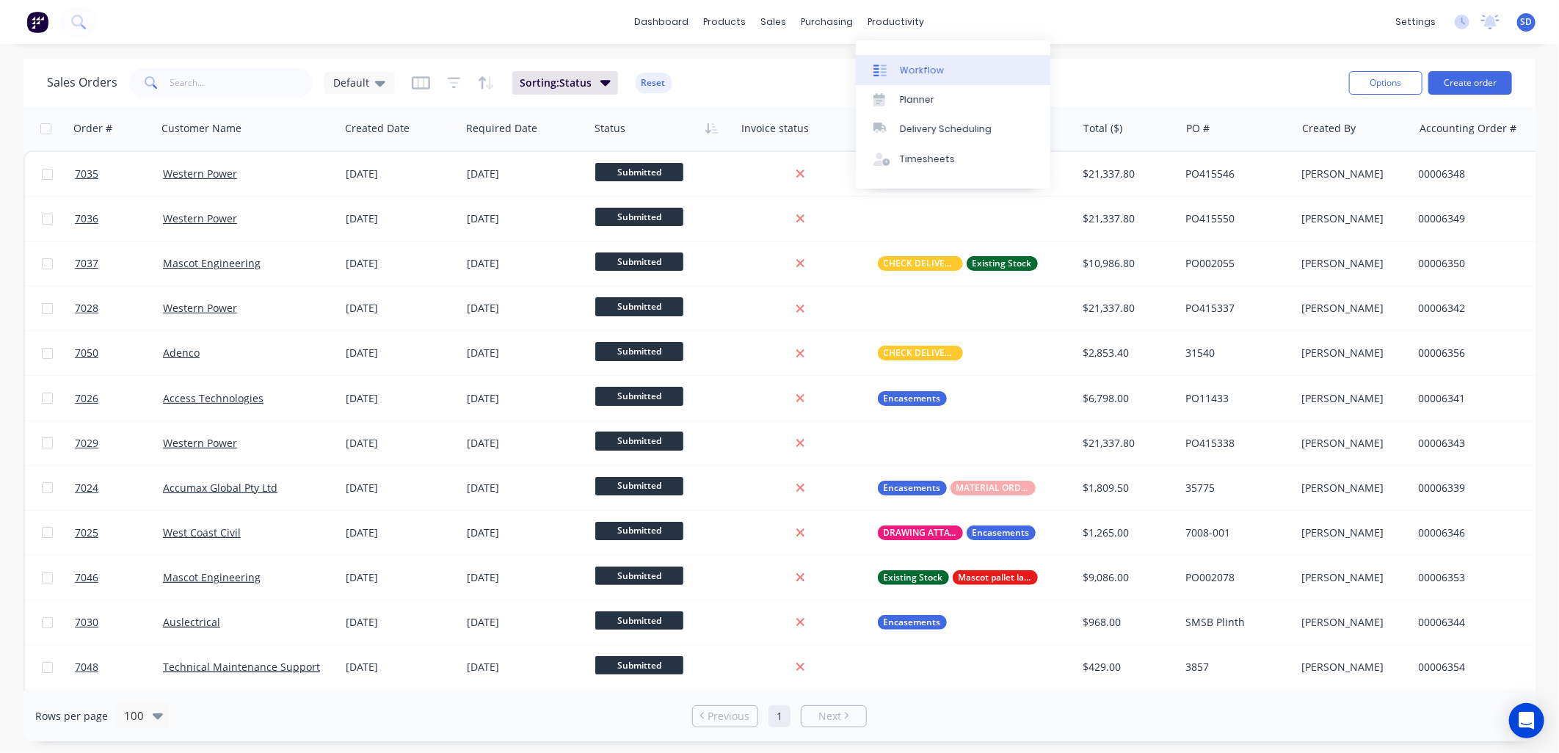
click at [906, 59] on link "Workflow" at bounding box center [953, 69] width 195 height 29
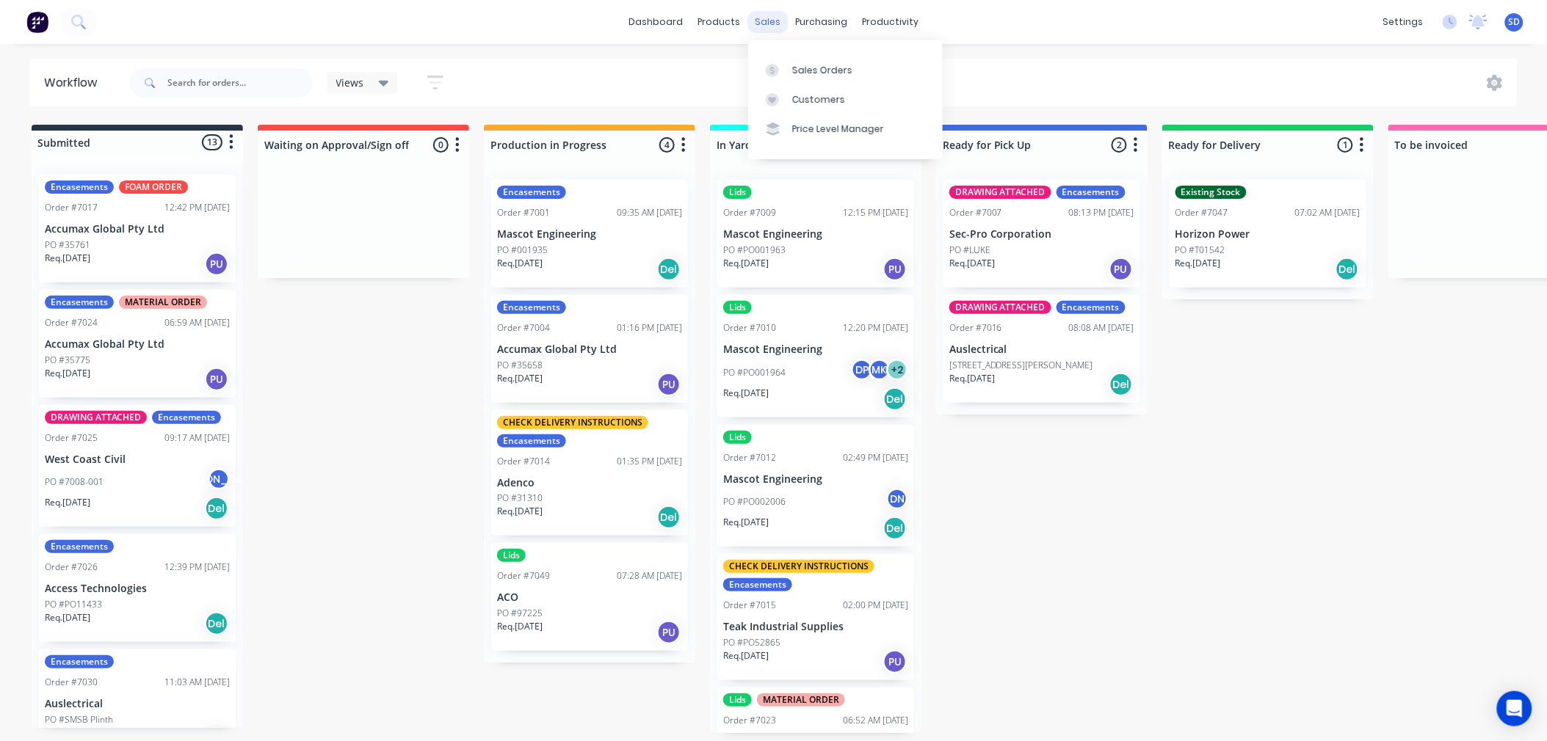
click at [759, 26] on div "sales" at bounding box center [767, 22] width 40 height 22
click at [803, 59] on link "Sales Orders" at bounding box center [845, 69] width 195 height 29
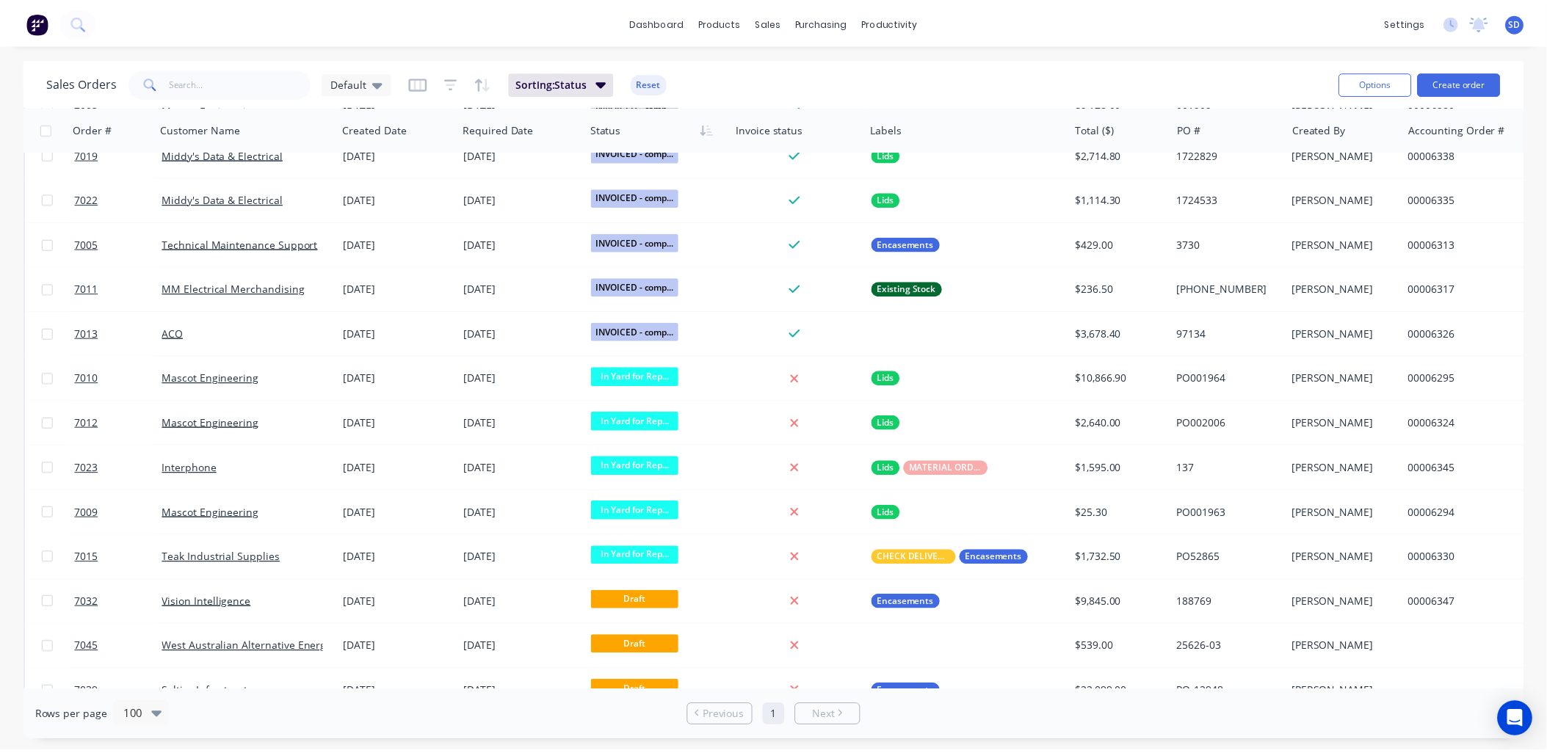
scroll to position [1575, 0]
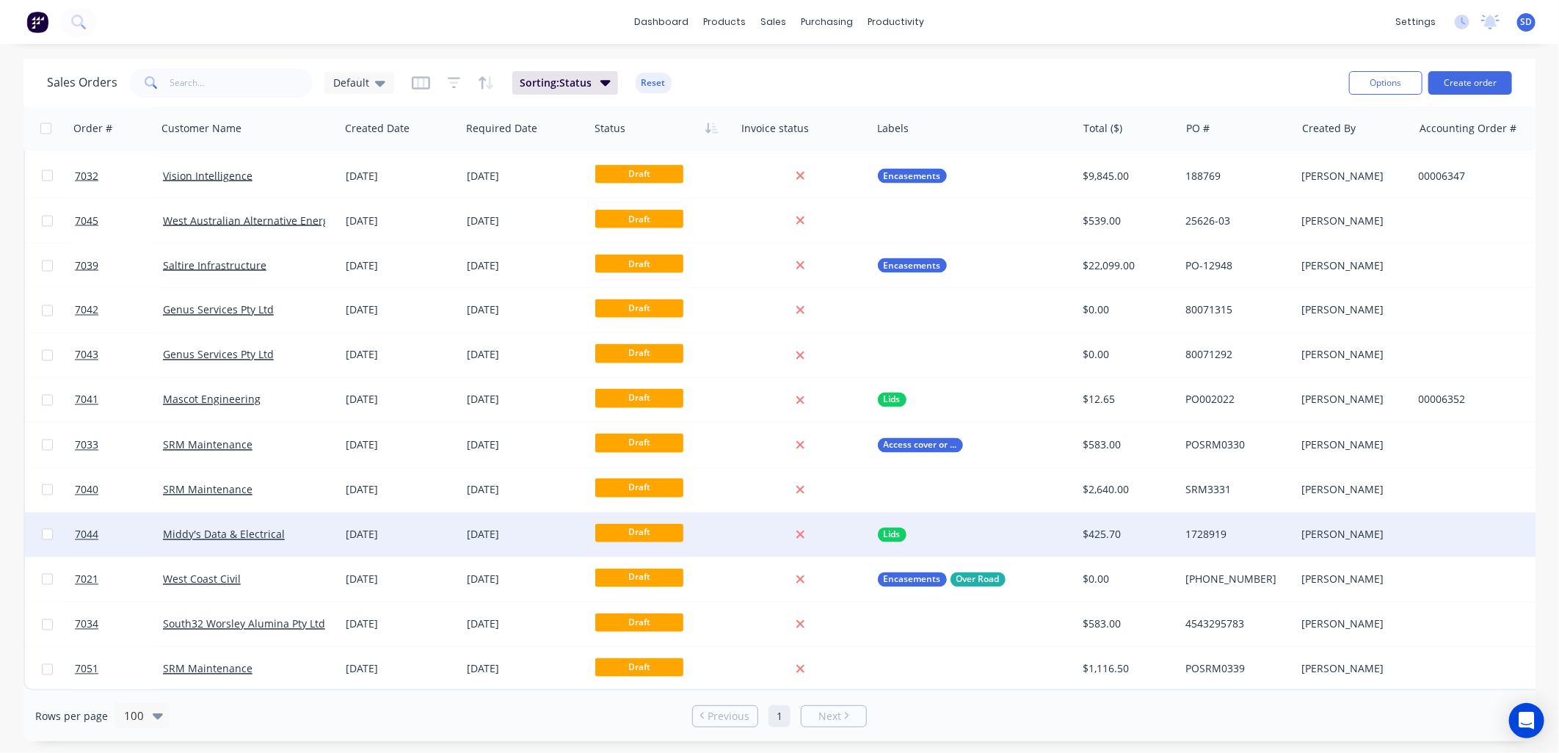
click at [1023, 532] on div "Lids" at bounding box center [970, 535] width 184 height 15
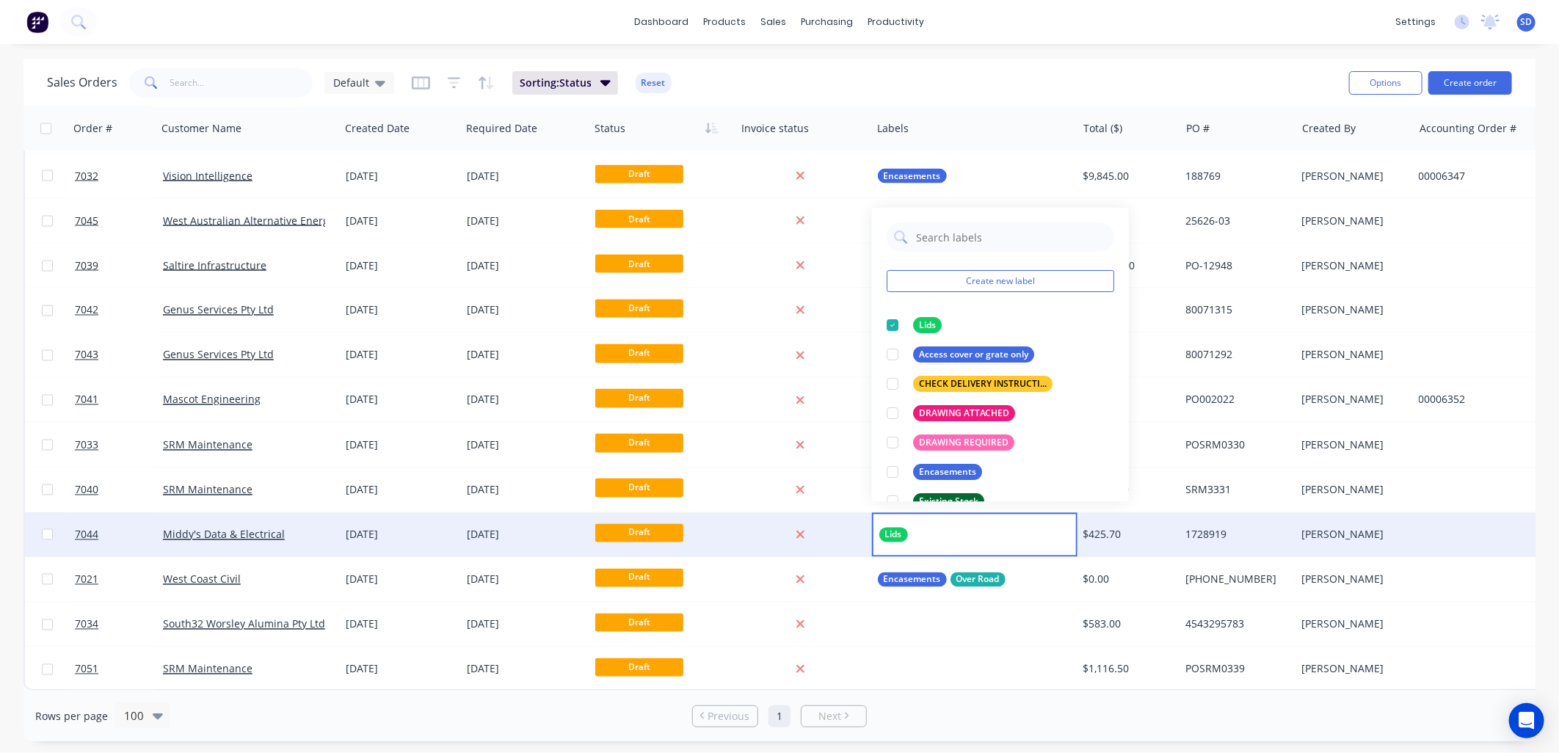
click at [310, 528] on div "Middy's Data & Electrical" at bounding box center [244, 535] width 163 height 15
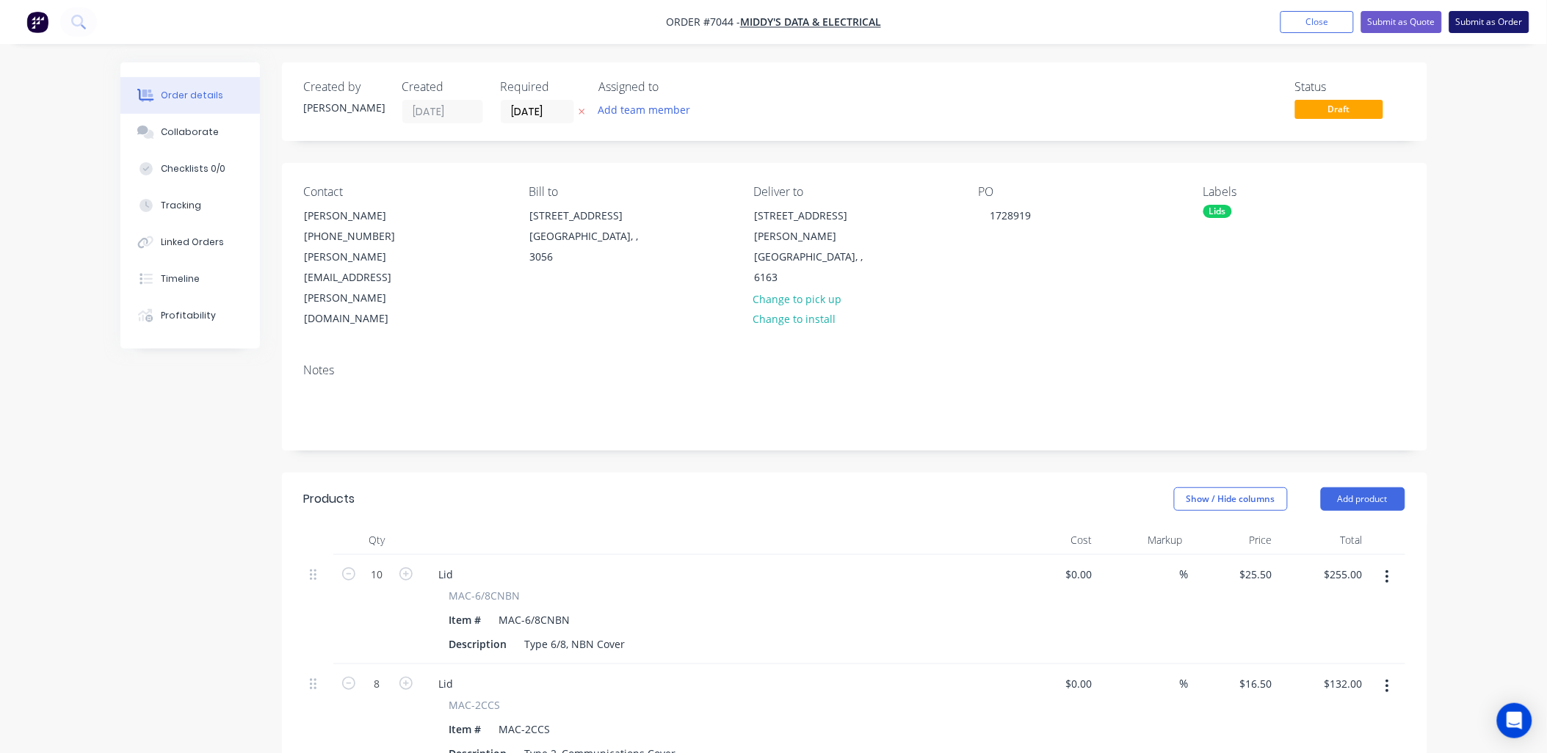
click at [1496, 20] on button "Submit as Order" at bounding box center [1489, 22] width 80 height 22
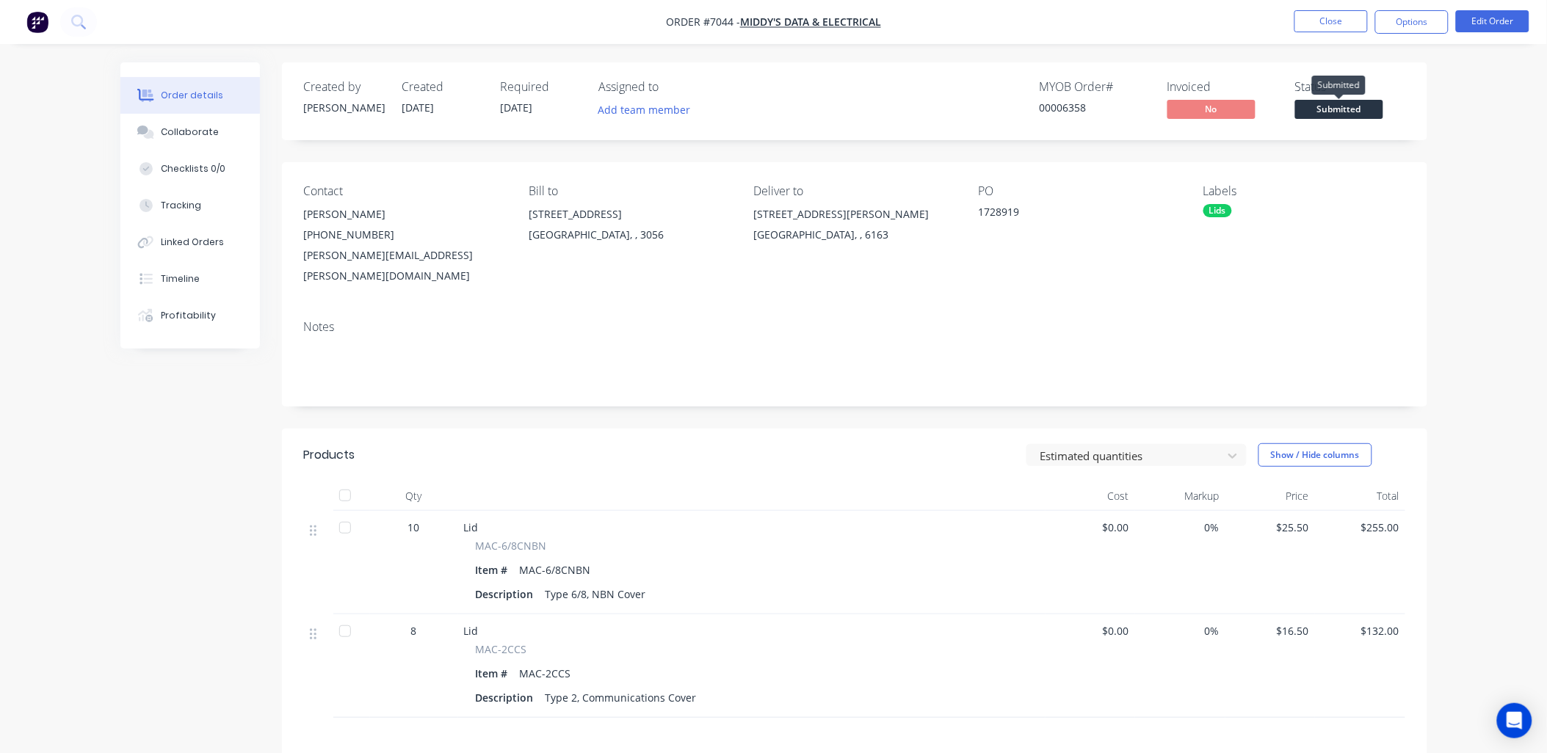
click at [1346, 108] on span "Submitted" at bounding box center [1339, 109] width 88 height 18
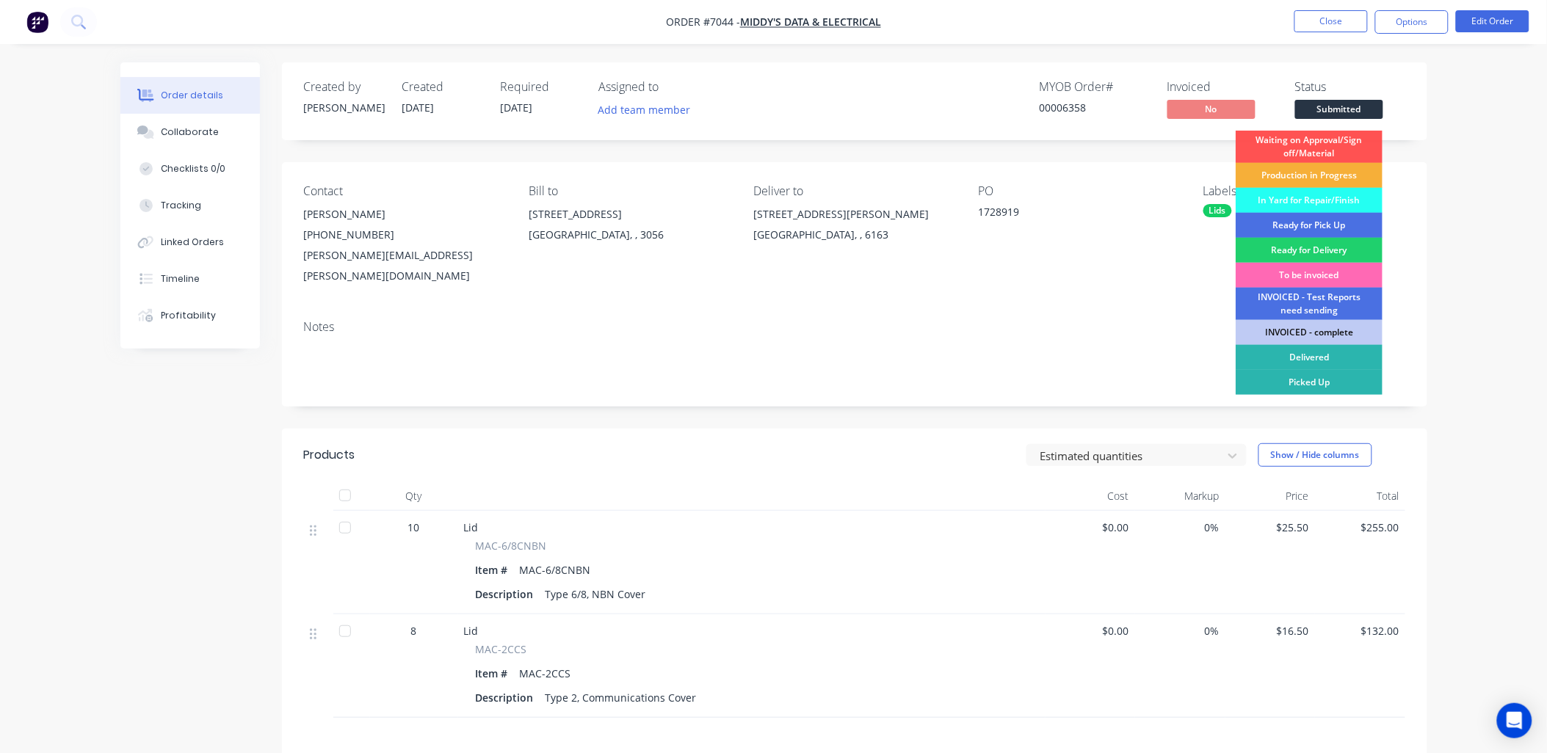
click at [1313, 274] on div "To be invoiced" at bounding box center [1309, 275] width 147 height 25
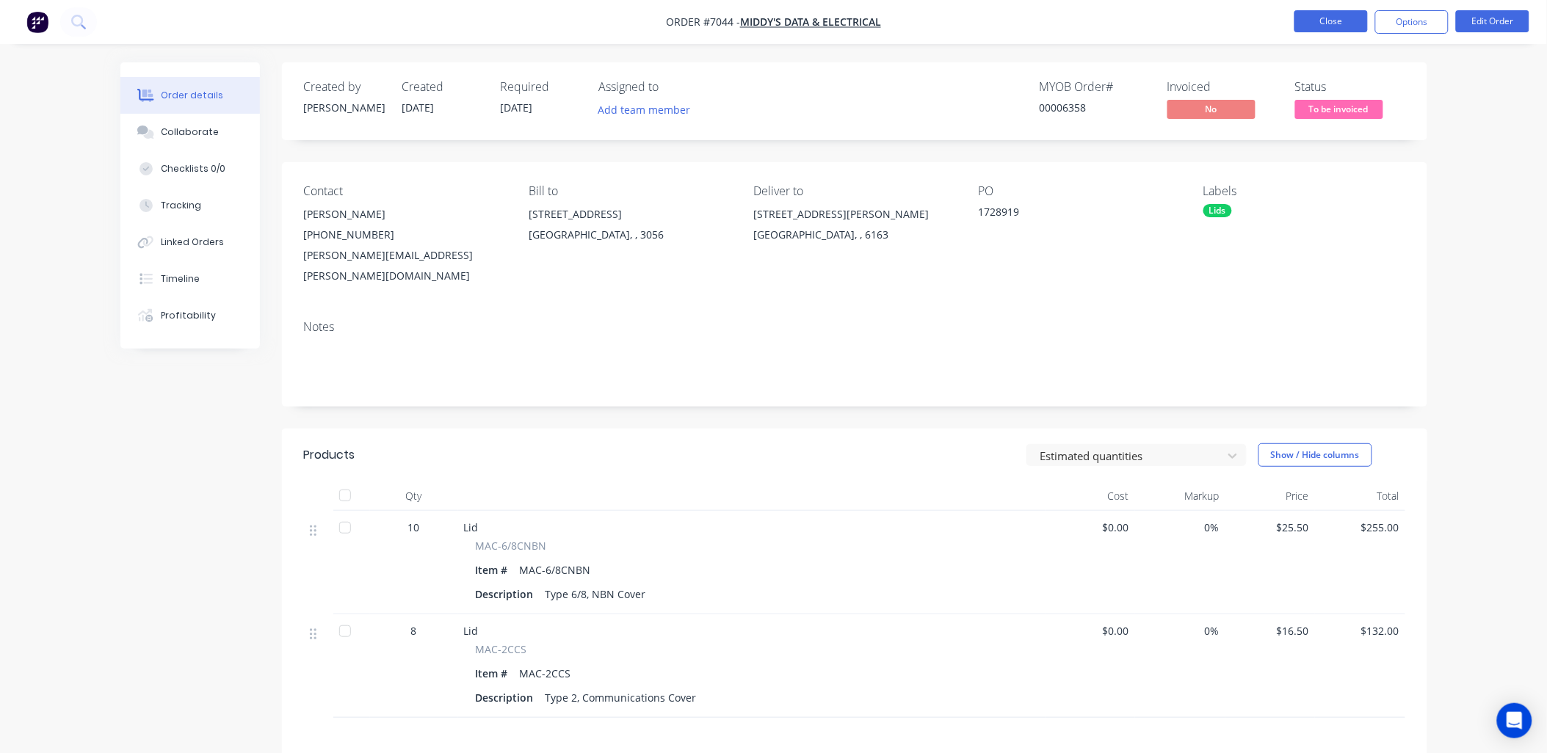
click at [1310, 24] on button "Close" at bounding box center [1330, 21] width 73 height 22
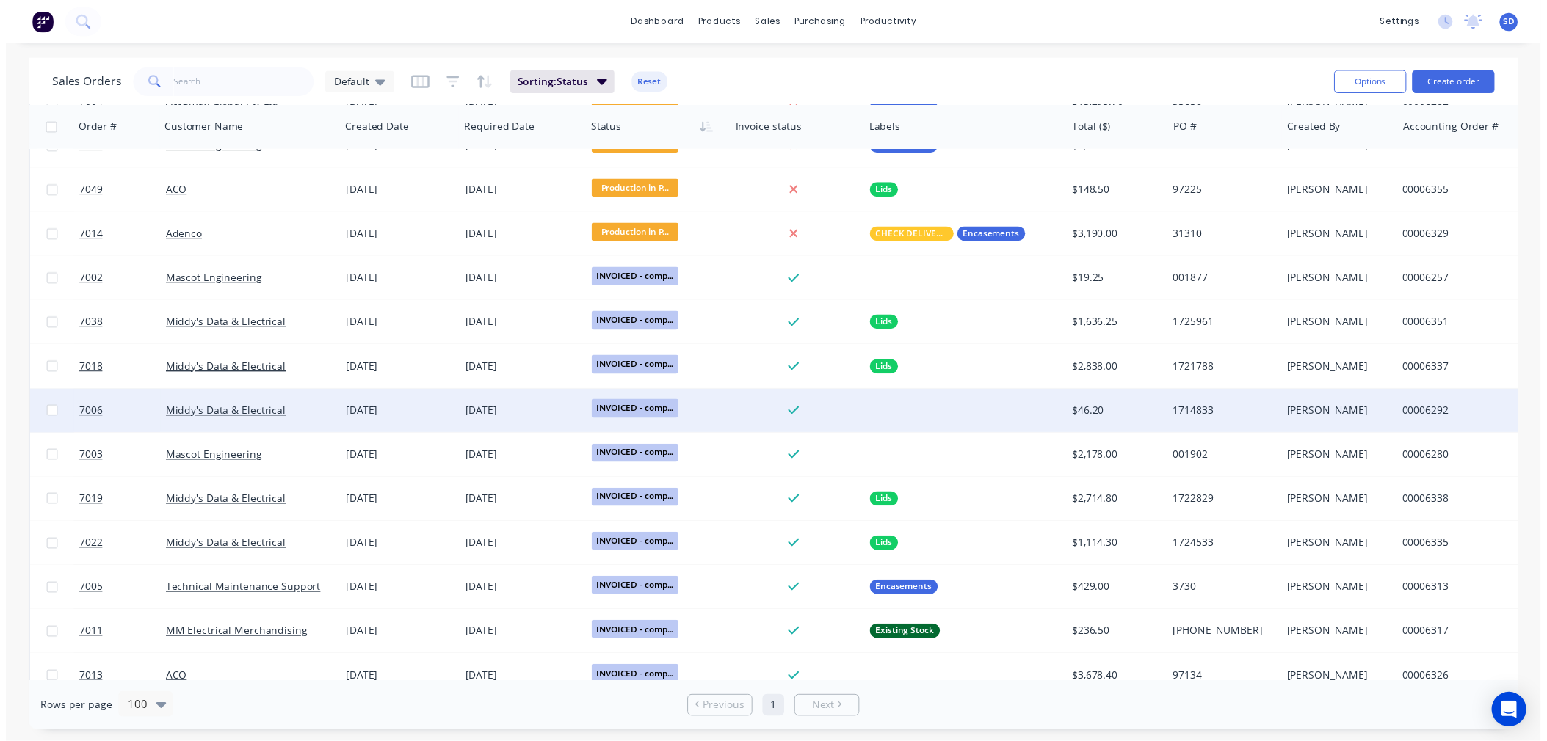
scroll to position [979, 0]
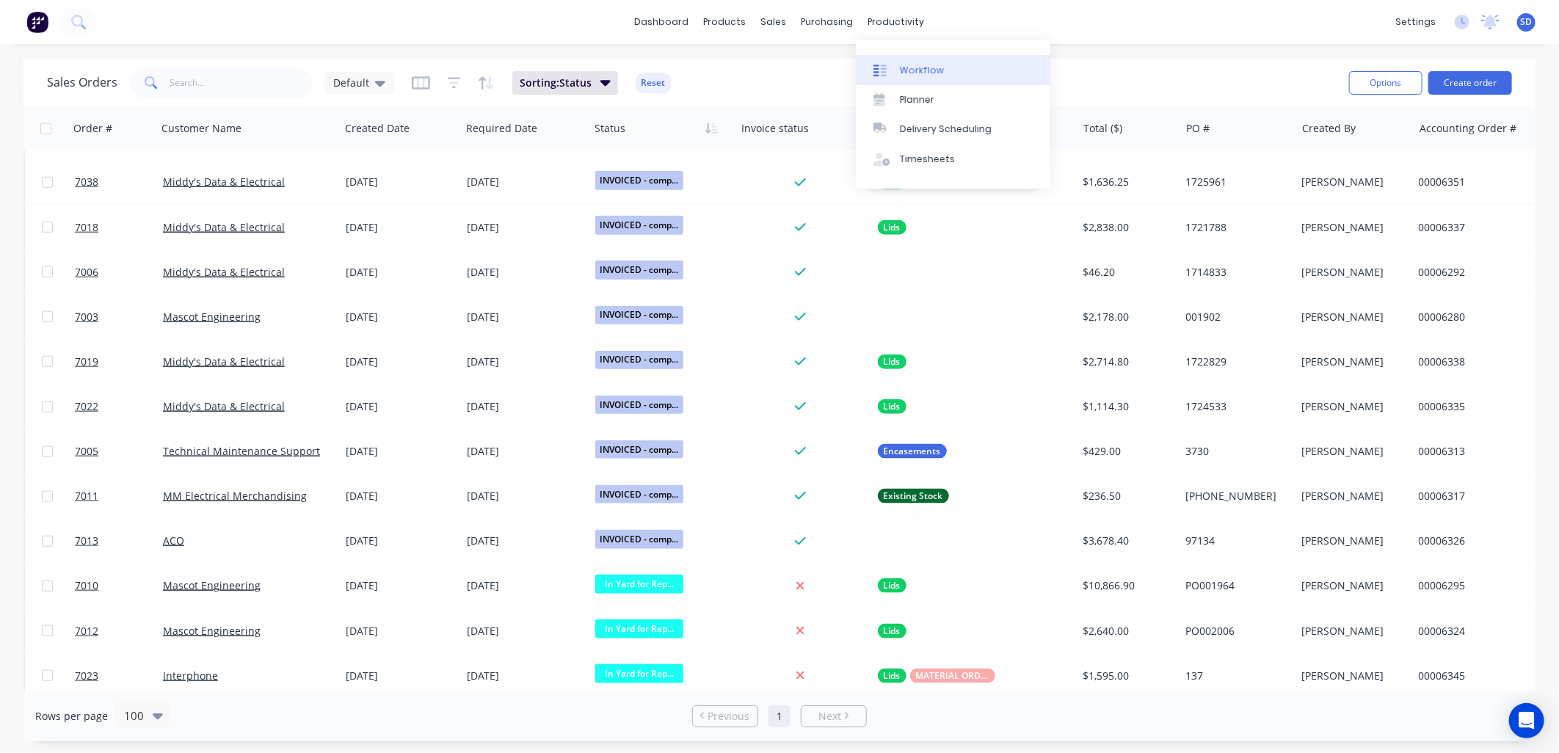
click at [931, 76] on div "Workflow" at bounding box center [922, 70] width 44 height 13
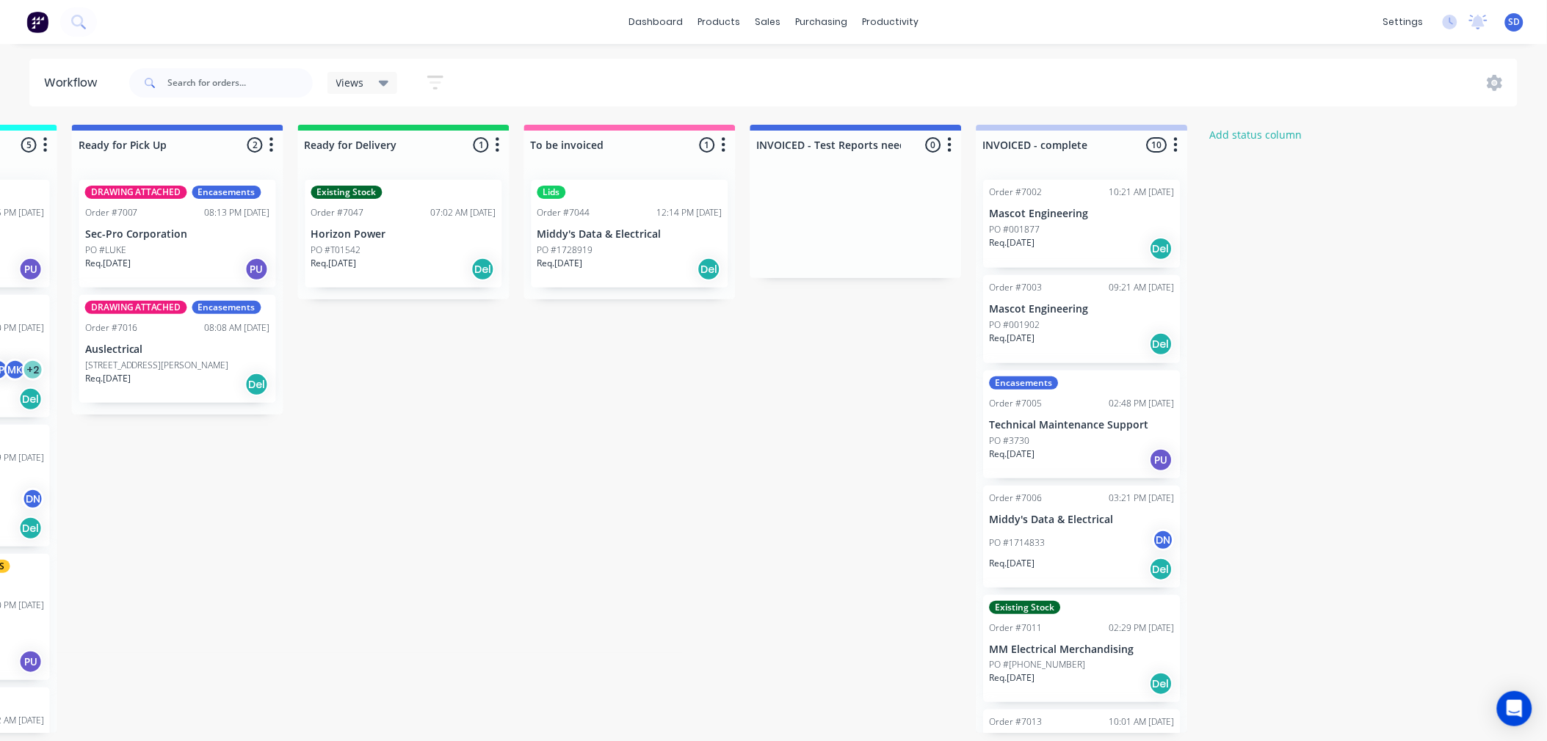
scroll to position [0, 868]
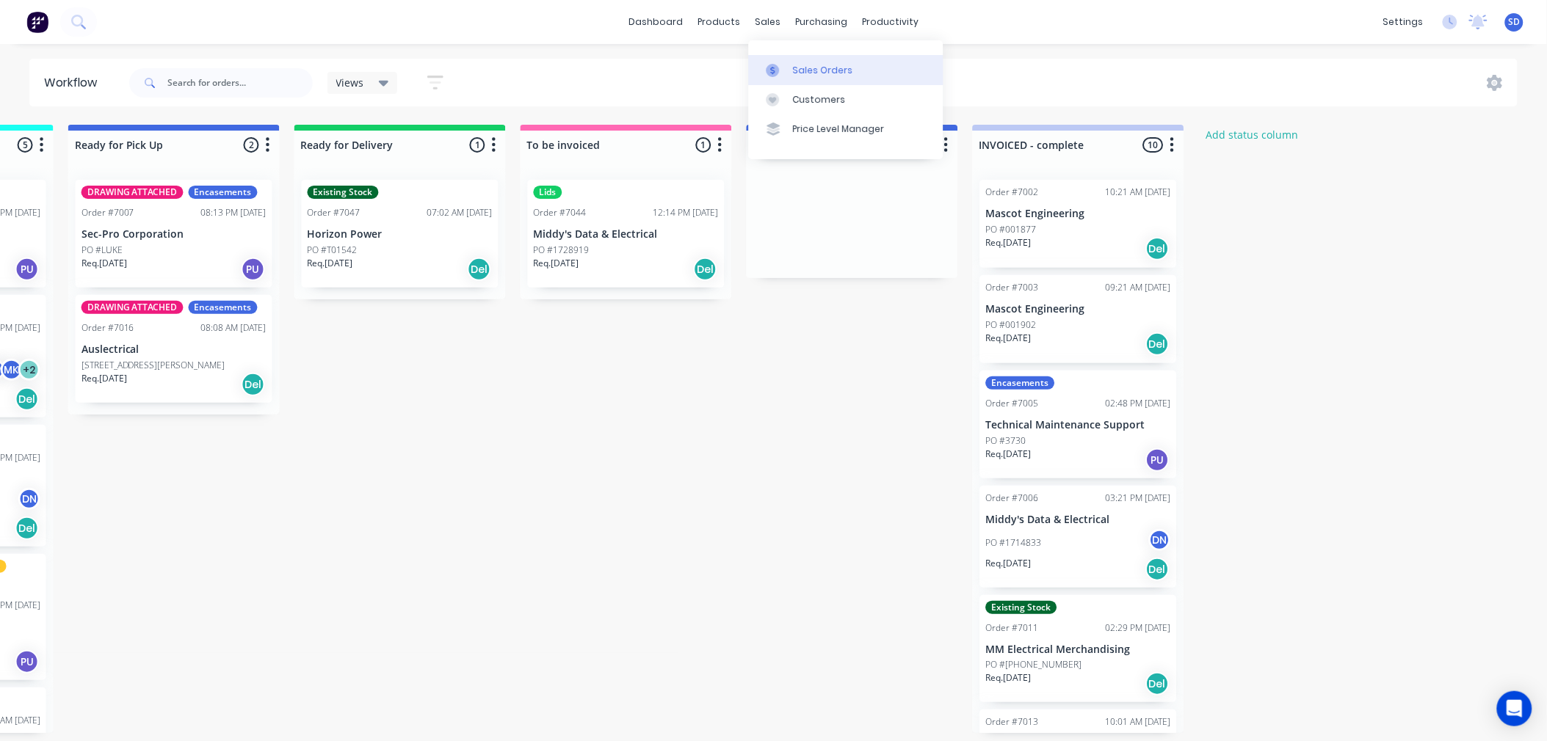
click at [798, 69] on div "Sales Orders" at bounding box center [823, 70] width 60 height 13
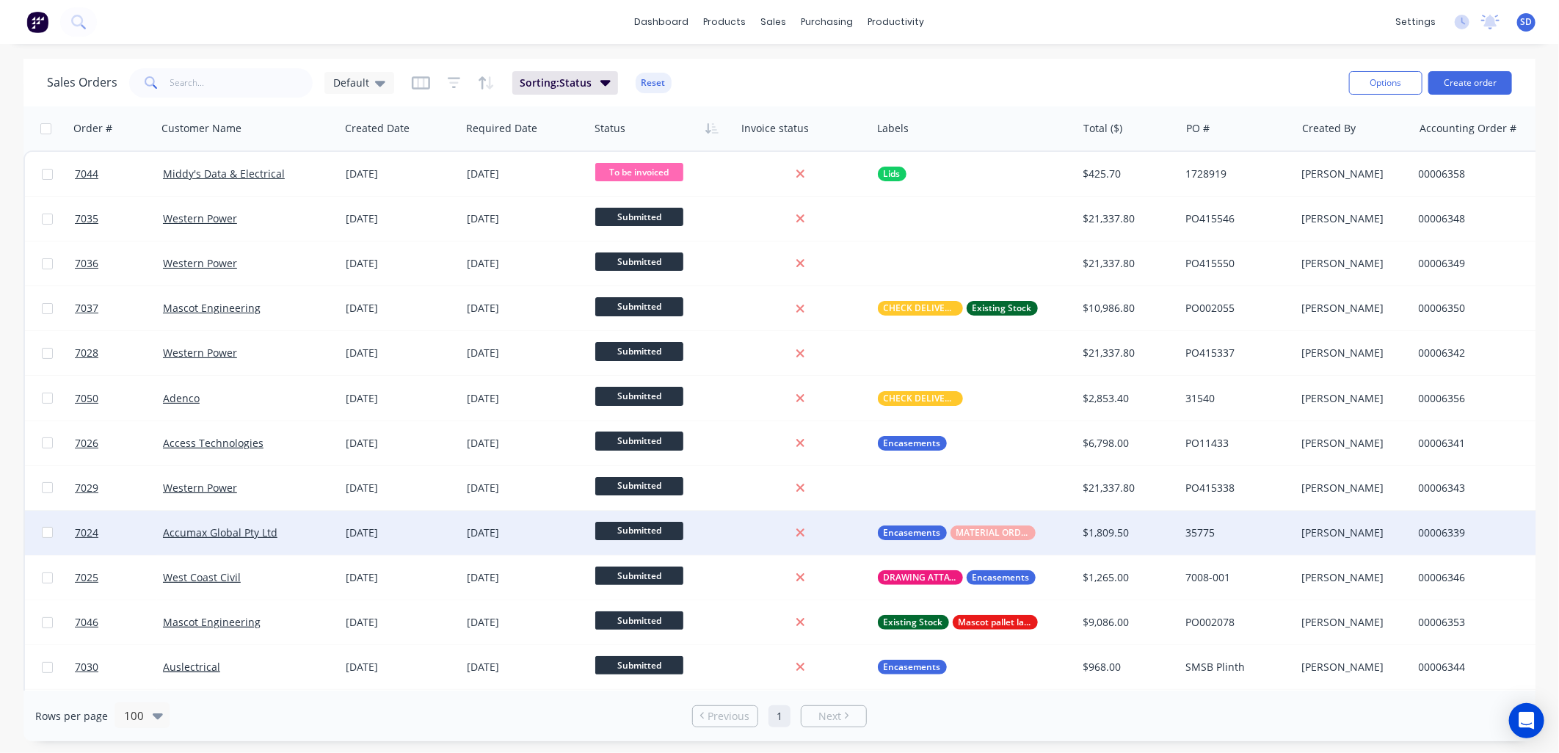
click at [297, 531] on div "Accumax Global Pty Ltd" at bounding box center [244, 533] width 163 height 15
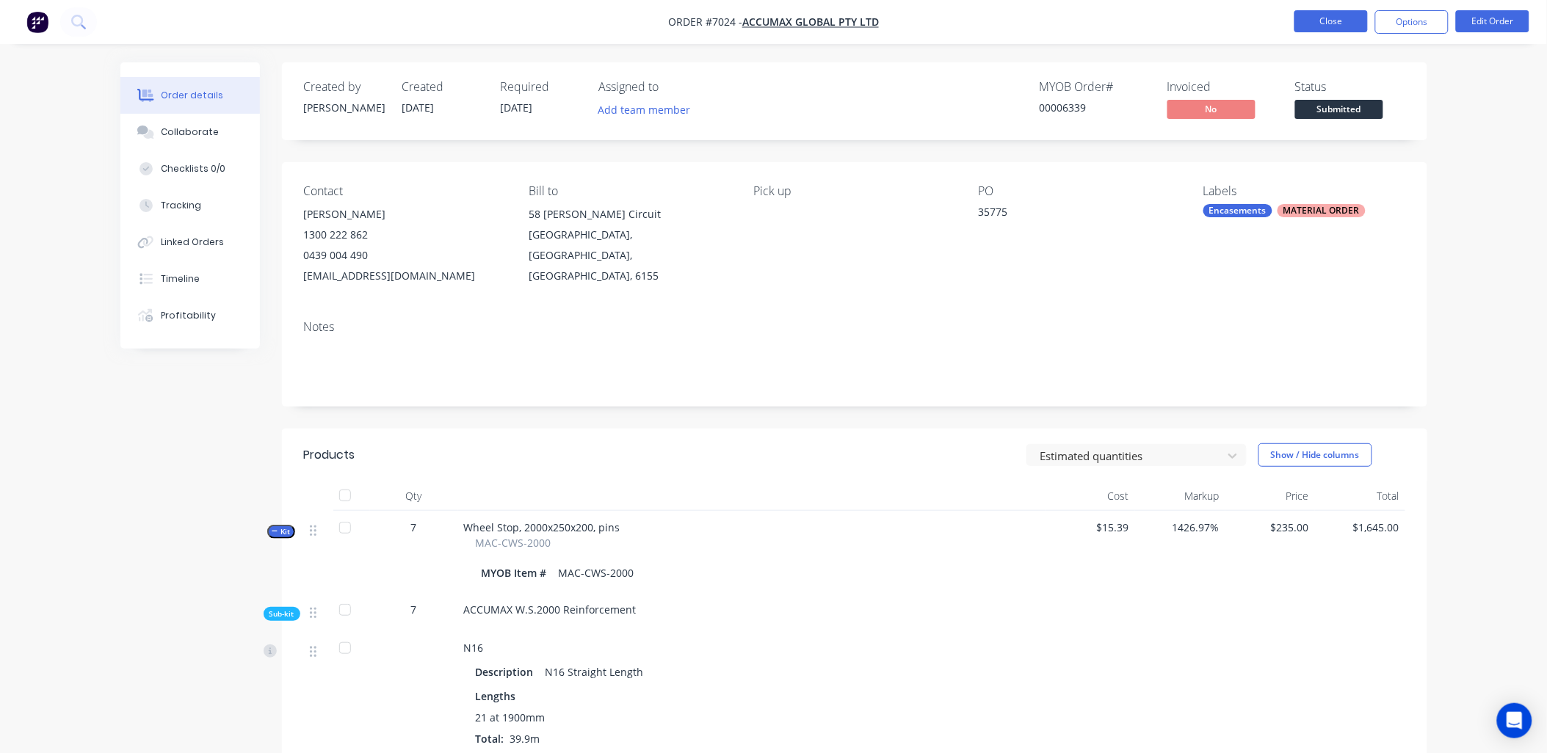
click at [1335, 17] on button "Close" at bounding box center [1330, 21] width 73 height 22
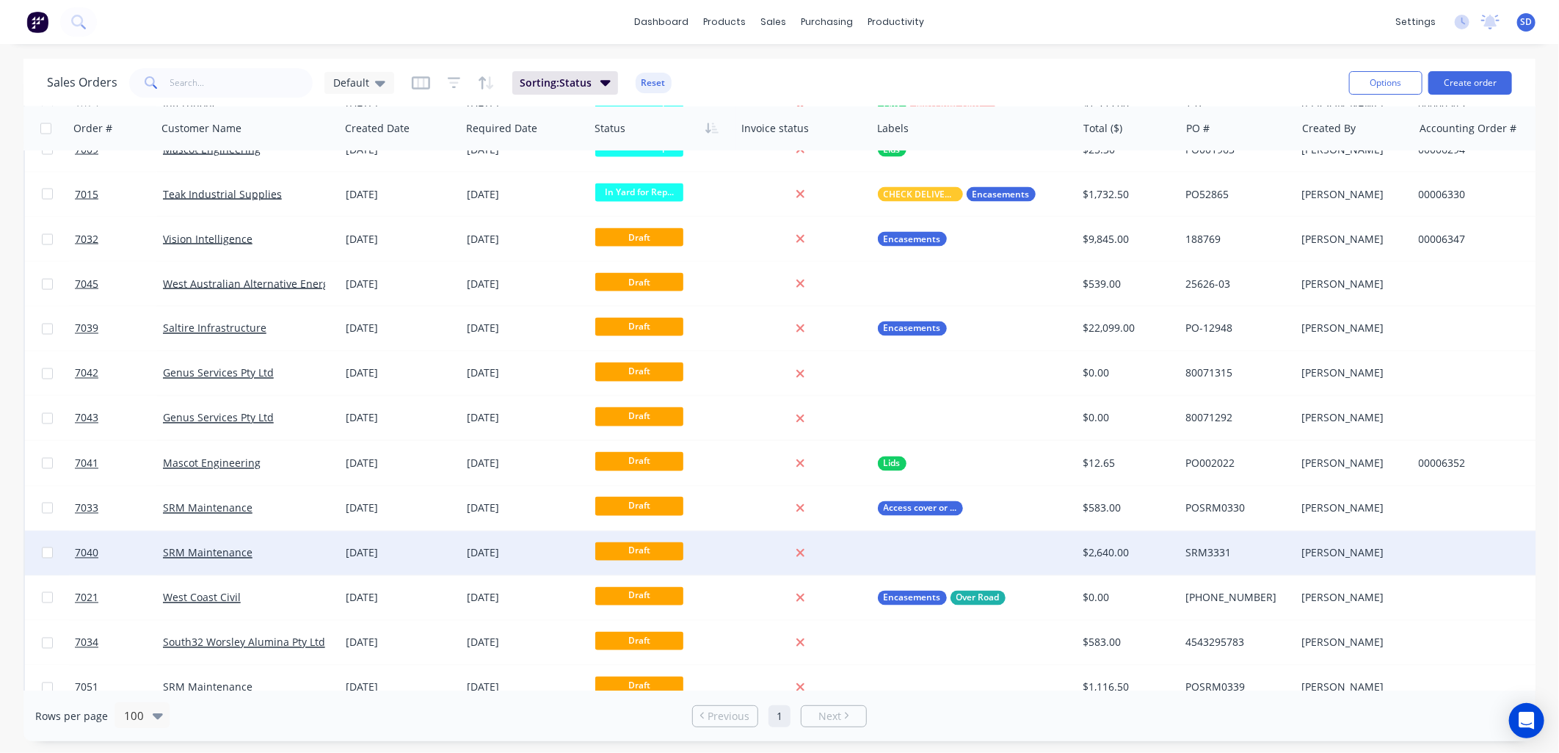
scroll to position [1575, 0]
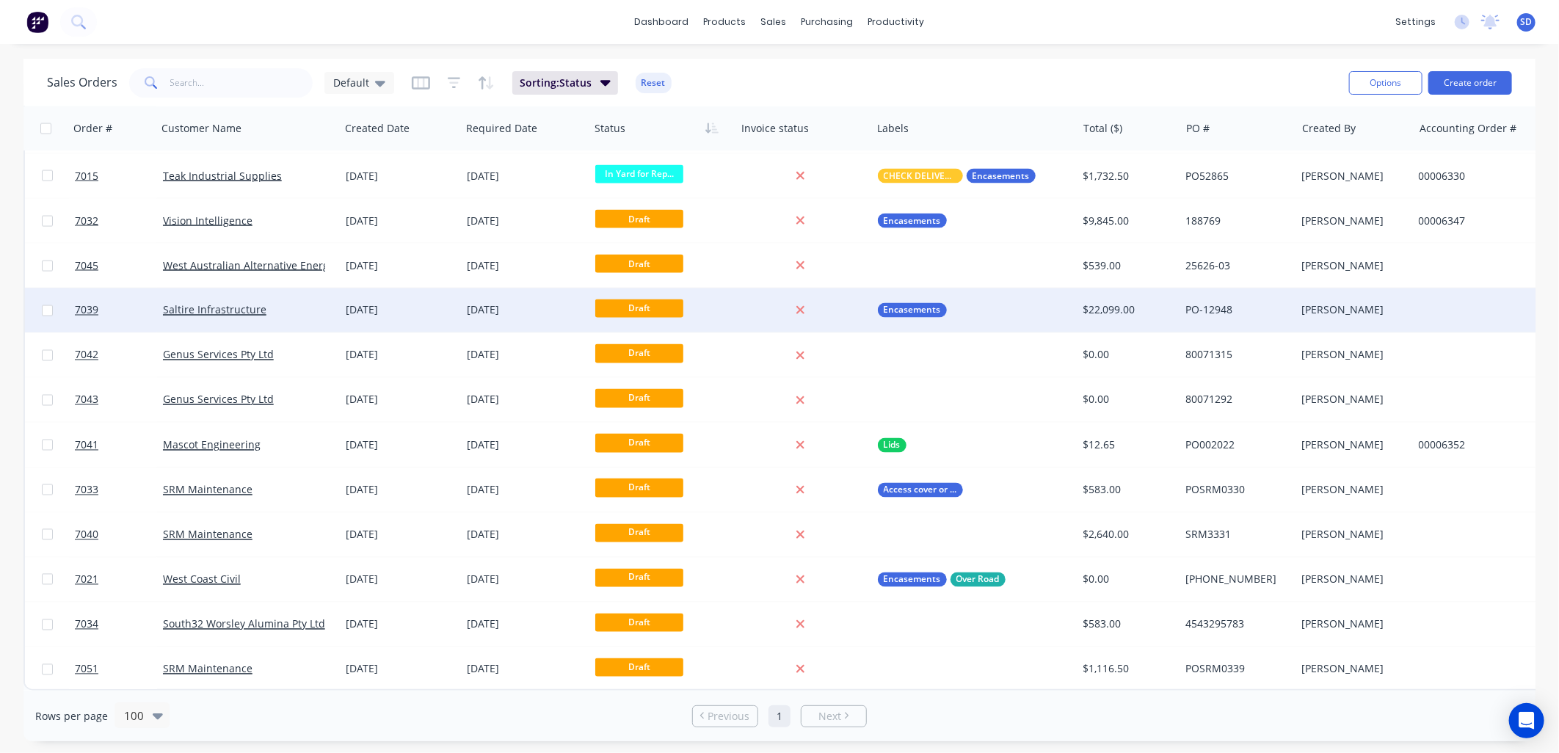
click at [302, 303] on div "Saltire Infrastructure" at bounding box center [244, 310] width 163 height 15
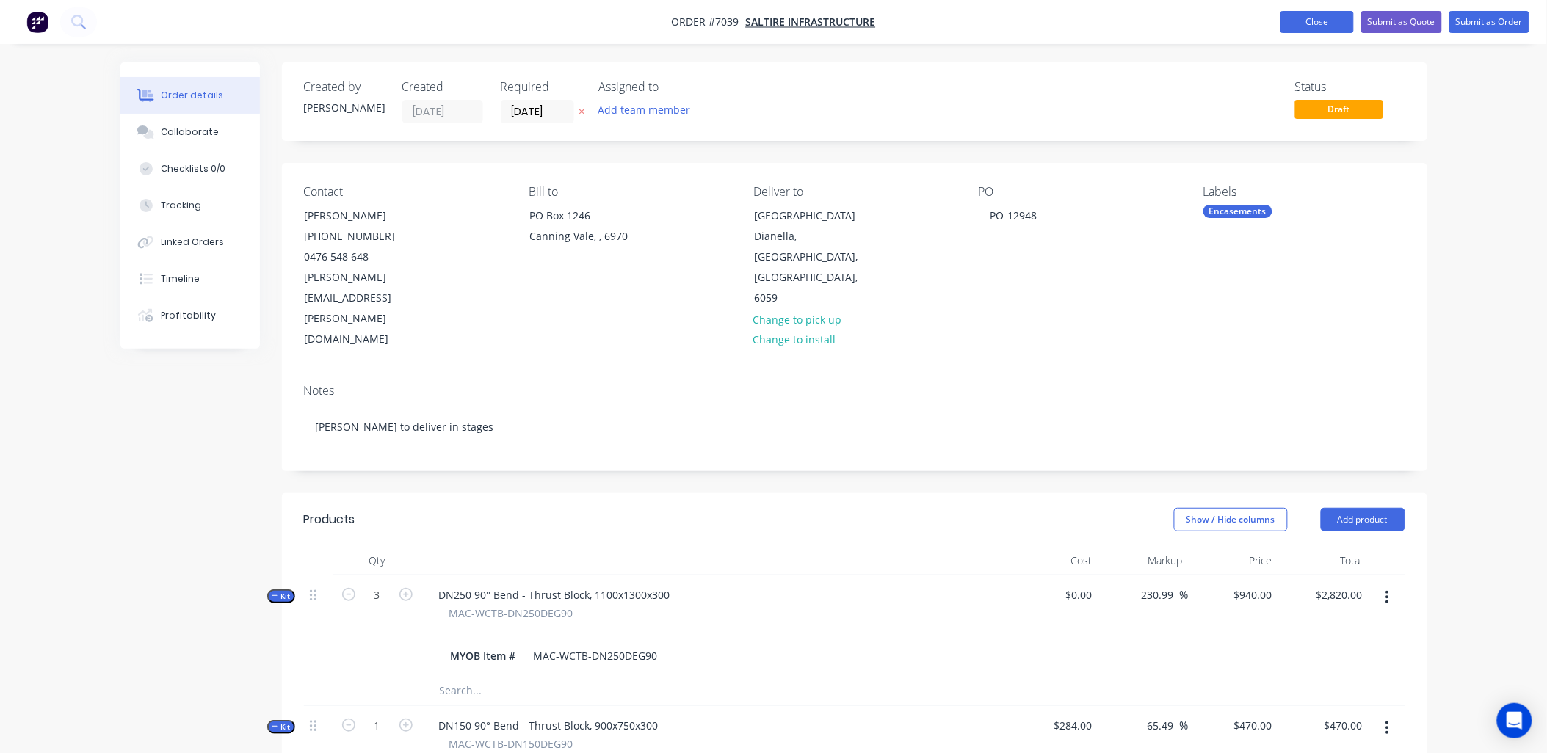
click at [1339, 13] on button "Close" at bounding box center [1316, 22] width 73 height 22
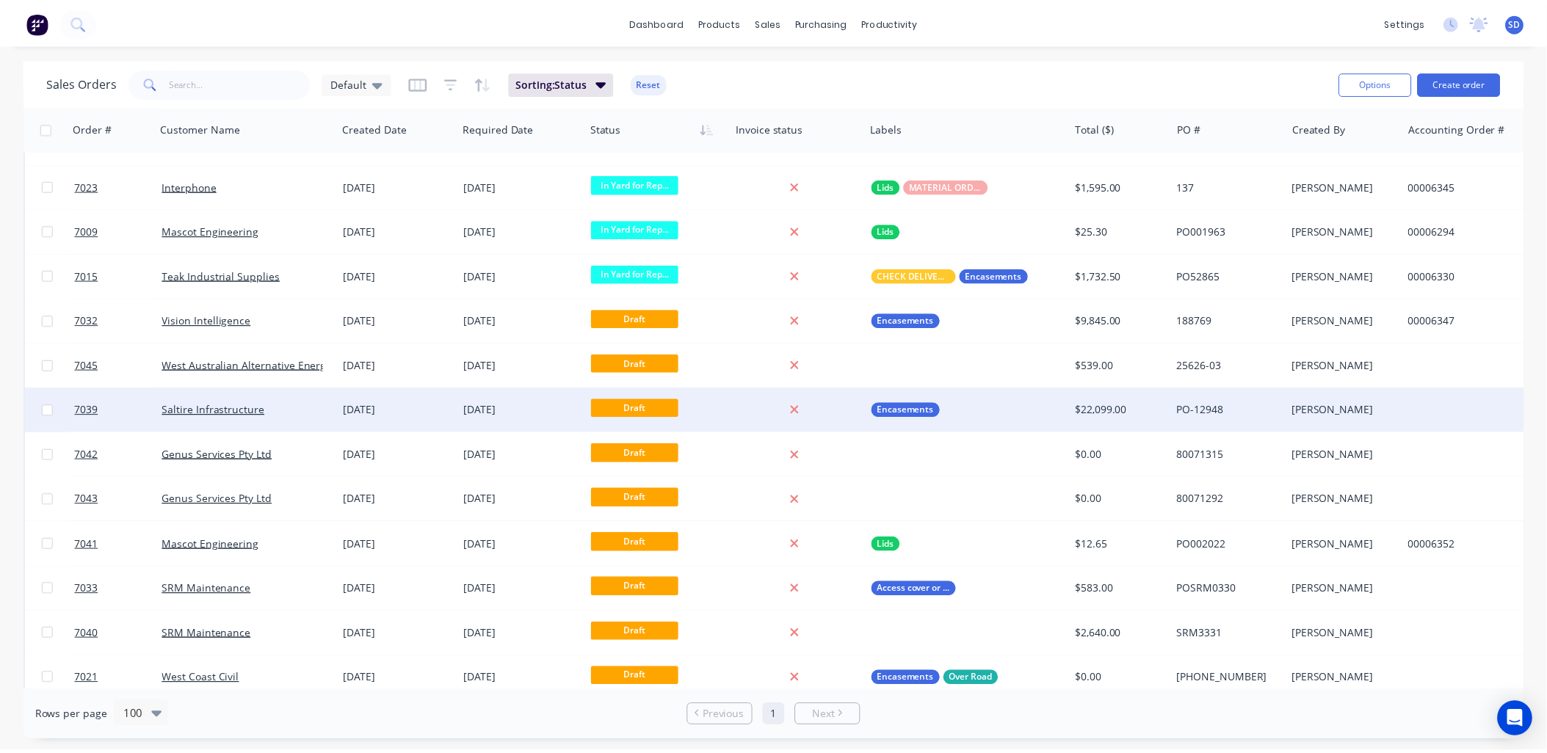
scroll to position [1575, 0]
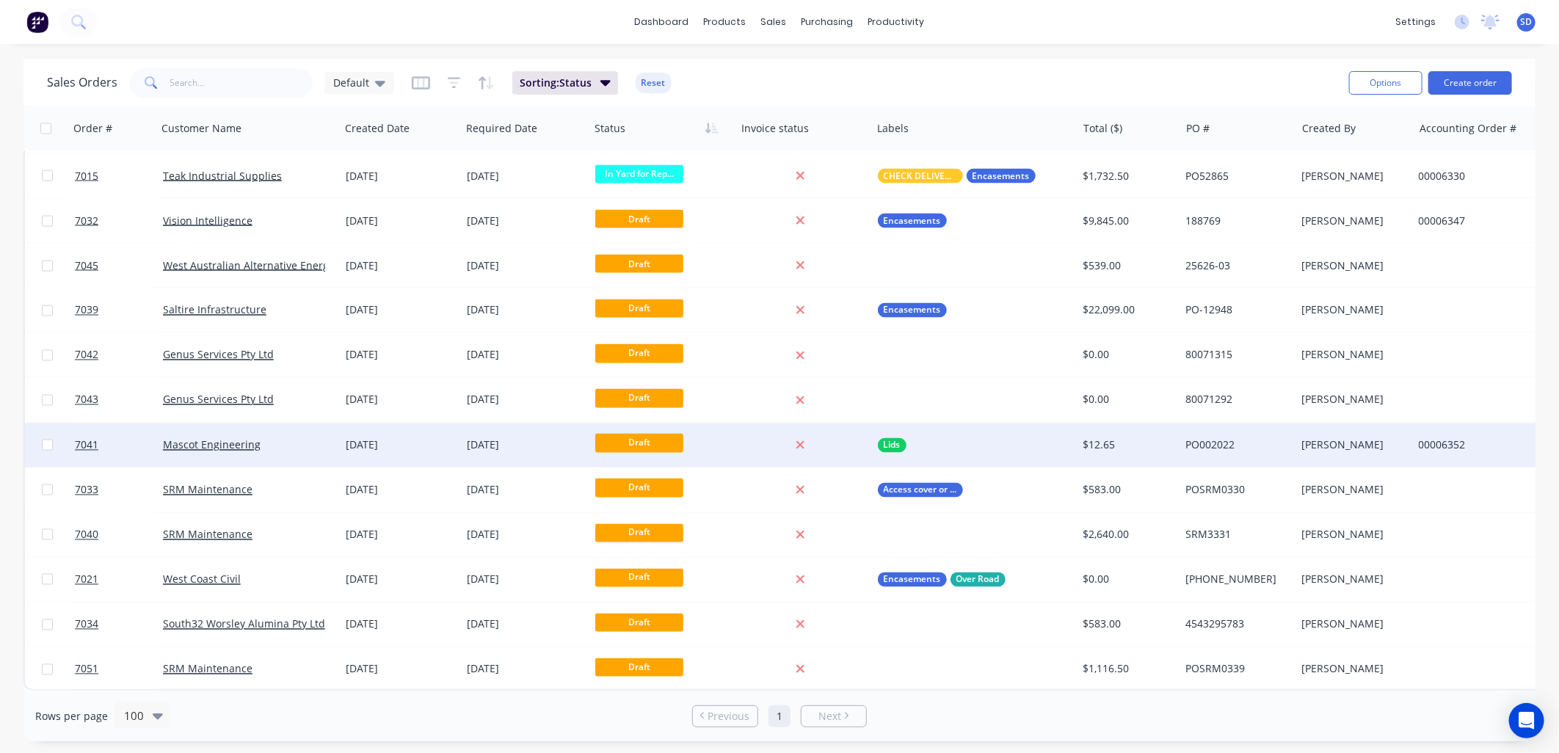
click at [288, 438] on div "Mascot Engineering" at bounding box center [244, 445] width 163 height 15
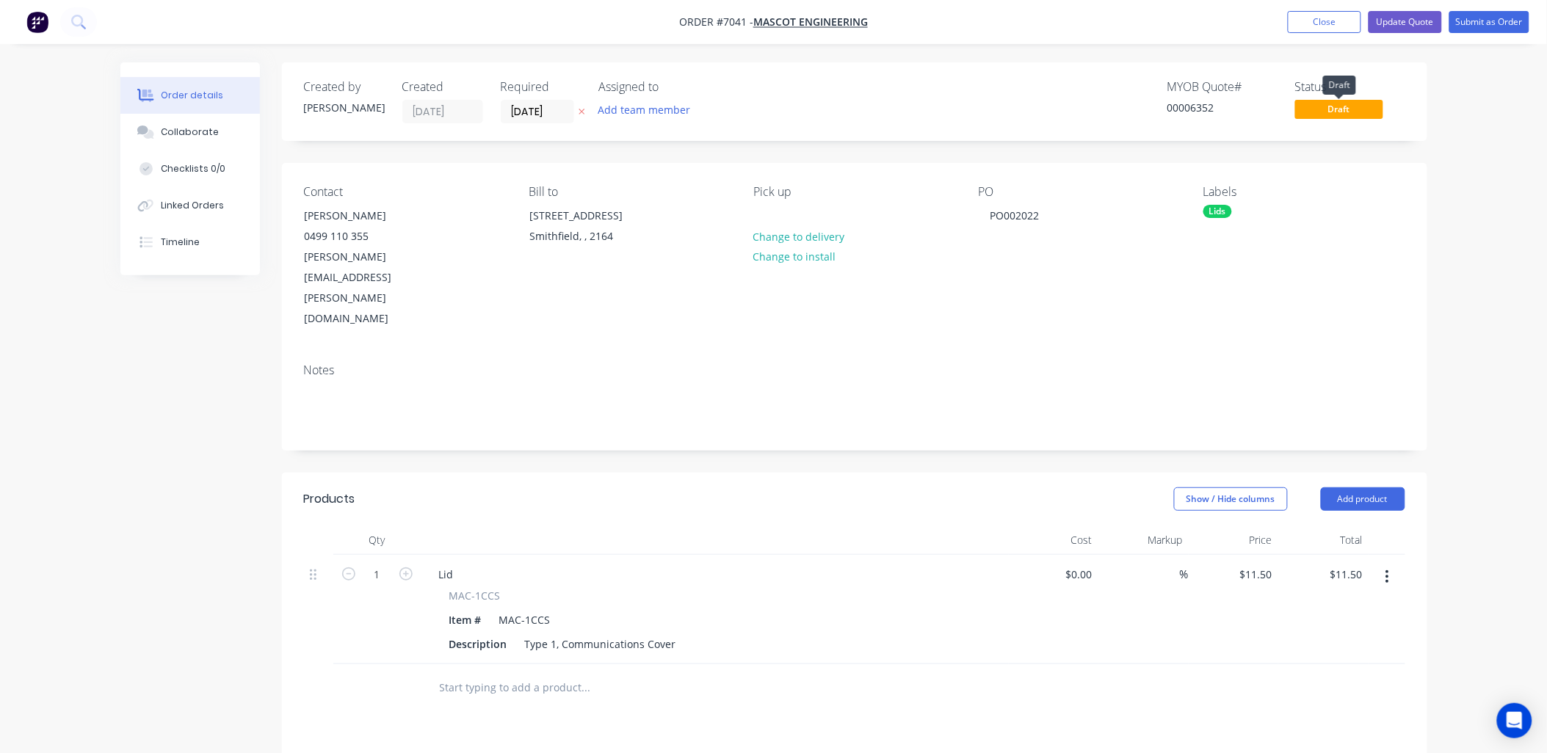
click at [1334, 109] on span "Draft" at bounding box center [1339, 109] width 88 height 18
click at [1528, 180] on div "Order details Collaborate Checklists 0/0 Linked Orders Timeline Order details C…" at bounding box center [773, 543] width 1547 height 1087
click at [1488, 24] on button "Submit as Order" at bounding box center [1489, 22] width 80 height 22
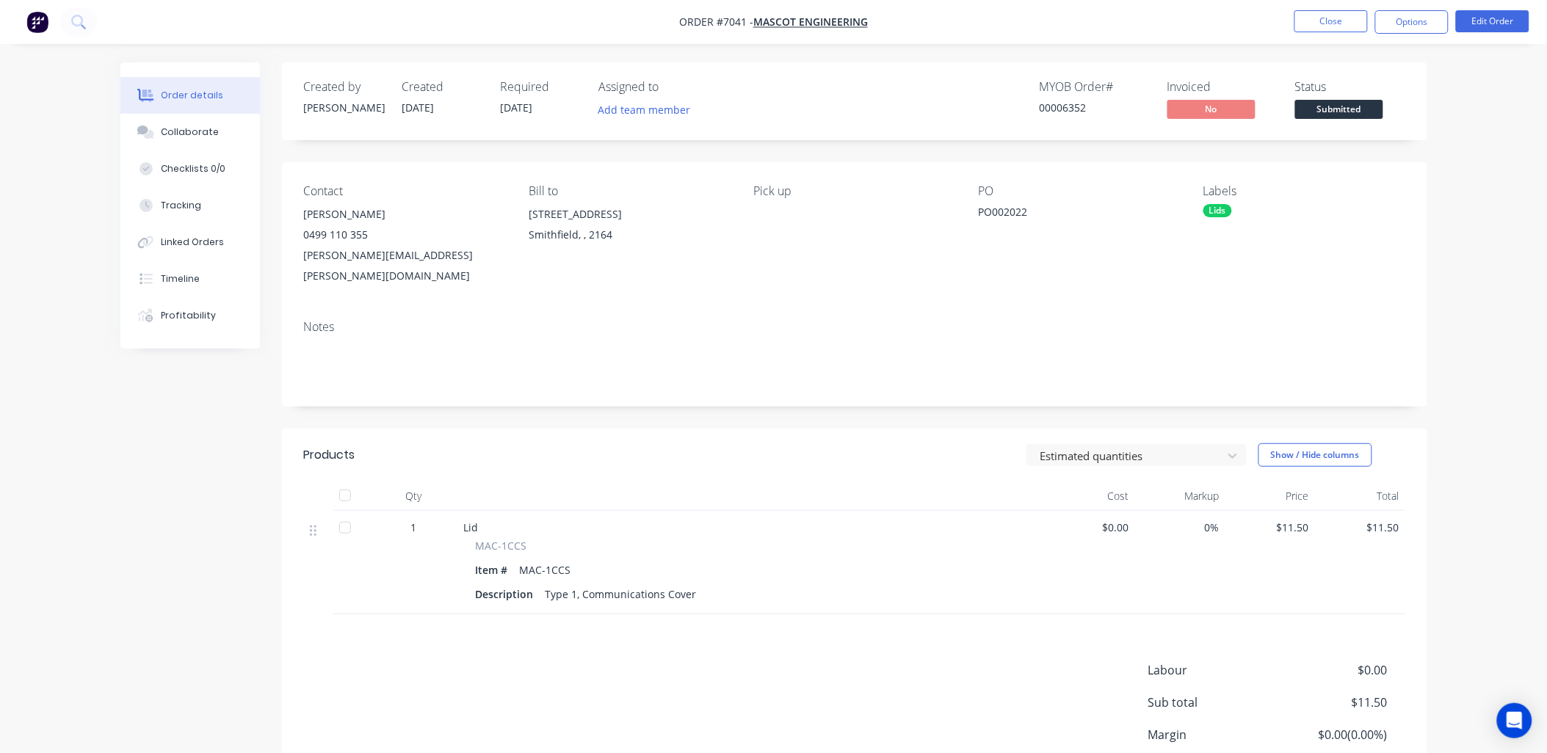
click at [1340, 110] on span "Submitted" at bounding box center [1339, 109] width 88 height 18
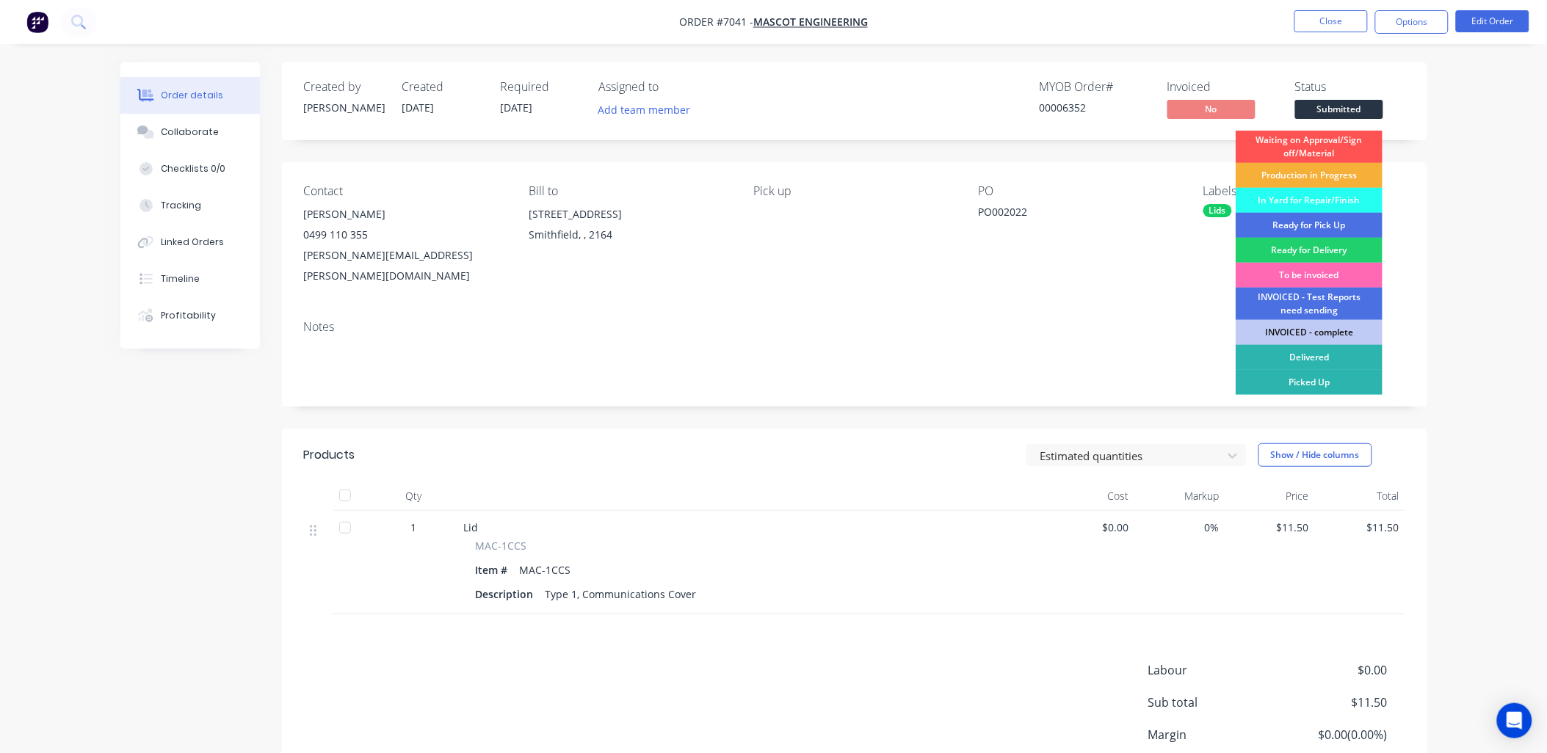
click at [1305, 273] on div "To be invoiced" at bounding box center [1309, 275] width 147 height 25
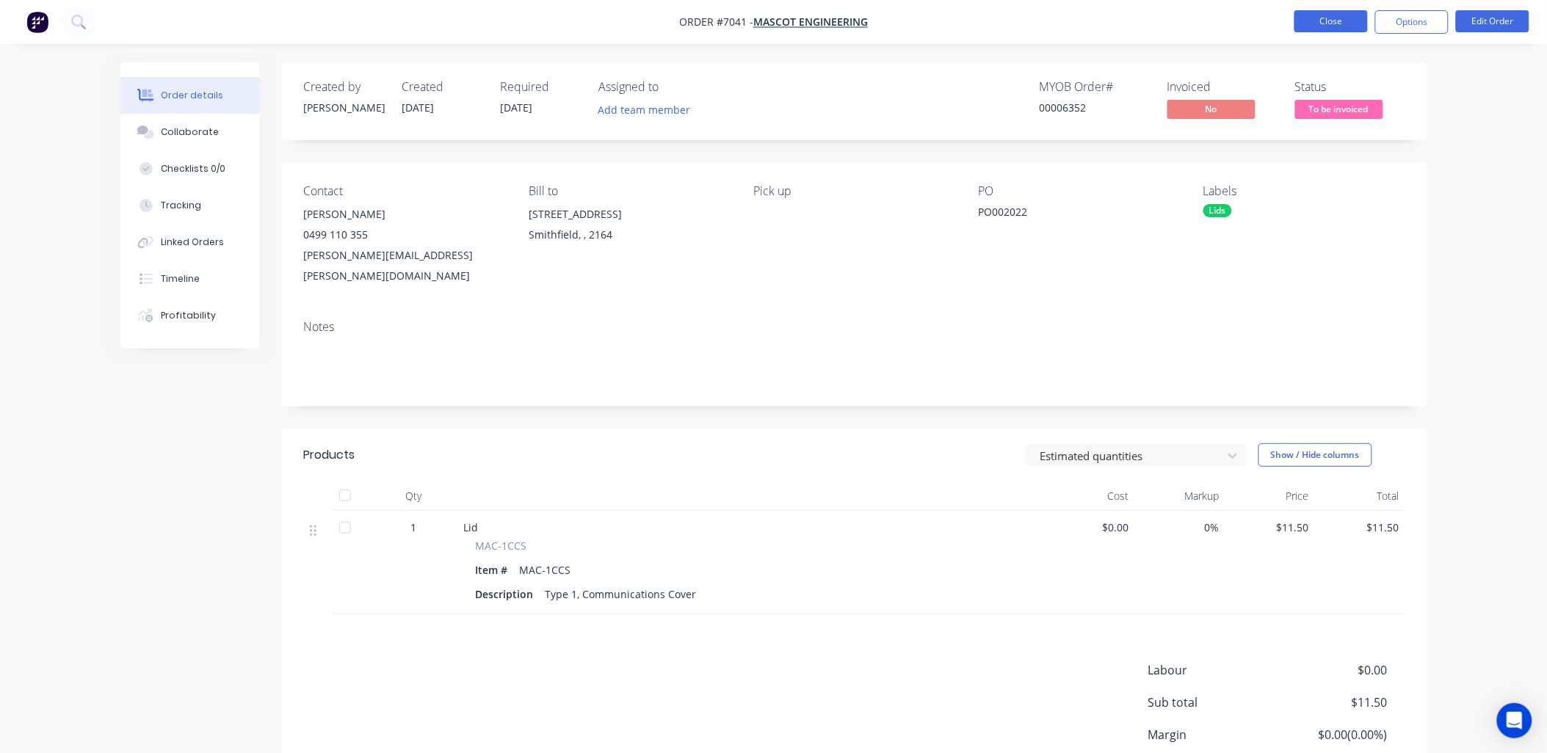
click at [1336, 17] on button "Close" at bounding box center [1330, 21] width 73 height 22
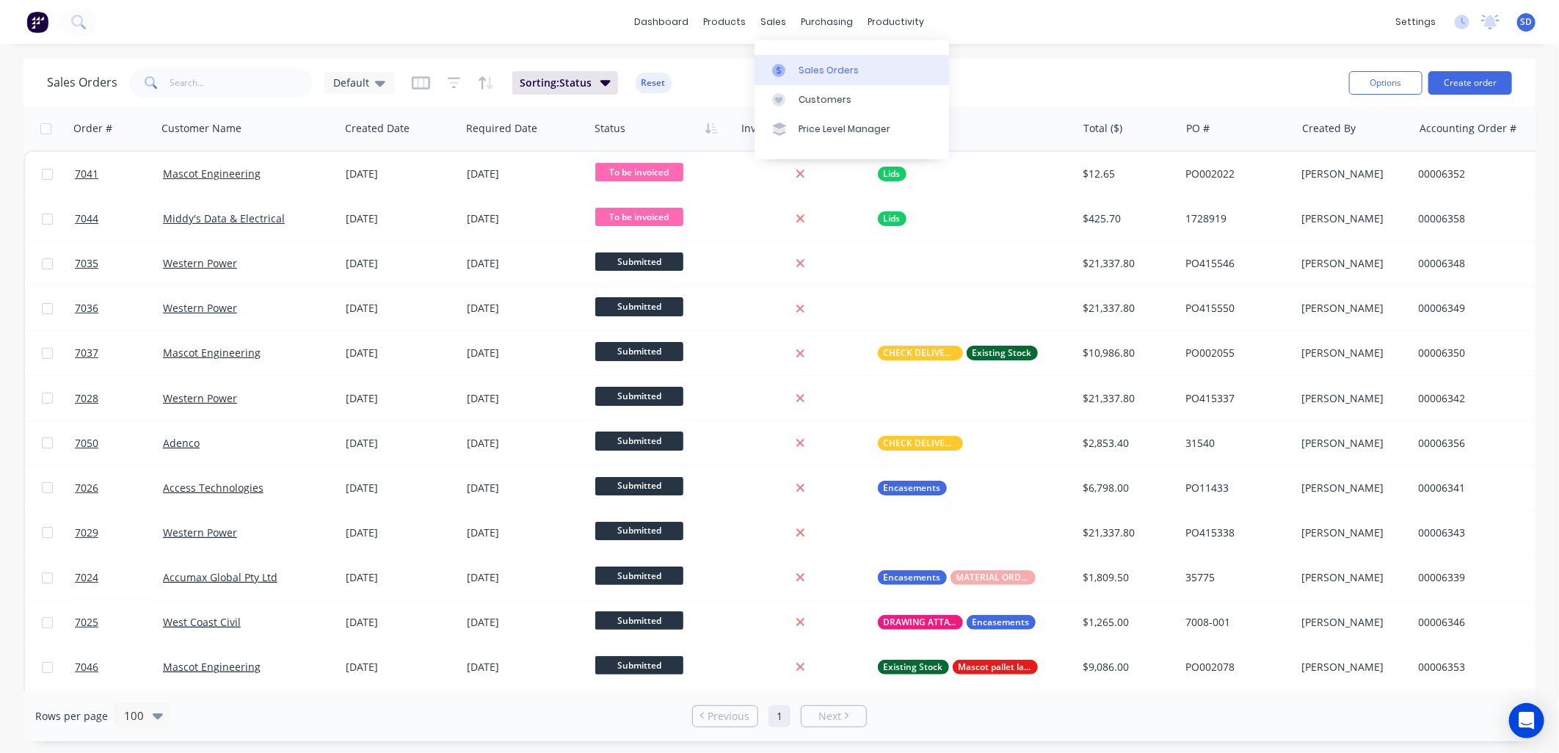
click at [824, 68] on div "Sales Orders" at bounding box center [829, 70] width 60 height 13
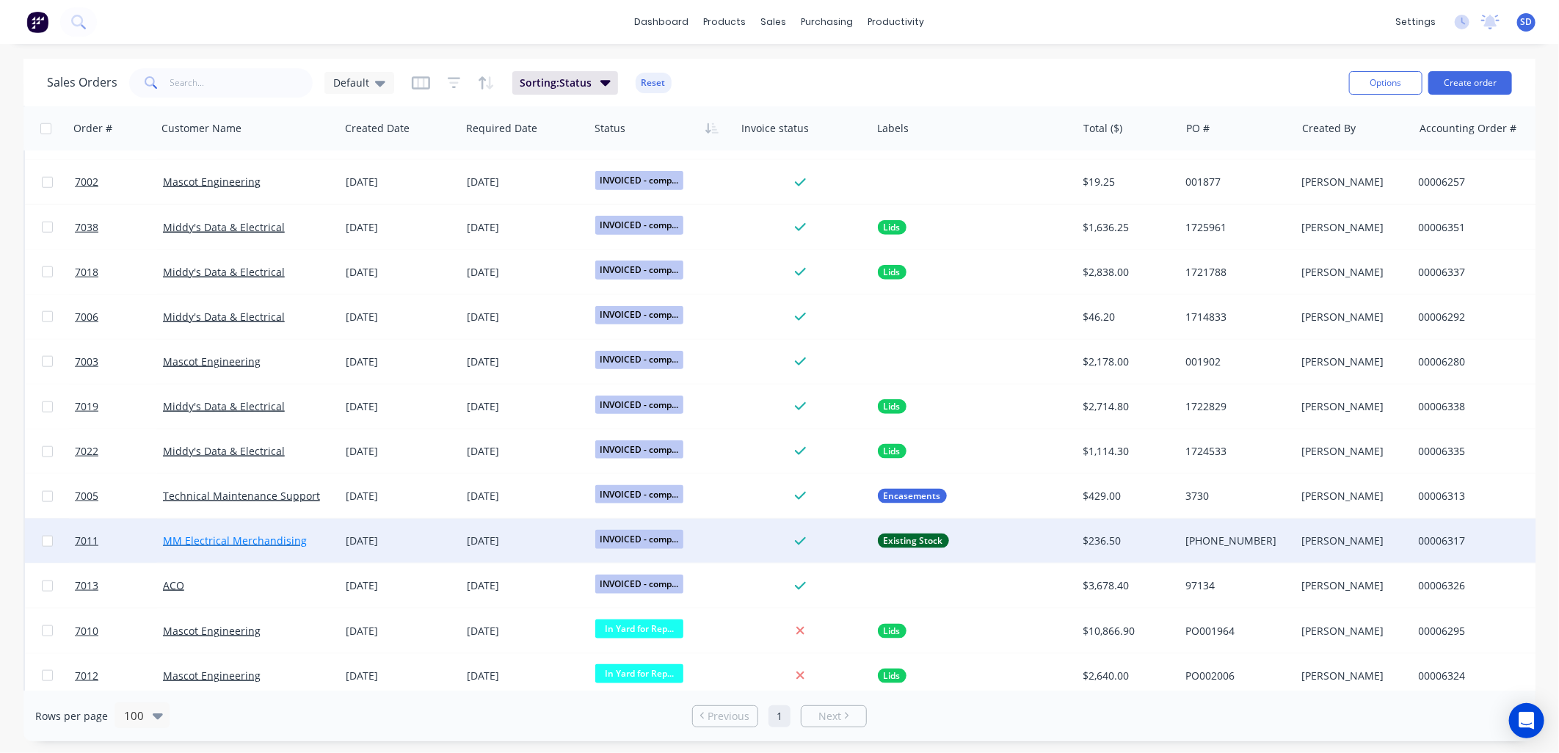
scroll to position [678, 0]
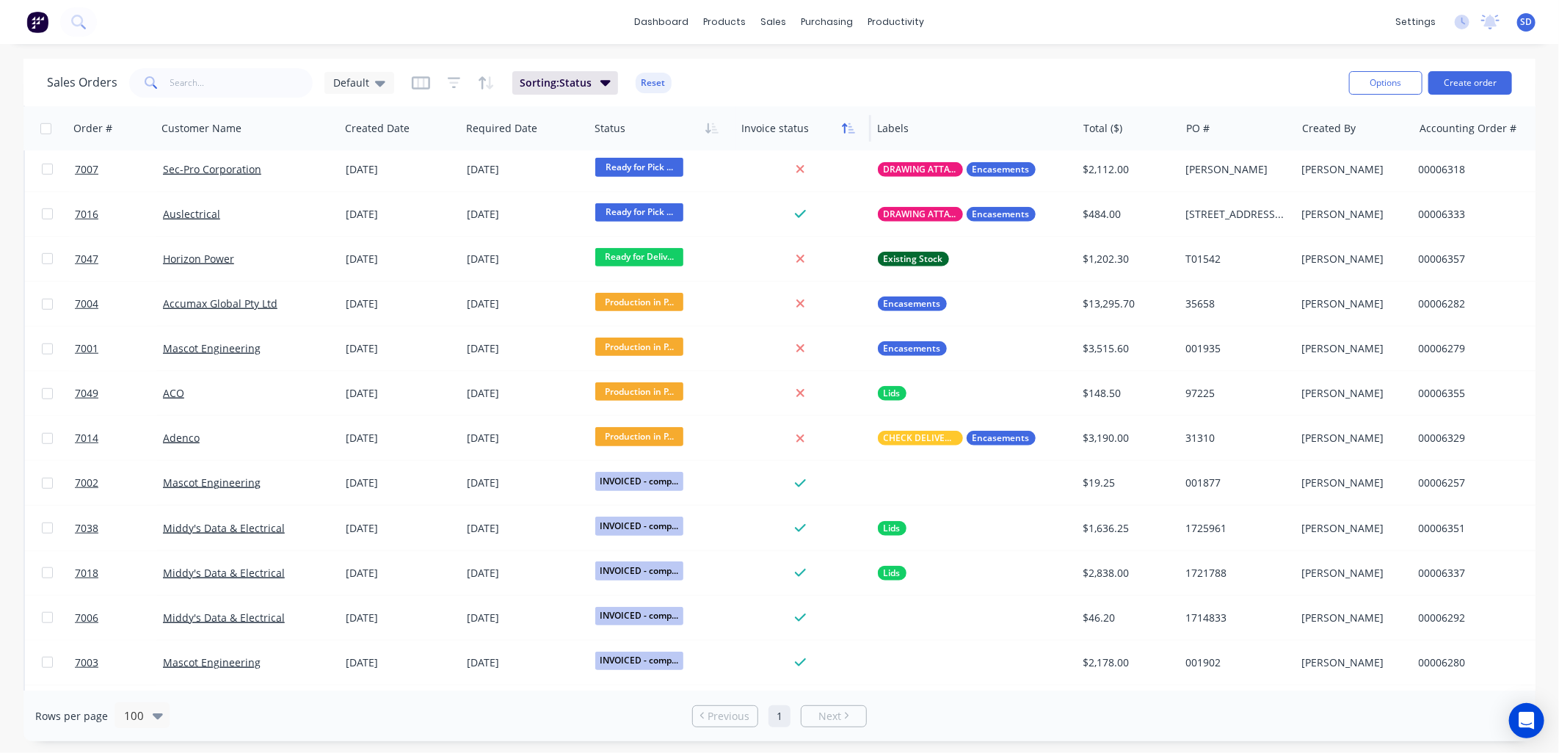
click at [846, 132] on icon "button" at bounding box center [848, 129] width 13 height 12
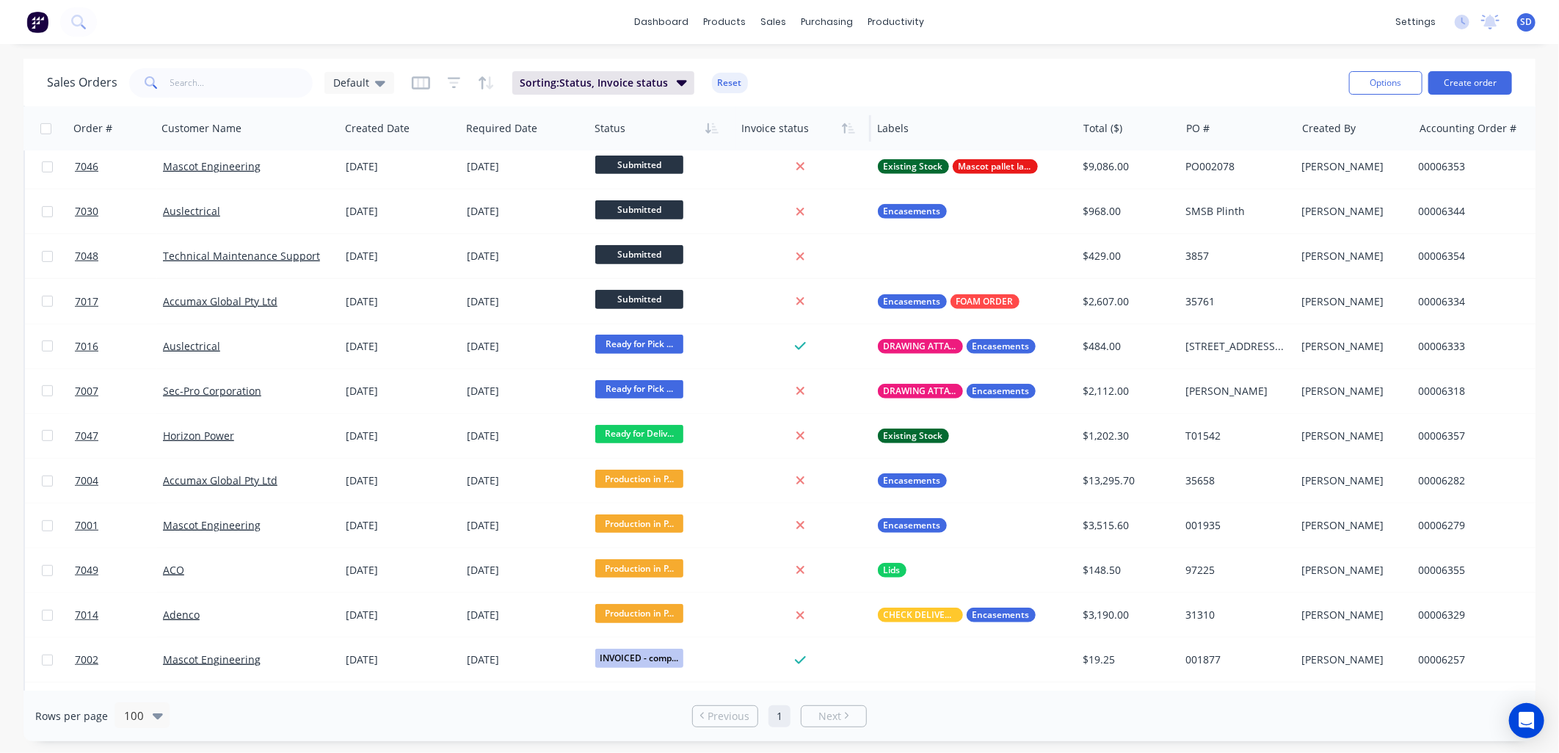
scroll to position [269, 0]
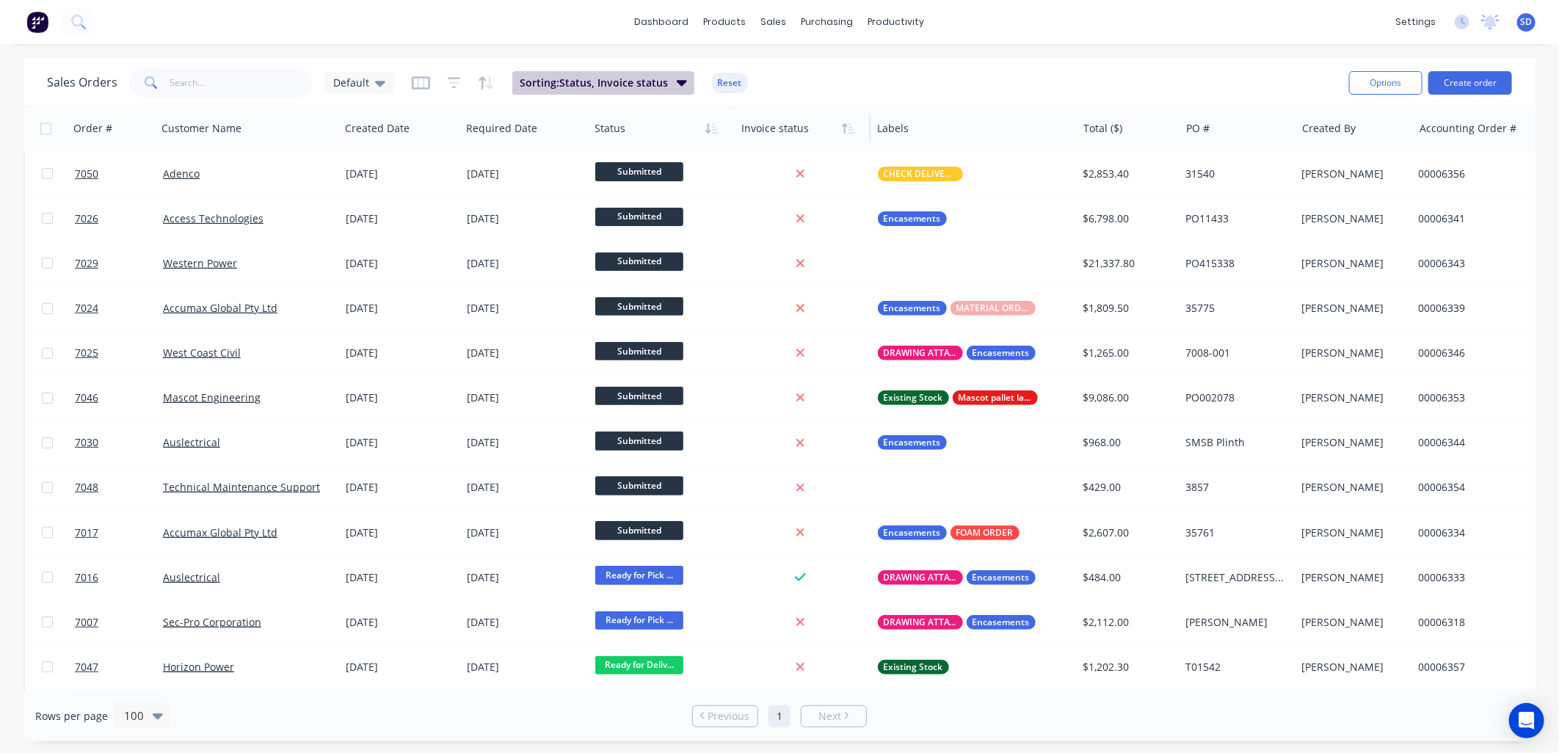
click at [665, 81] on button "Sorting: Status, Invoice status" at bounding box center [603, 82] width 182 height 23
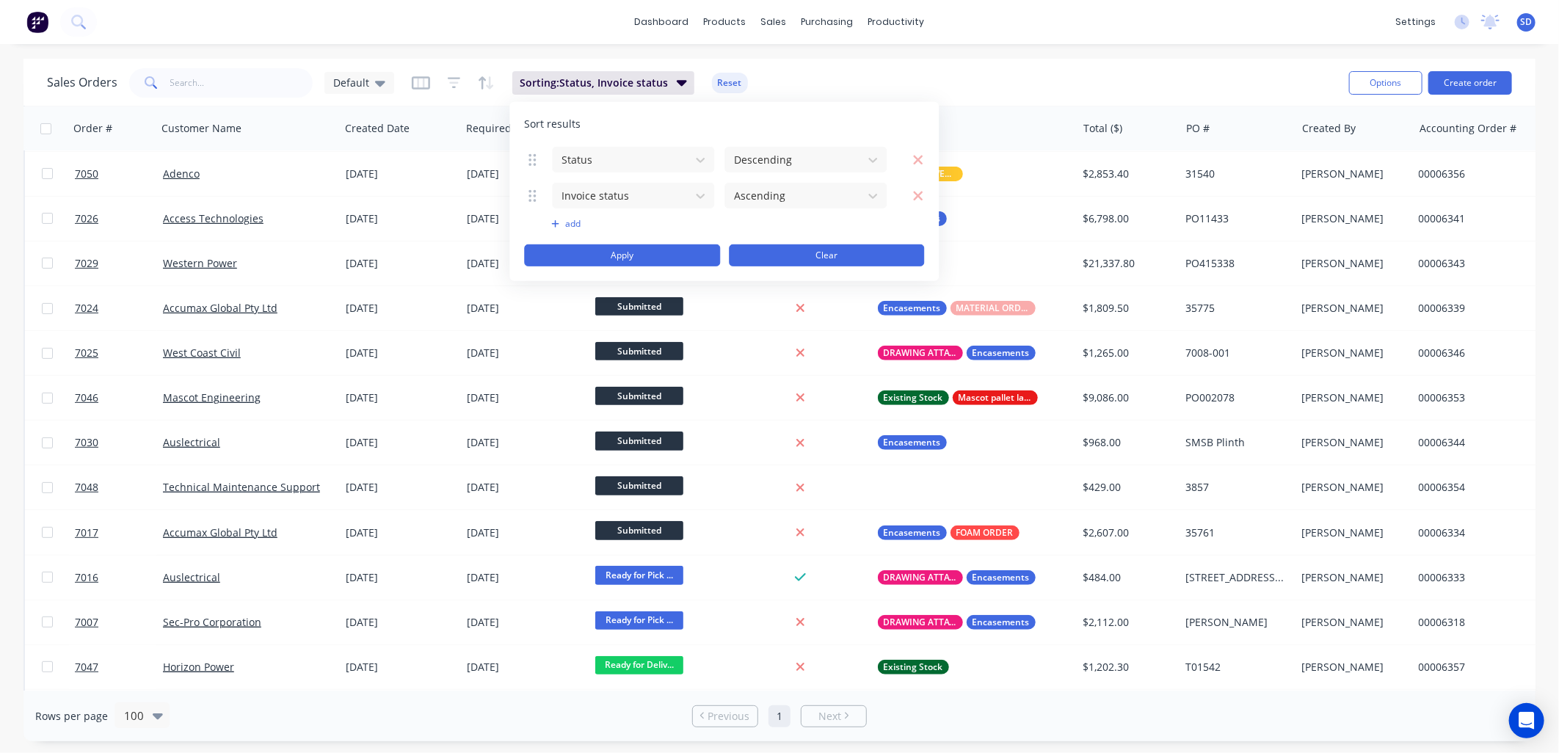
click at [800, 257] on button "Clear" at bounding box center [827, 255] width 196 height 22
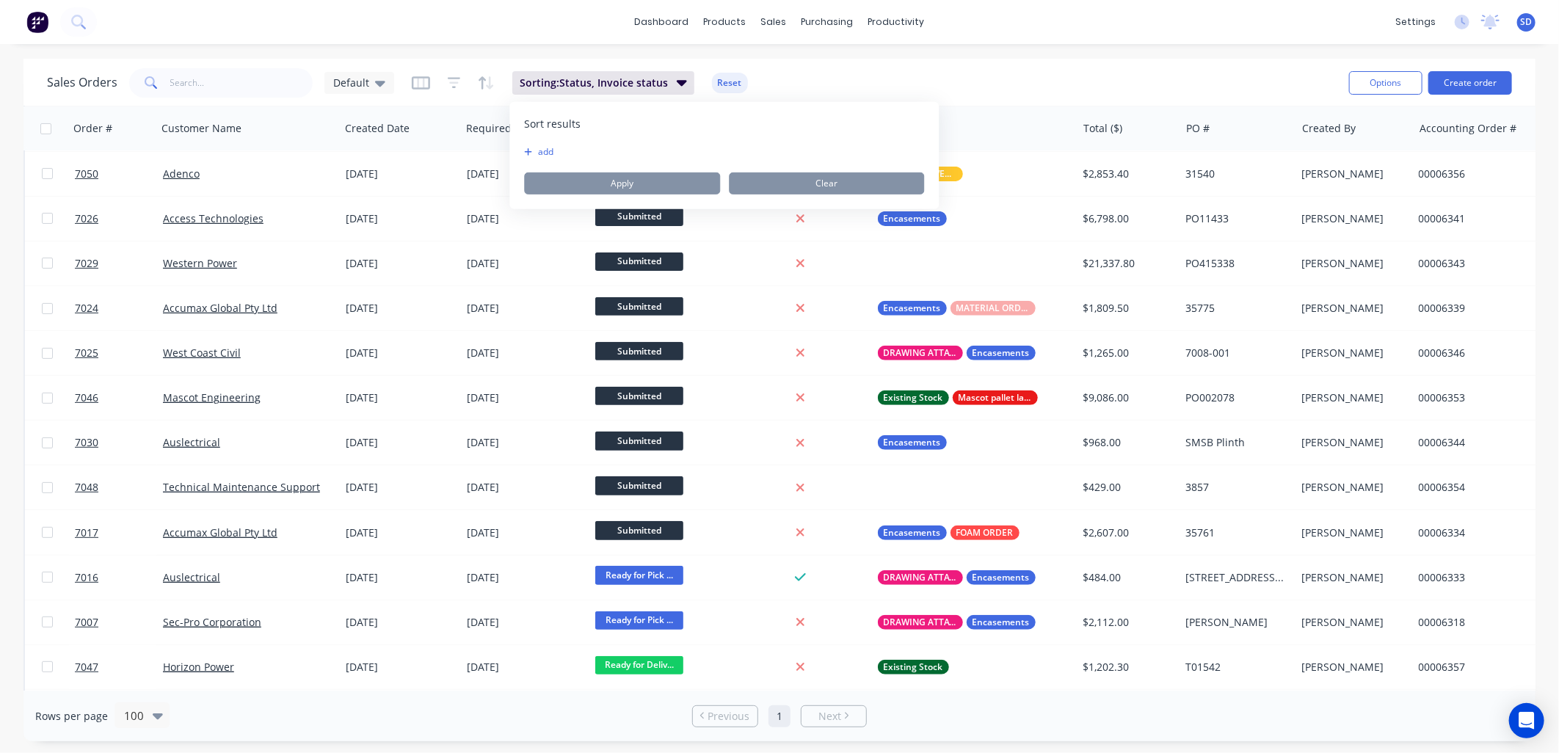
drag, startPoint x: 855, startPoint y: 81, endPoint x: 841, endPoint y: 84, distance: 14.3
click at [855, 79] on div "Sales Orders Default Sorting: Status, Invoice status Reset" at bounding box center [692, 83] width 1291 height 36
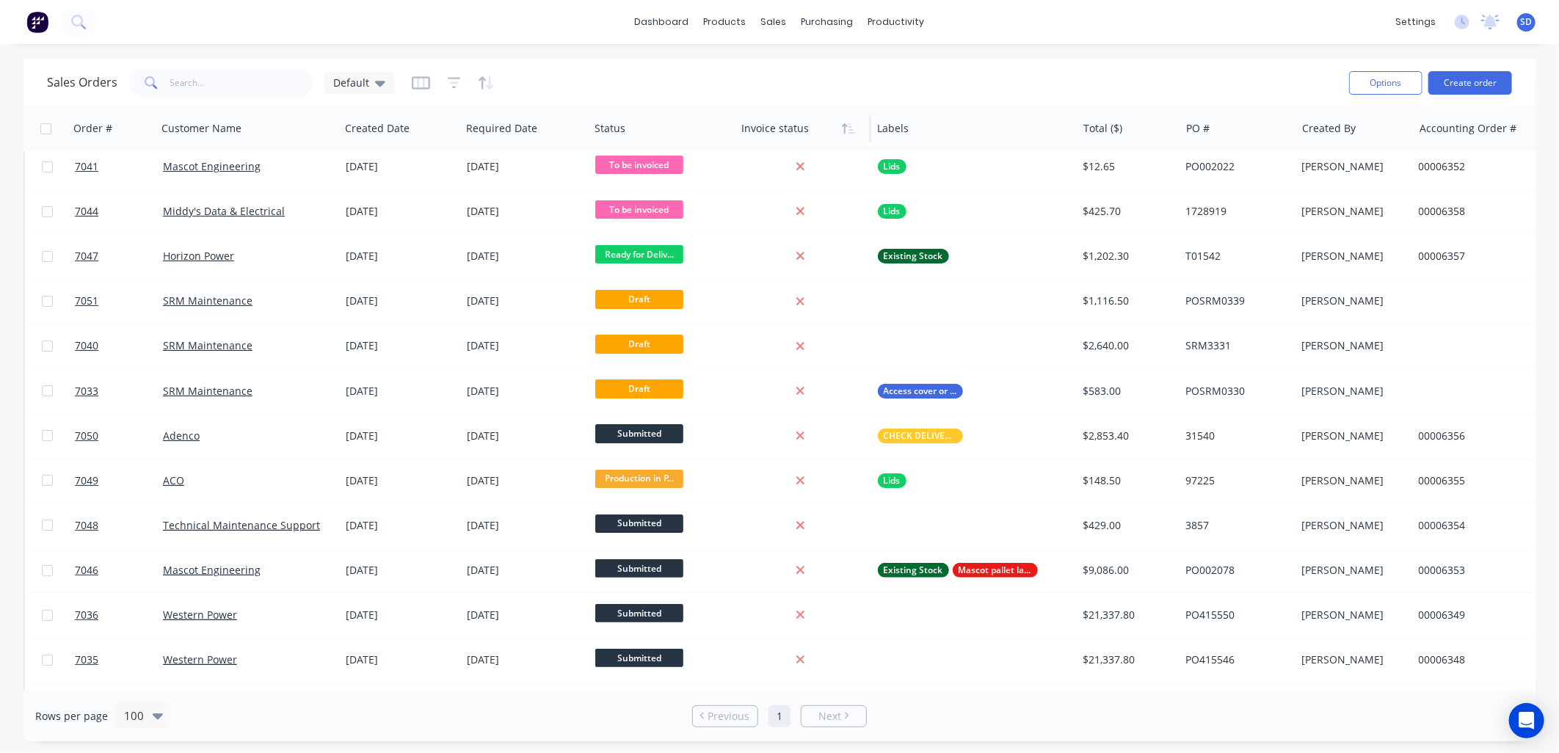
scroll to position [0, 0]
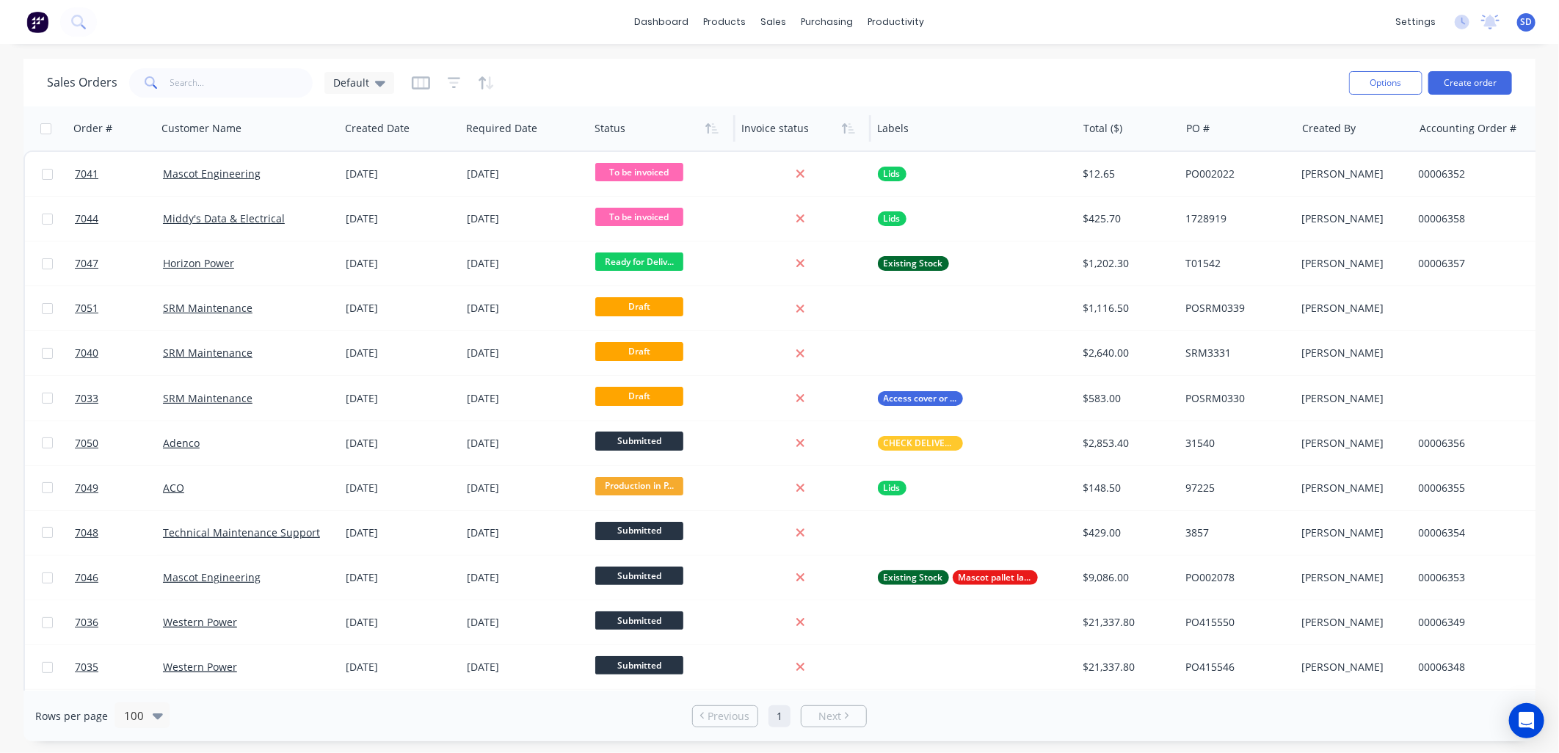
click at [689, 128] on div at bounding box center [659, 128] width 128 height 29
click at [716, 128] on icon "button" at bounding box center [712, 129] width 13 height 12
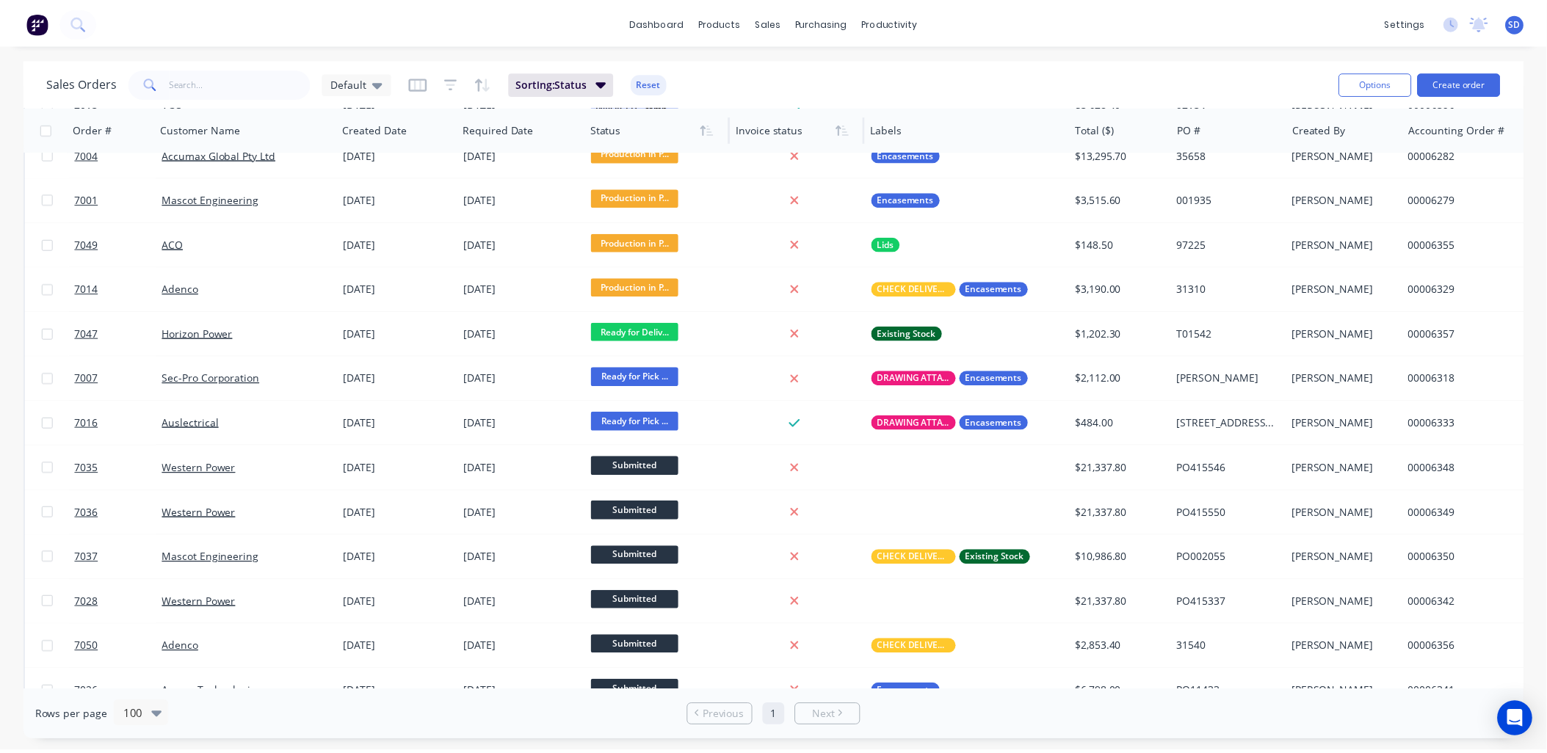
scroll to position [1575, 0]
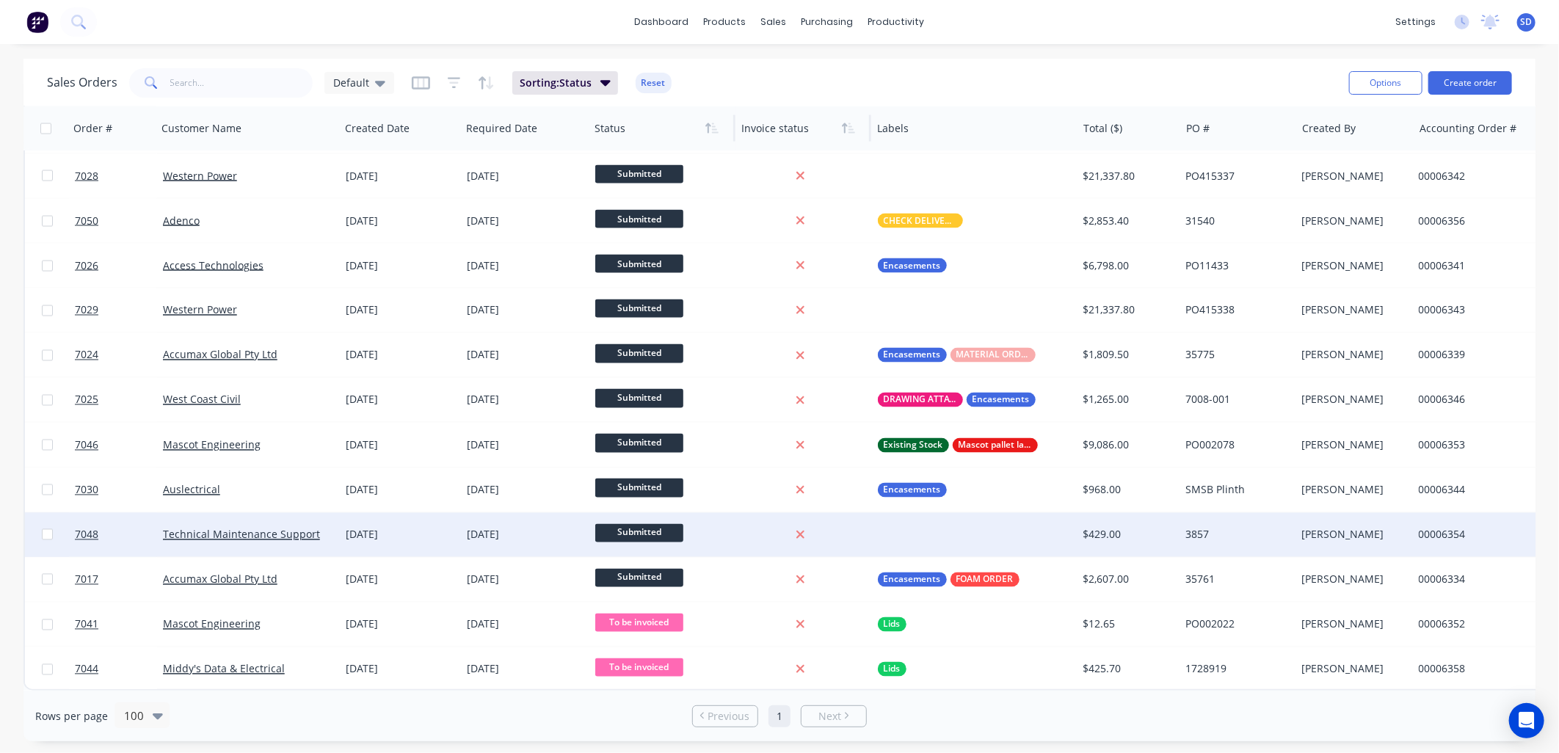
click at [324, 529] on div "Technical Maintenance Support" at bounding box center [244, 535] width 163 height 15
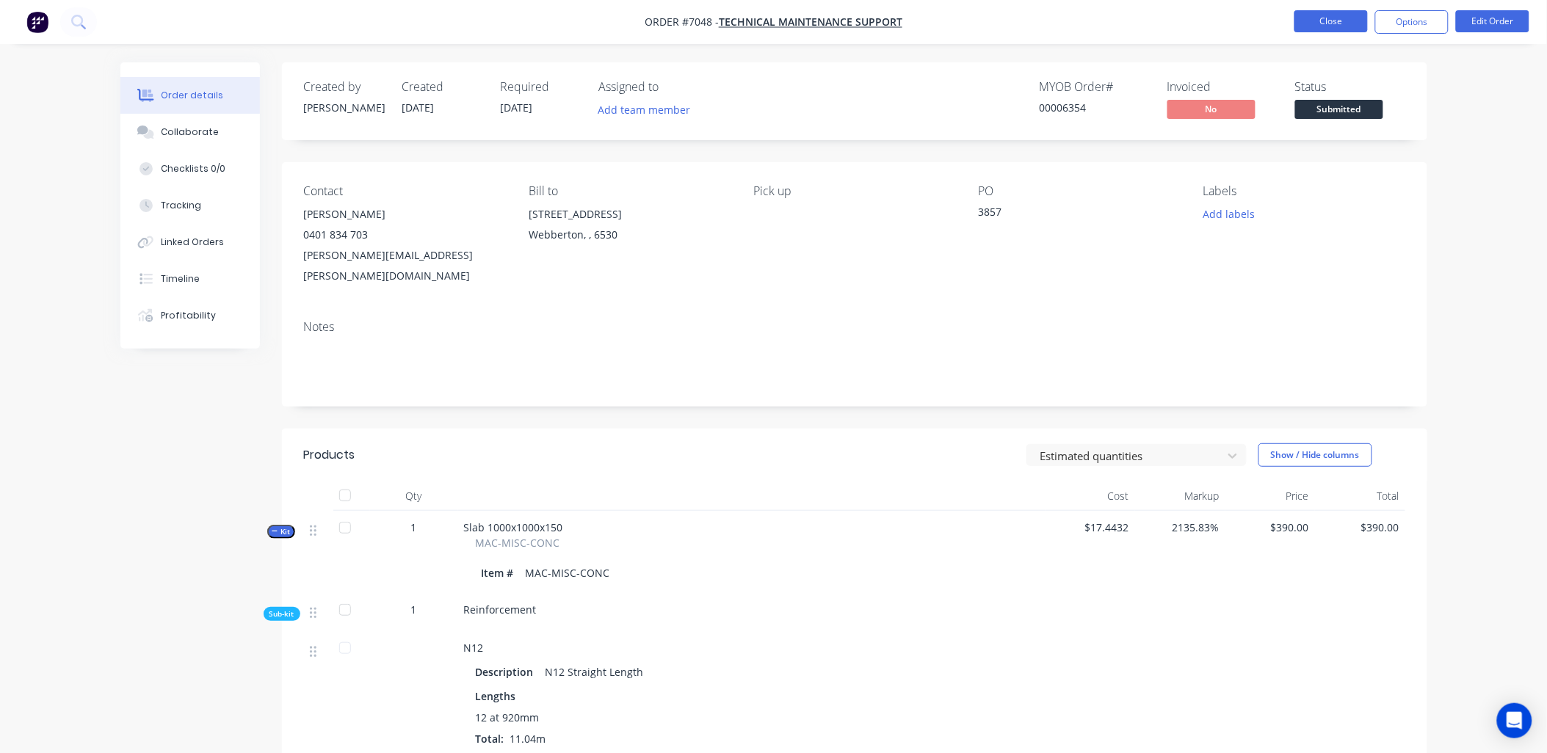
click at [1316, 21] on button "Close" at bounding box center [1330, 21] width 73 height 22
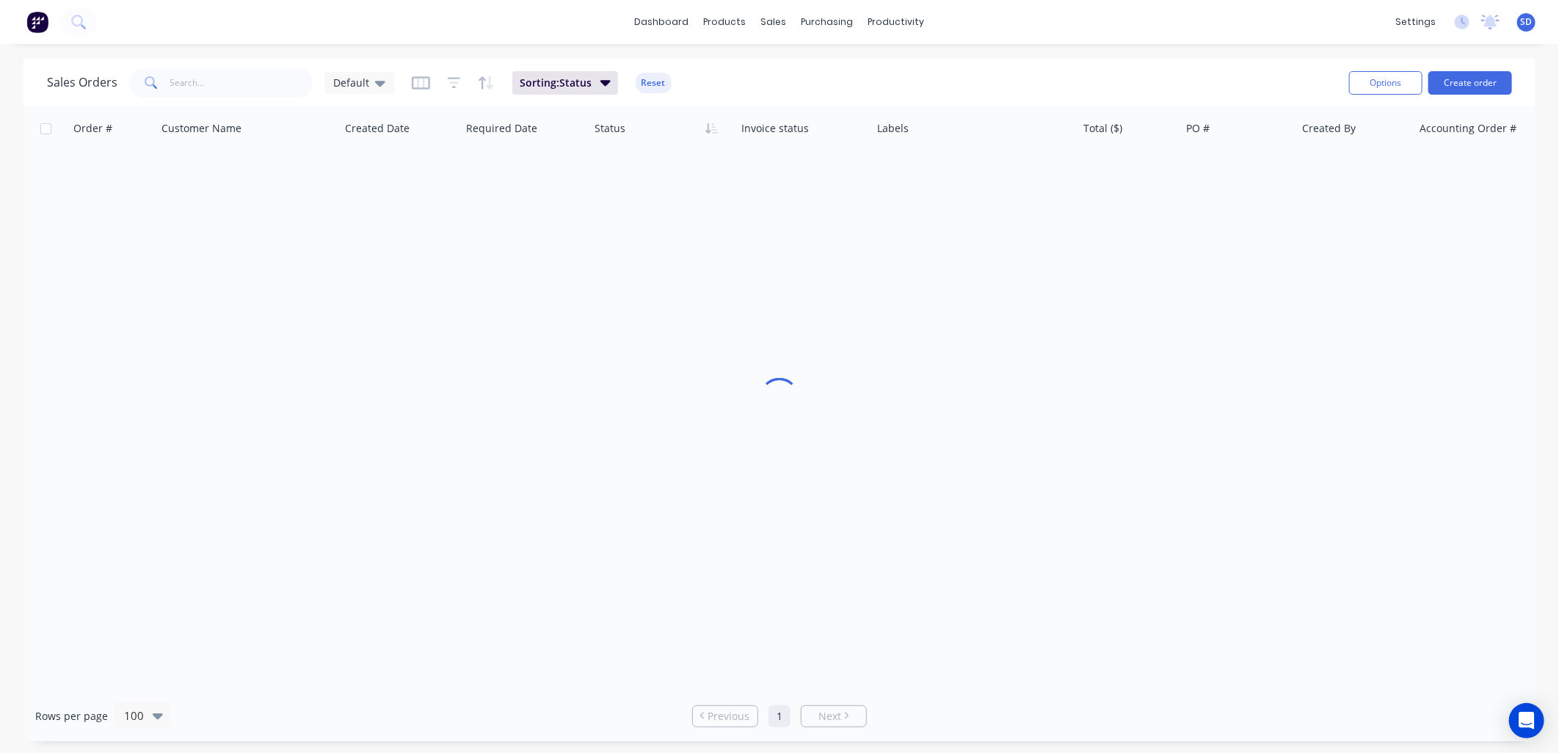
click at [649, 79] on button "Reset" at bounding box center [654, 83] width 36 height 21
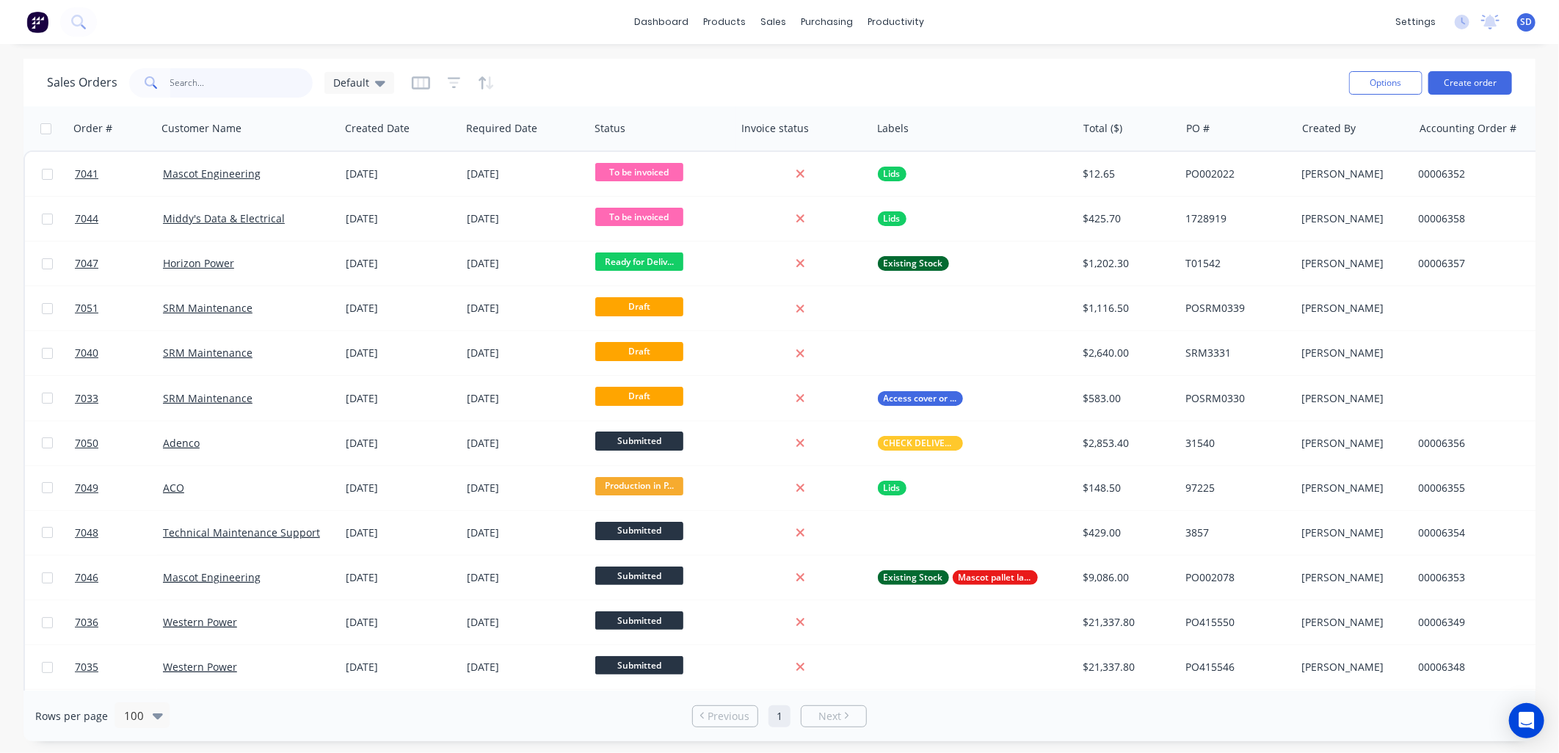
click at [258, 79] on input "text" at bounding box center [241, 82] width 143 height 29
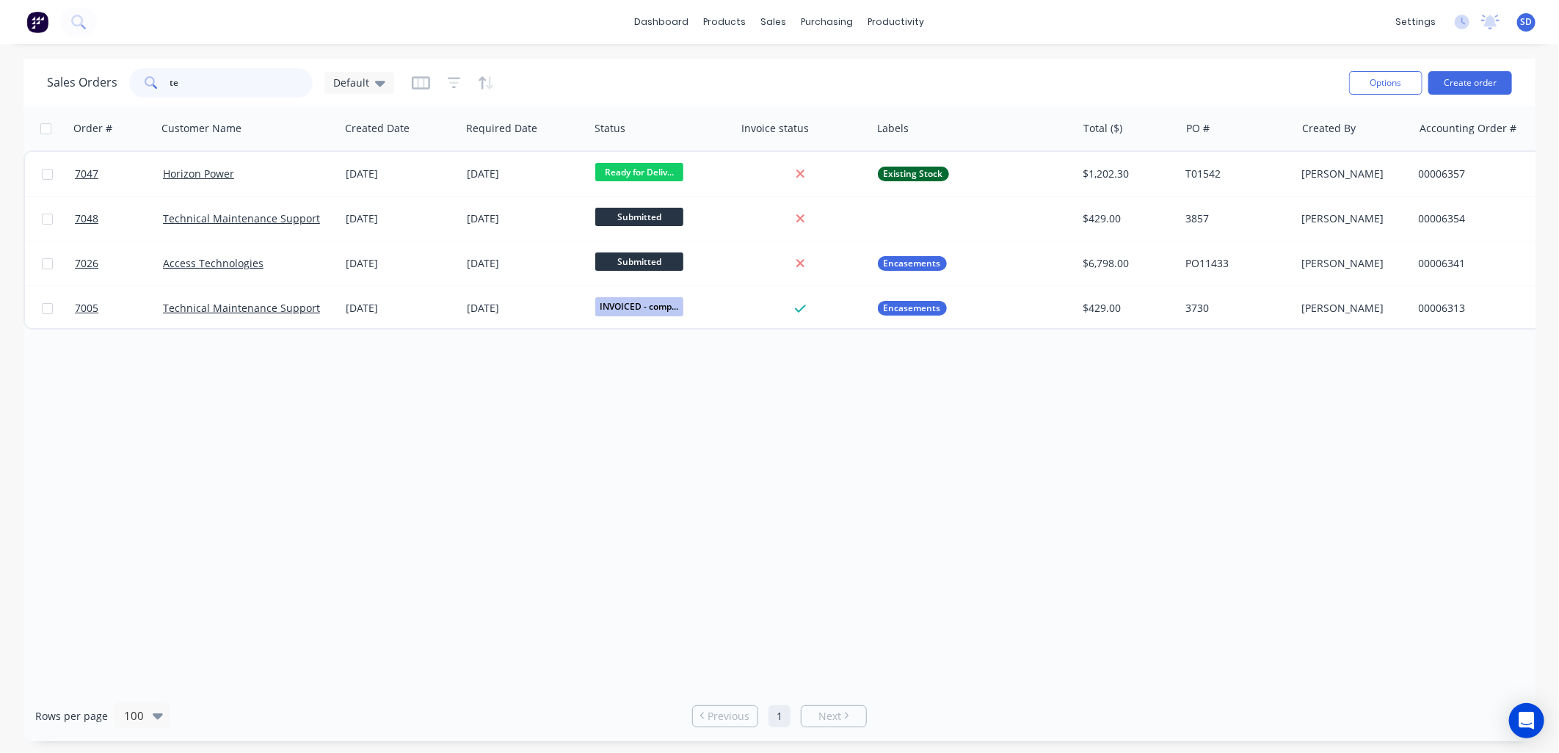
type input "t"
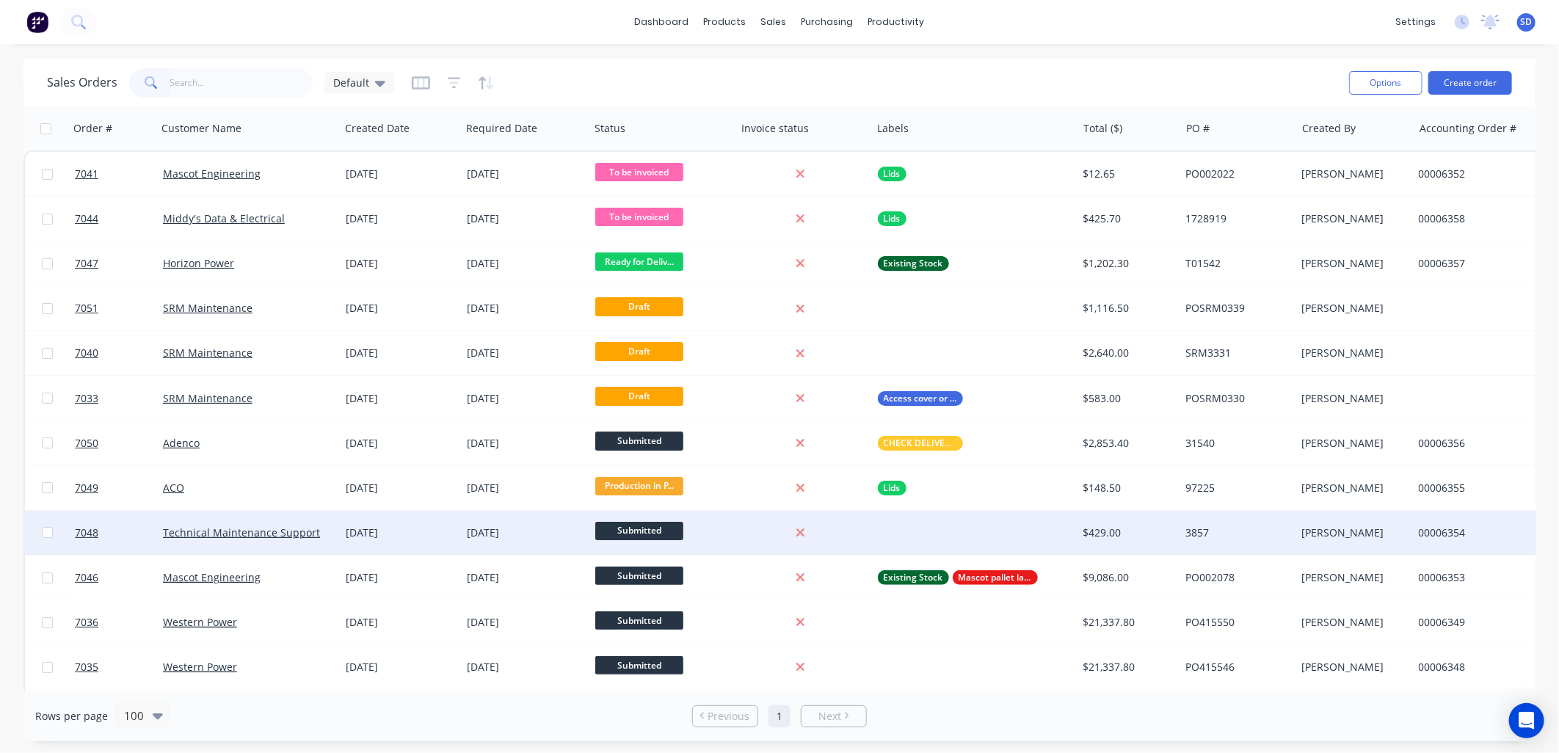
click at [888, 537] on div at bounding box center [975, 533] width 206 height 44
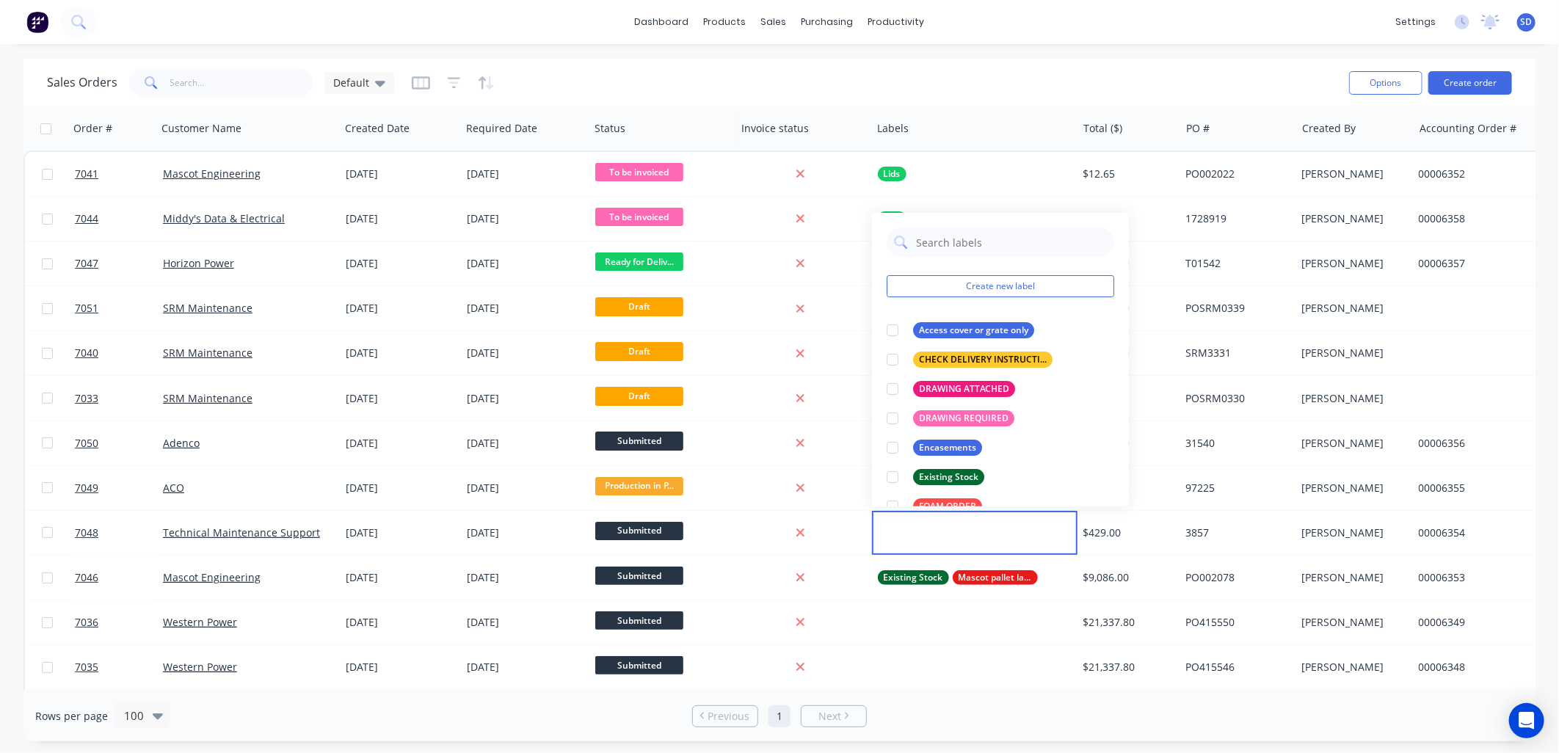
click at [1178, 70] on div "Sales Orders Default" at bounding box center [692, 83] width 1291 height 36
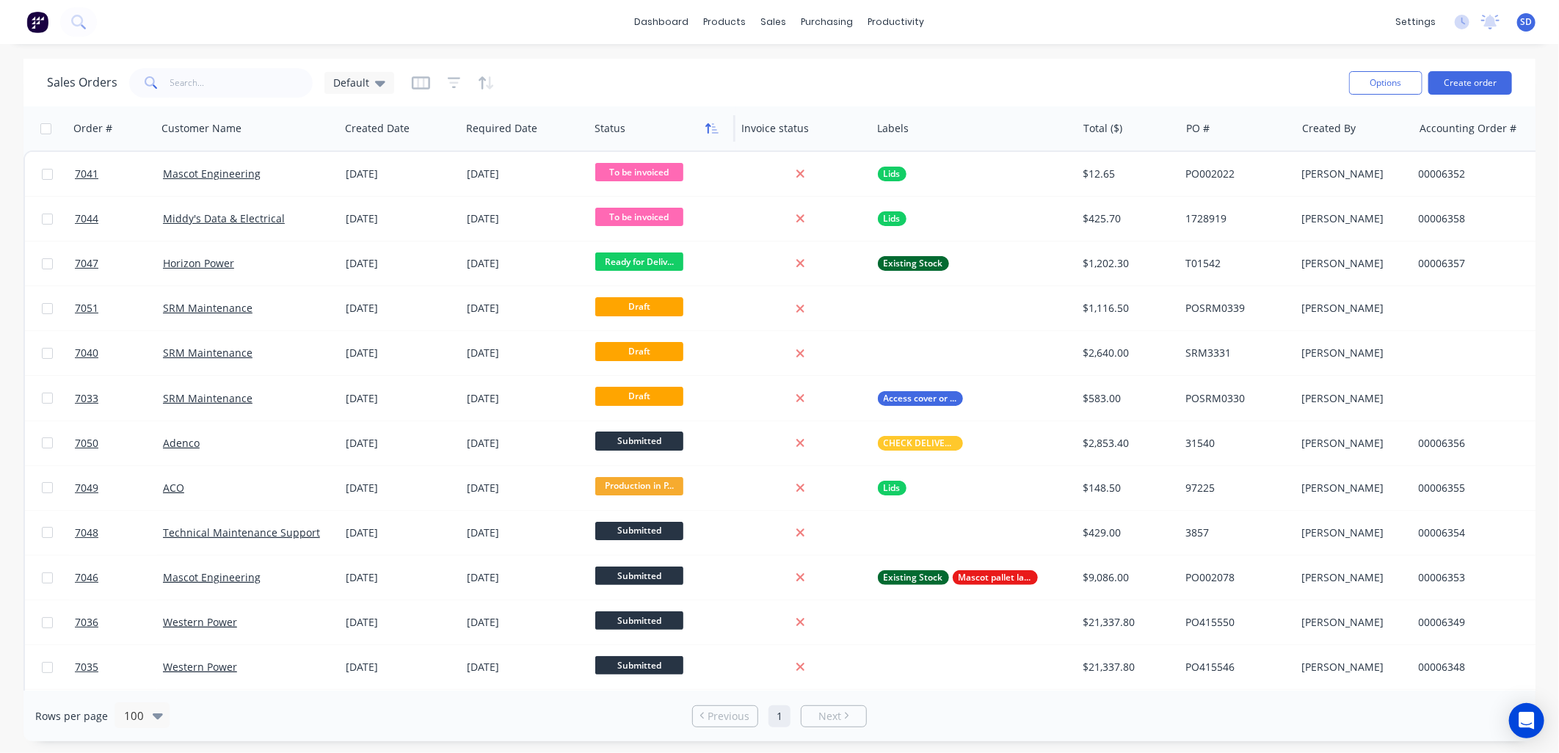
click at [709, 132] on icon "button" at bounding box center [712, 129] width 13 height 12
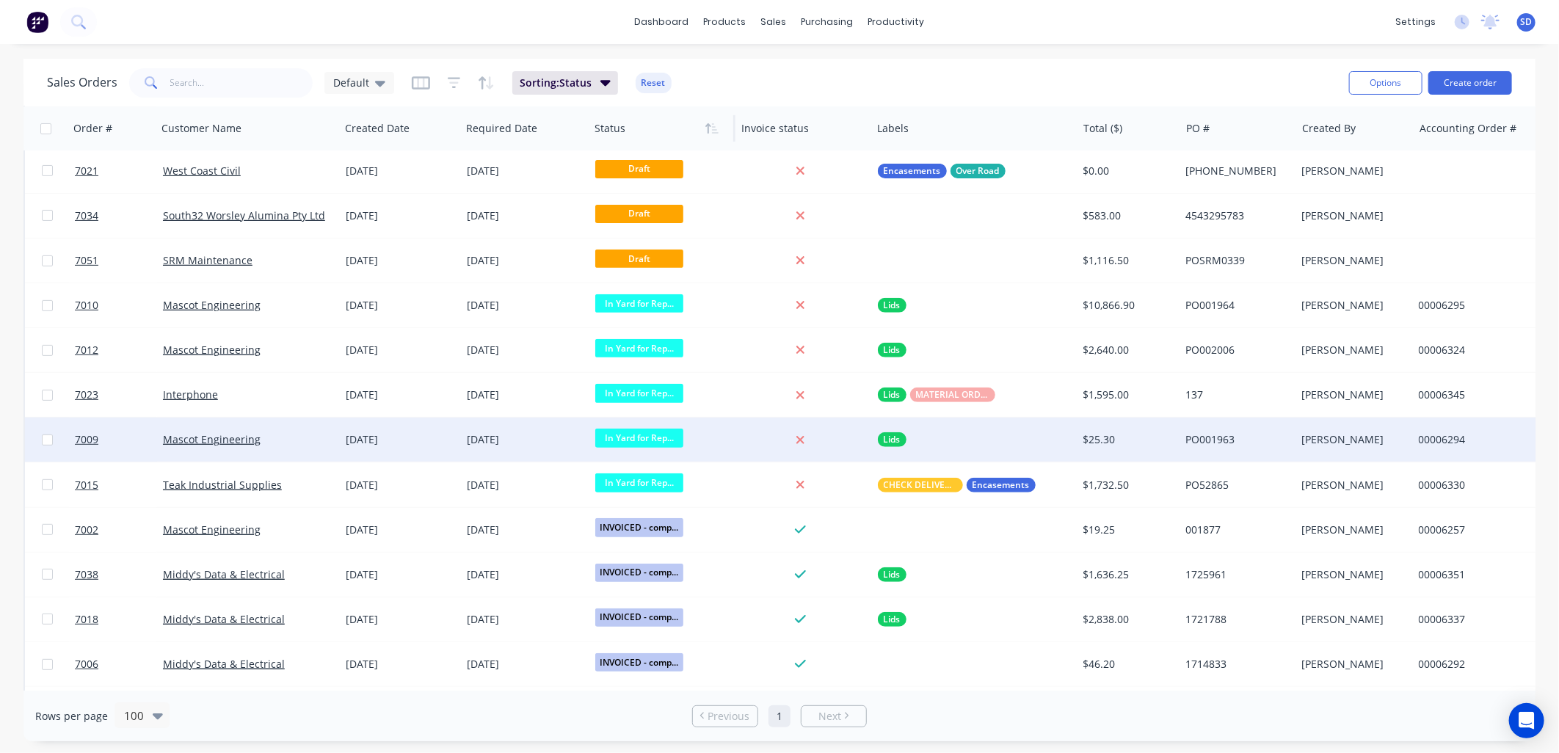
scroll to position [326, 0]
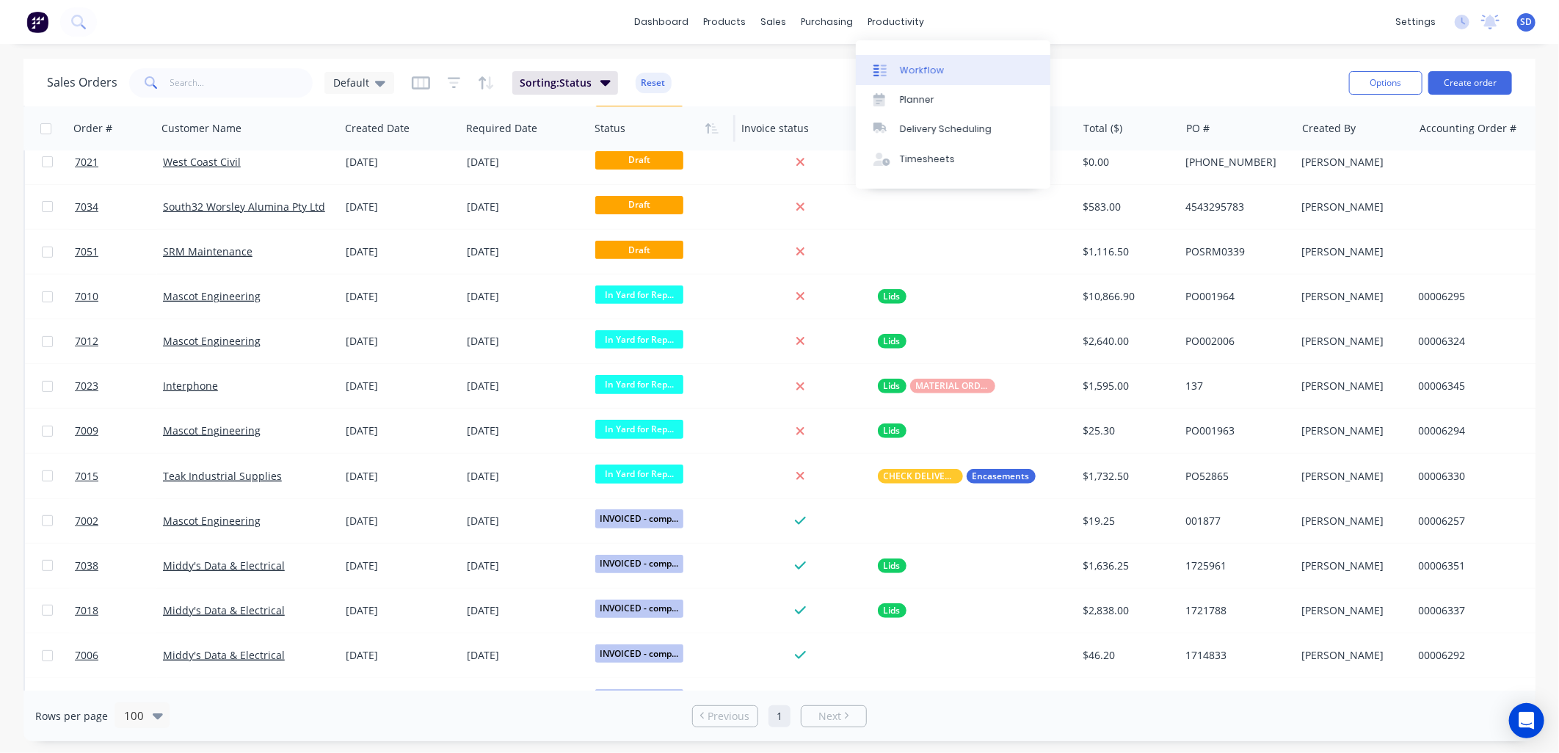
click at [911, 71] on div "Workflow" at bounding box center [922, 70] width 44 height 13
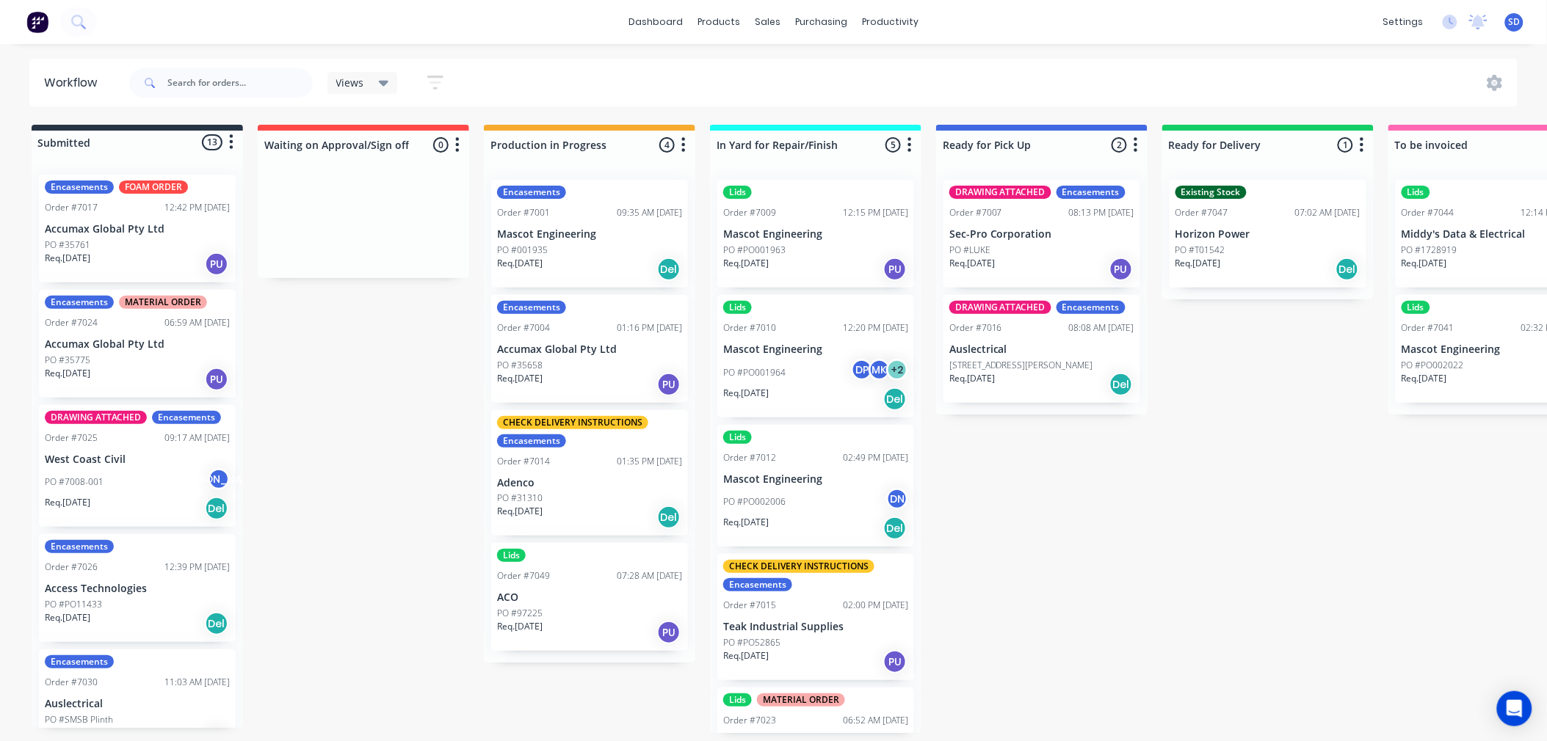
click at [384, 79] on icon at bounding box center [384, 83] width 10 height 16
click at [443, 77] on button "button" at bounding box center [435, 82] width 47 height 29
click at [538, 79] on div "Views Save new view None (Default) edit Show/Hide statuses Show line item cards…" at bounding box center [822, 83] width 1392 height 44
click at [1505, 88] on div at bounding box center [1498, 83] width 38 height 16
click at [1494, 82] on icon at bounding box center [1495, 83] width 4 height 4
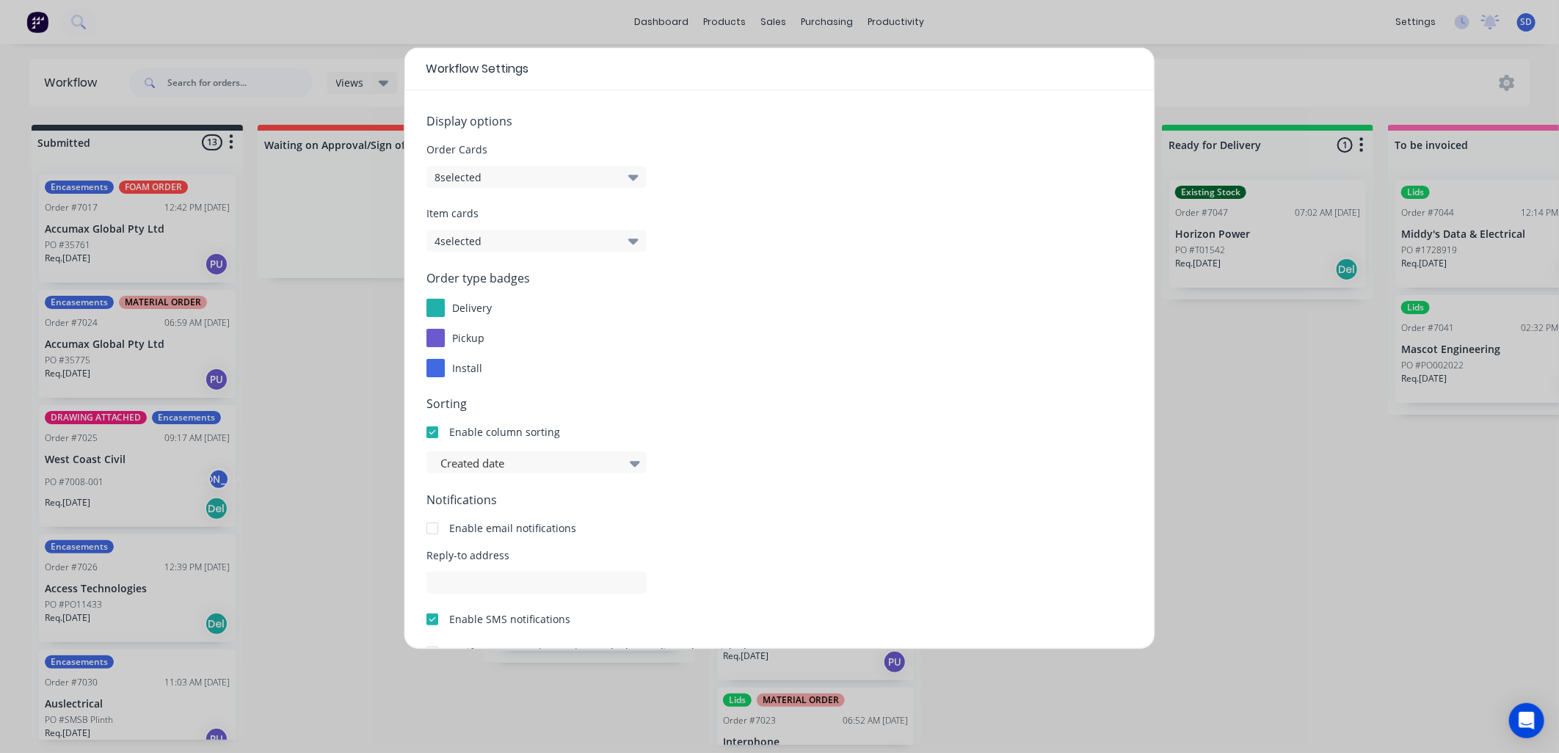
click at [499, 173] on button "8 selected" at bounding box center [537, 177] width 220 height 22
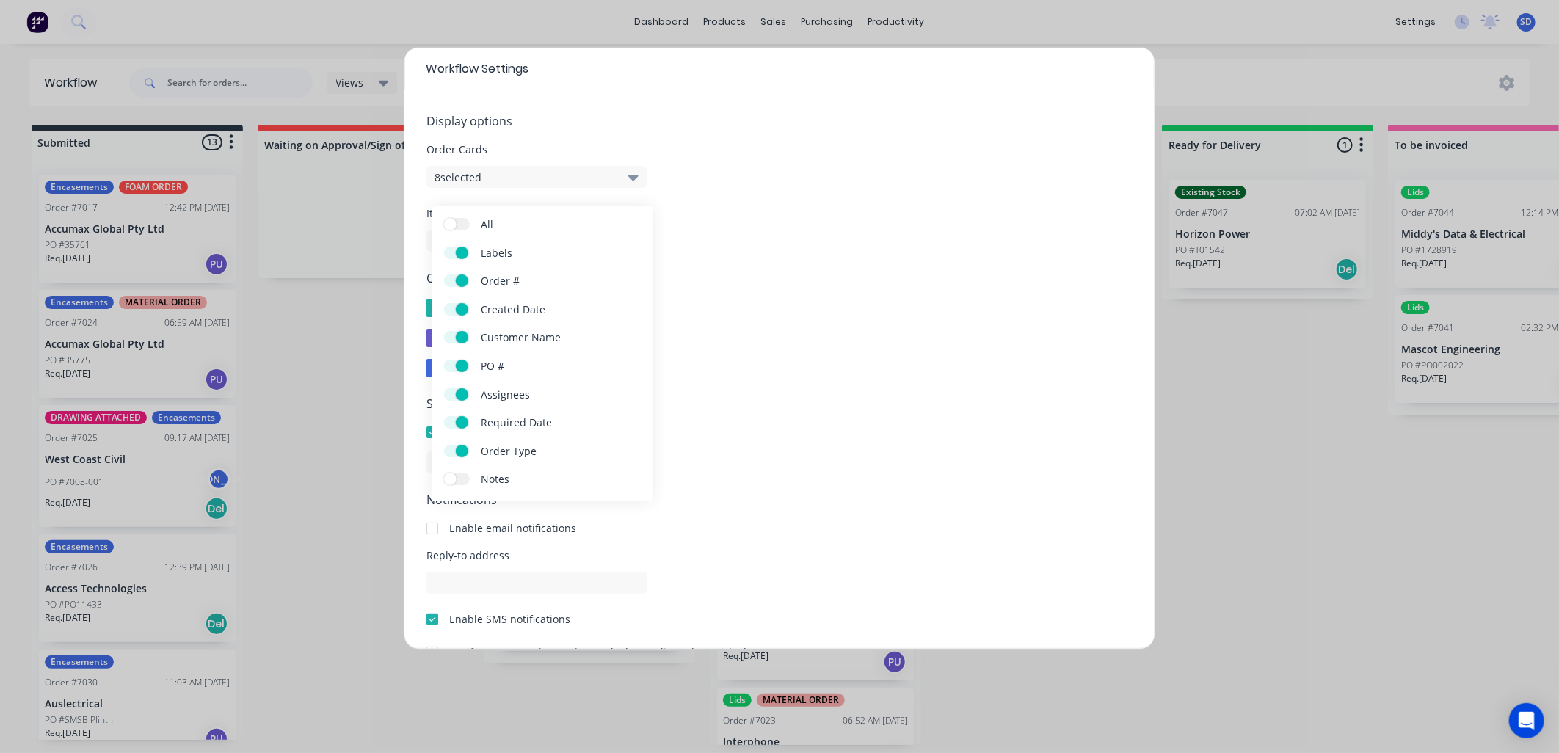
click at [621, 121] on span "Display options" at bounding box center [780, 121] width 706 height 18
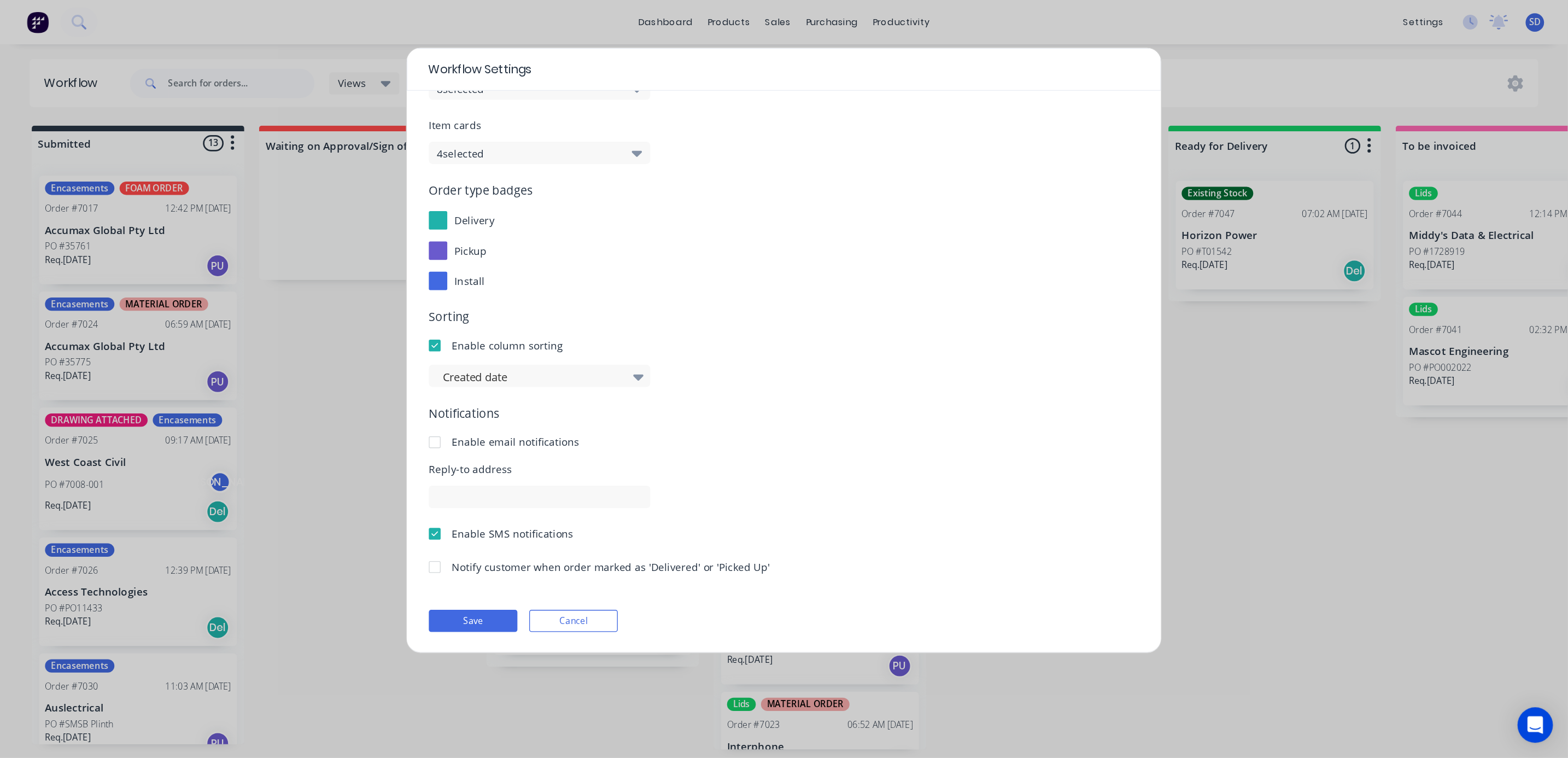
scroll to position [67, 0]
click at [444, 456] on button "Cancel" at bounding box center [424, 459] width 66 height 16
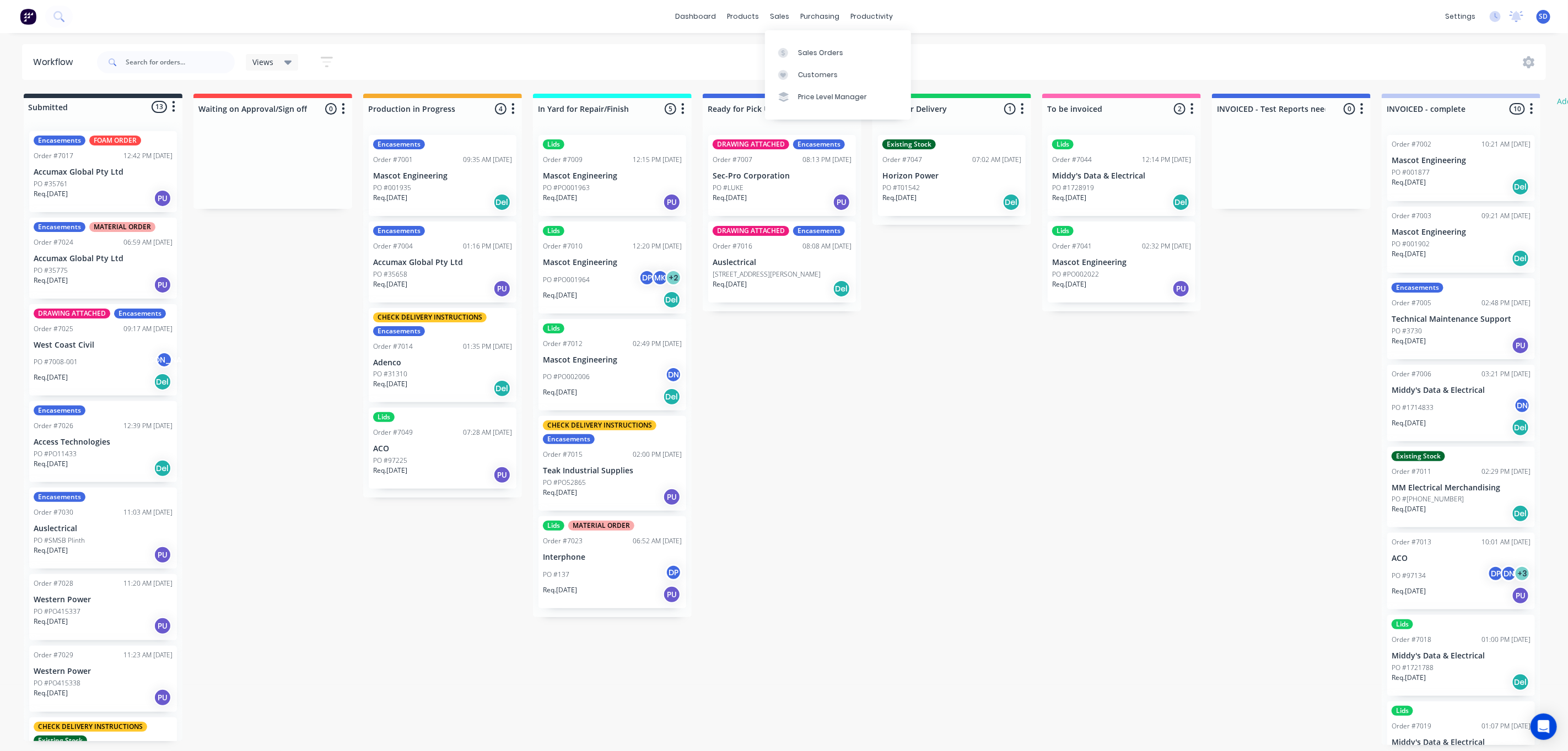
click at [794, 37] on div "Sales Orders Customers Price Level Manager" at bounding box center [838, 74] width 146 height 89
click at [808, 55] on div "Sales Orders" at bounding box center [820, 53] width 45 height 10
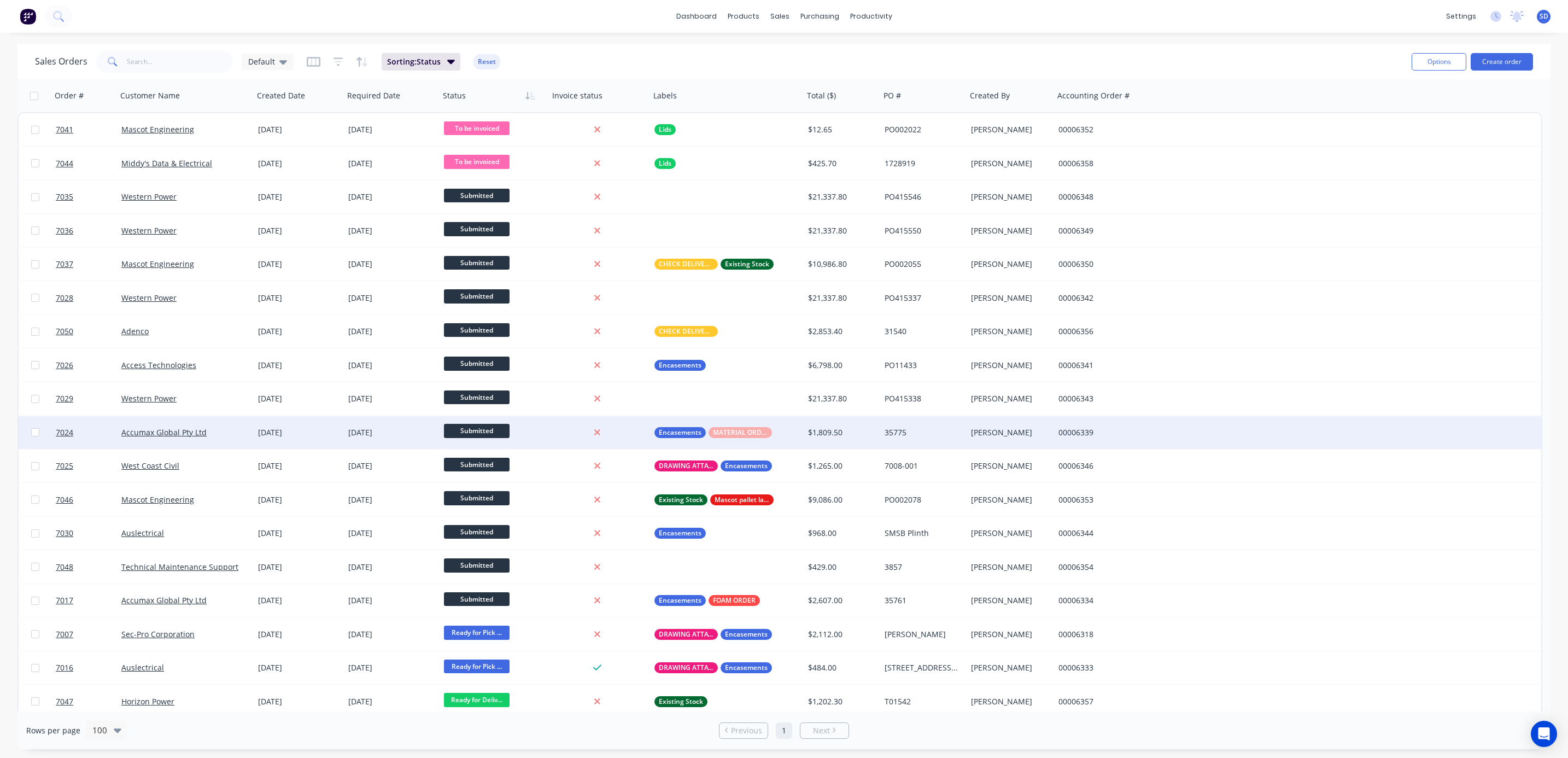
click at [236, 432] on div "Accumax Global Pty Ltd" at bounding box center [182, 432] width 121 height 11
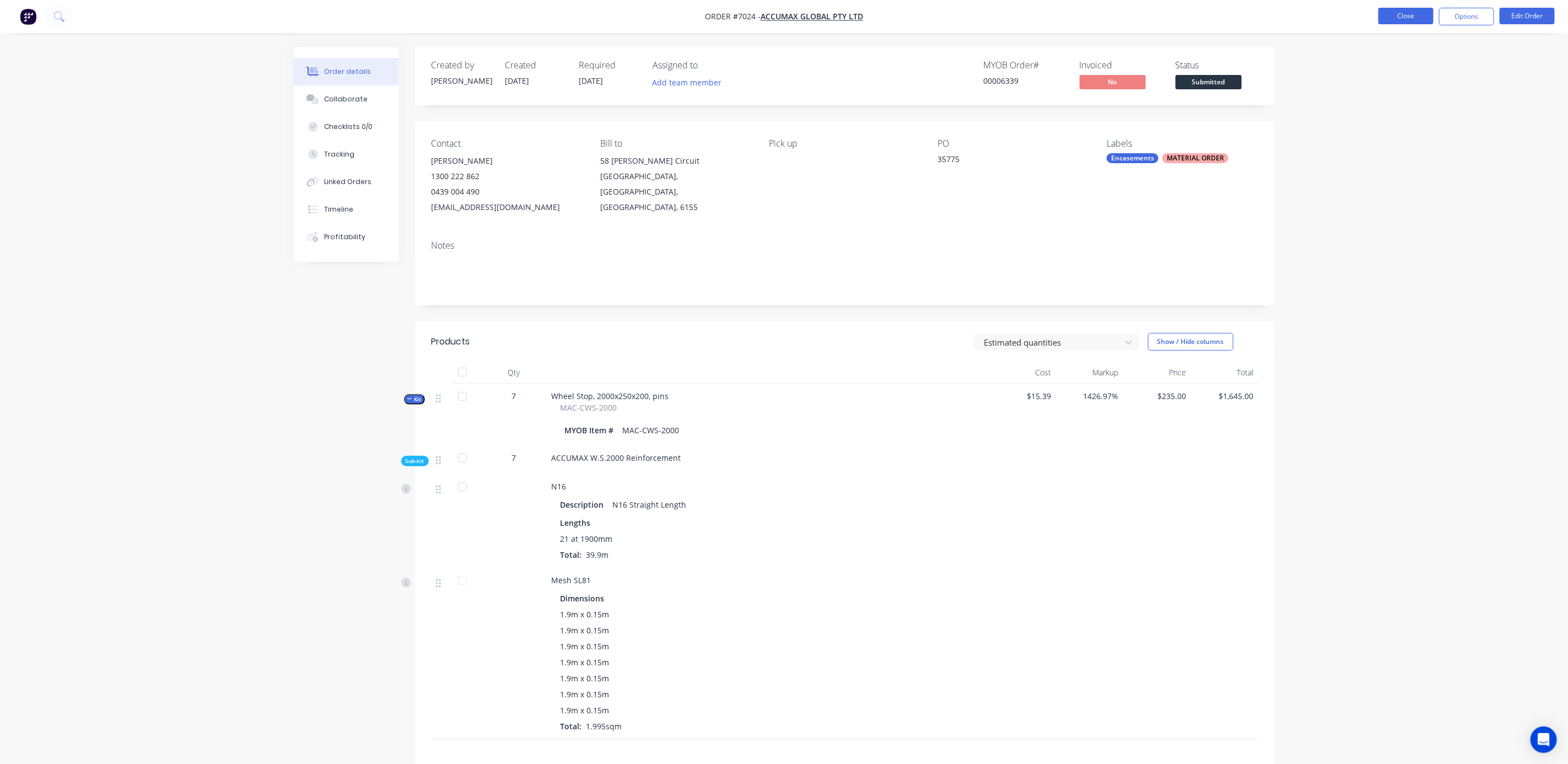
click at [1160, 15] on button "Close" at bounding box center [1405, 16] width 55 height 17
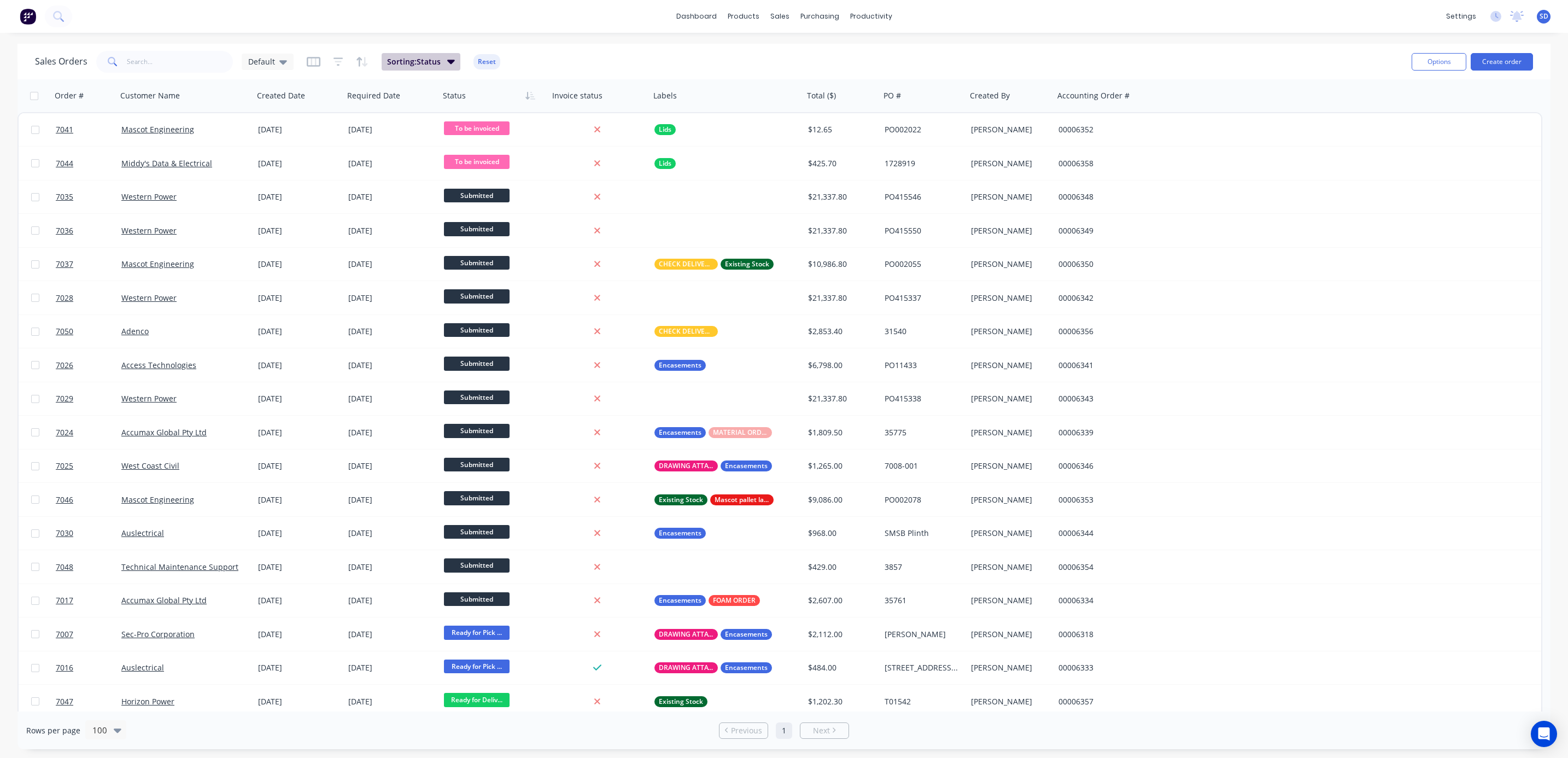
click at [438, 60] on span "Sorting: Status" at bounding box center [414, 62] width 54 height 11
click at [686, 118] on icon "button" at bounding box center [683, 118] width 8 height 11
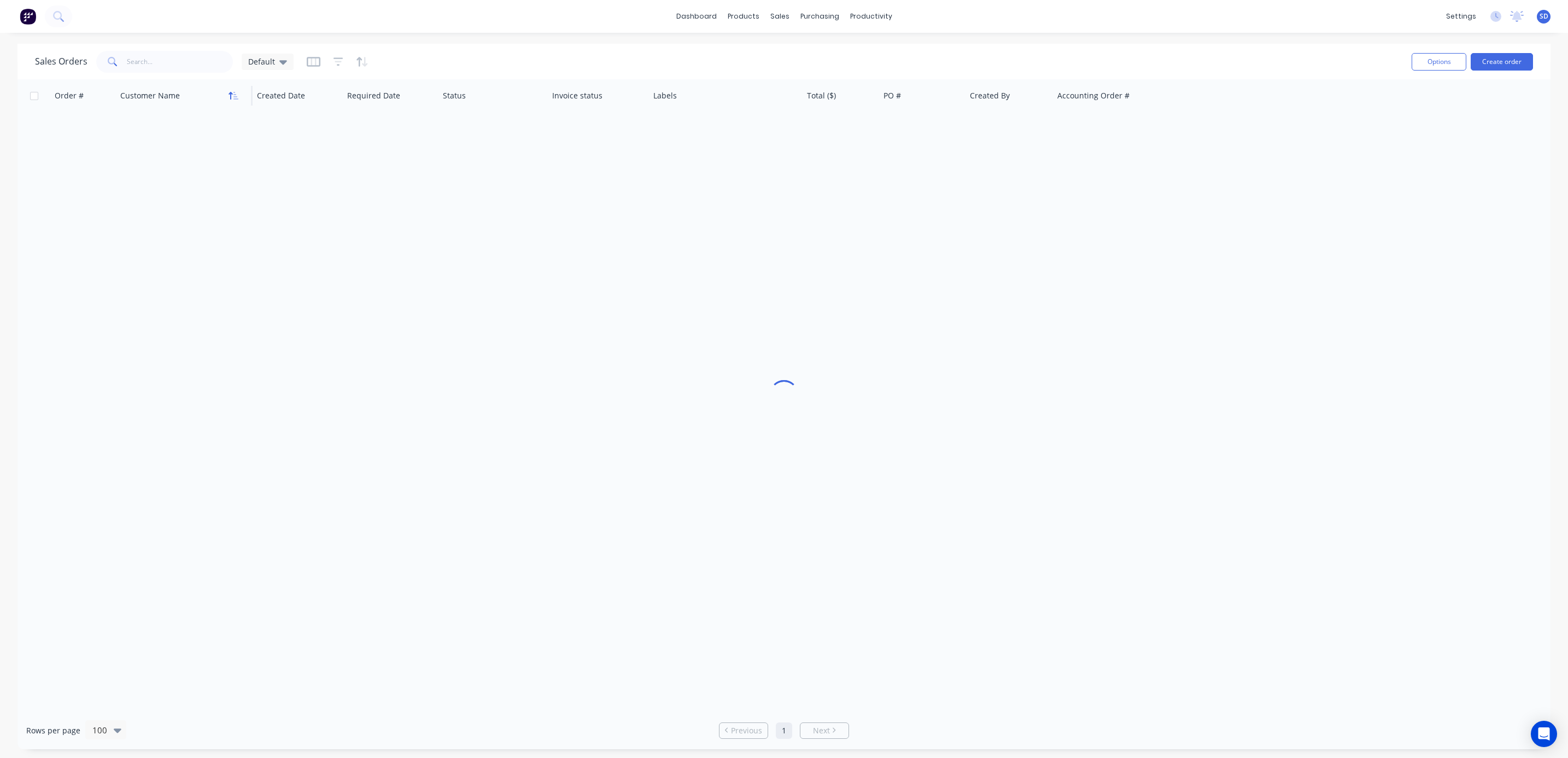
click at [238, 102] on button "button" at bounding box center [233, 95] width 16 height 16
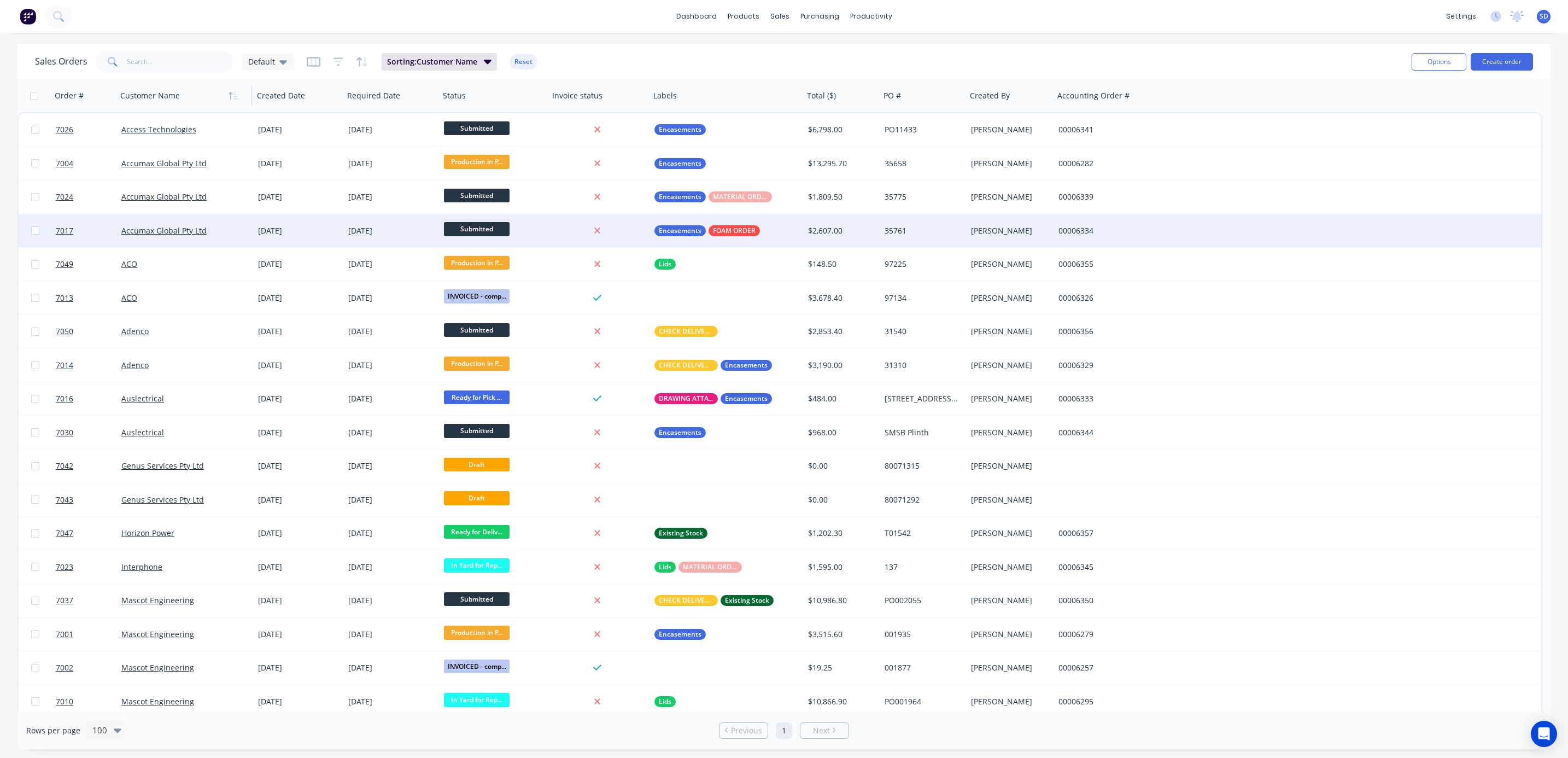
click at [225, 232] on div "Accumax Global Pty Ltd" at bounding box center [182, 230] width 121 height 11
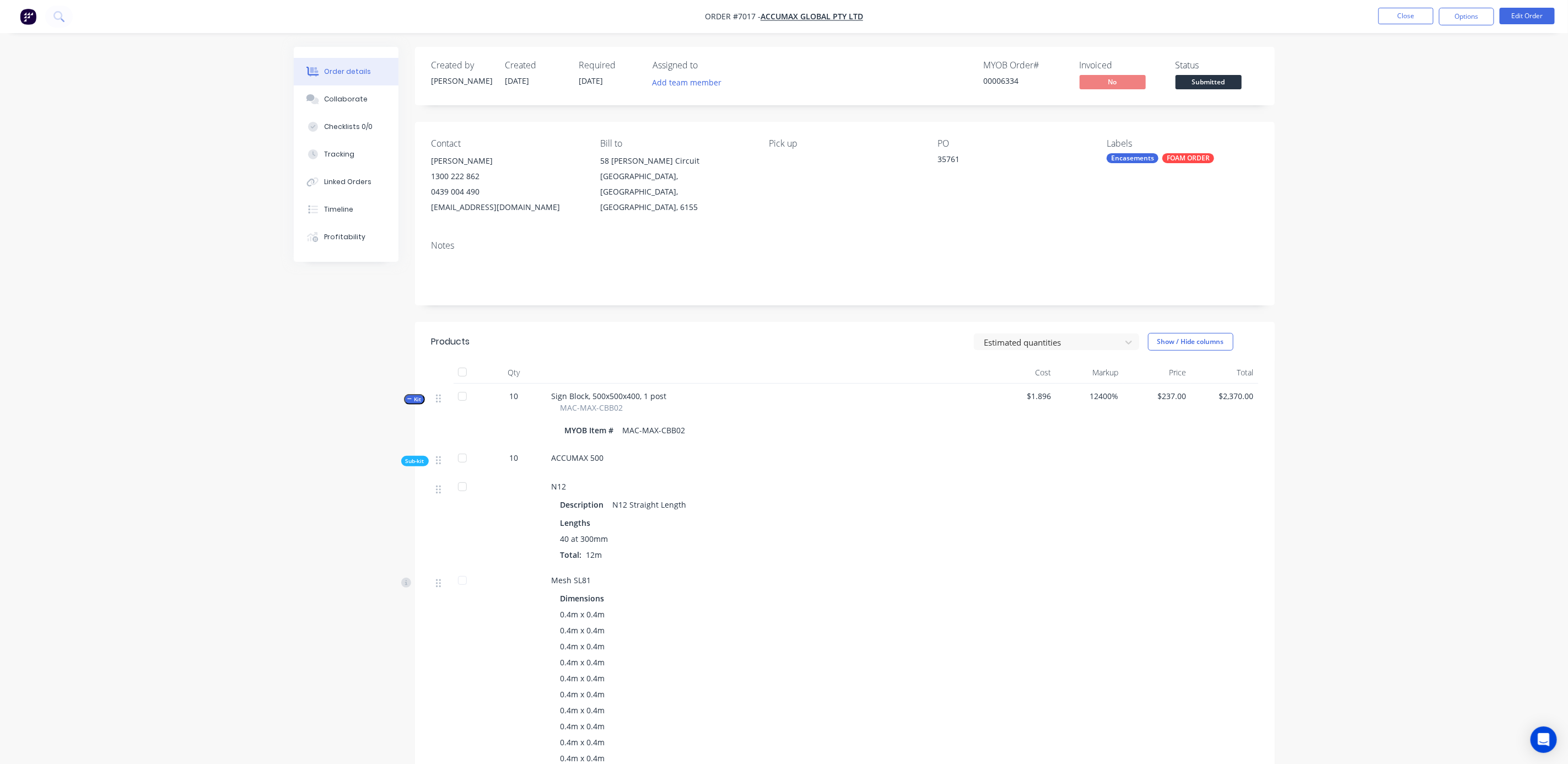
click at [411, 395] on span "Kit" at bounding box center [414, 399] width 14 height 8
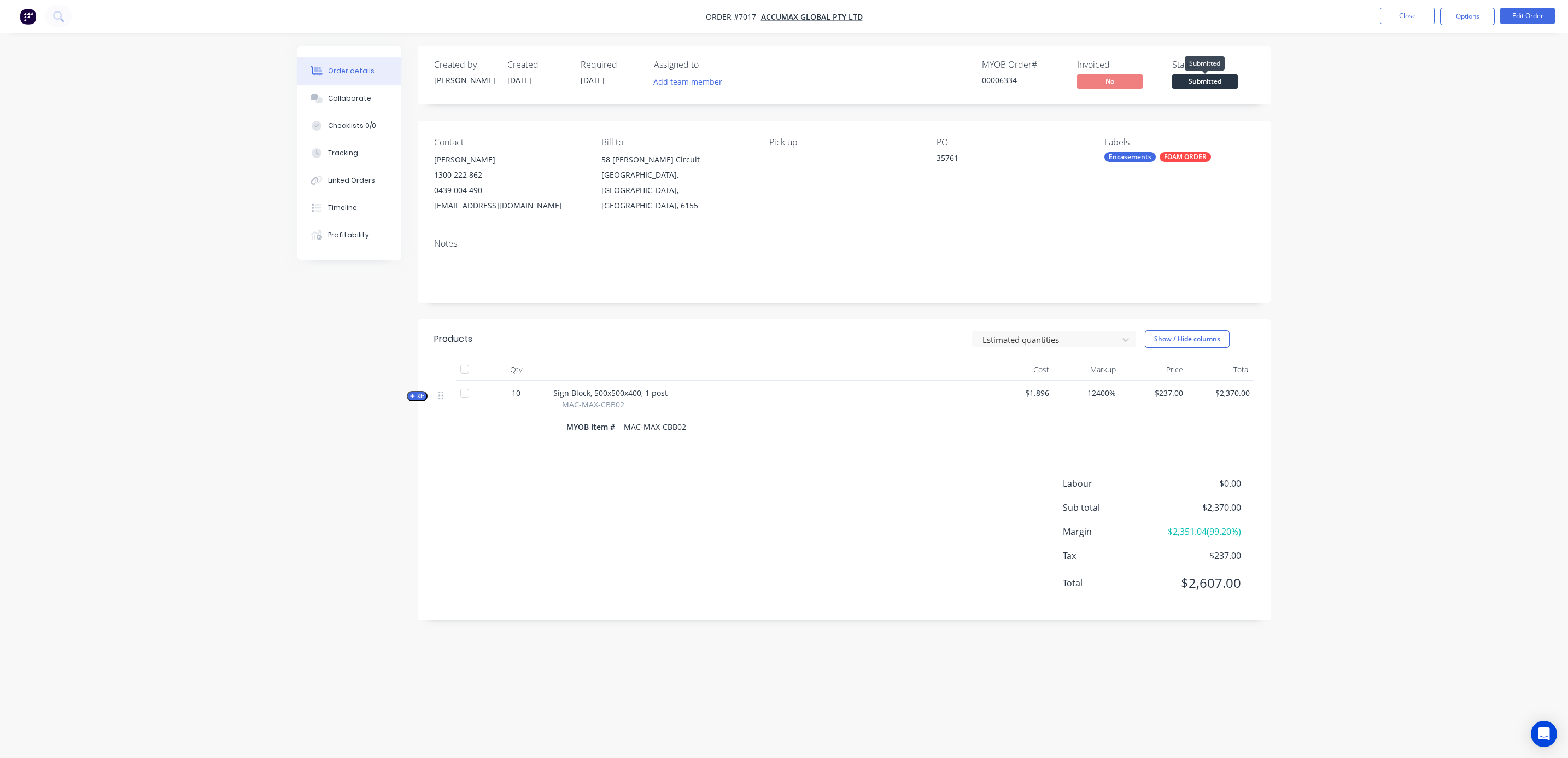
click at [1151, 82] on span "Submitted" at bounding box center [1205, 81] width 66 height 13
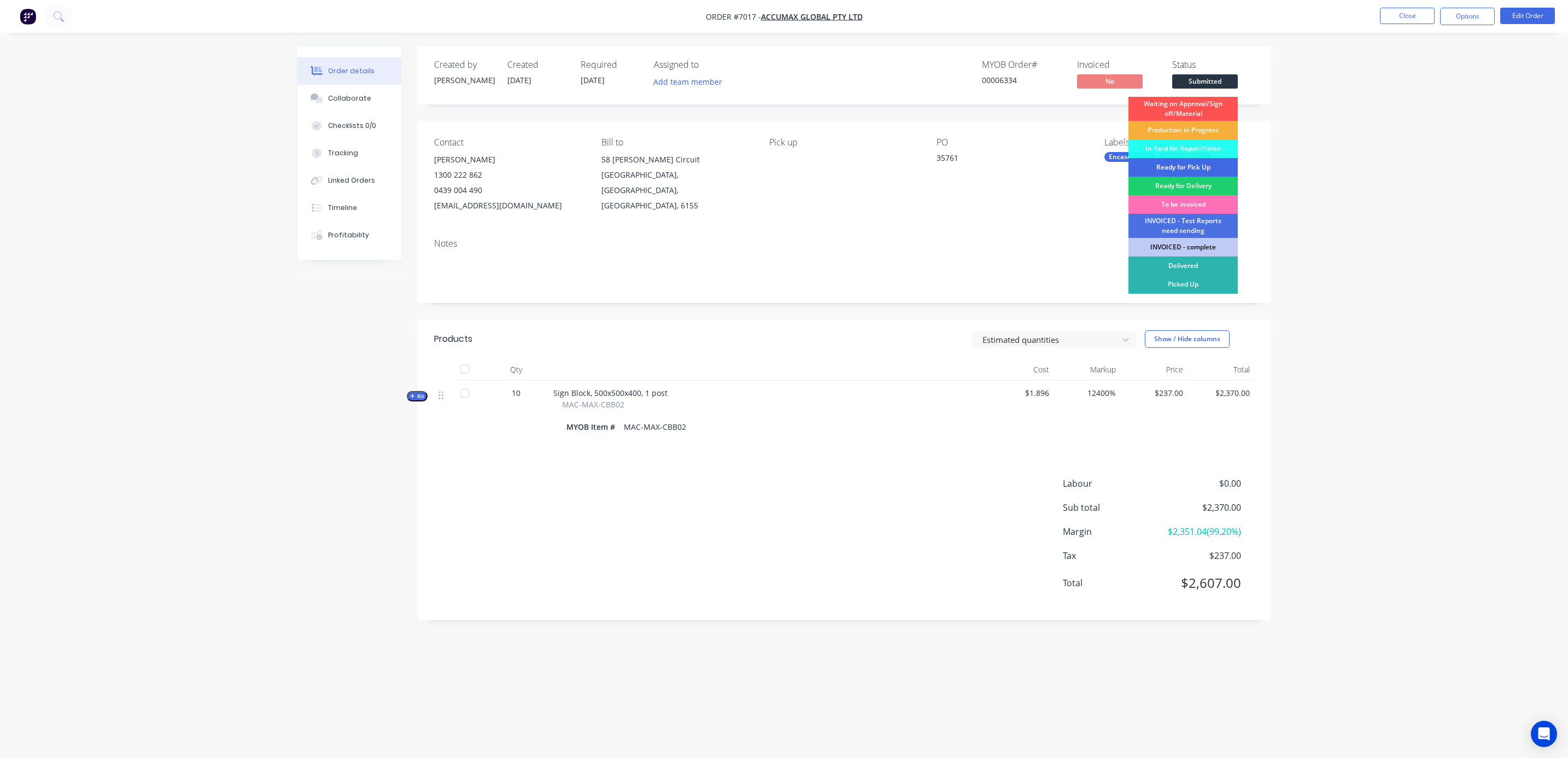
click at [1151, 166] on div "Ready for Pick Up" at bounding box center [1182, 167] width 109 height 19
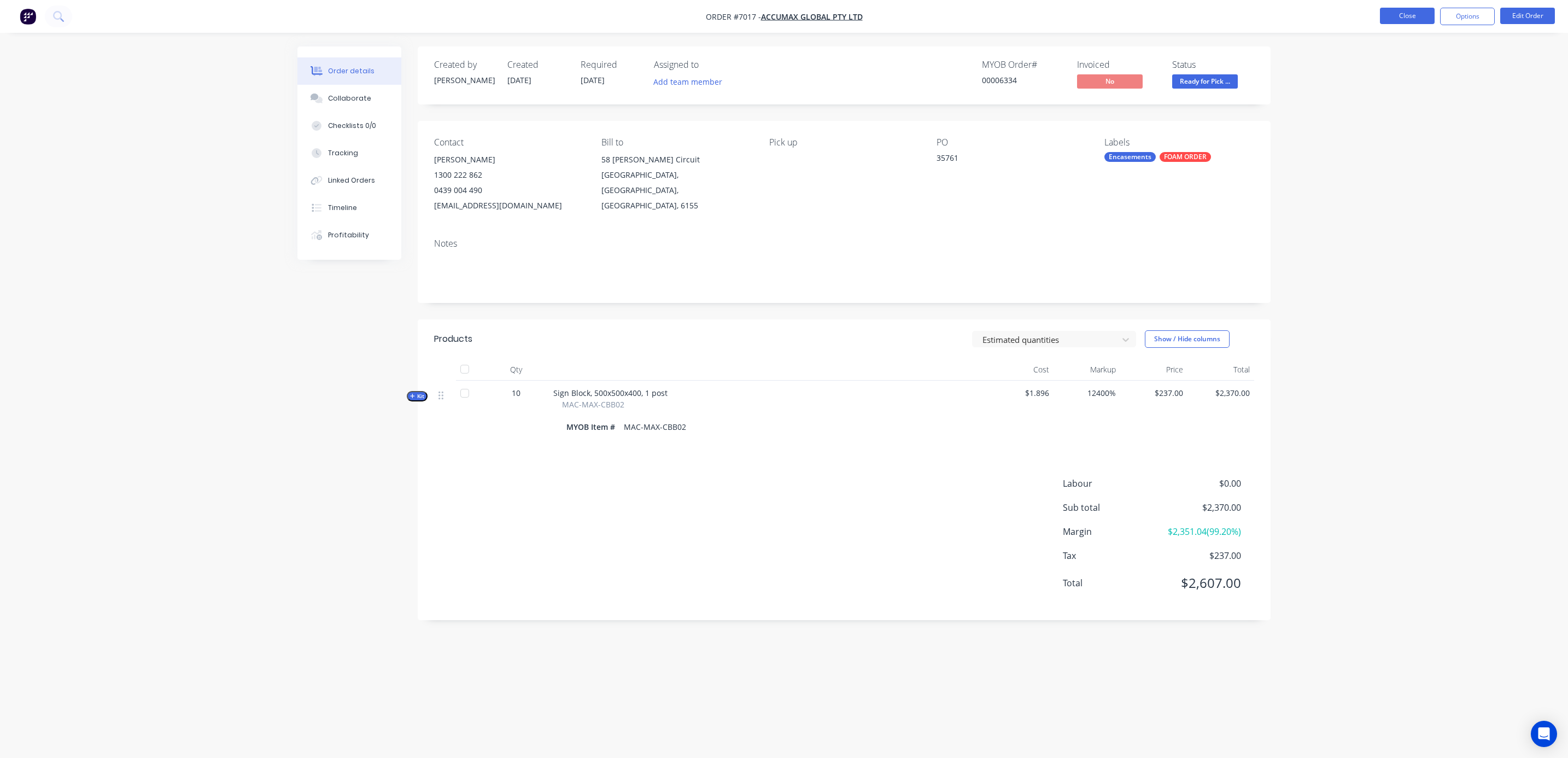
click at [1151, 16] on button "Close" at bounding box center [1406, 16] width 54 height 16
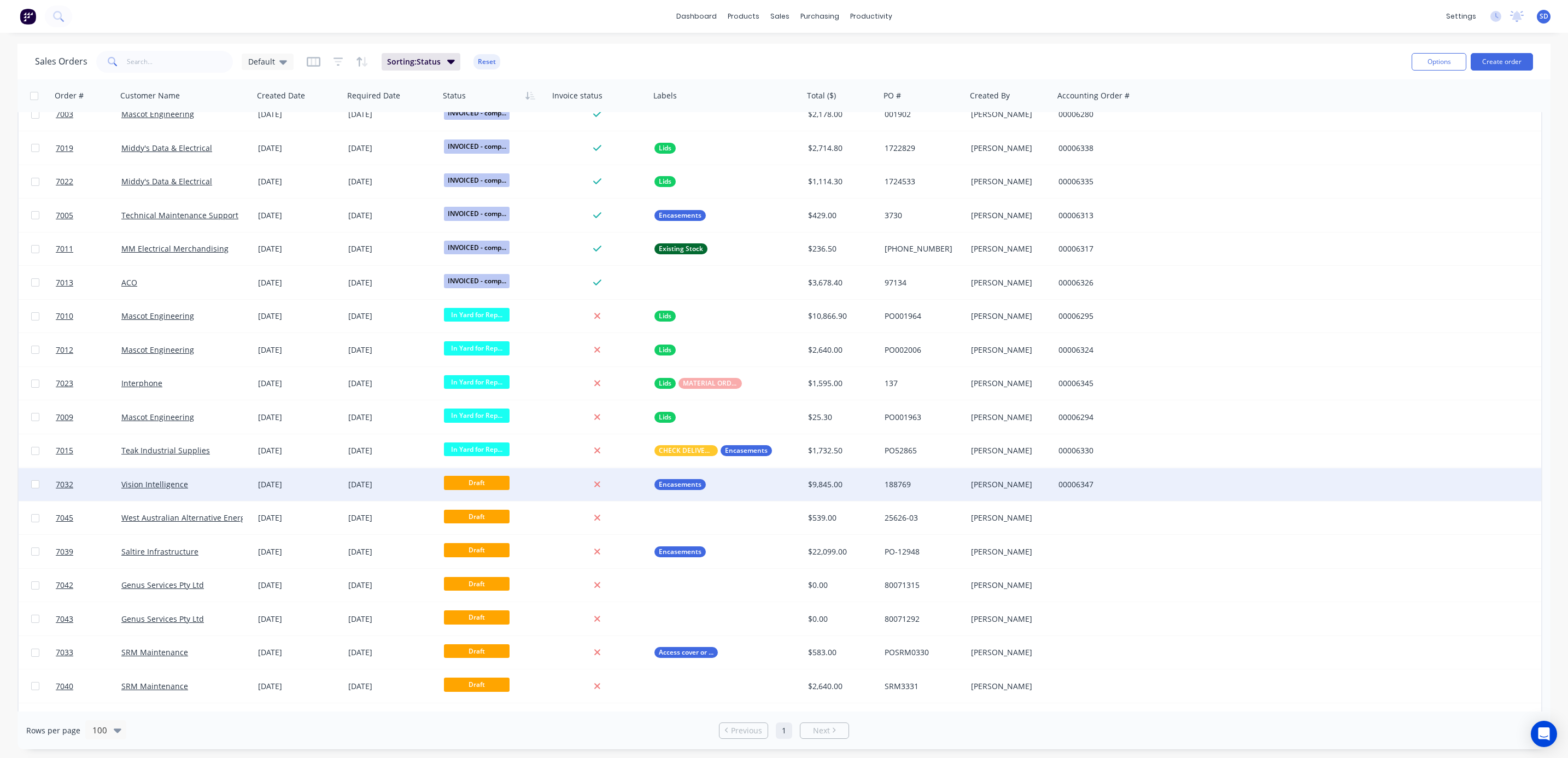
scroll to position [817, 0]
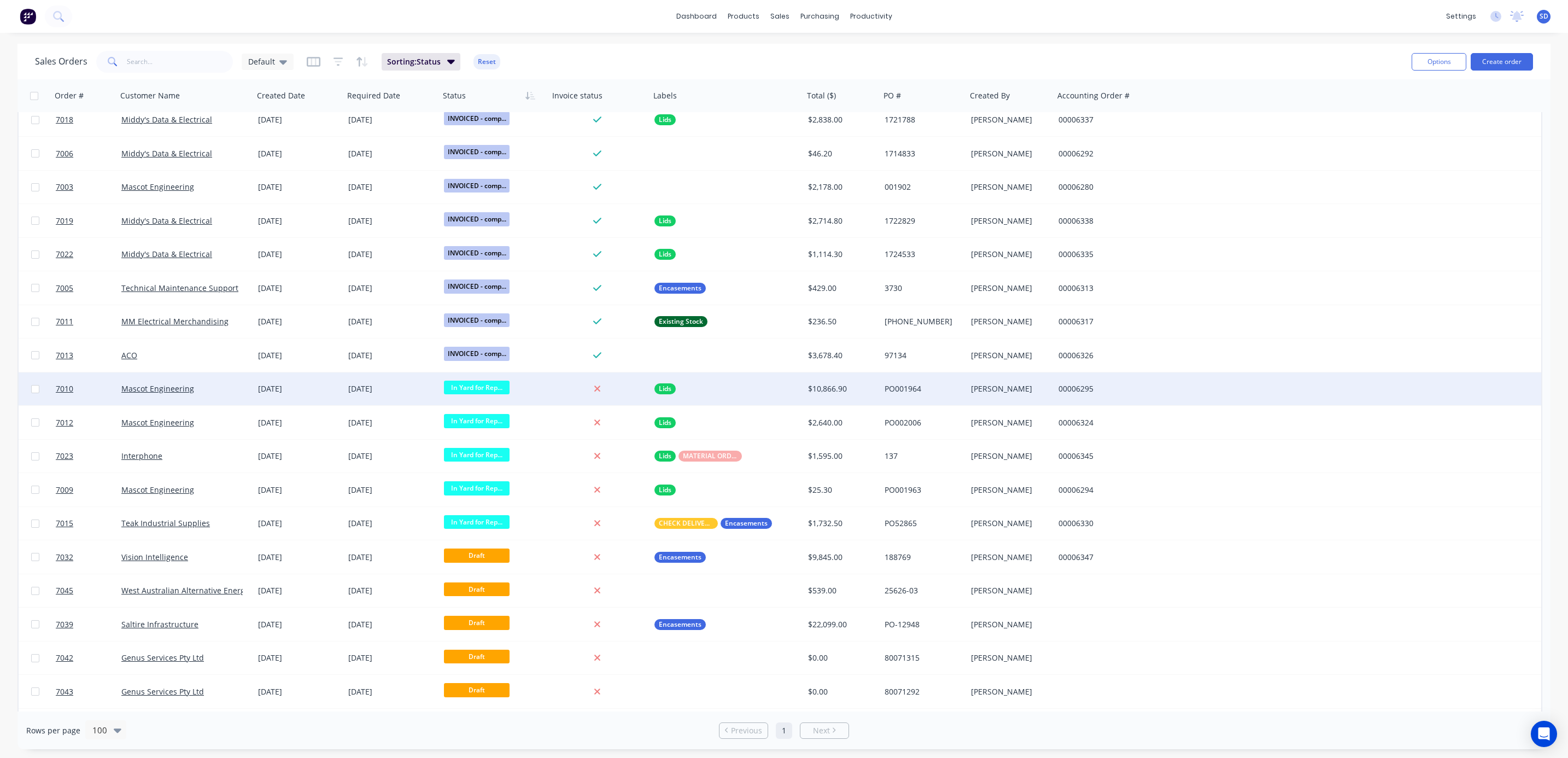
click at [473, 380] on span "In Yard for Rep..." at bounding box center [477, 387] width 66 height 13
drag, startPoint x: 1567, startPoint y: 650, endPoint x: 1106, endPoint y: 520, distance: 479.0
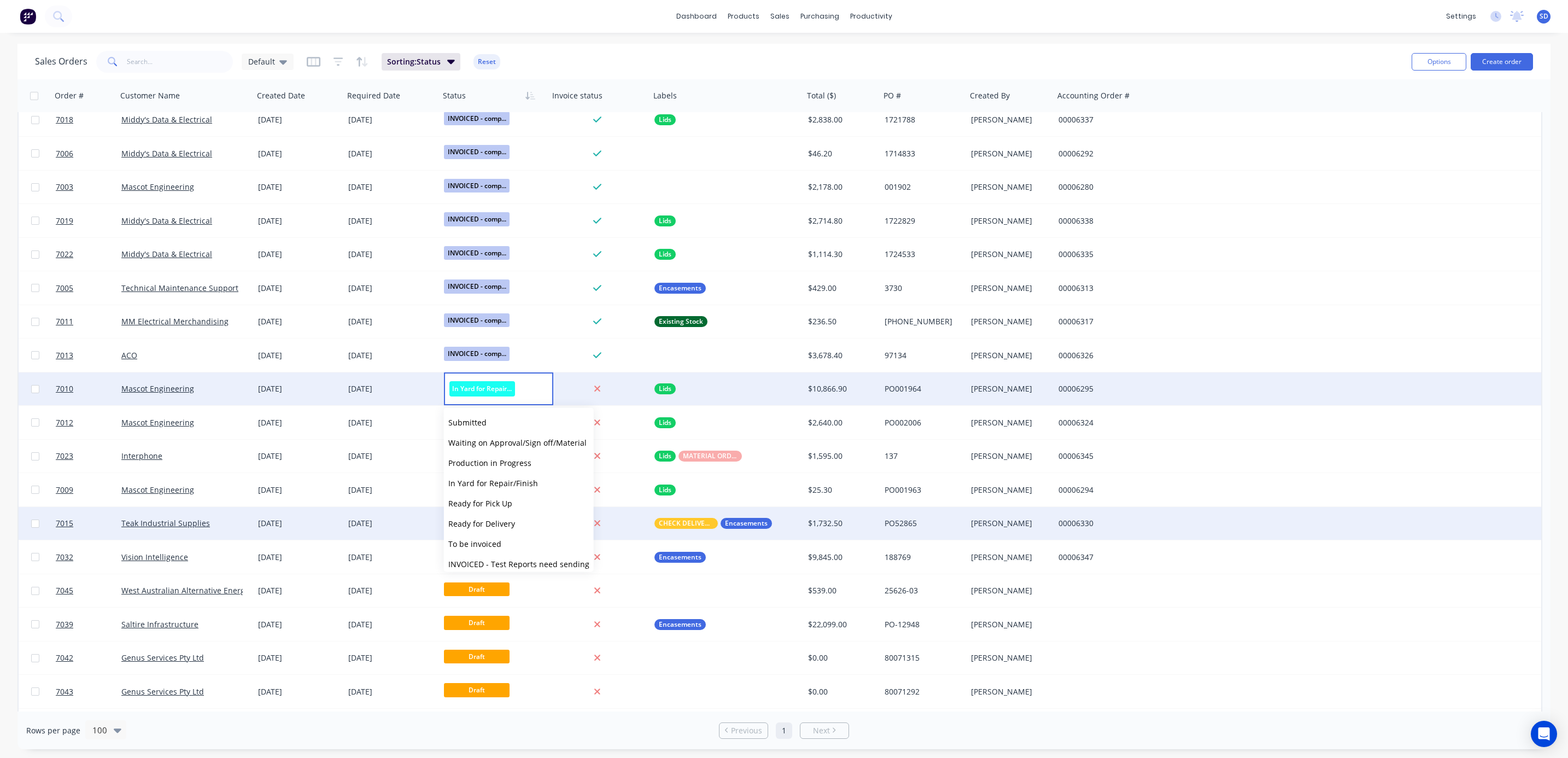
click at [1151, 560] on div "Sales Orders Default Sorting: Status Reset Options Create order Order # Custome…" at bounding box center [784, 396] width 1568 height 705
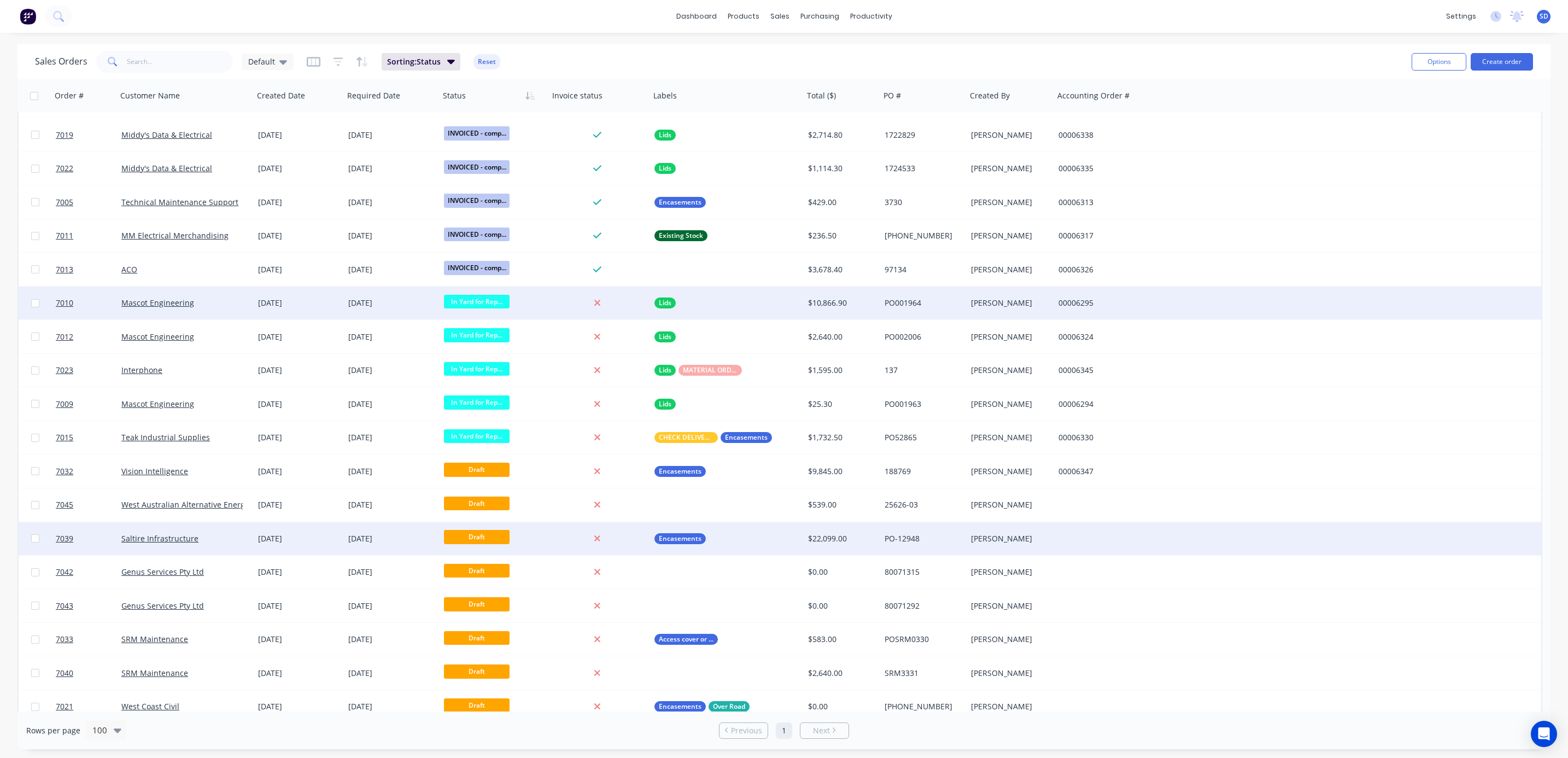
scroll to position [981, 0]
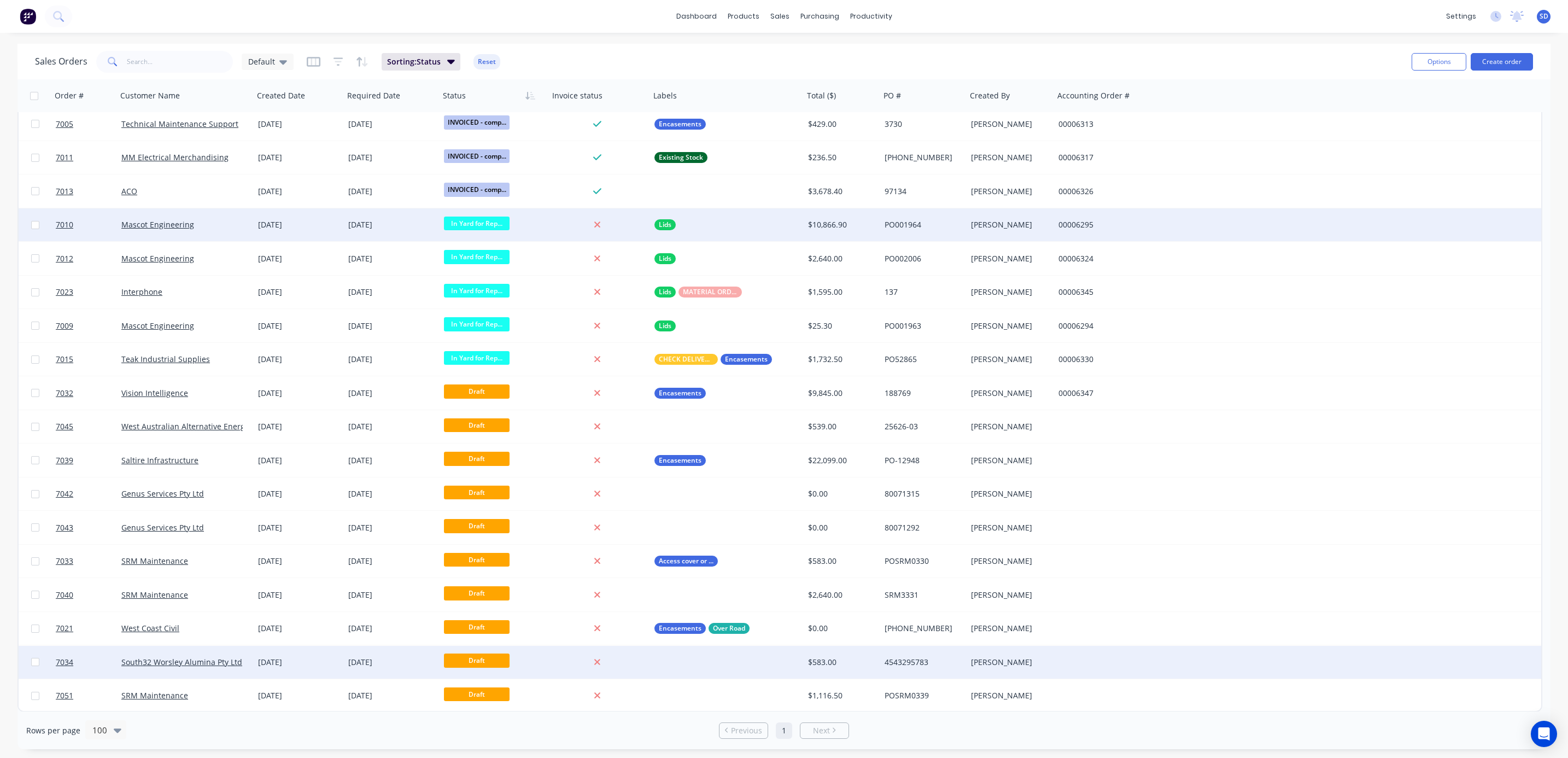
click at [256, 560] on div "[DATE]" at bounding box center [299, 662] width 90 height 33
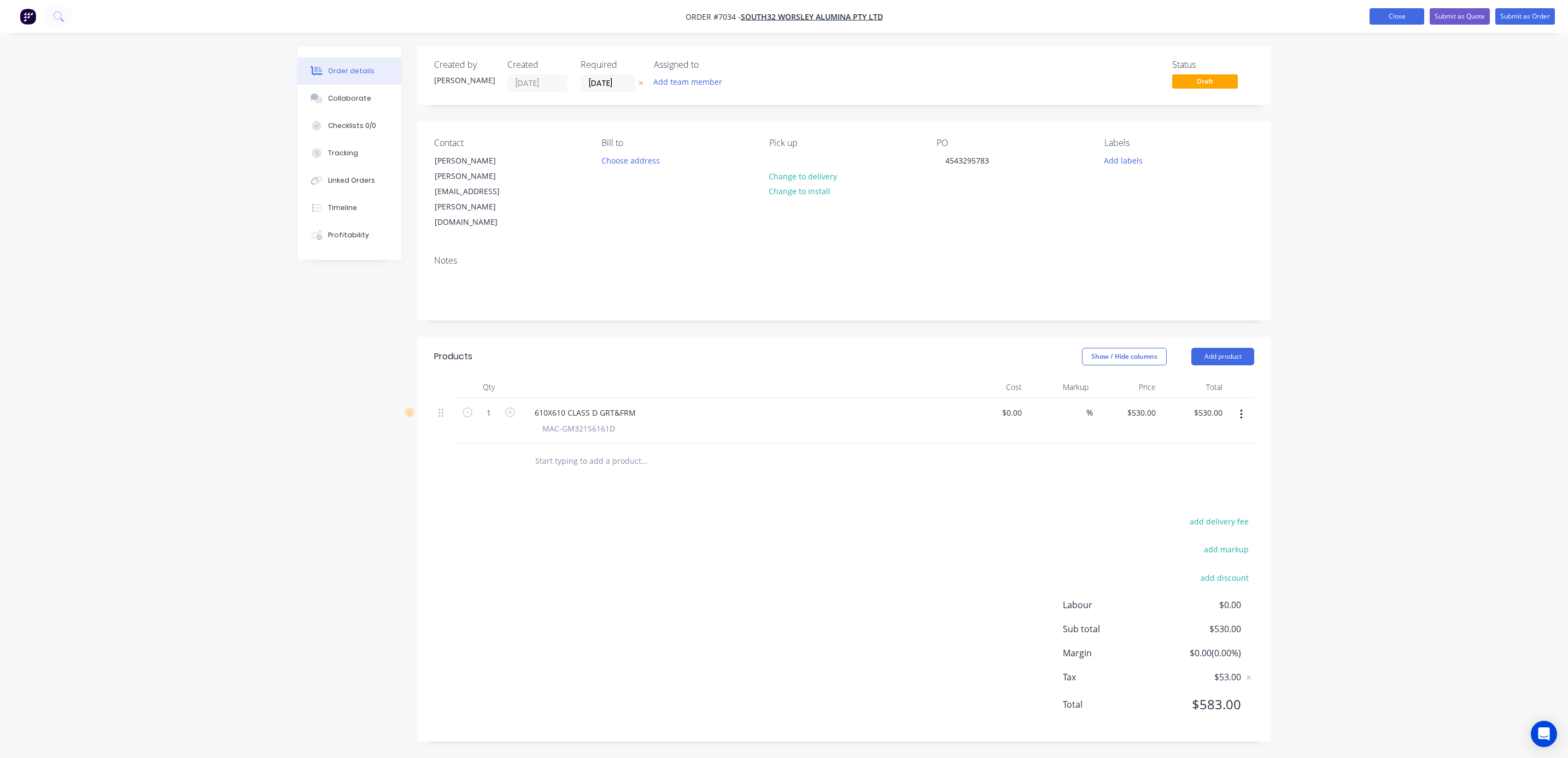
click at [1151, 16] on button "Close" at bounding box center [1396, 16] width 54 height 16
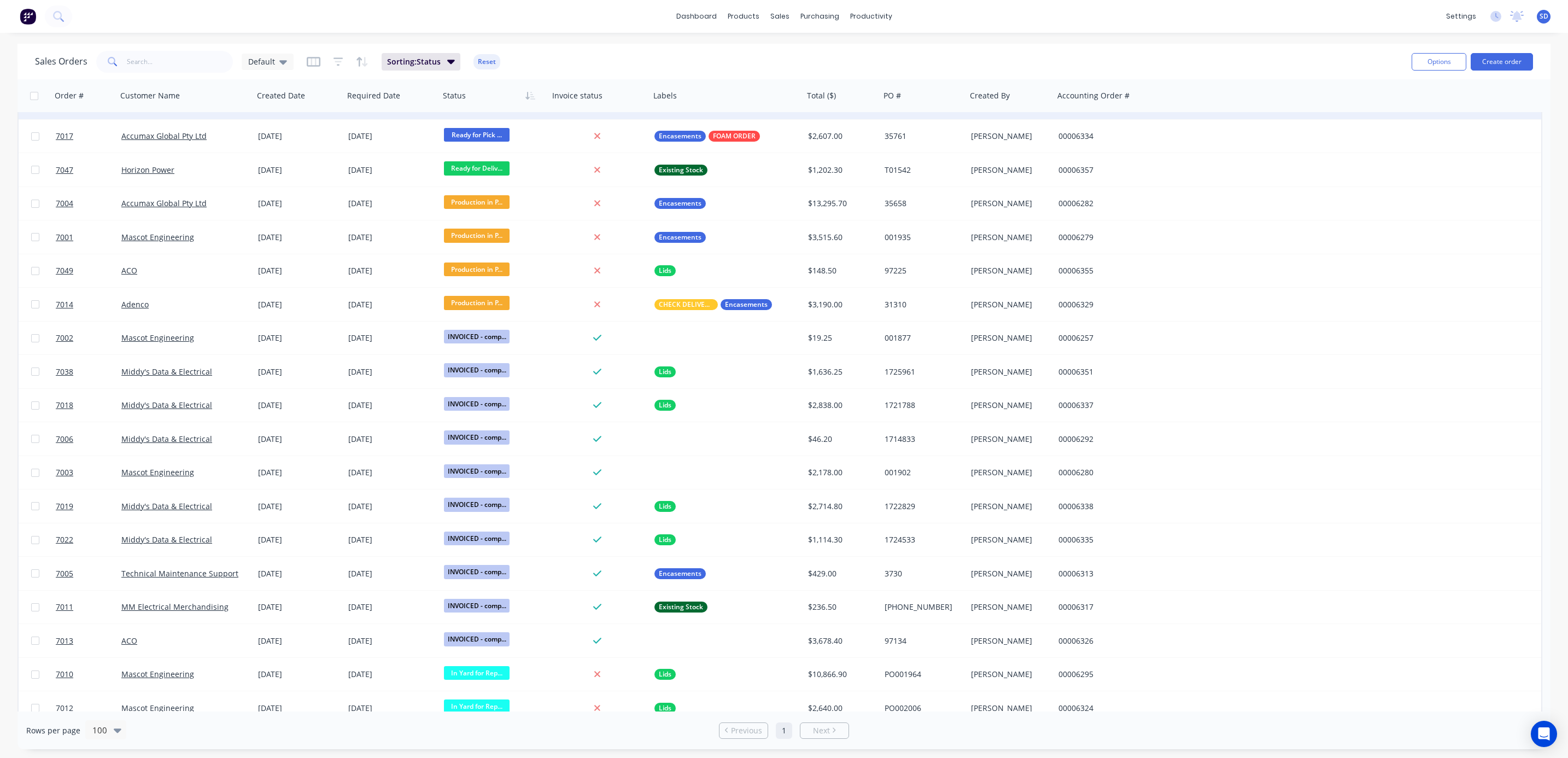
scroll to position [738, 0]
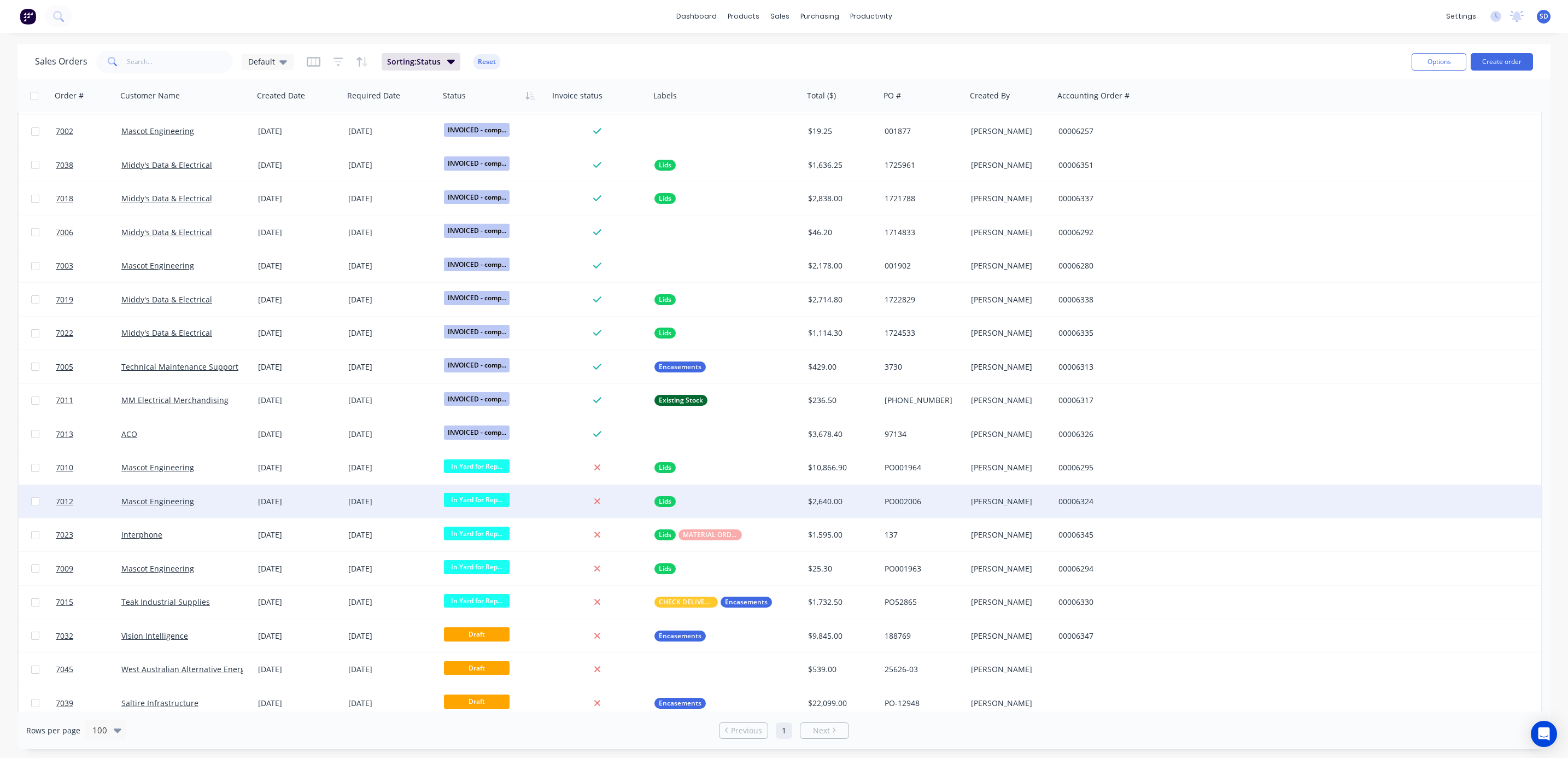
click at [530, 504] on div "In Yard for Rep..." at bounding box center [491, 500] width 95 height 16
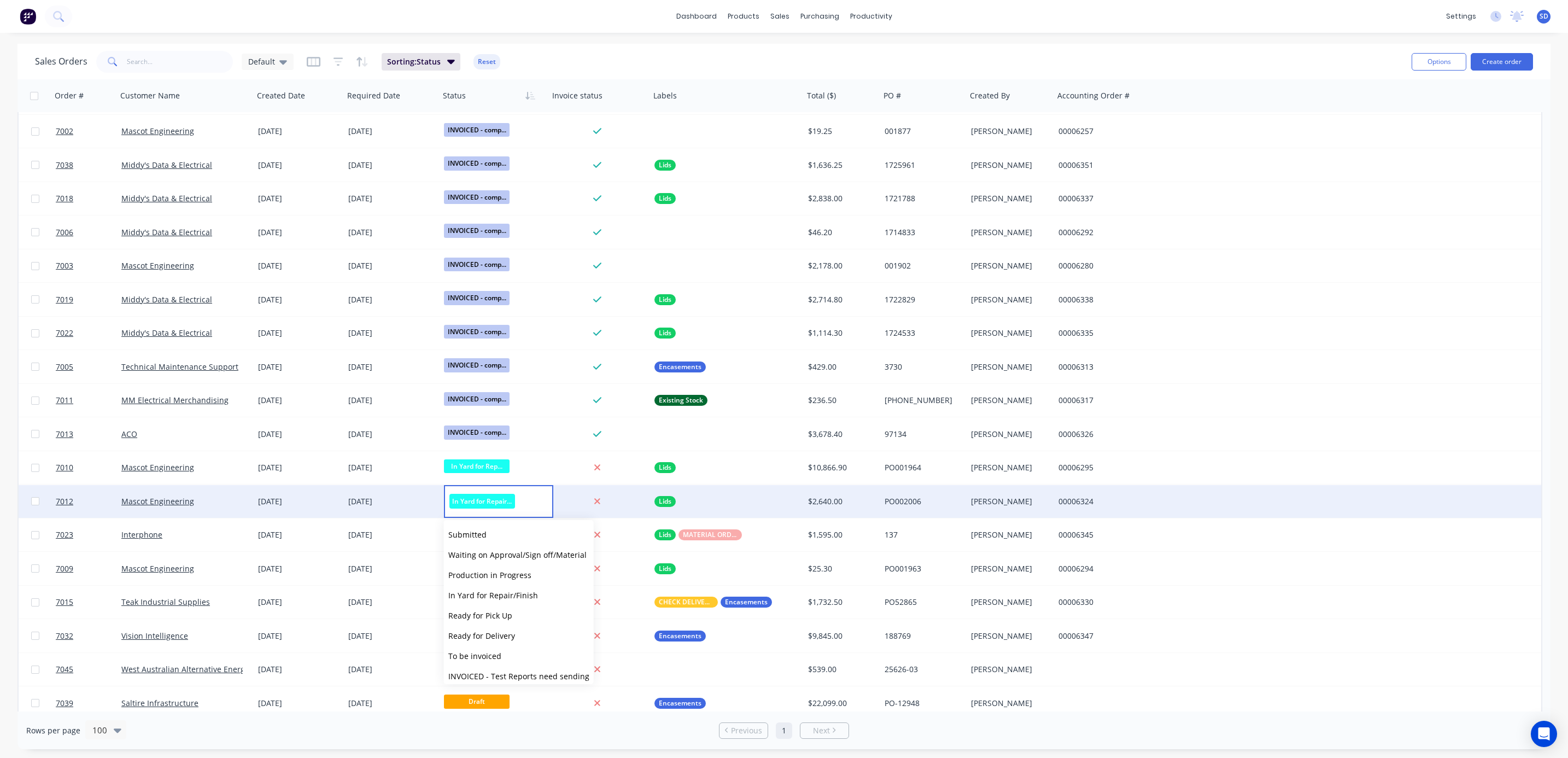
click at [718, 494] on div "Lids" at bounding box center [727, 501] width 153 height 33
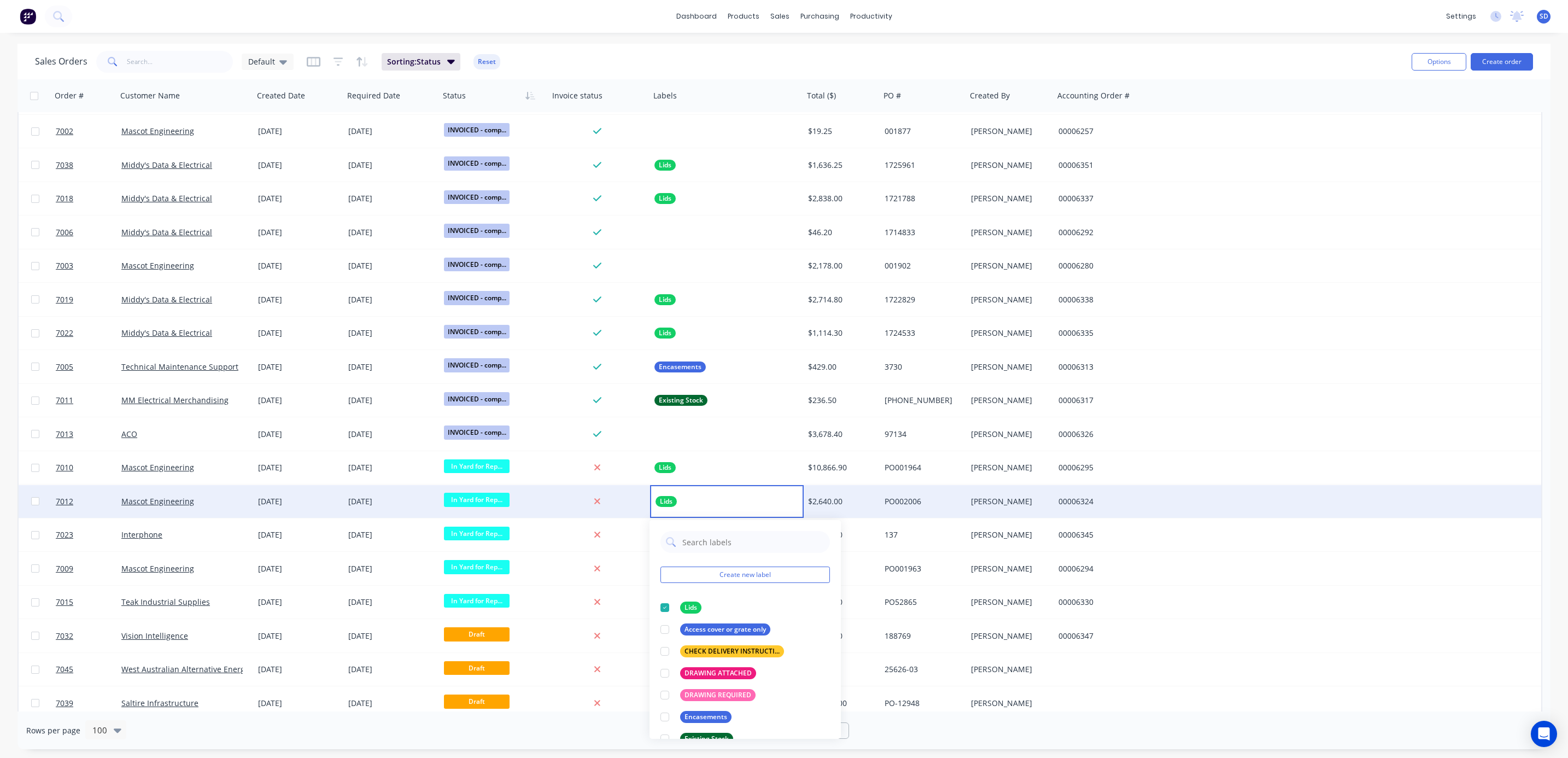
click at [337, 499] on div "[DATE]" at bounding box center [299, 501] width 81 height 11
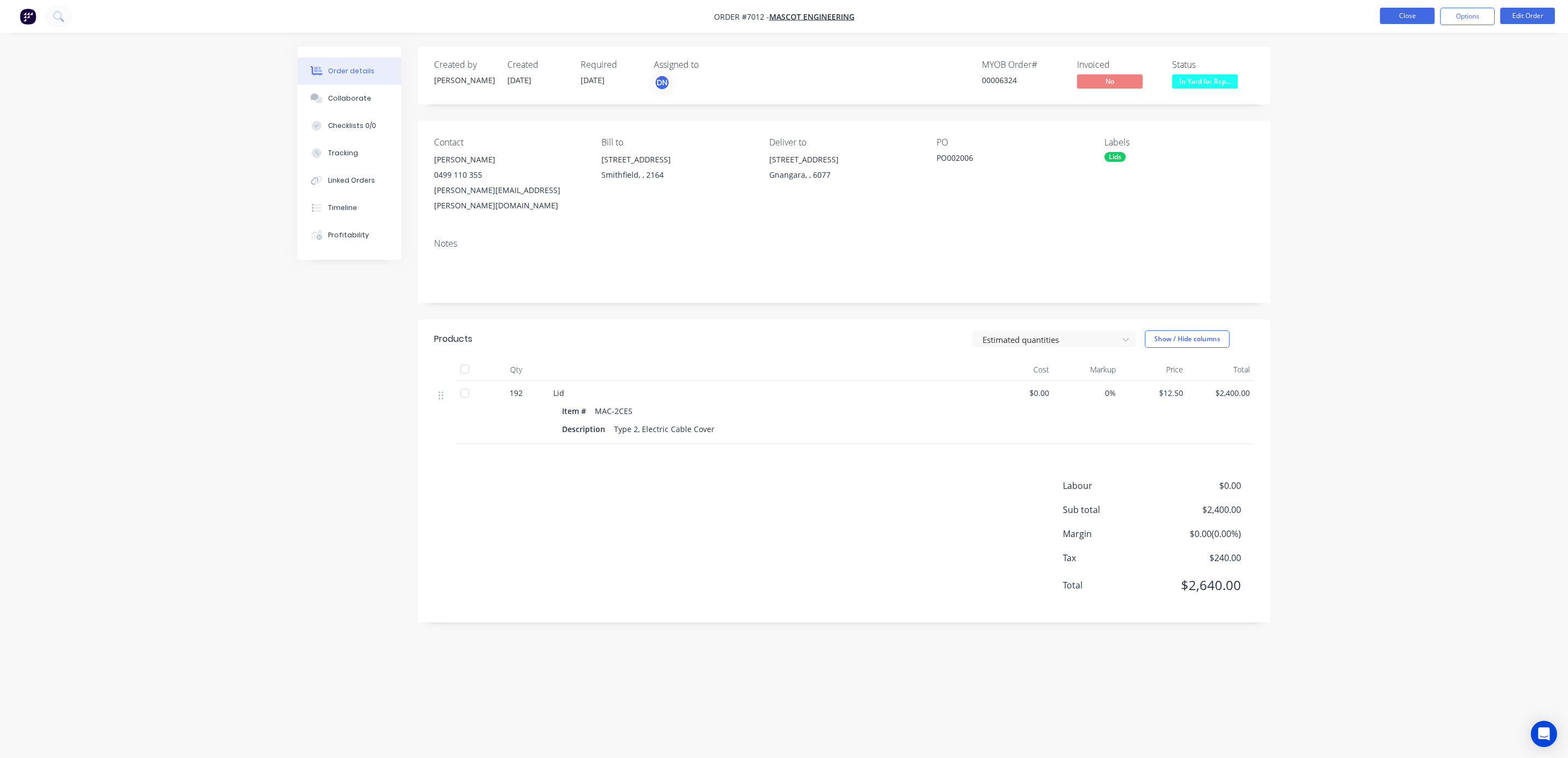
click at [1151, 16] on button "Close" at bounding box center [1406, 16] width 54 height 16
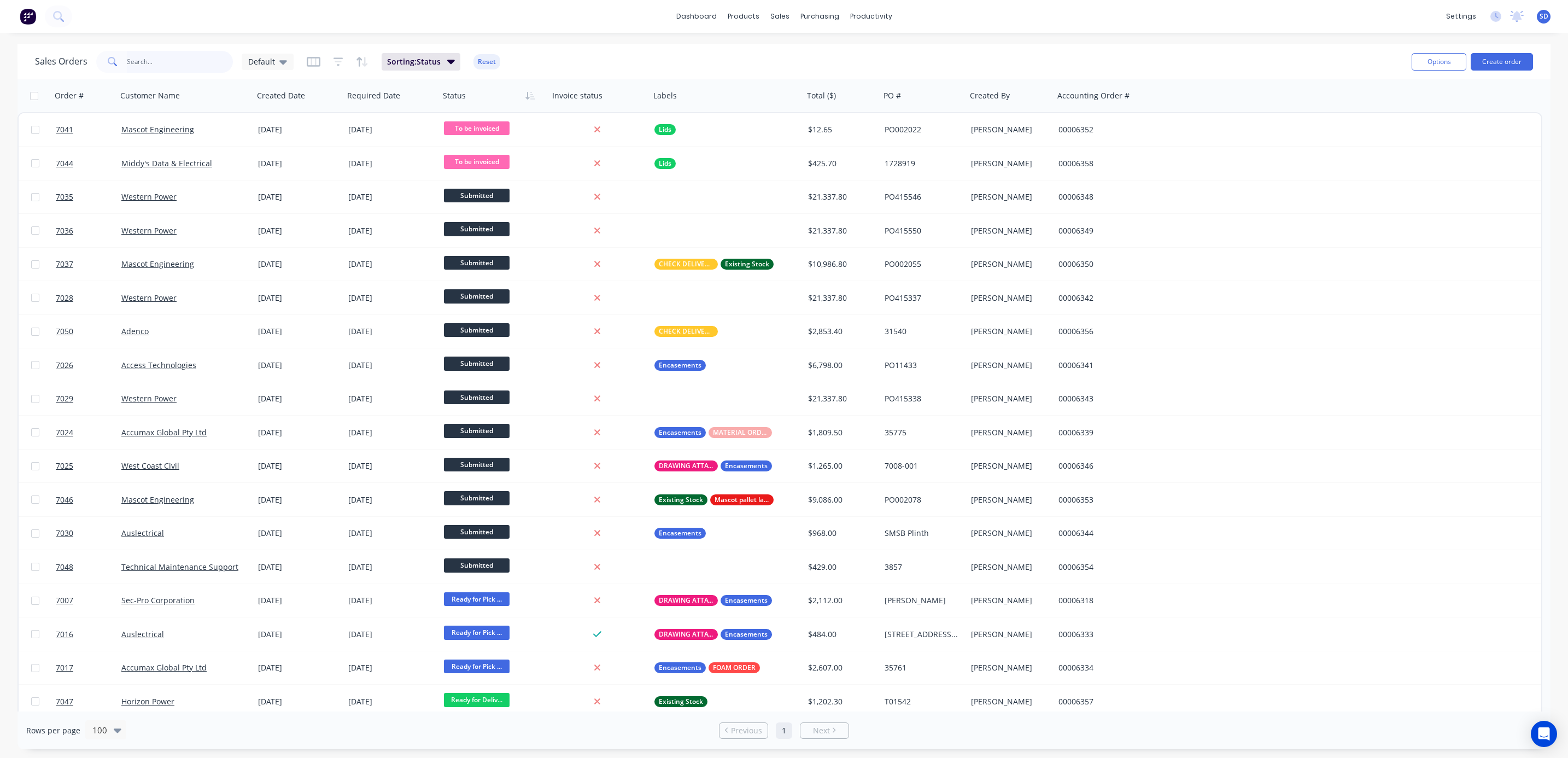
click at [195, 57] on input "text" at bounding box center [179, 61] width 106 height 22
click at [170, 99] on div at bounding box center [181, 95] width 121 height 22
click at [233, 98] on icon "button" at bounding box center [233, 96] width 10 height 9
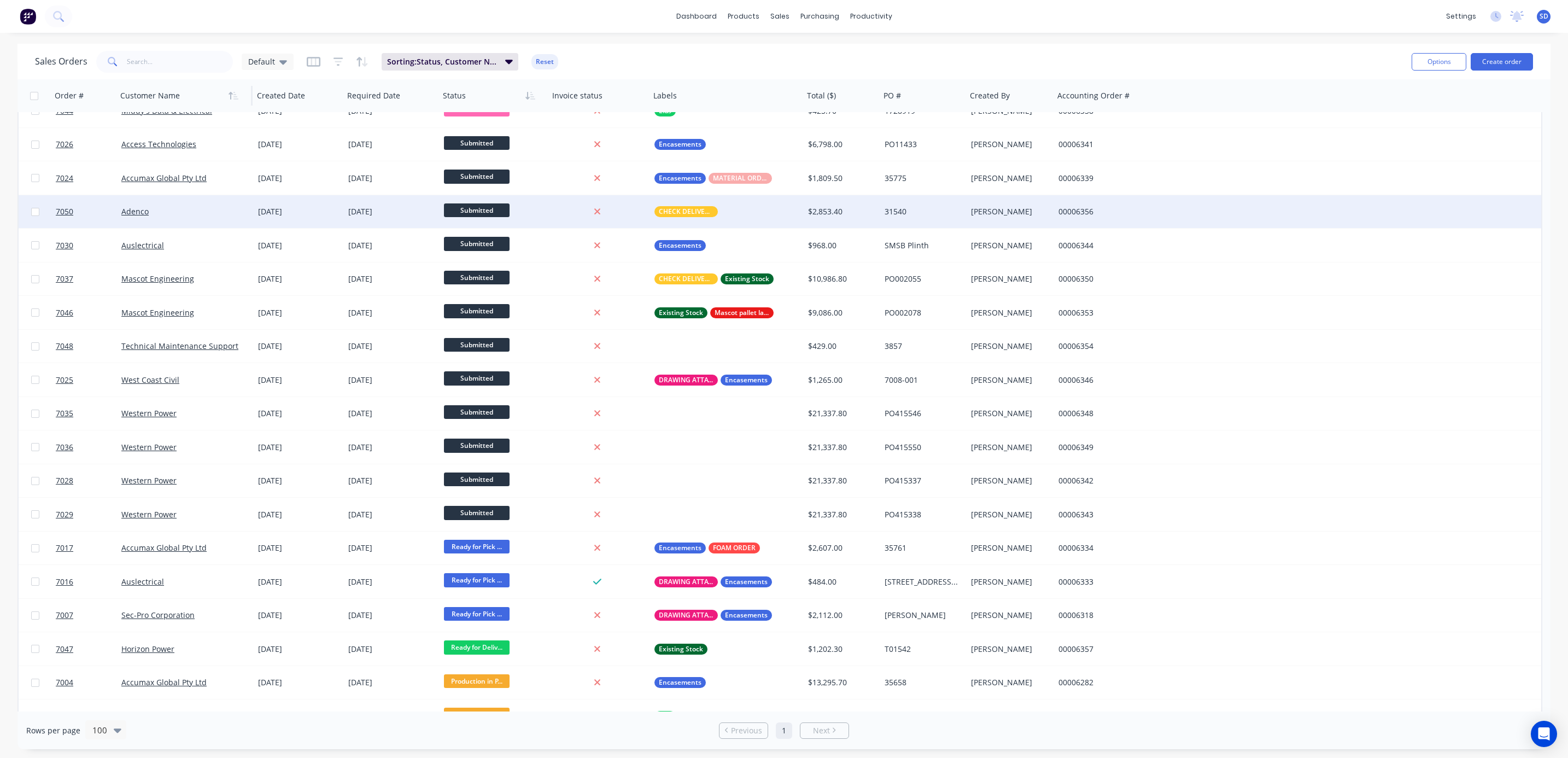
scroll to position [82, 0]
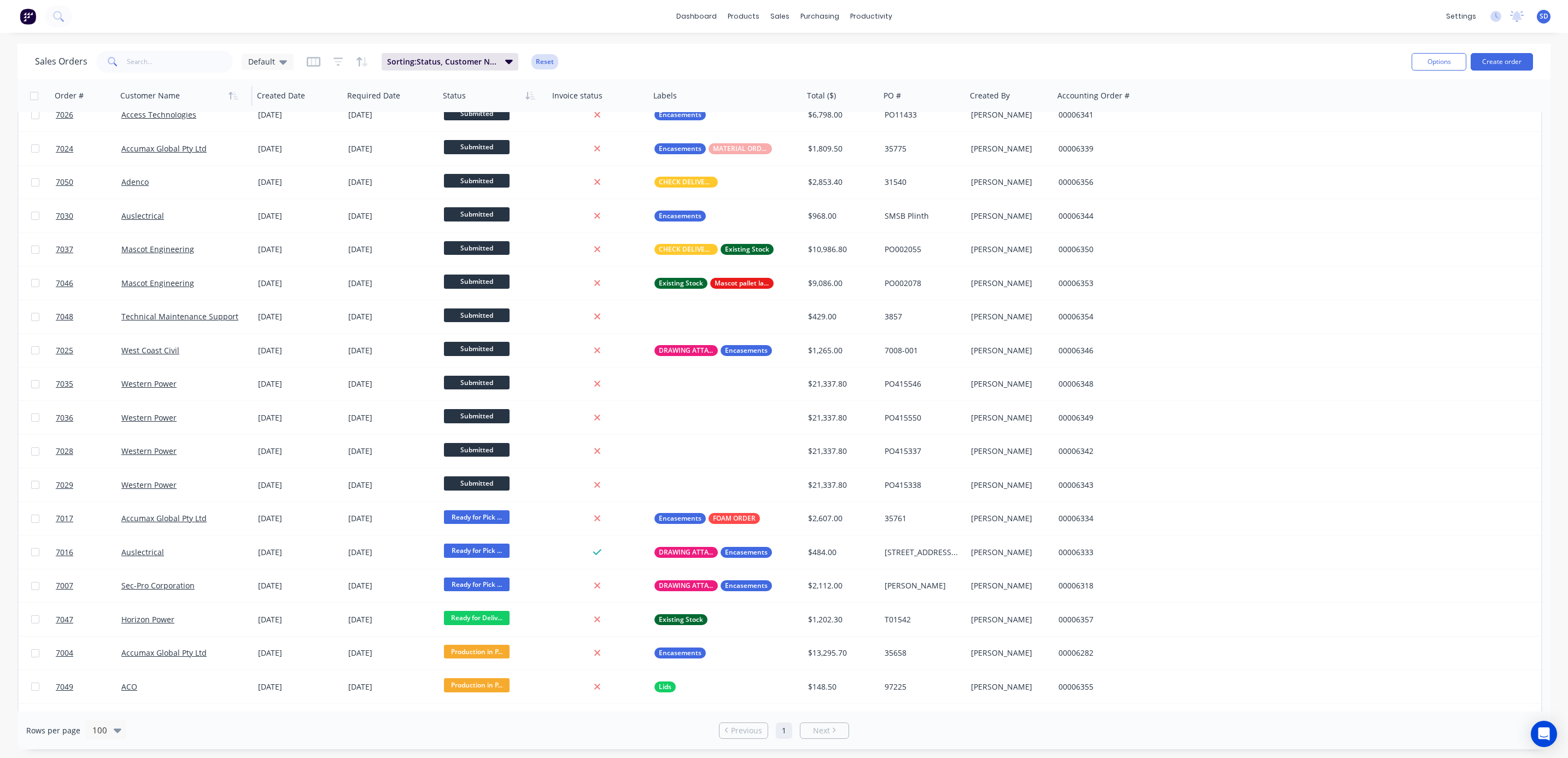
click at [538, 54] on button "Reset" at bounding box center [545, 62] width 27 height 16
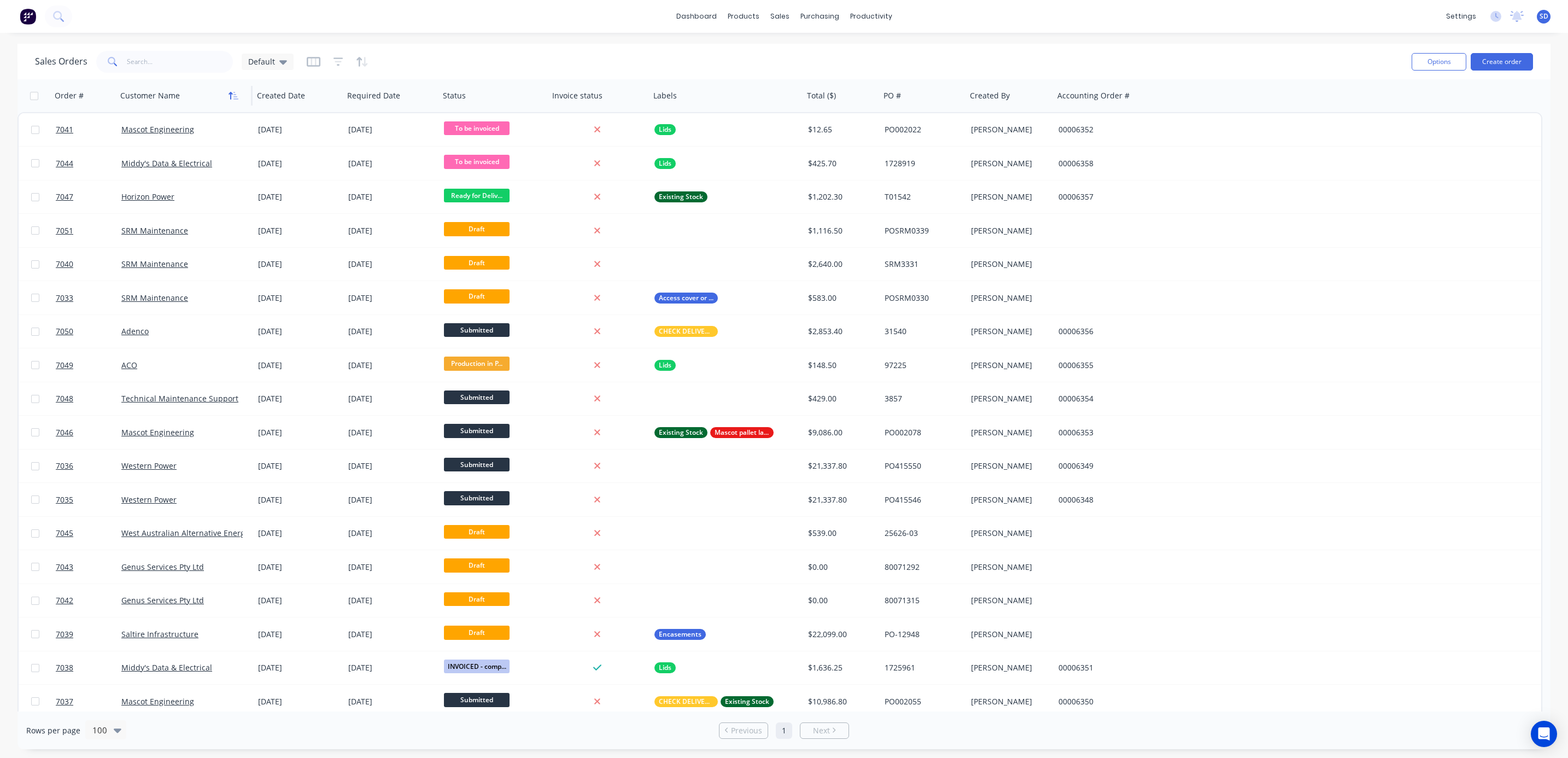
click at [235, 94] on icon "button" at bounding box center [235, 95] width 5 height 7
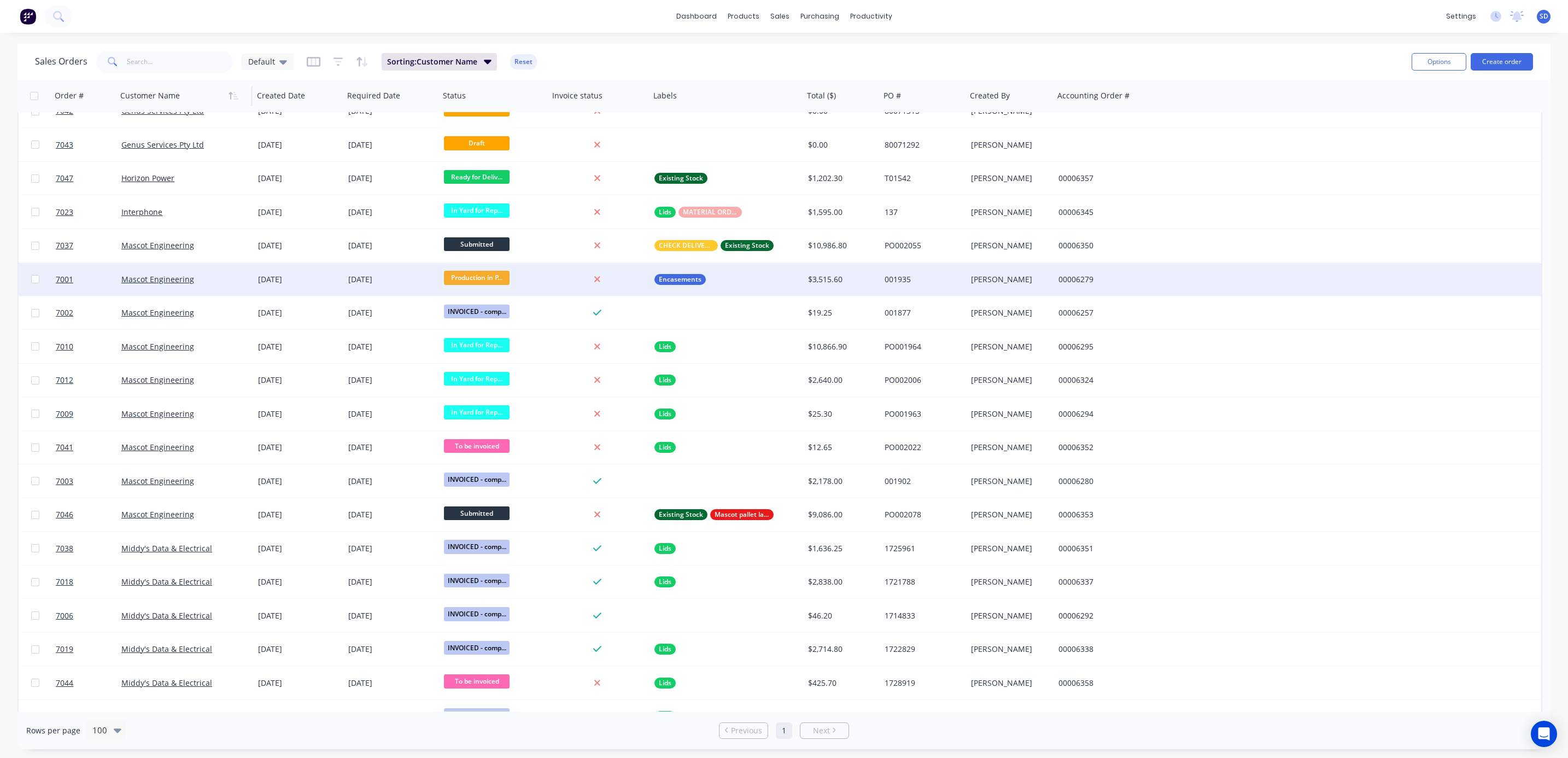
scroll to position [328, 0]
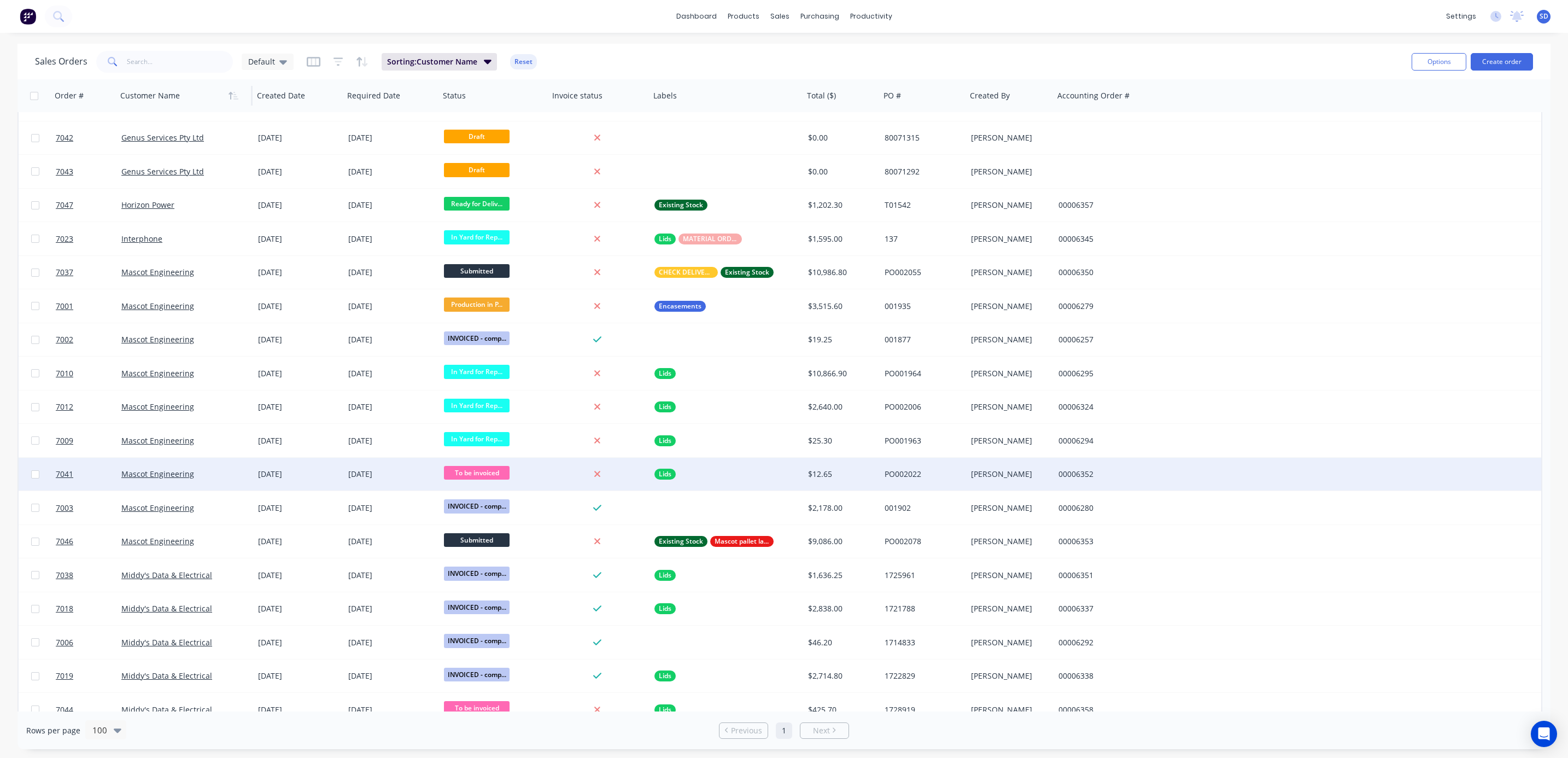
click at [232, 471] on div "Mascot Engineering" at bounding box center [182, 474] width 121 height 11
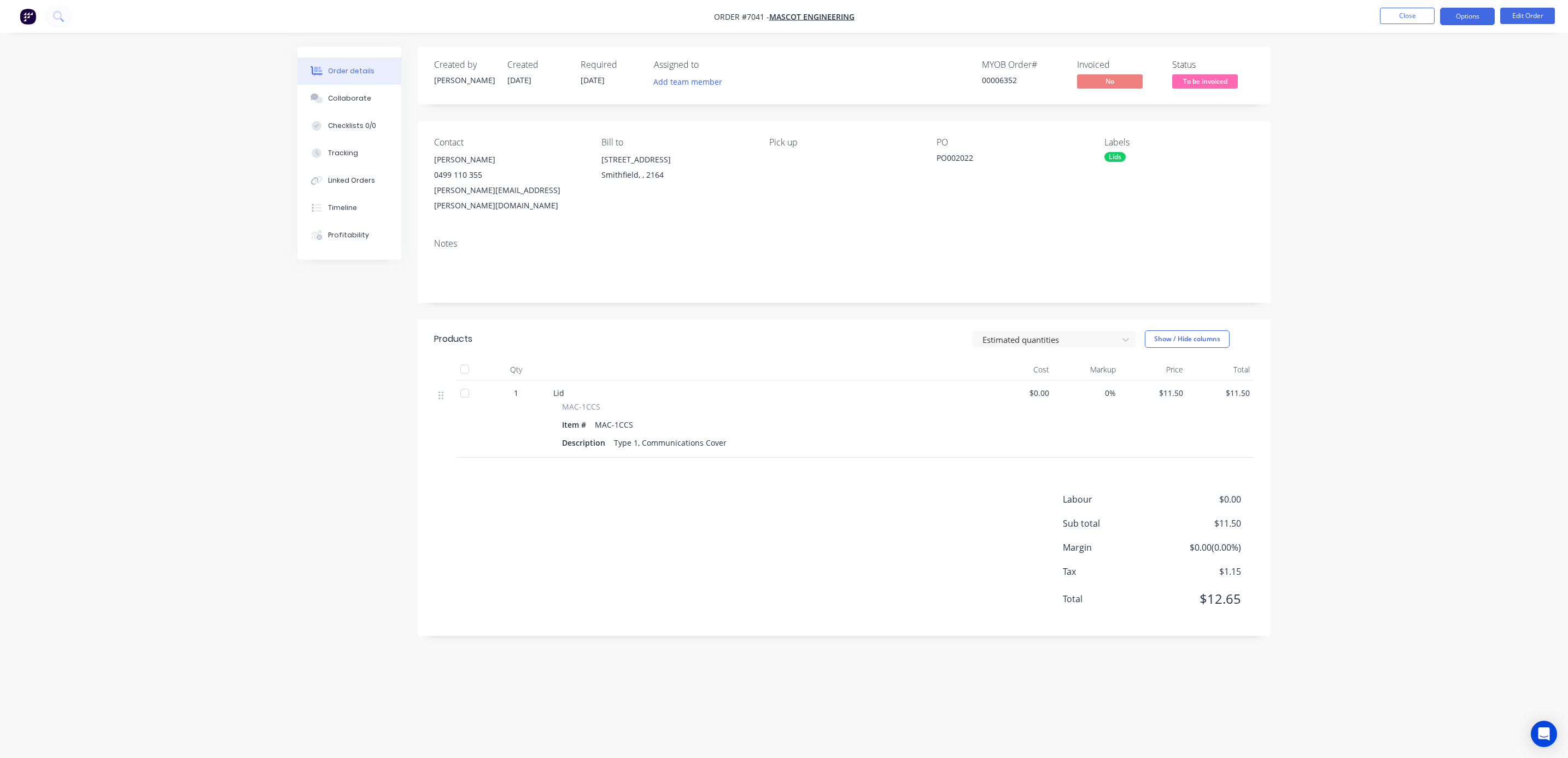
click at [1151, 18] on button "Options" at bounding box center [1467, 16] width 54 height 17
click at [1151, 59] on div "Invoice" at bounding box center [1434, 66] width 101 height 16
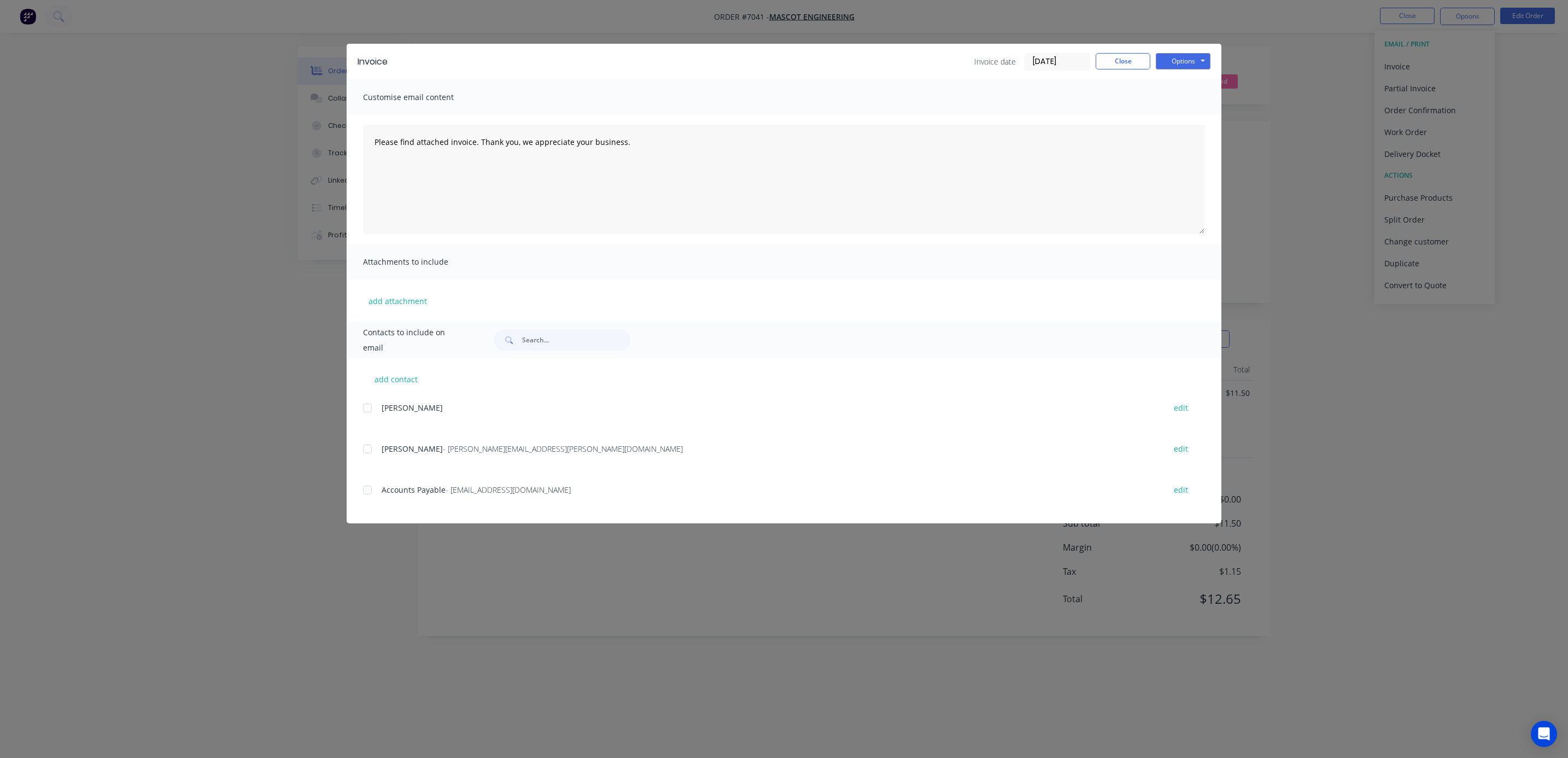
click at [368, 487] on div at bounding box center [367, 489] width 22 height 22
click at [1151, 54] on button "Options" at bounding box center [1182, 61] width 54 height 16
click at [1151, 82] on button "Preview" at bounding box center [1191, 80] width 70 height 18
click at [369, 491] on div at bounding box center [367, 489] width 22 height 22
click at [1151, 53] on button "Options" at bounding box center [1182, 61] width 54 height 16
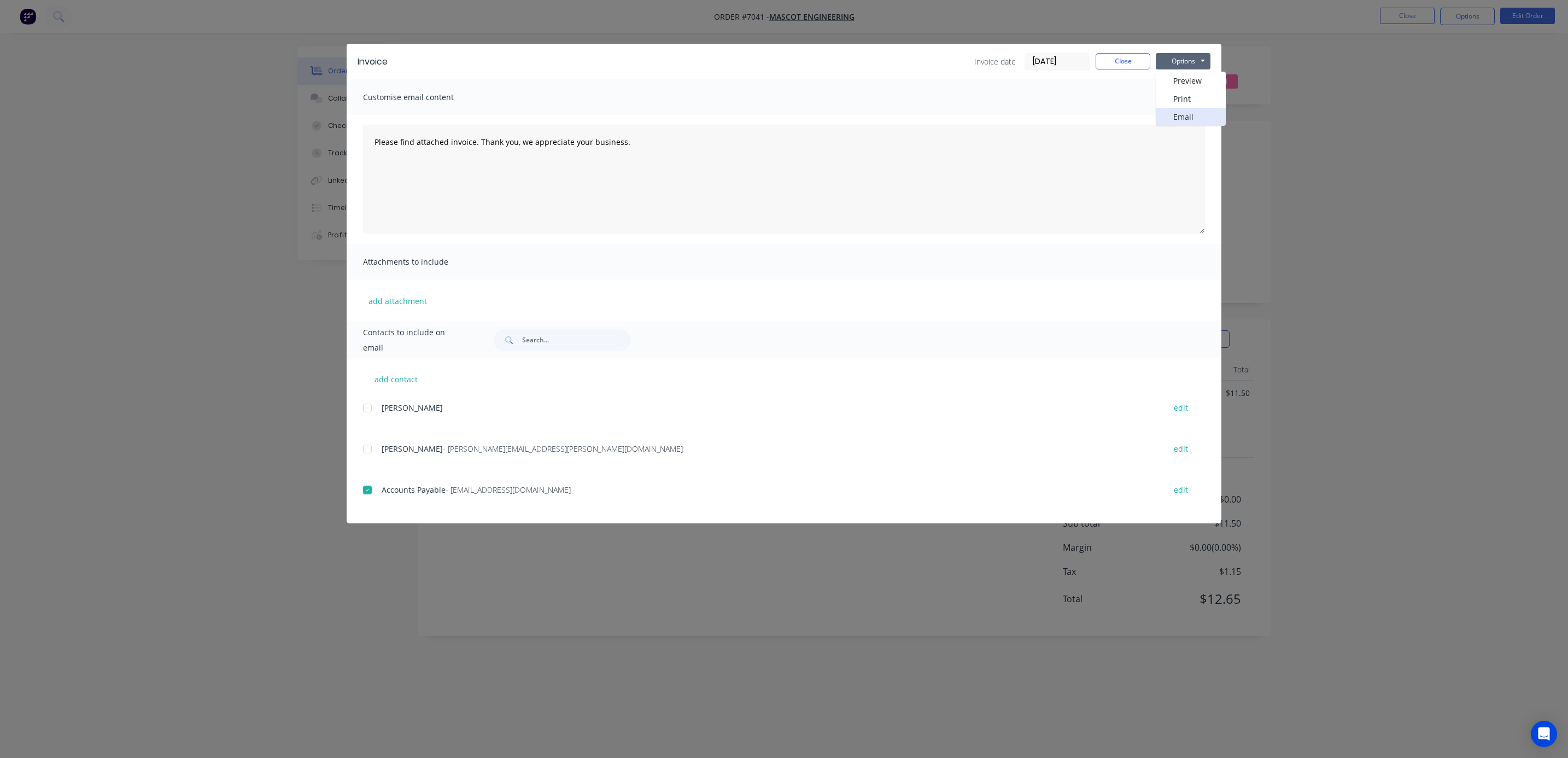
click at [1151, 117] on button "Email" at bounding box center [1191, 117] width 70 height 18
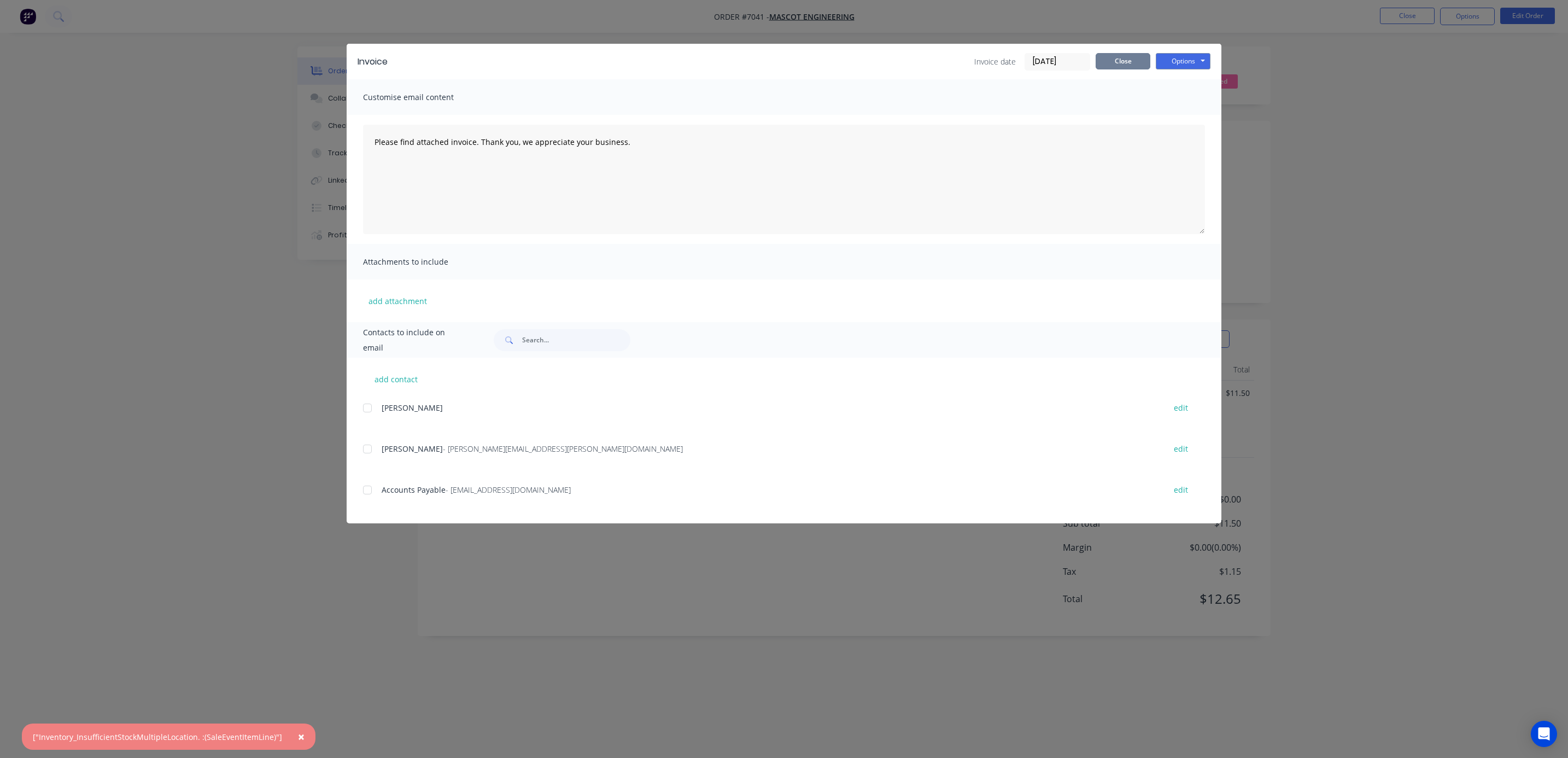
click at [1124, 64] on button "Close" at bounding box center [1122, 61] width 54 height 16
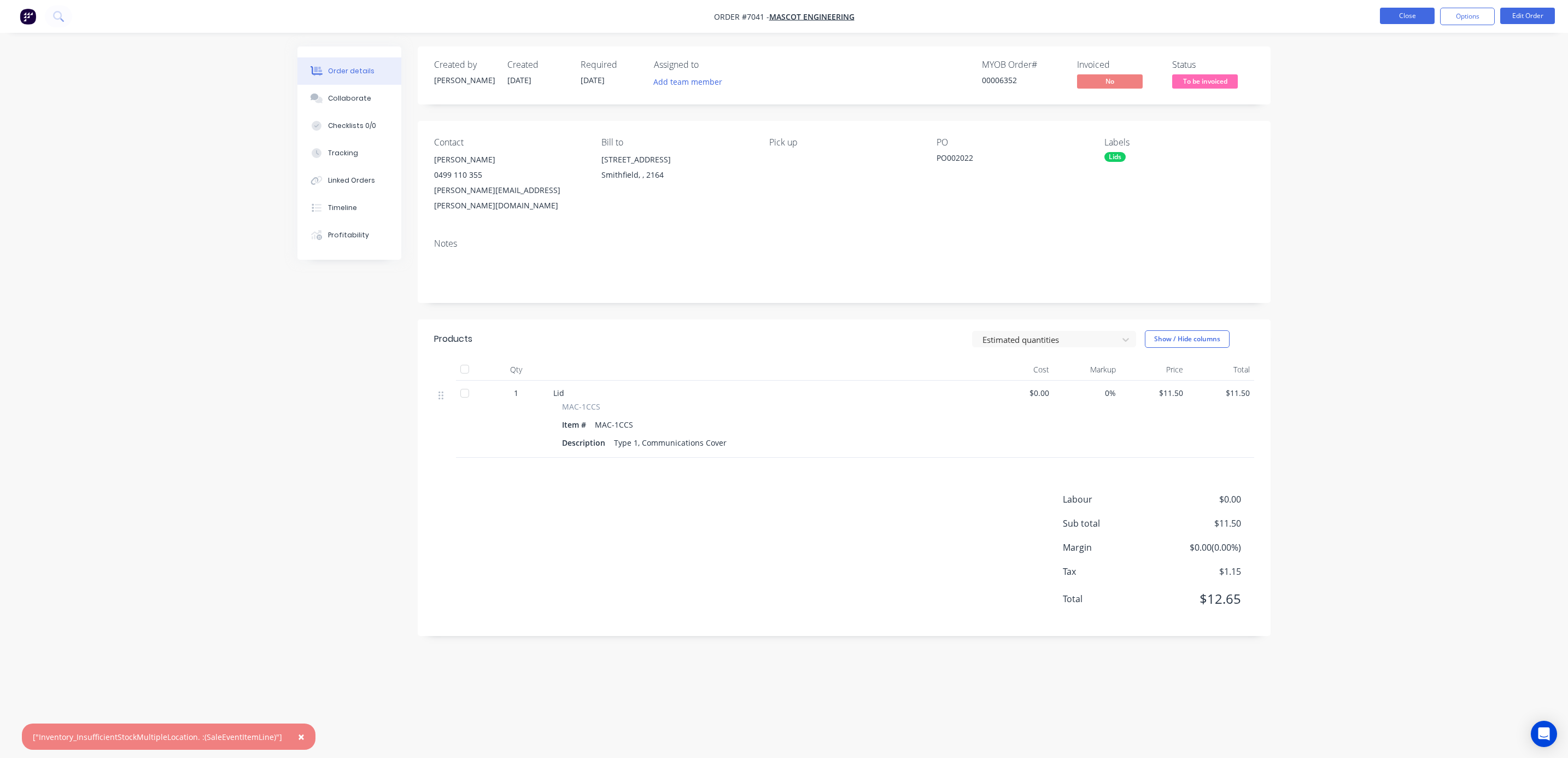
click at [1151, 11] on button "Close" at bounding box center [1406, 16] width 54 height 16
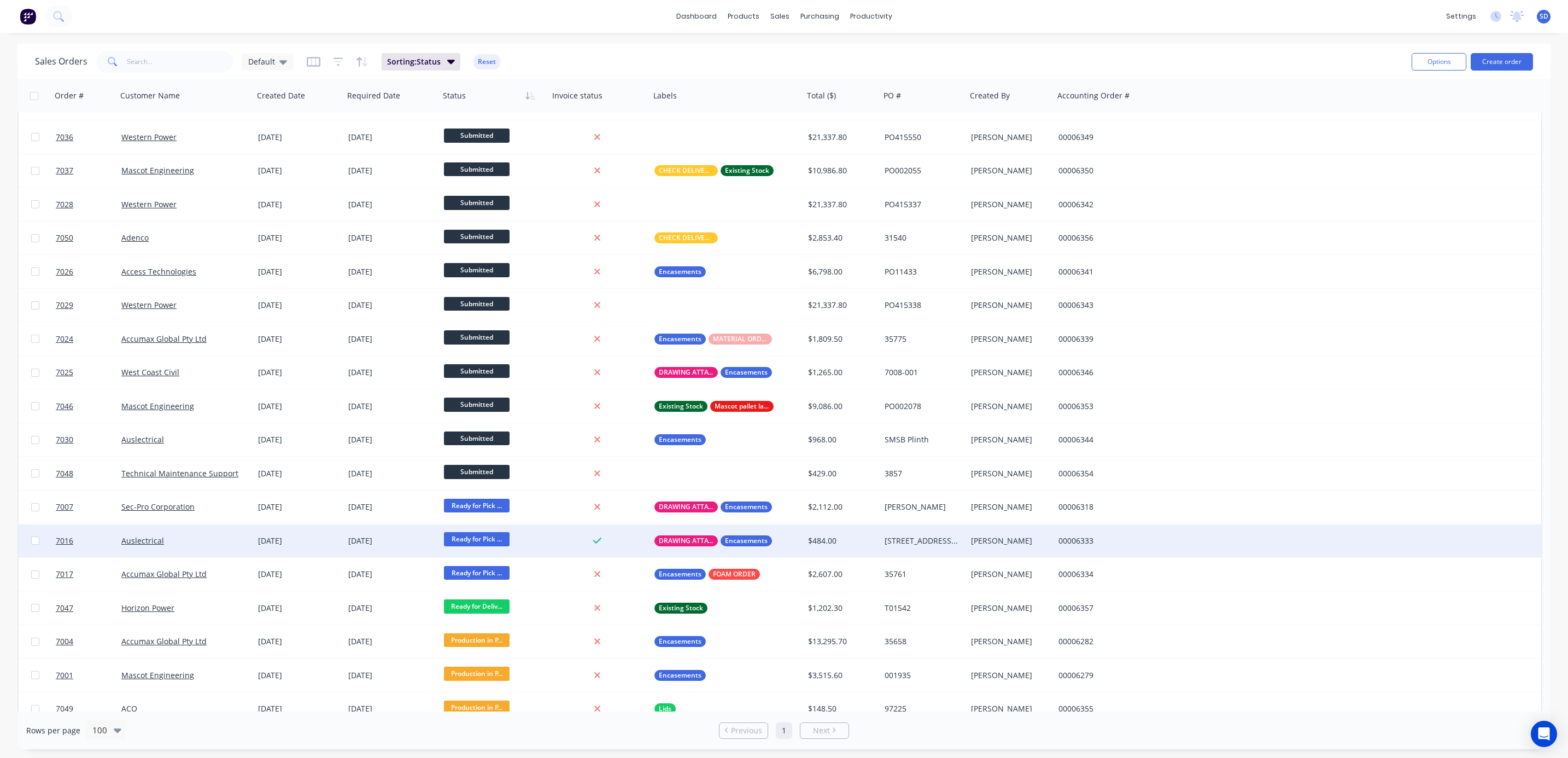
scroll to position [246, 0]
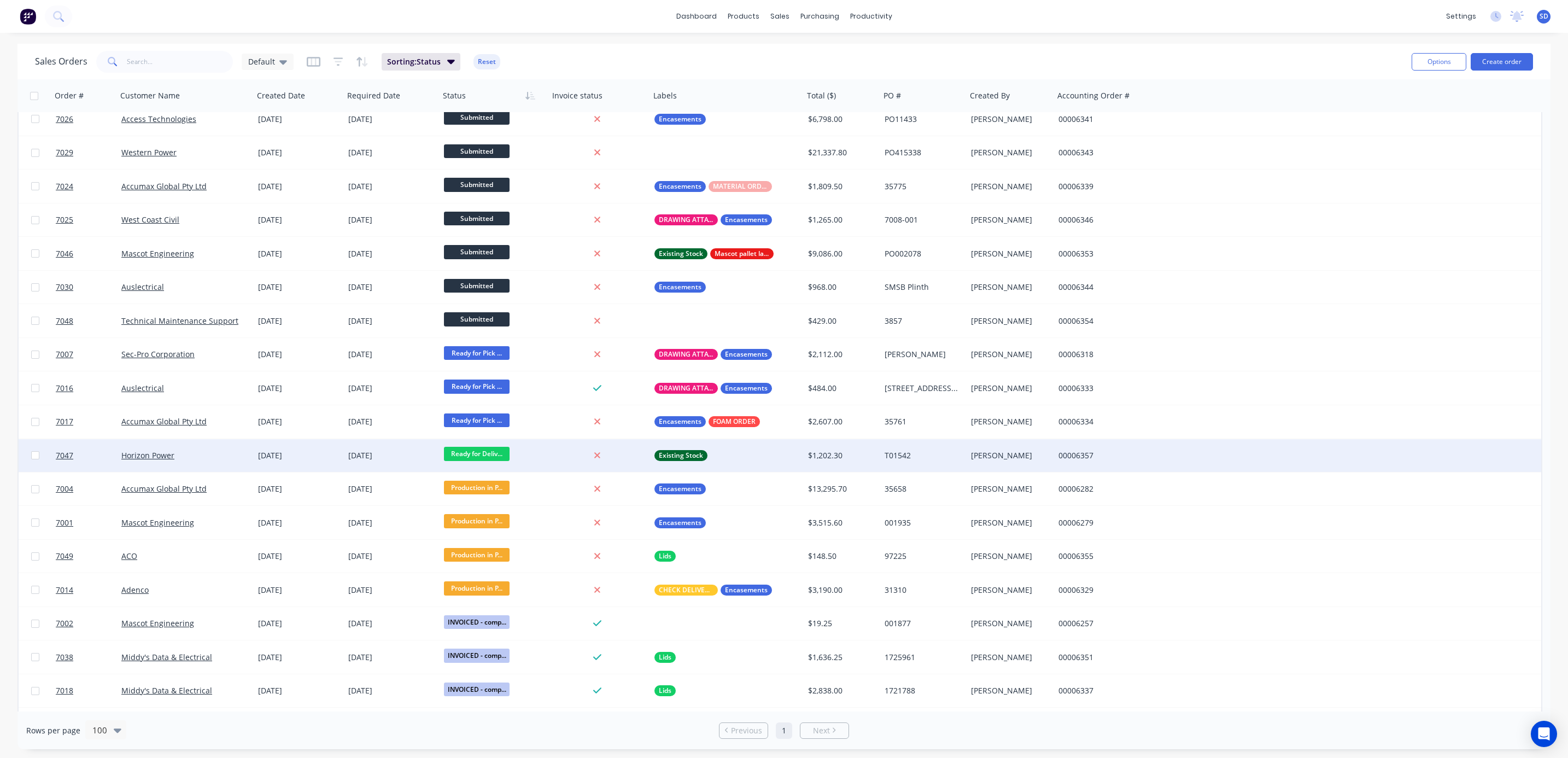
click at [481, 450] on span "Ready for Deliv..." at bounding box center [477, 453] width 66 height 13
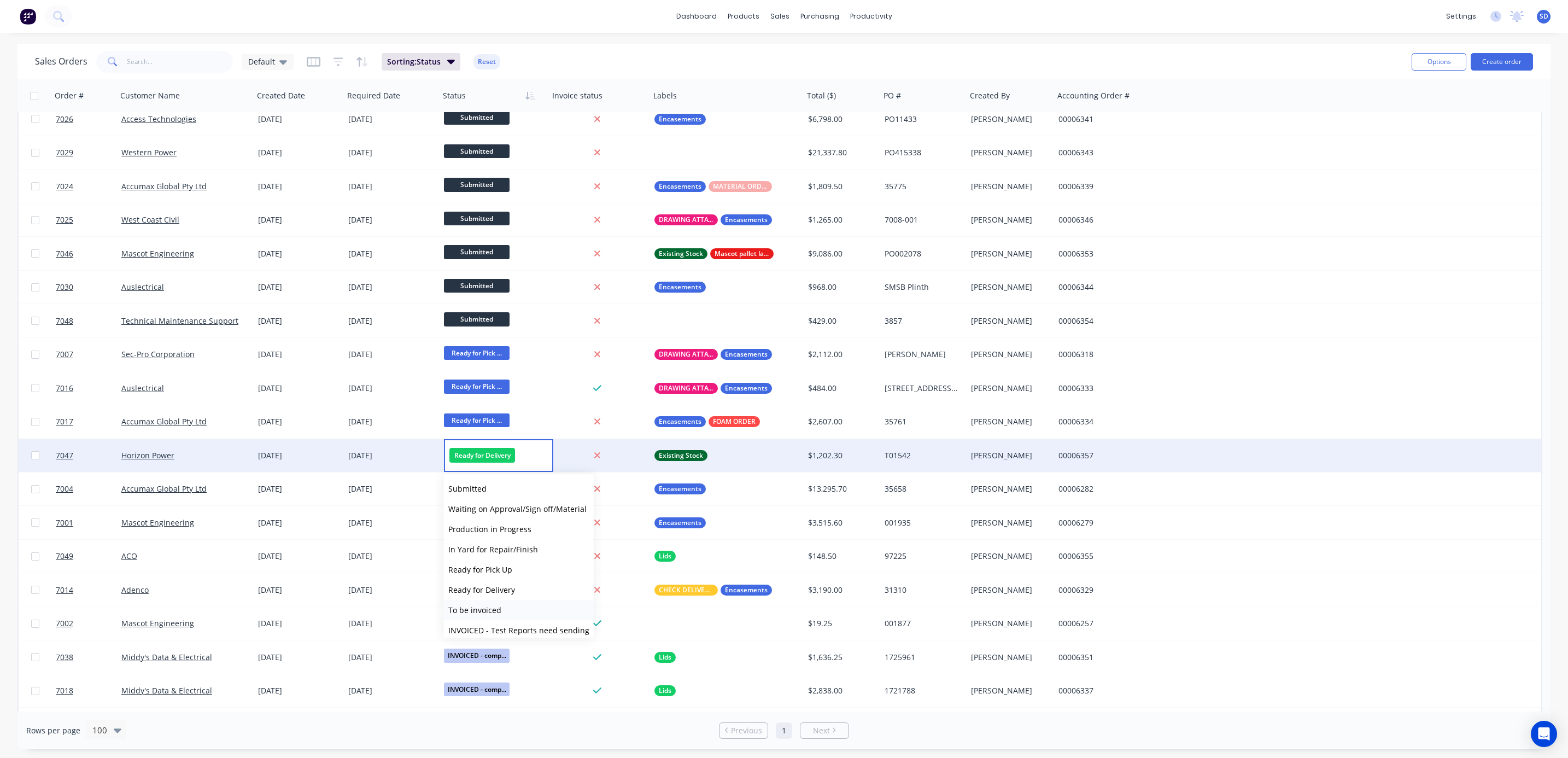
click at [492, 560] on span "To be invoiced" at bounding box center [474, 610] width 53 height 10
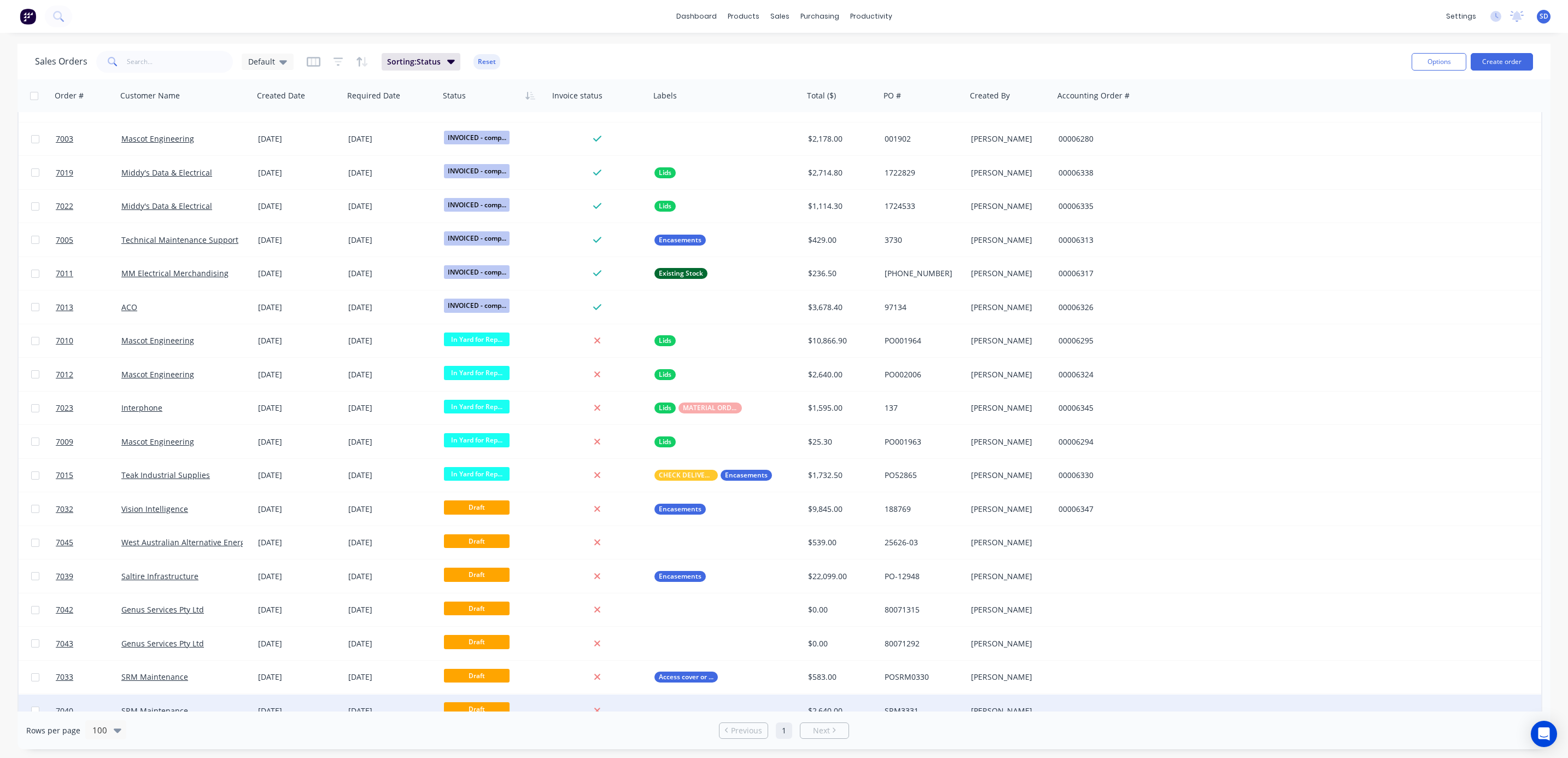
scroll to position [981, 0]
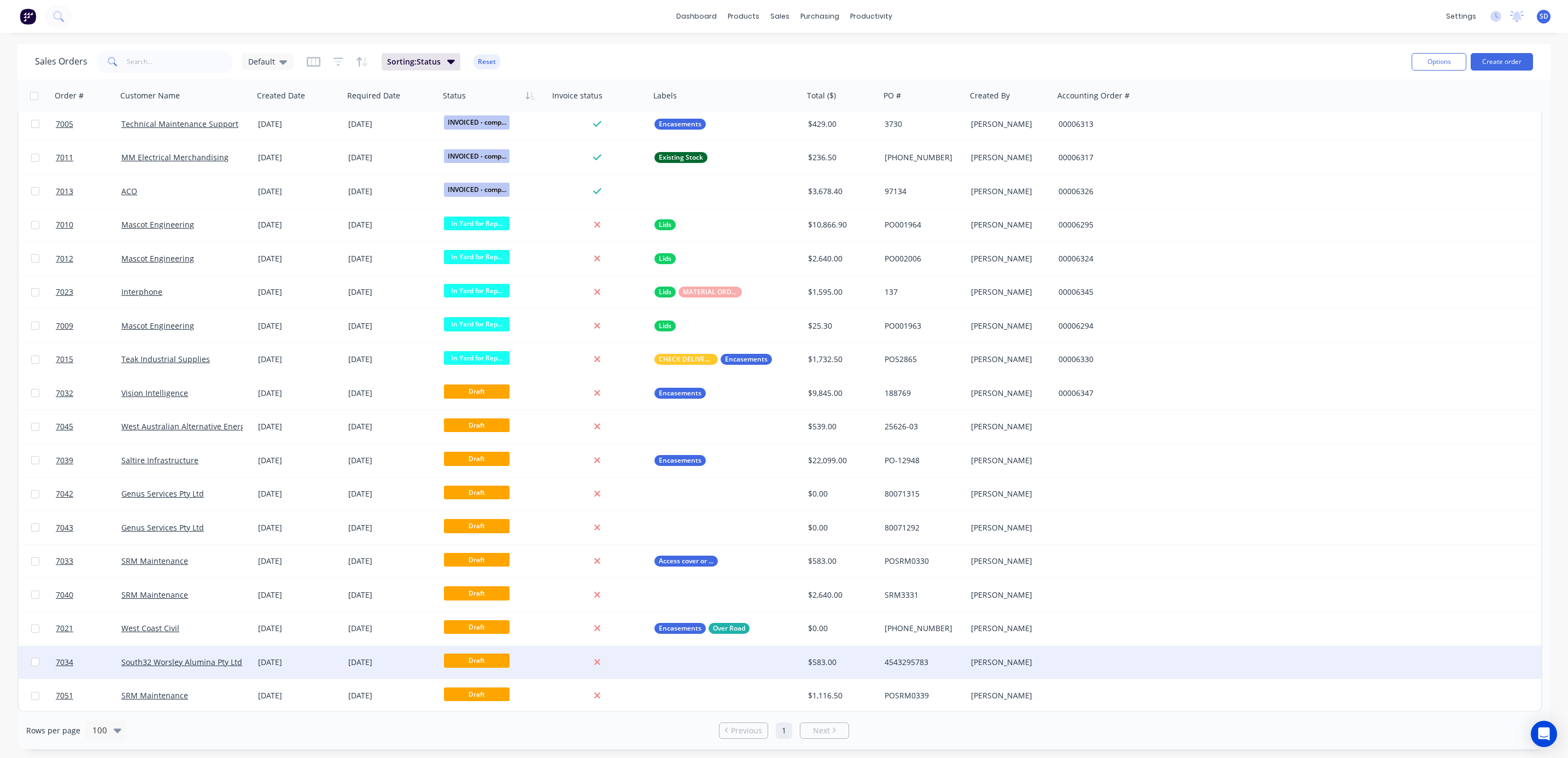
click at [236, 560] on div "South32 Worsley Alumina Pty Ltd" at bounding box center [185, 662] width 137 height 33
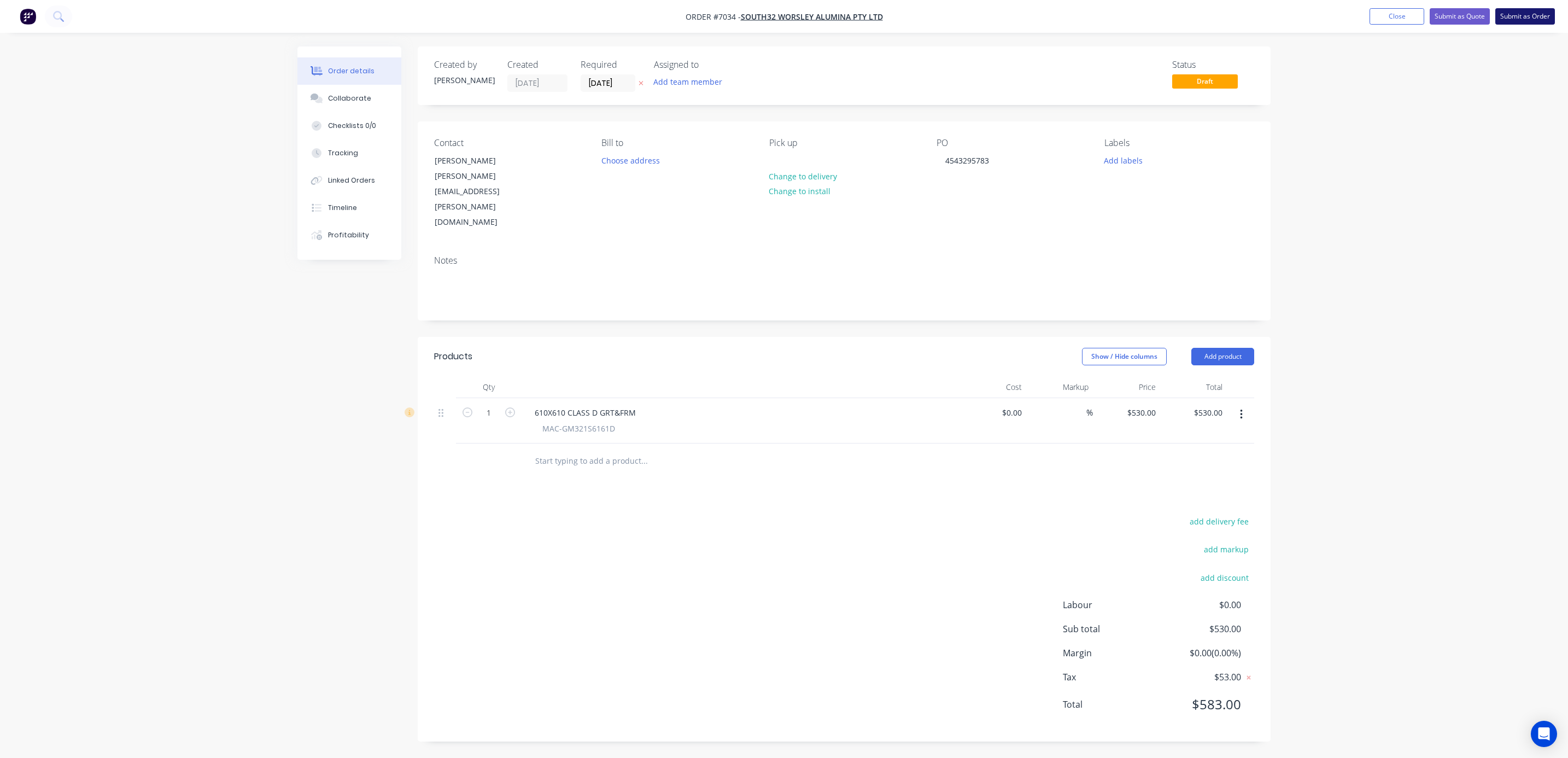
click at [1151, 12] on button "Submit as Order" at bounding box center [1525, 16] width 60 height 16
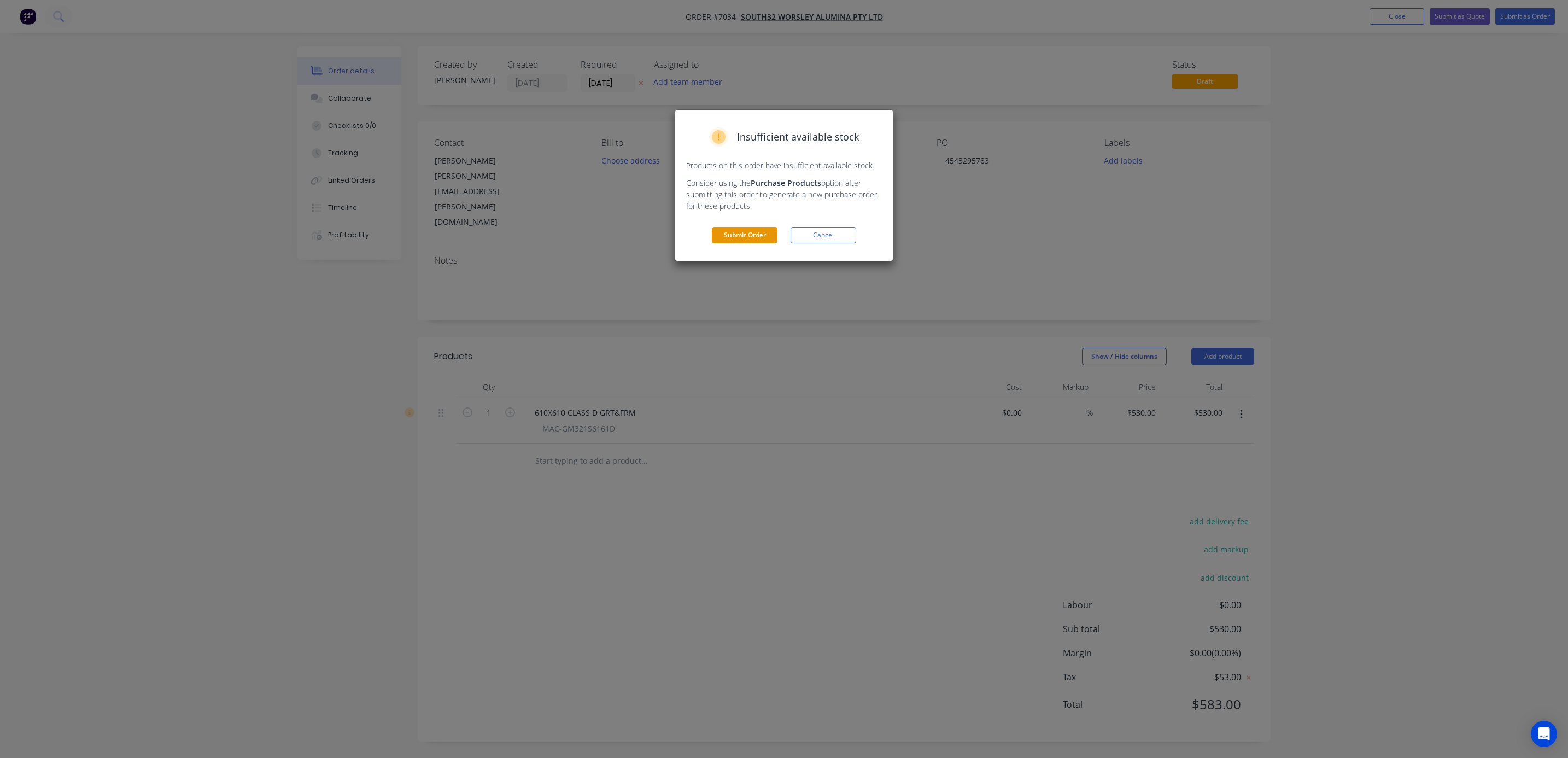
click at [753, 230] on button "Submit Order" at bounding box center [745, 235] width 66 height 16
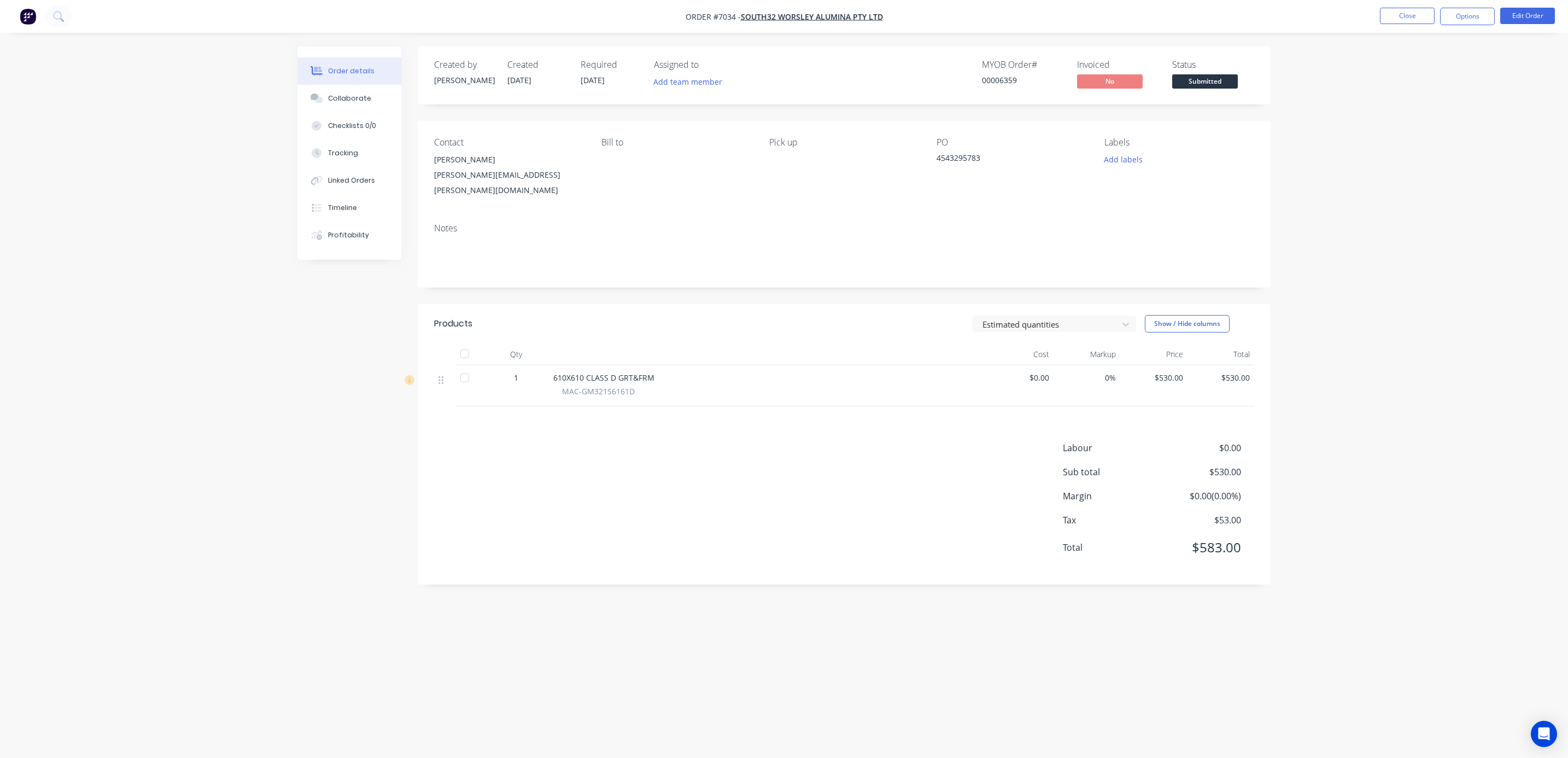
click at [1151, 77] on span "Submitted" at bounding box center [1205, 81] width 66 height 13
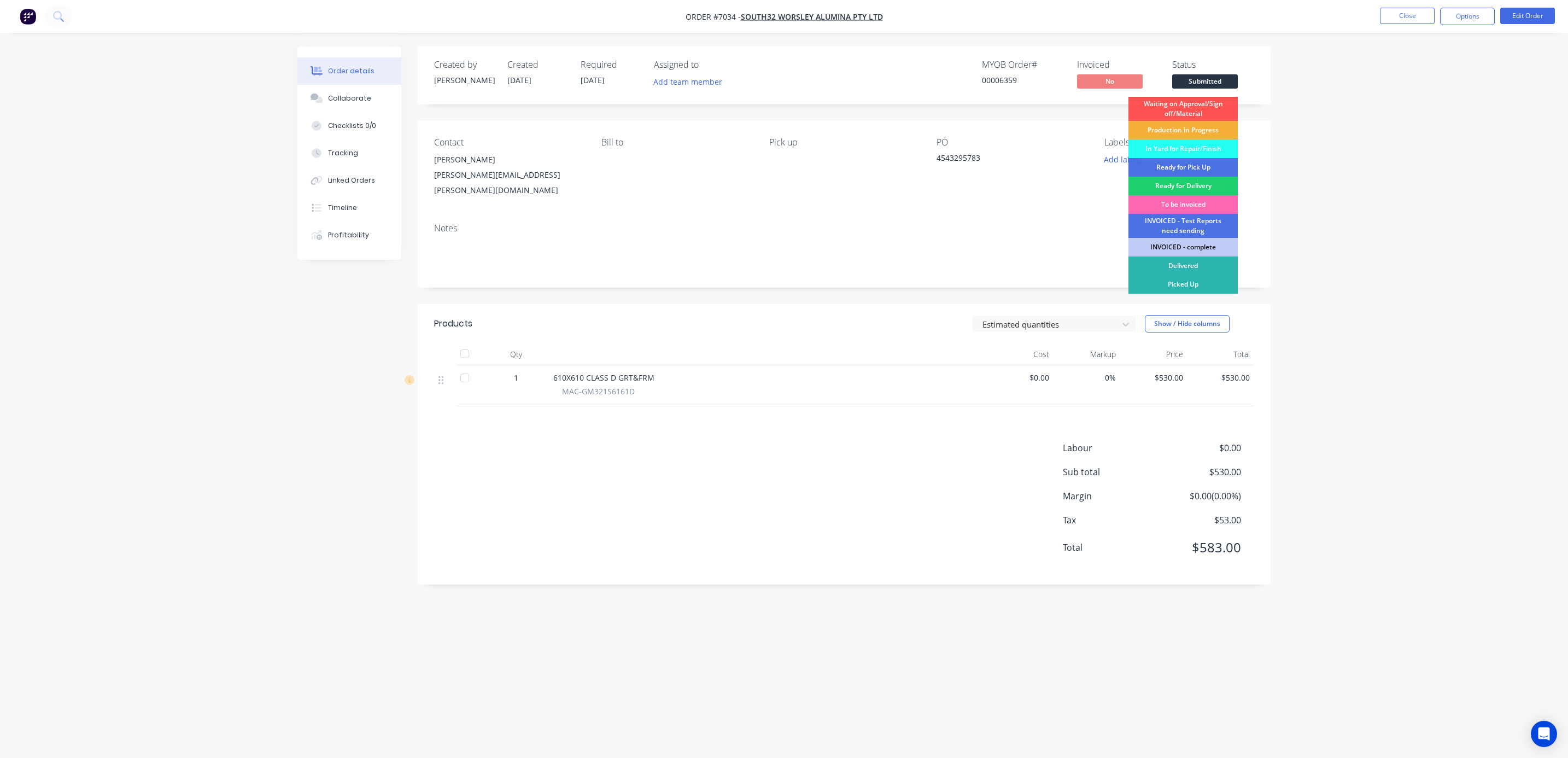
click at [1151, 198] on div "To be invoiced" at bounding box center [1182, 204] width 109 height 19
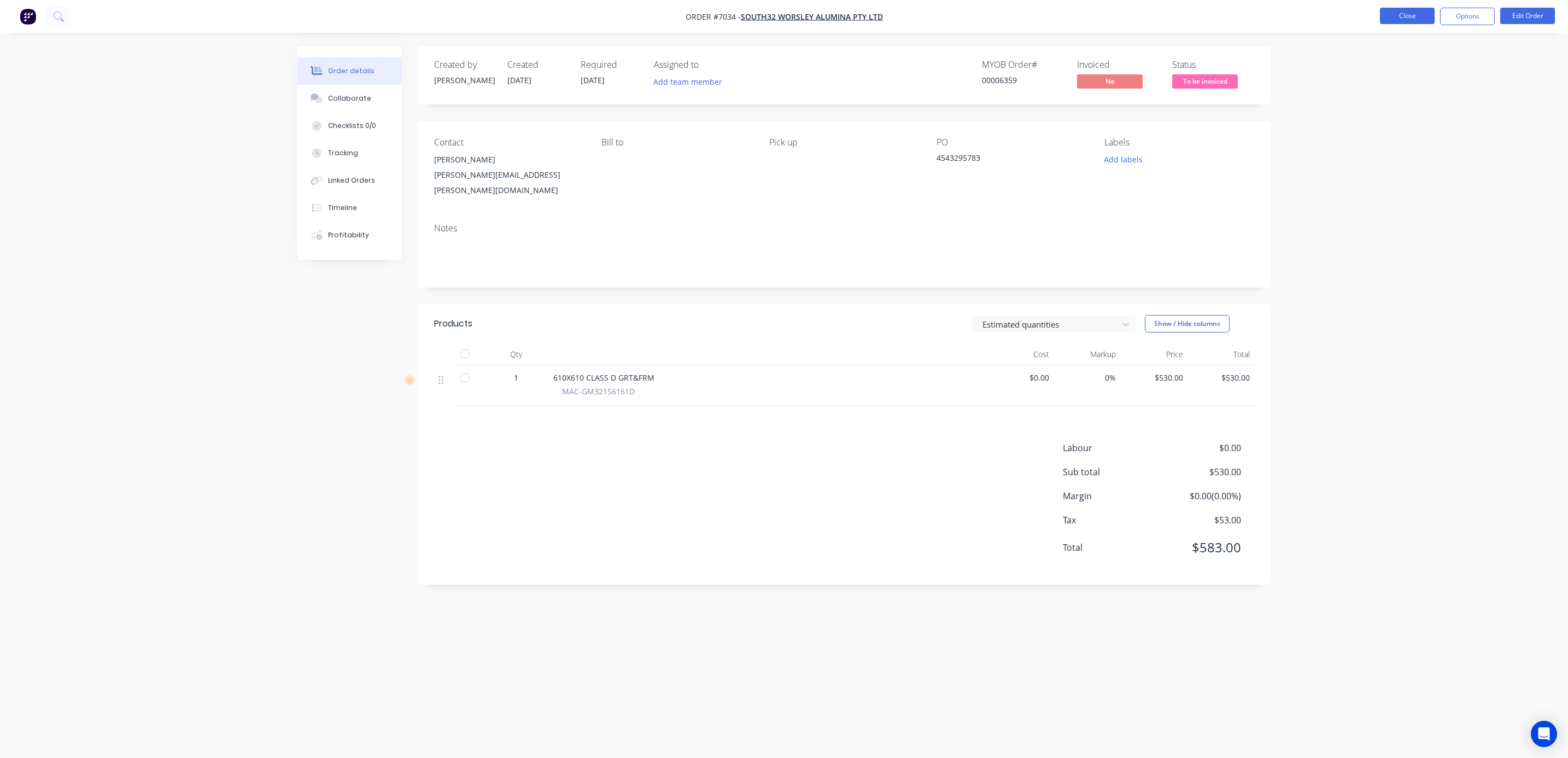
click at [1151, 18] on button "Close" at bounding box center [1406, 16] width 54 height 16
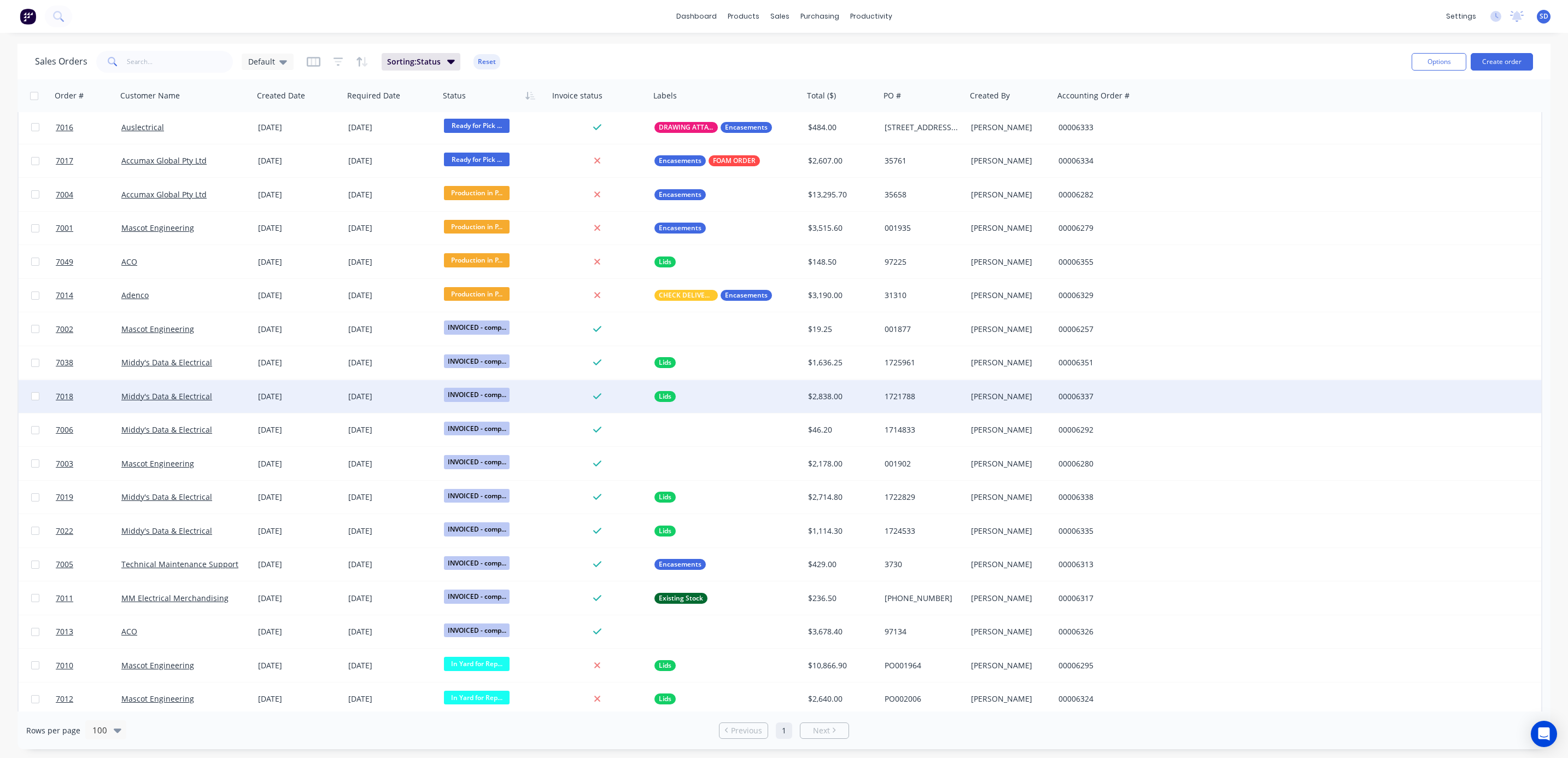
scroll to position [820, 0]
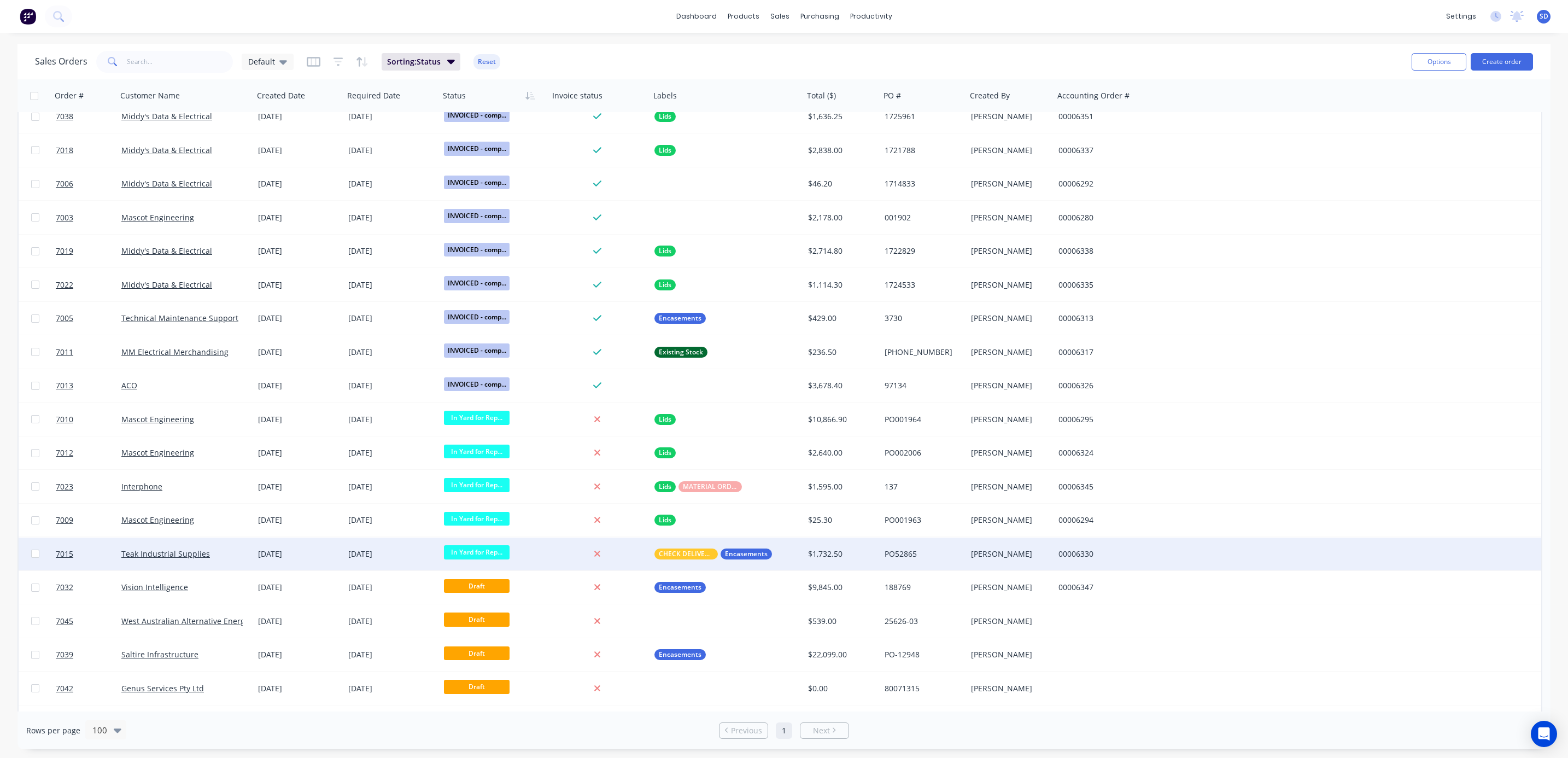
click at [474, 552] on span "In Yard for Rep..." at bounding box center [477, 552] width 66 height 13
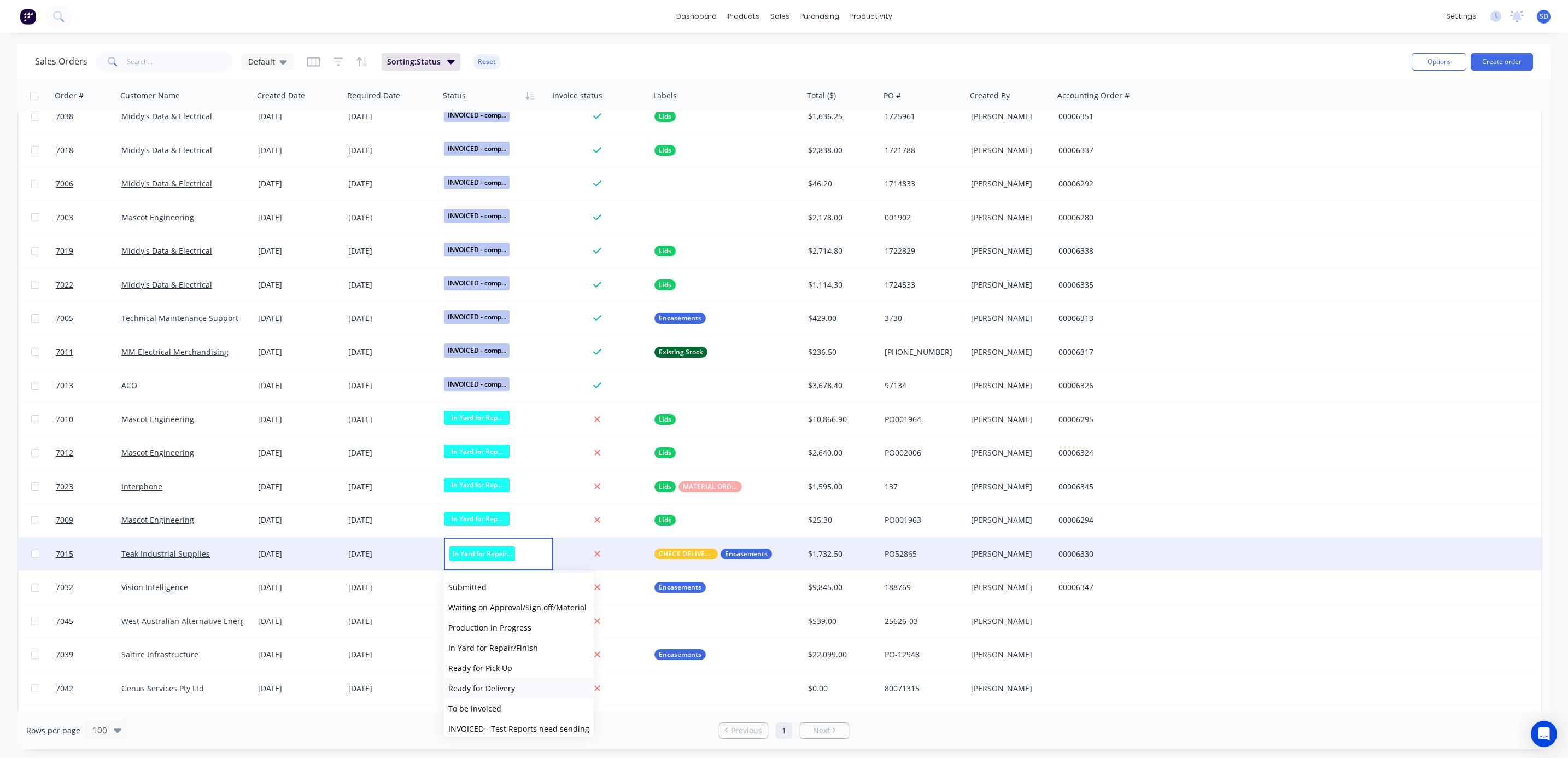
click at [487, 560] on span "Ready for Delivery" at bounding box center [482, 688] width 67 height 10
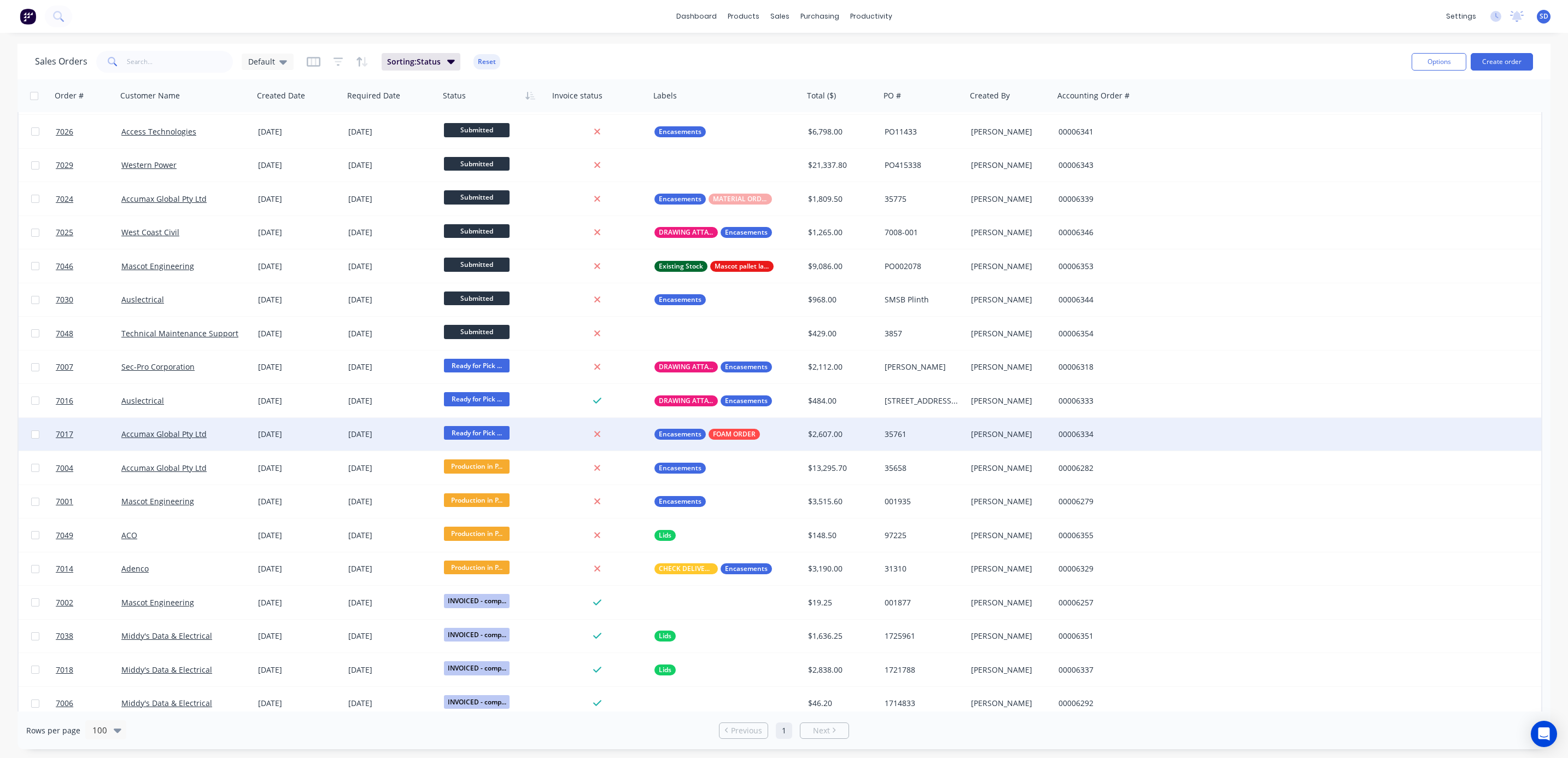
scroll to position [162, 0]
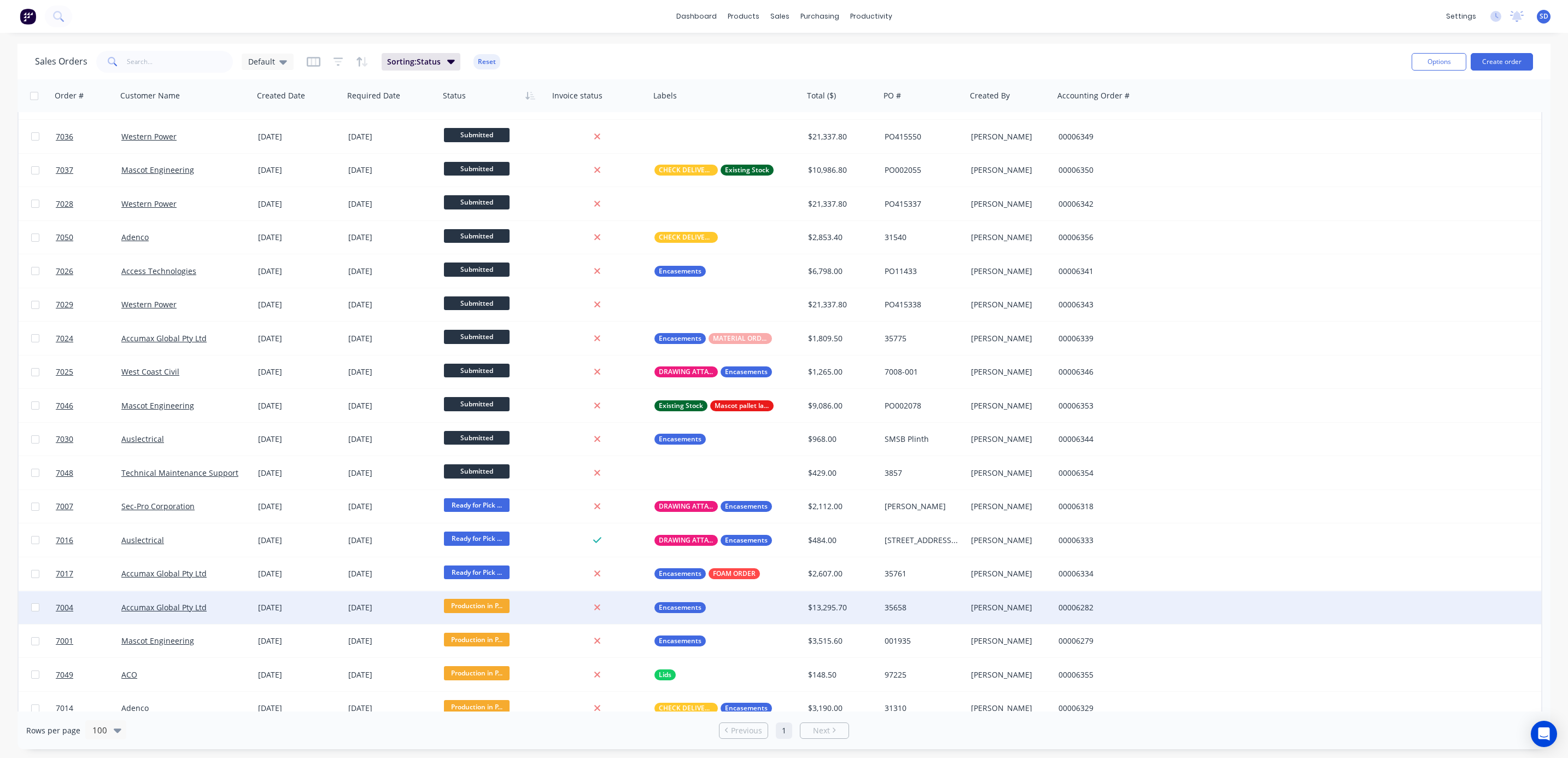
click at [238, 560] on div "Accumax Global Pty Ltd" at bounding box center [182, 607] width 121 height 11
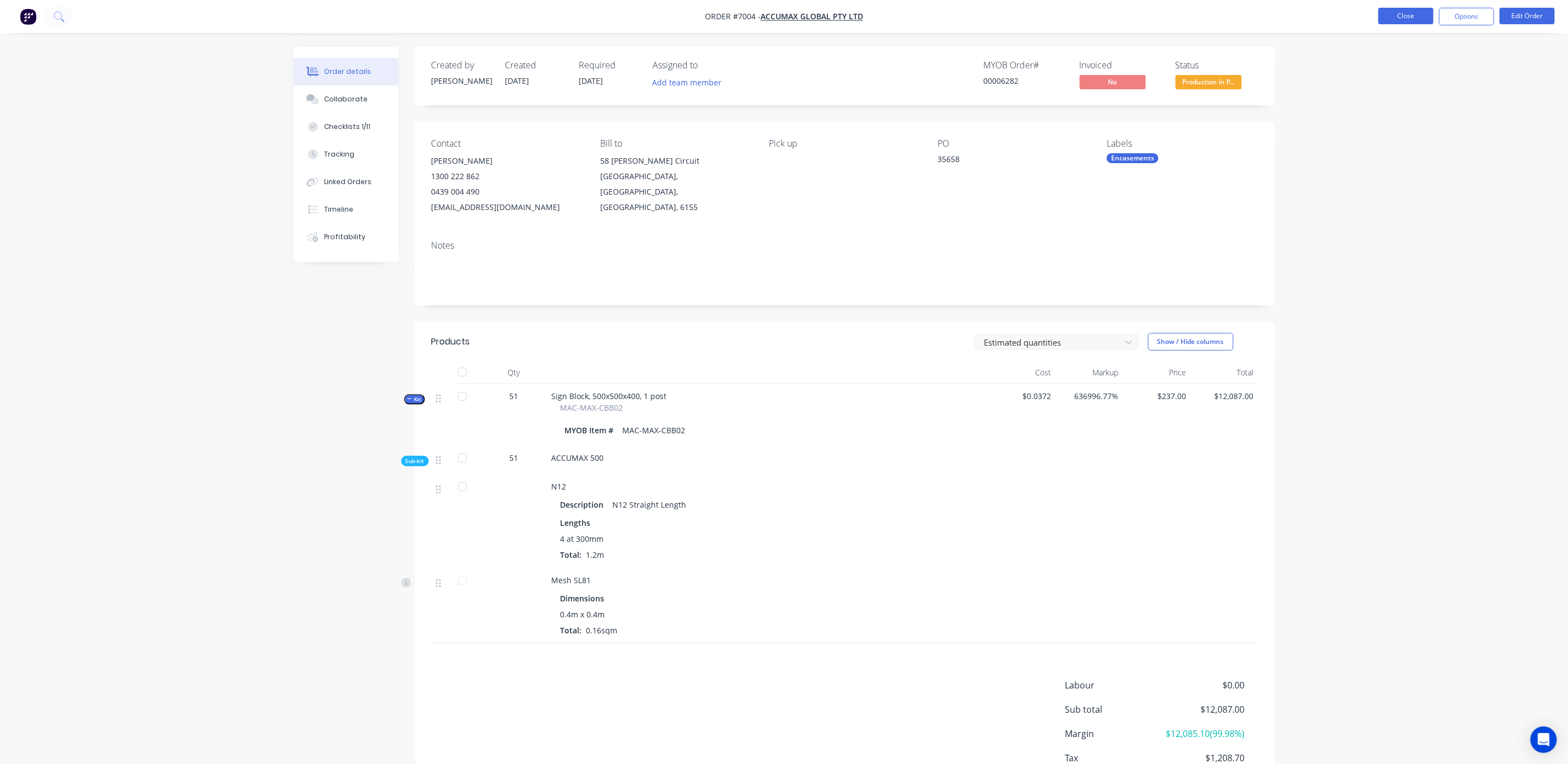
click at [1160, 17] on button "Close" at bounding box center [1405, 16] width 55 height 17
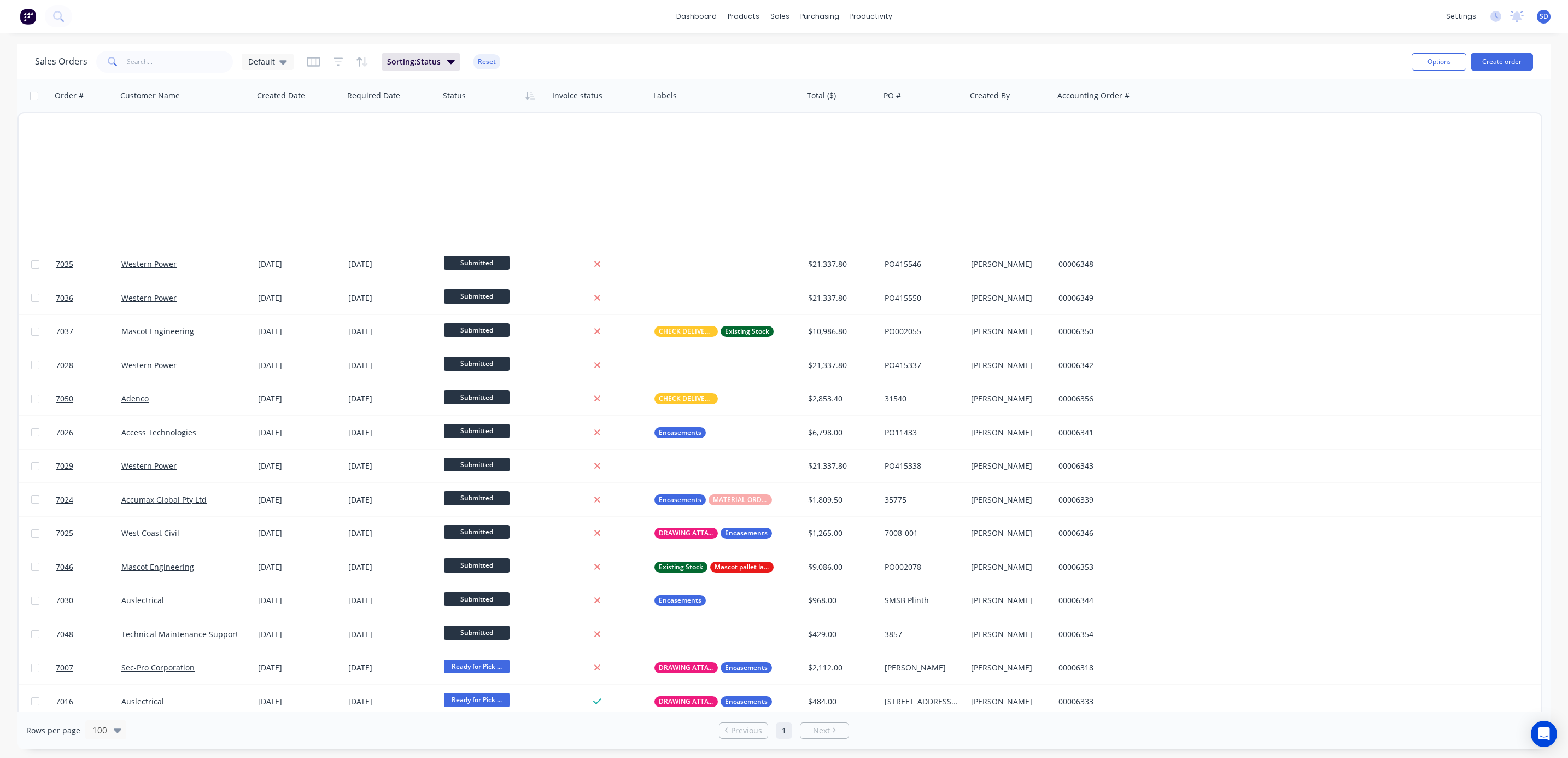
scroll to position [574, 0]
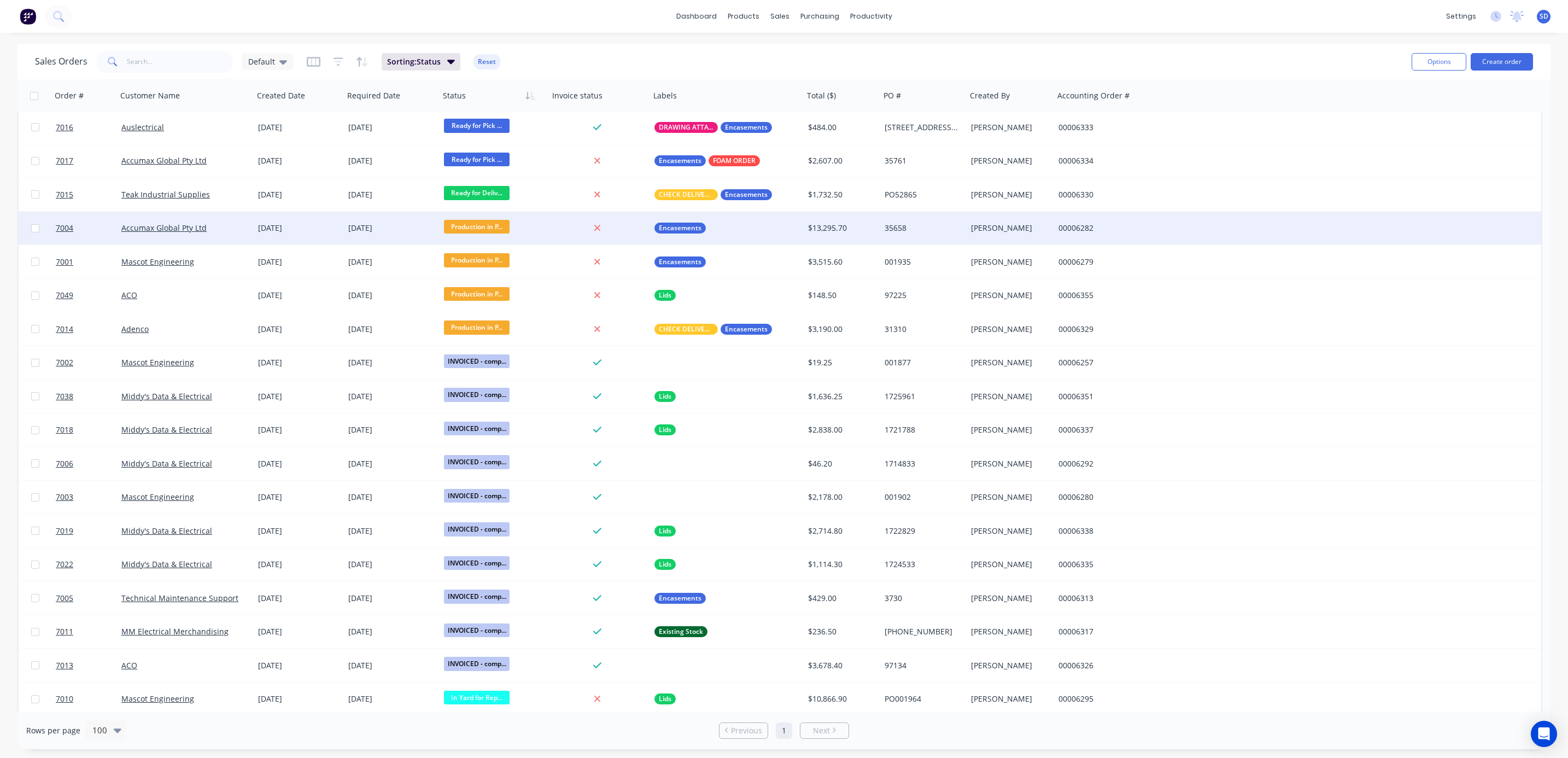
click at [476, 228] on span "Production in P..." at bounding box center [477, 226] width 66 height 13
click at [494, 380] on span "To be invoiced" at bounding box center [474, 383] width 53 height 10
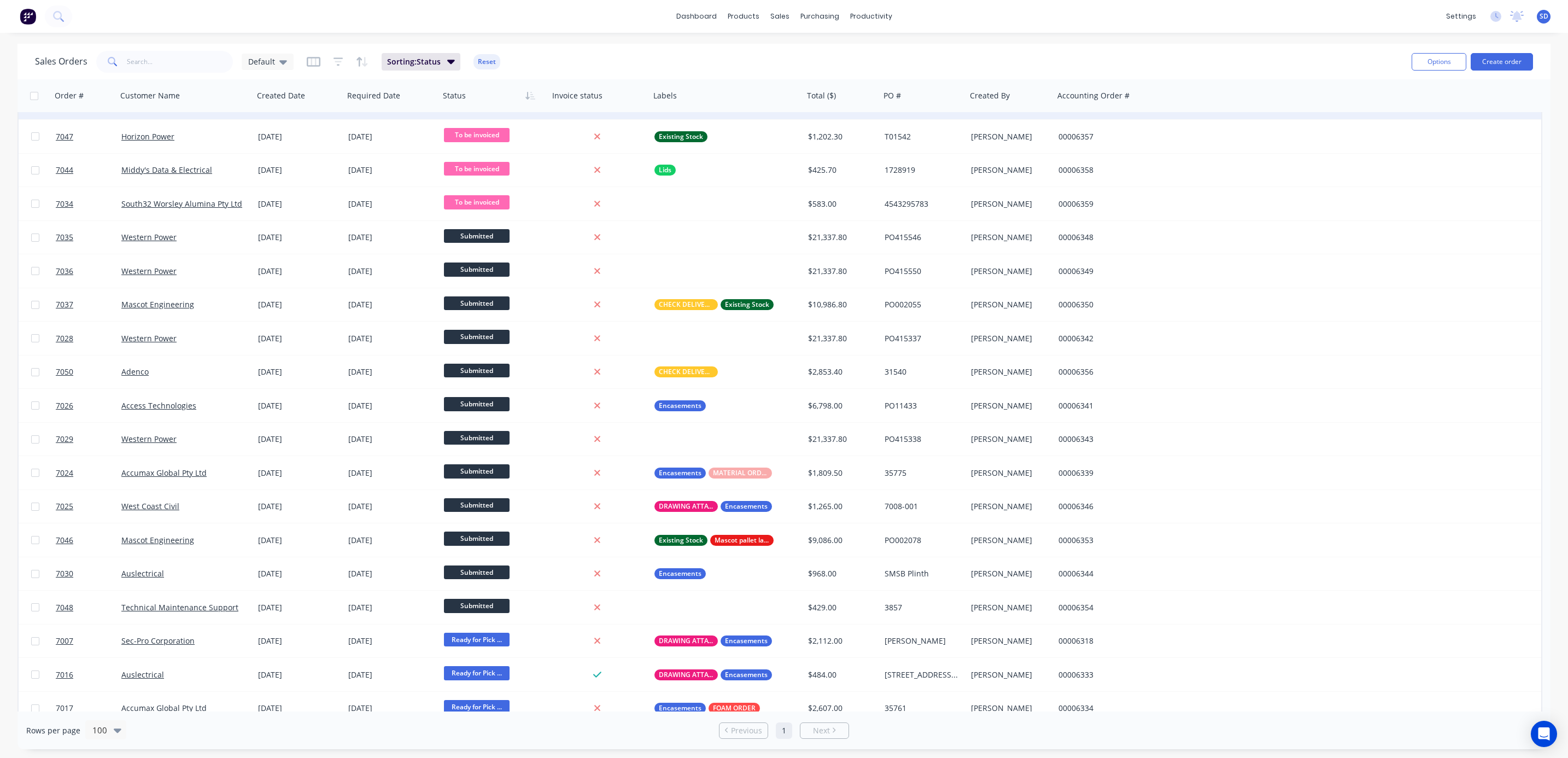
scroll to position [0, 0]
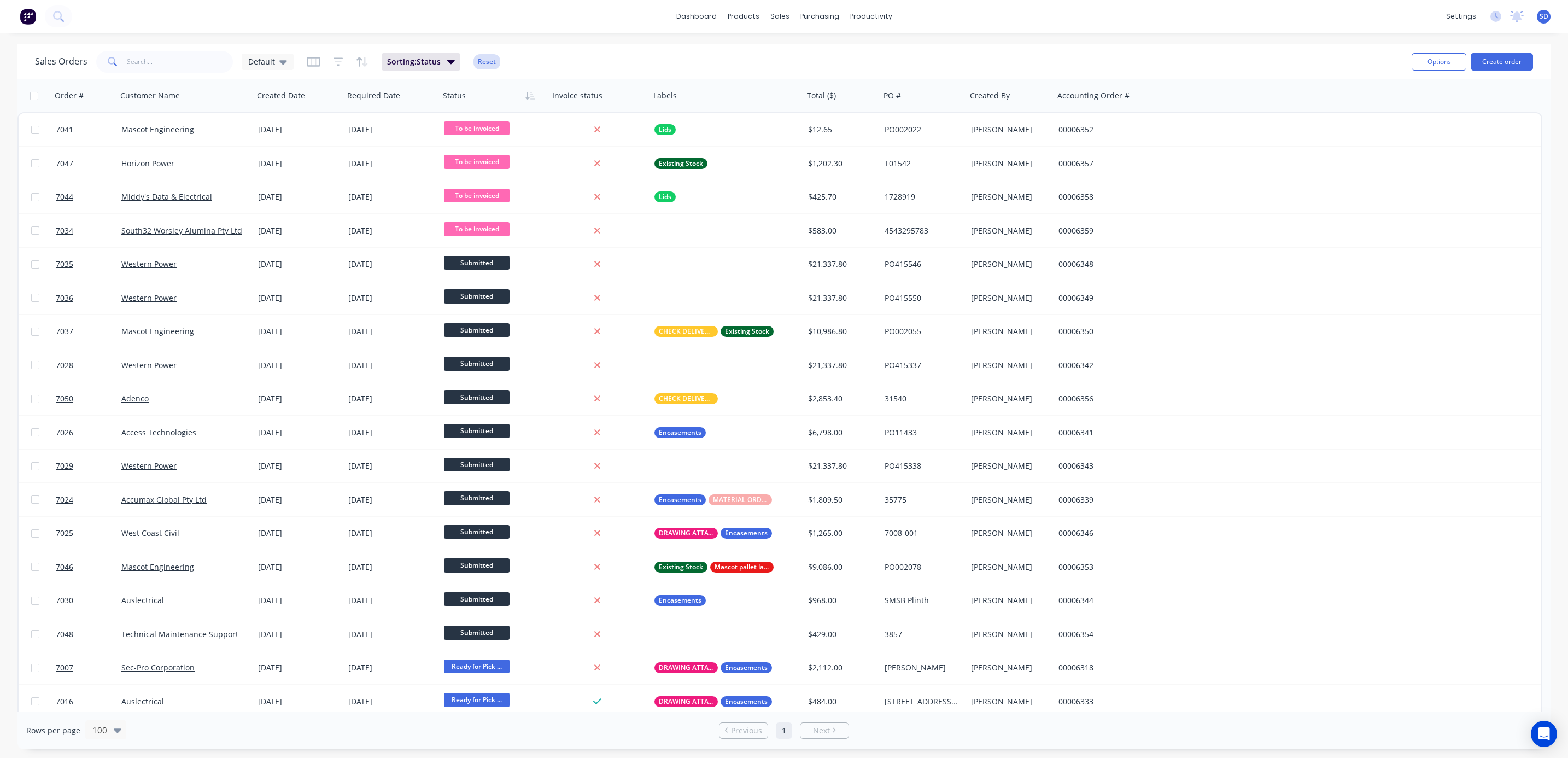
click at [491, 59] on button "Reset" at bounding box center [487, 62] width 27 height 16
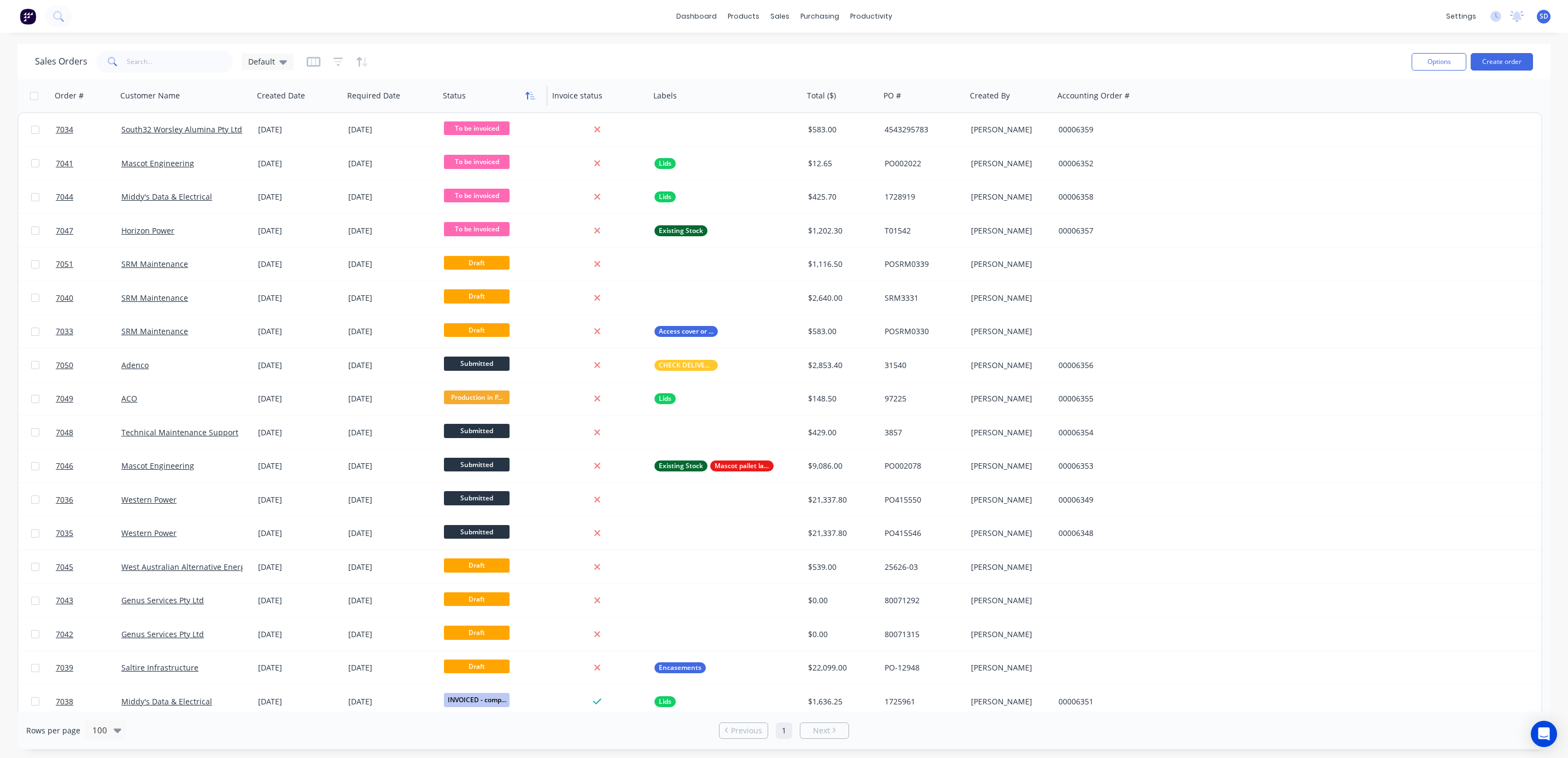
click at [526, 94] on icon "button" at bounding box center [530, 96] width 10 height 9
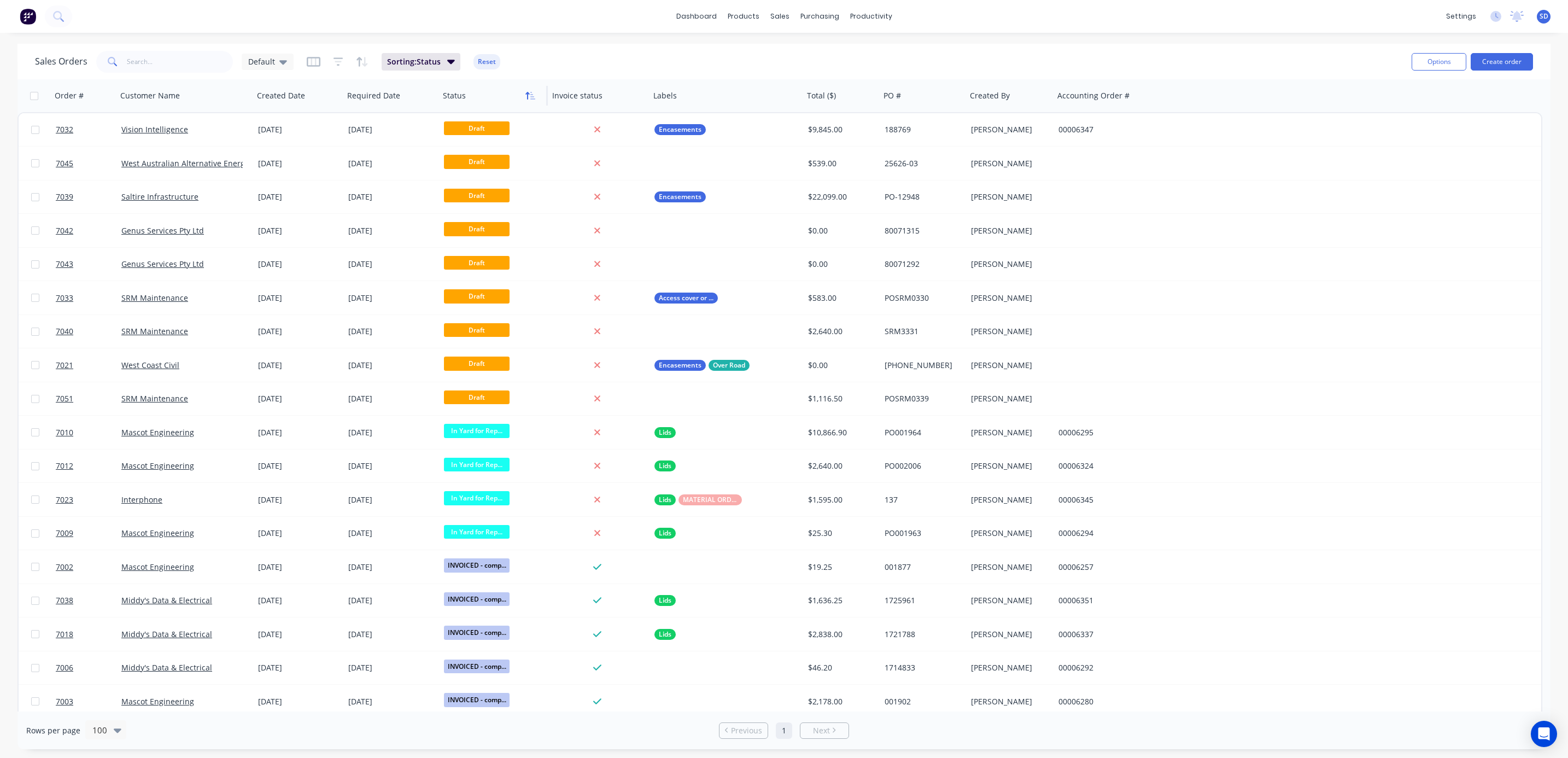
click at [532, 92] on icon "button" at bounding box center [530, 96] width 10 height 9
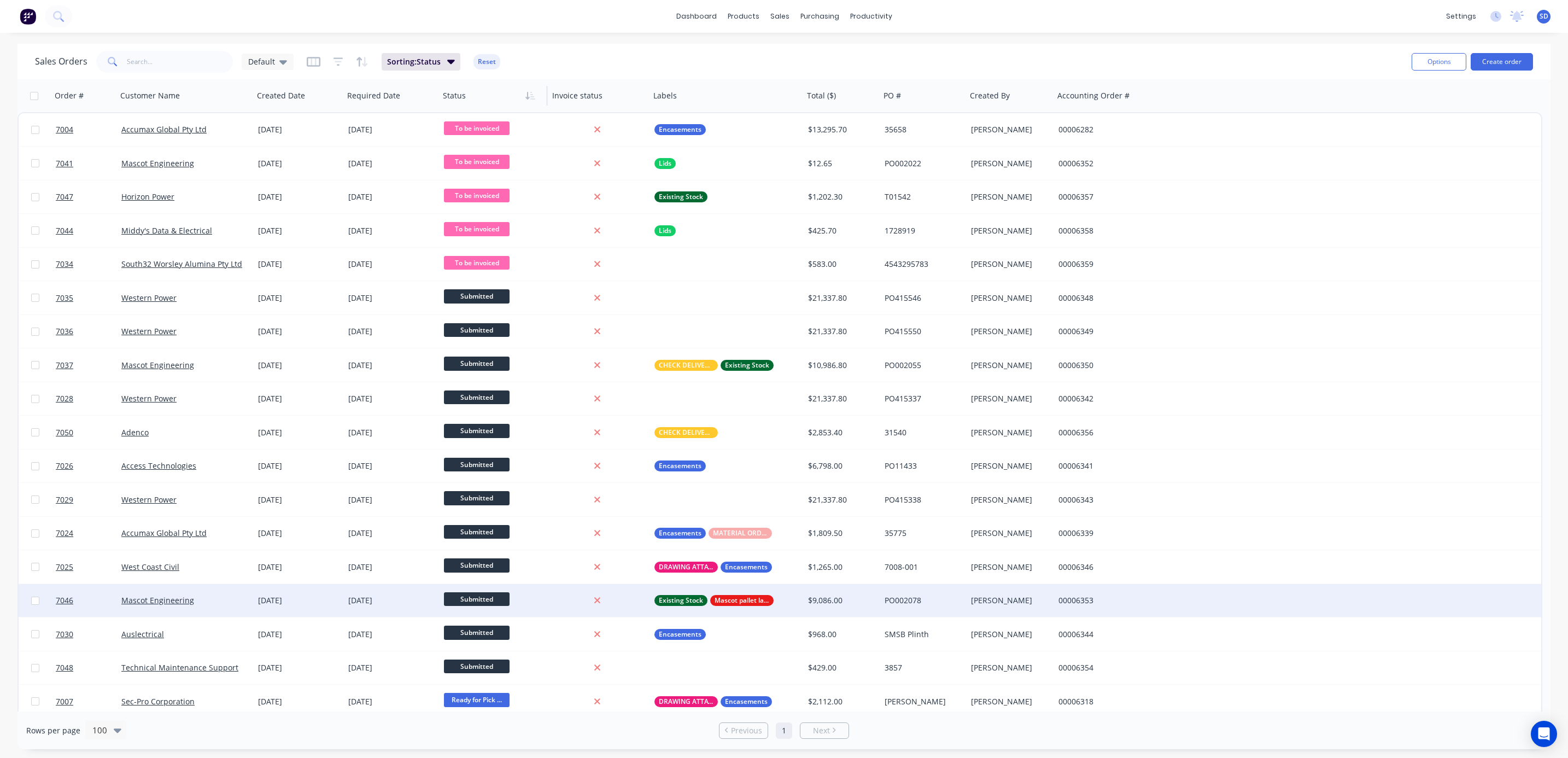
click at [233, 560] on div "Mascot Engineering" at bounding box center [182, 600] width 121 height 11
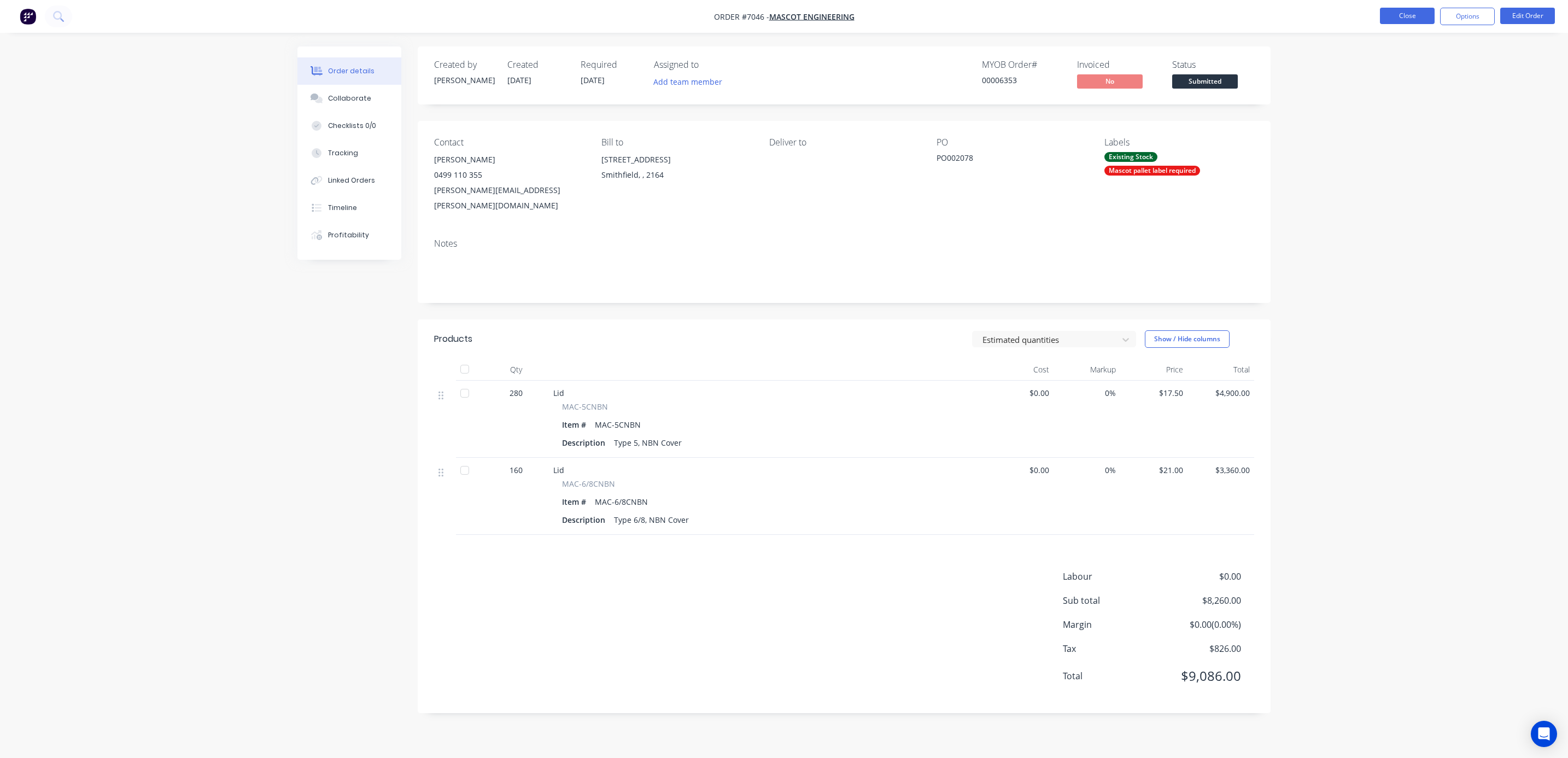
click at [1151, 15] on button "Close" at bounding box center [1406, 16] width 54 height 16
